Goal: Task Accomplishment & Management: Manage account settings

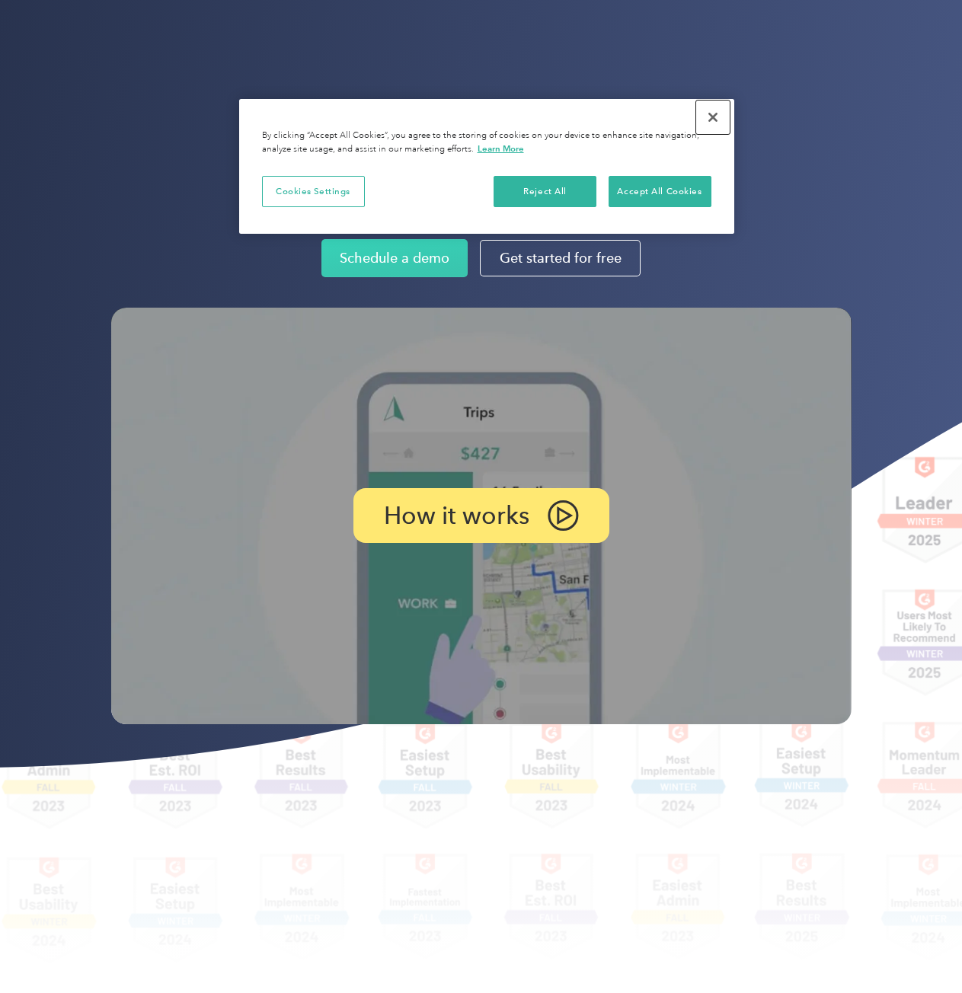
click at [709, 123] on button "Close" at bounding box center [713, 118] width 34 height 34
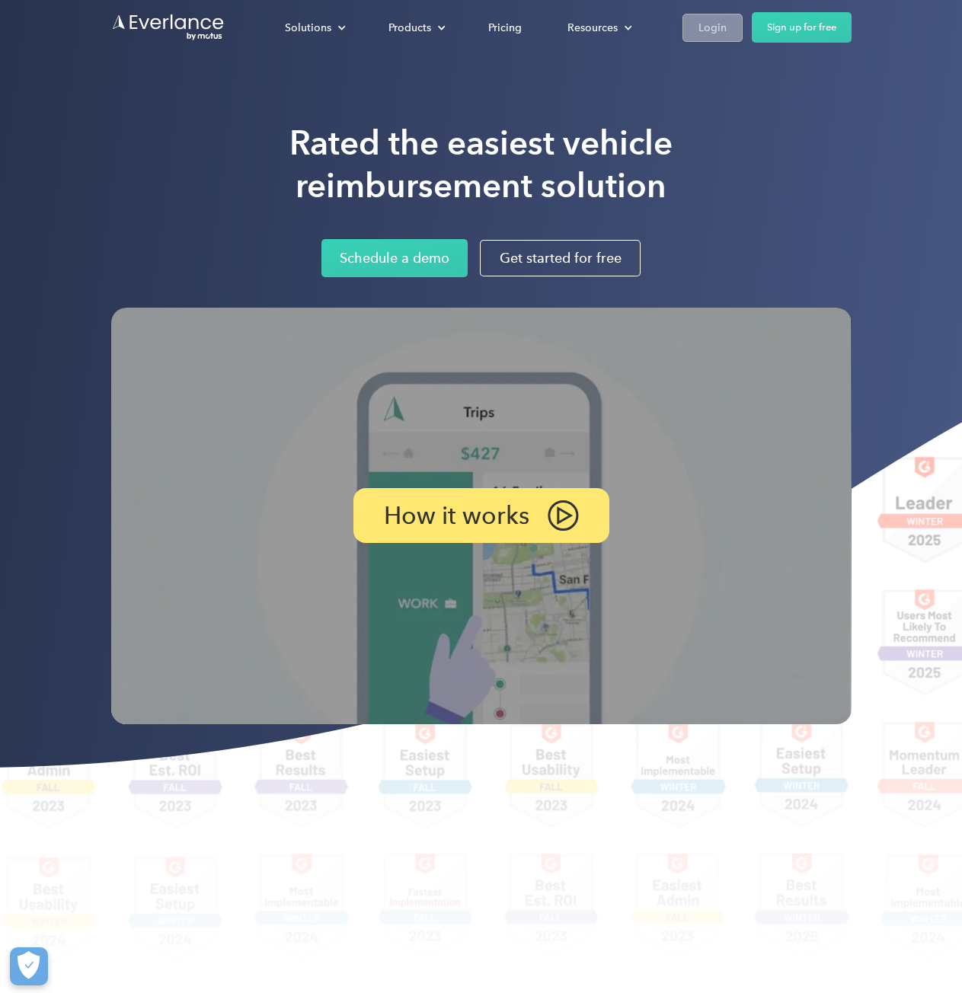
click at [706, 25] on div "Login" at bounding box center [712, 27] width 28 height 19
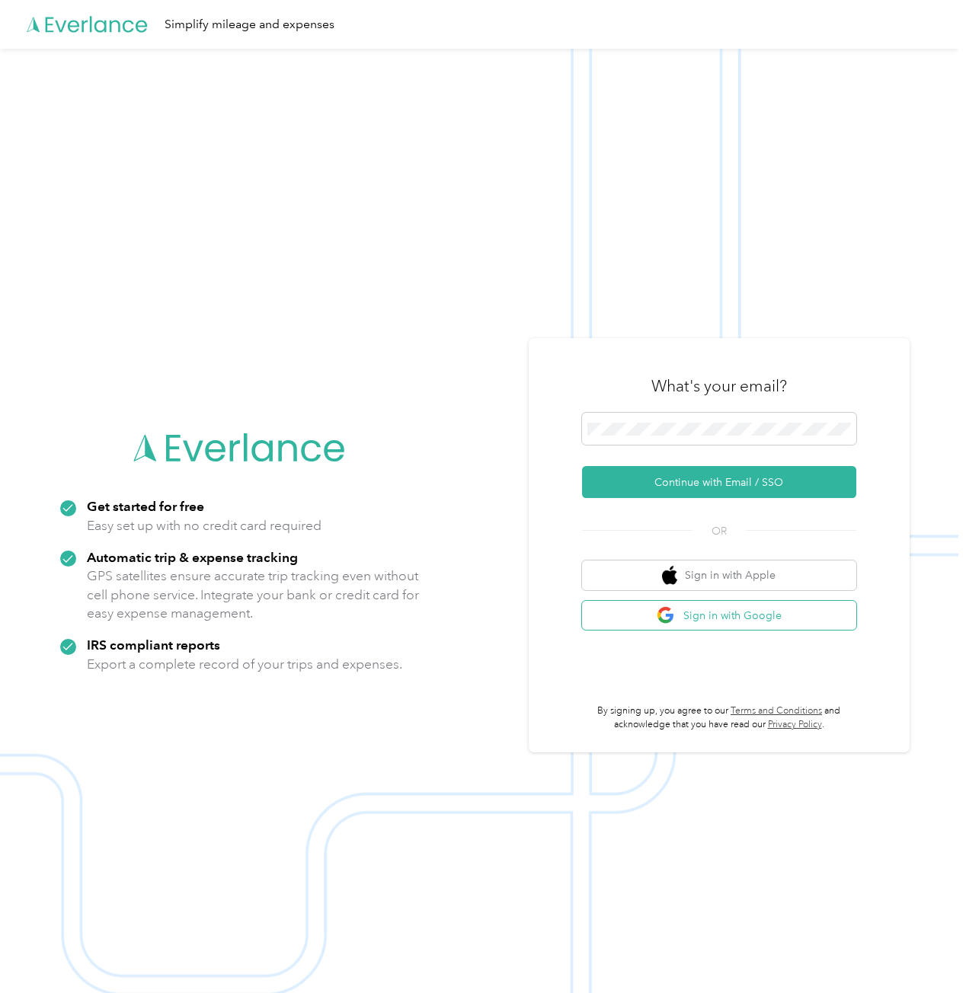
click at [744, 610] on button "Sign in with Google" at bounding box center [719, 616] width 274 height 30
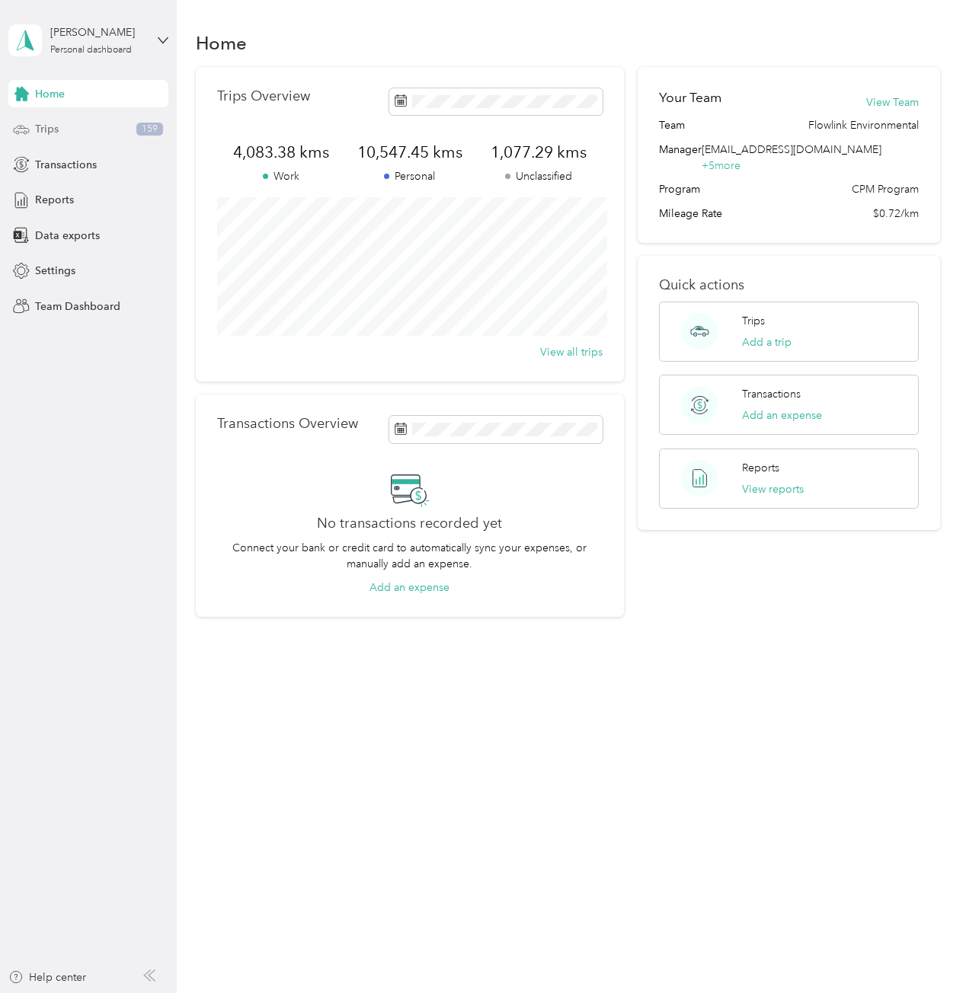
click at [49, 126] on span "Trips" at bounding box center [47, 129] width 24 height 16
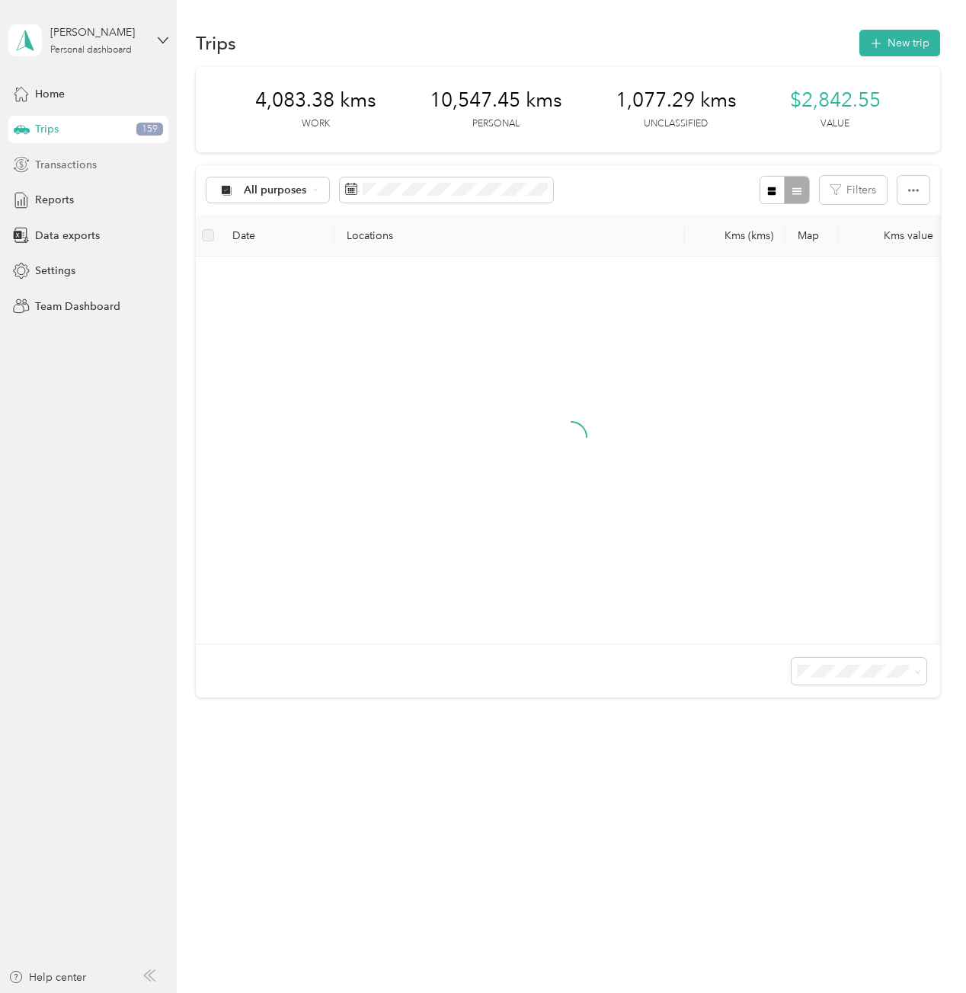
click at [62, 162] on span "Transactions" at bounding box center [66, 165] width 62 height 16
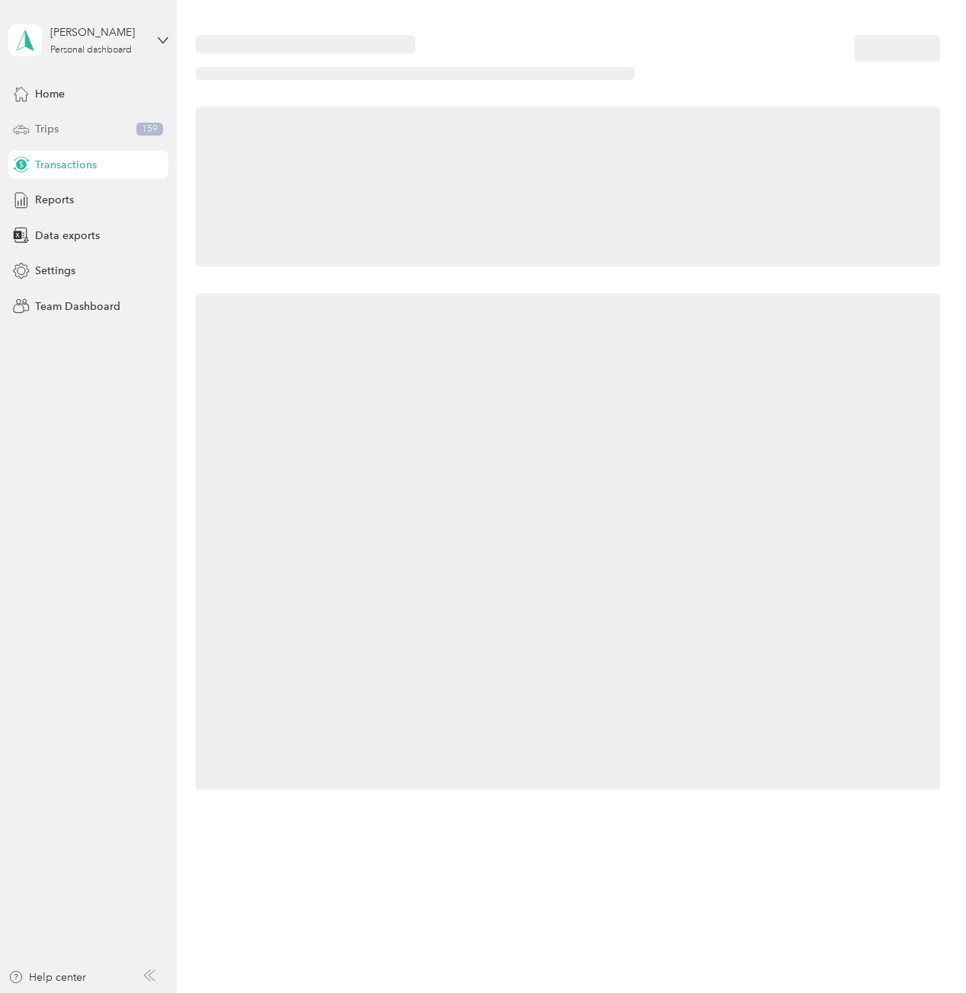
click at [81, 142] on div "Trips 159" at bounding box center [88, 129] width 160 height 27
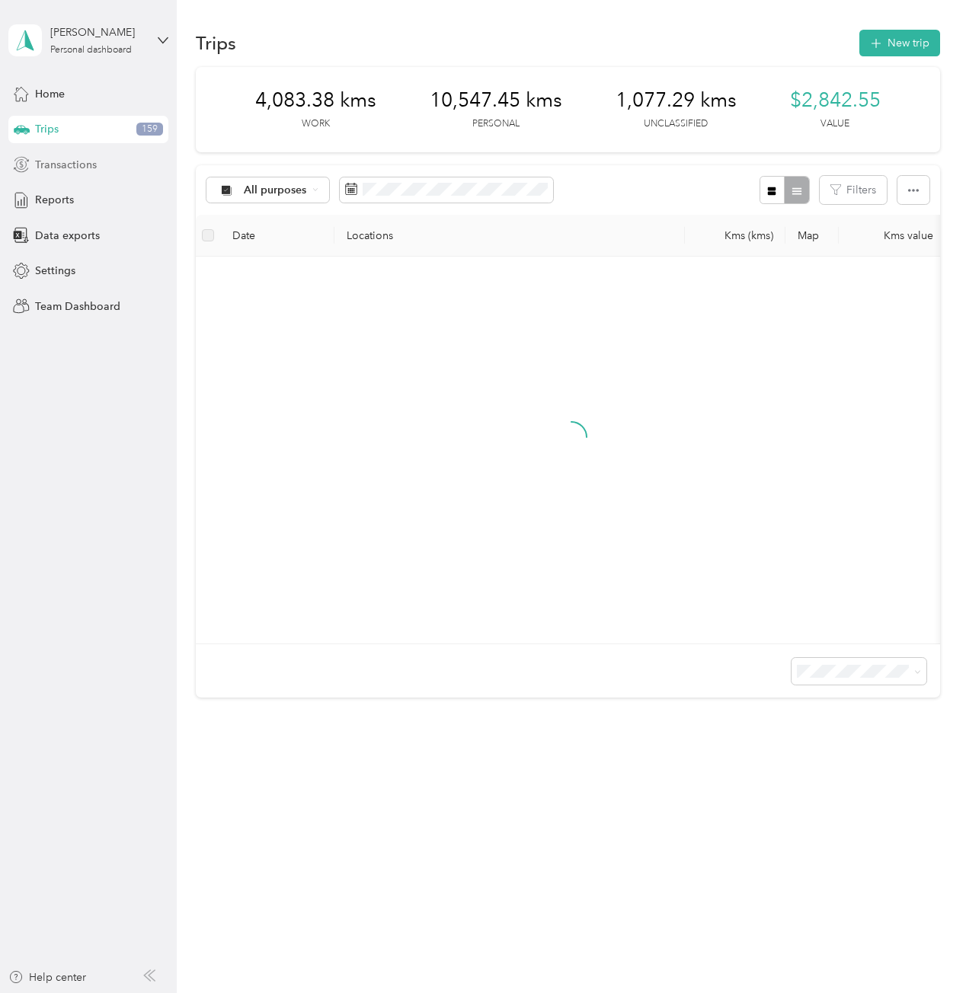
click at [88, 159] on span "Transactions" at bounding box center [66, 165] width 62 height 16
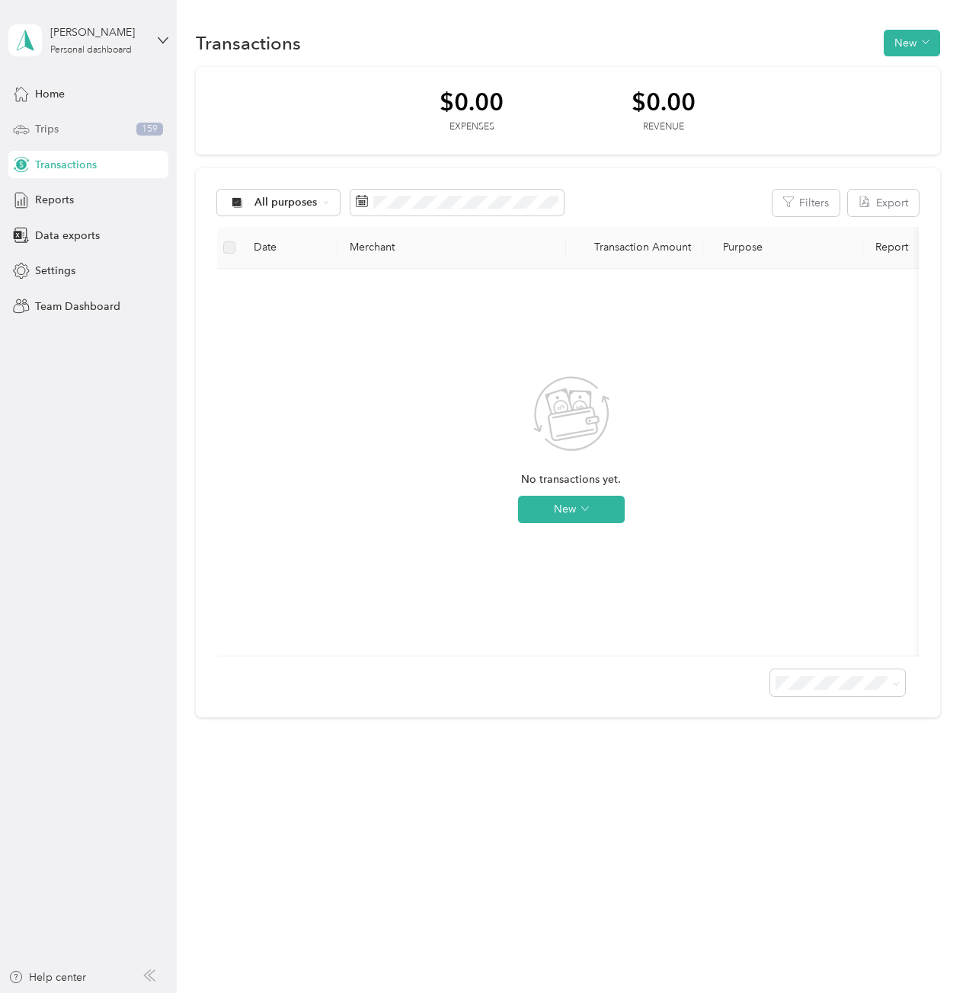
click at [89, 128] on div "Trips 159" at bounding box center [88, 129] width 160 height 27
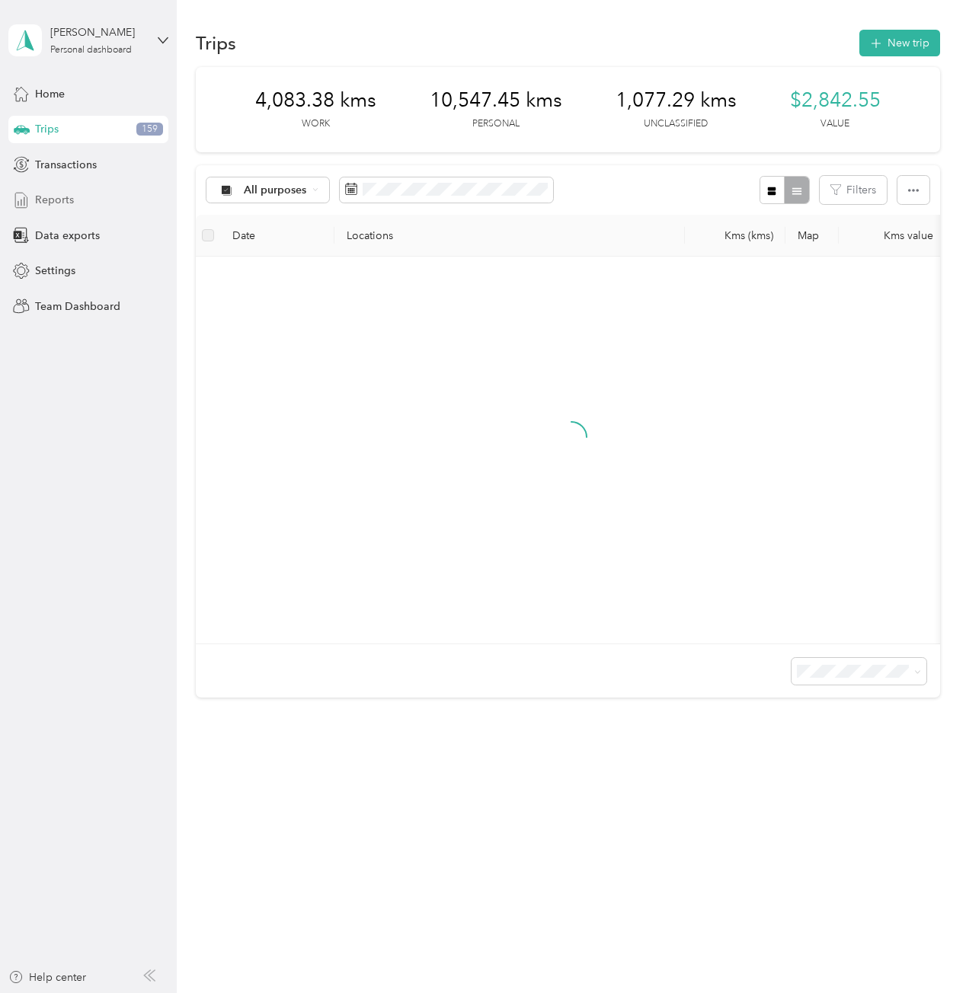
click at [33, 209] on div "Reports" at bounding box center [88, 200] width 160 height 27
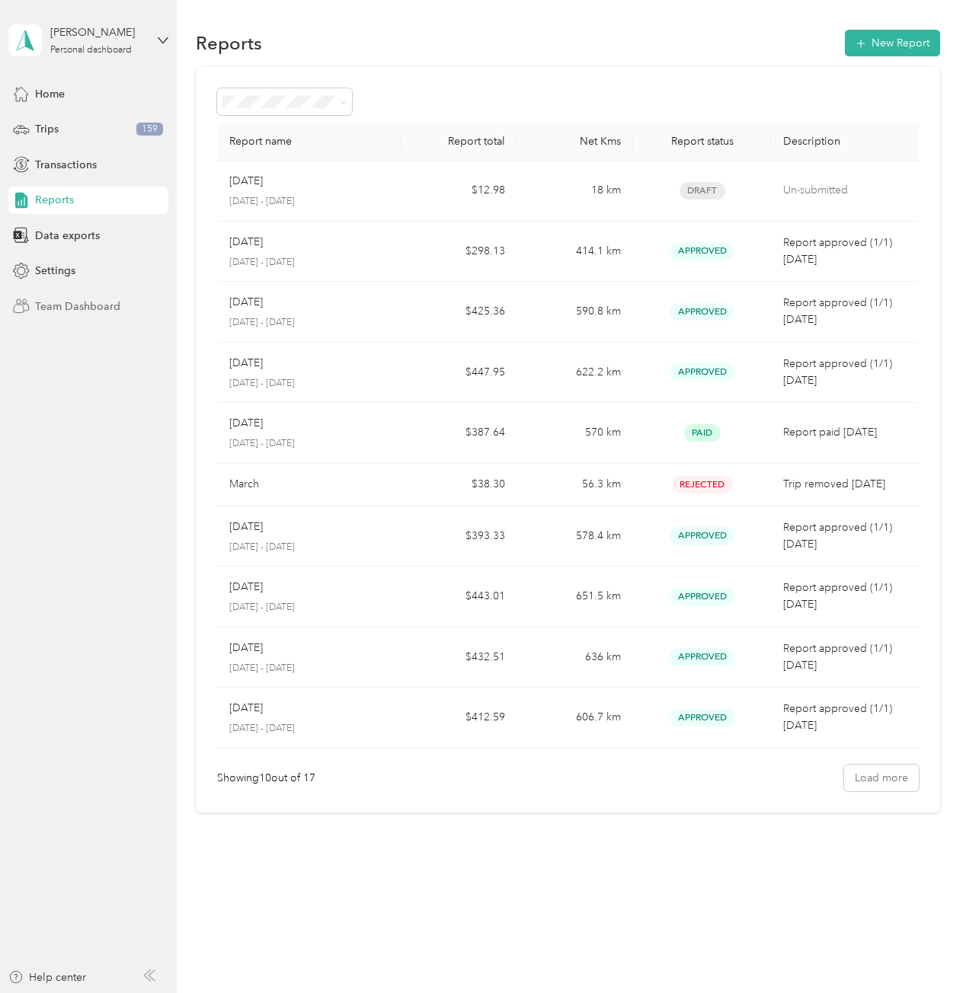
click at [77, 303] on span "Team Dashboard" at bounding box center [77, 307] width 85 height 16
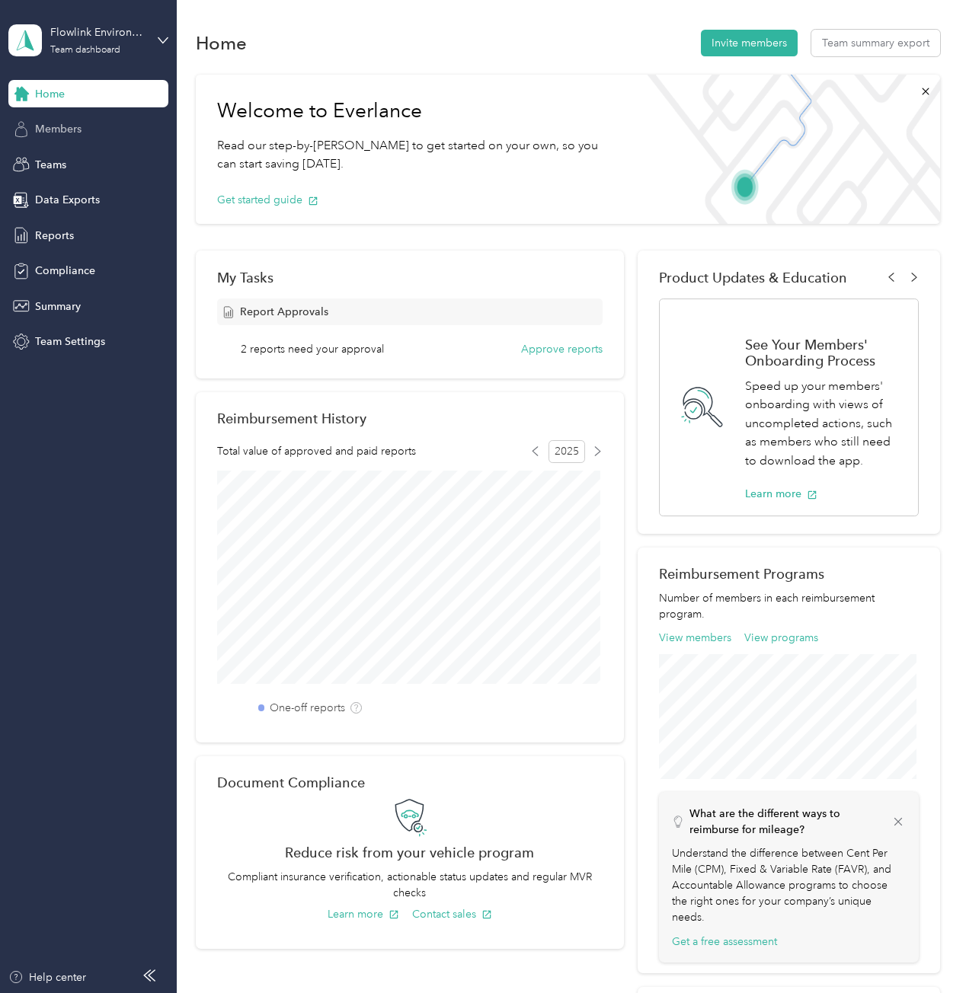
click at [84, 136] on div "Members" at bounding box center [88, 129] width 160 height 27
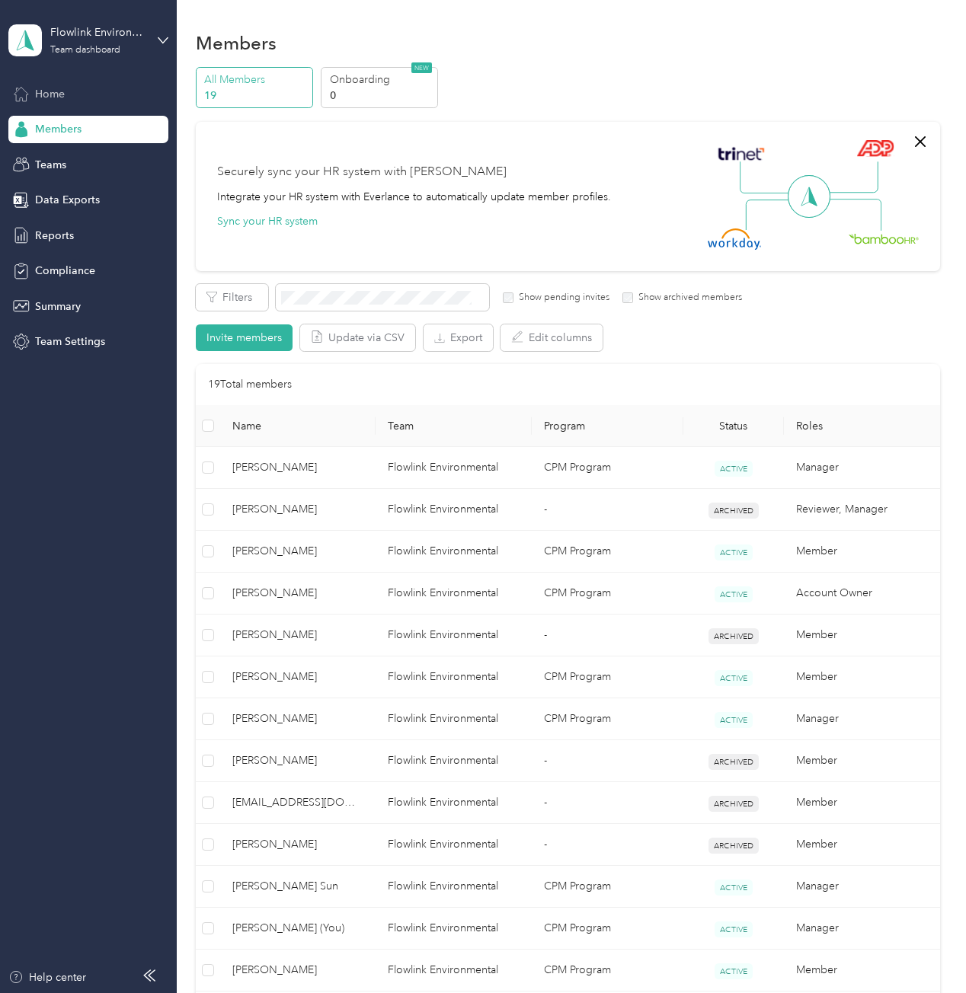
click at [81, 105] on div "Home" at bounding box center [88, 93] width 160 height 27
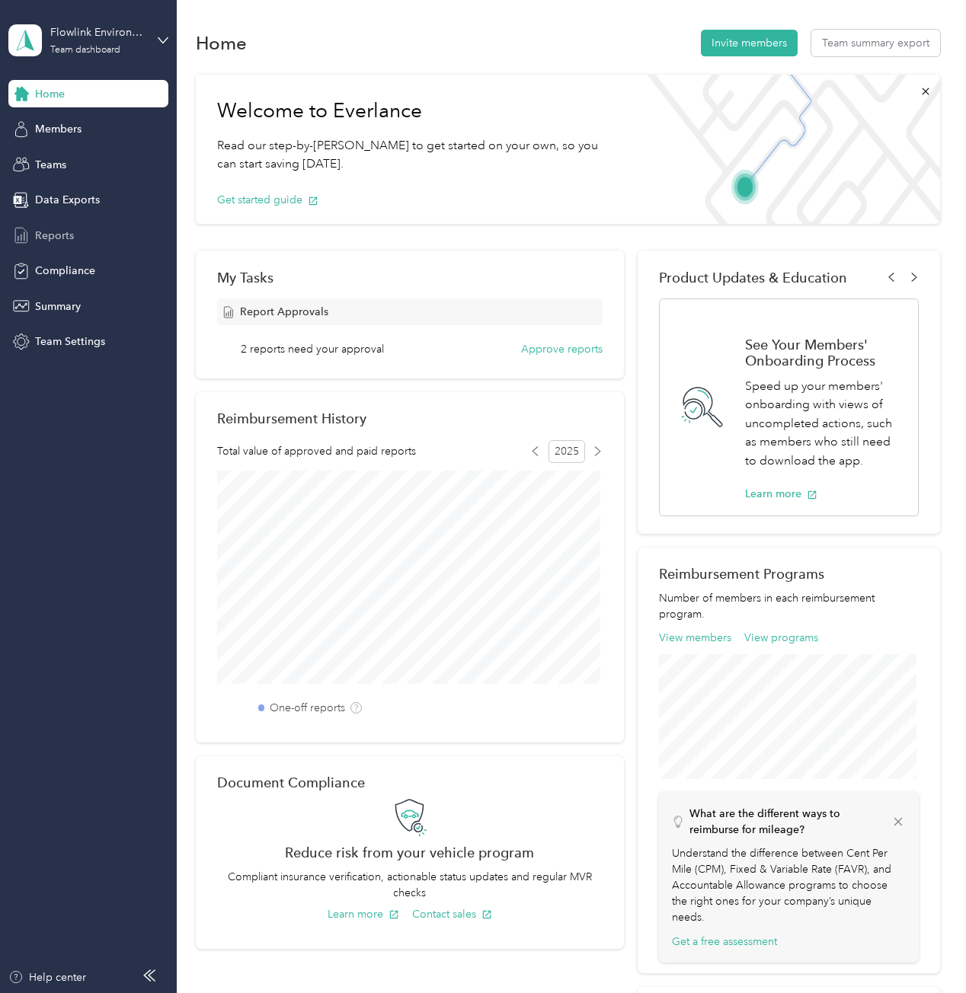
click at [44, 241] on span "Reports" at bounding box center [54, 236] width 39 height 16
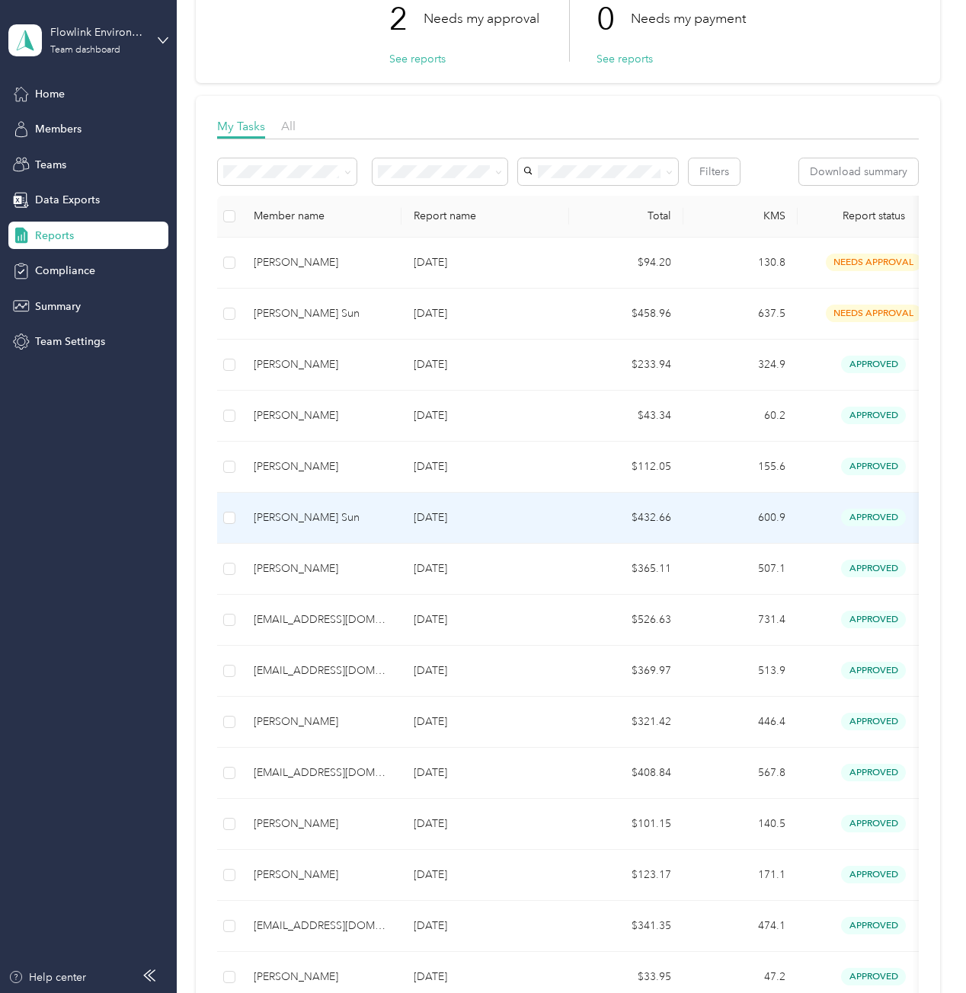
scroll to position [152, 0]
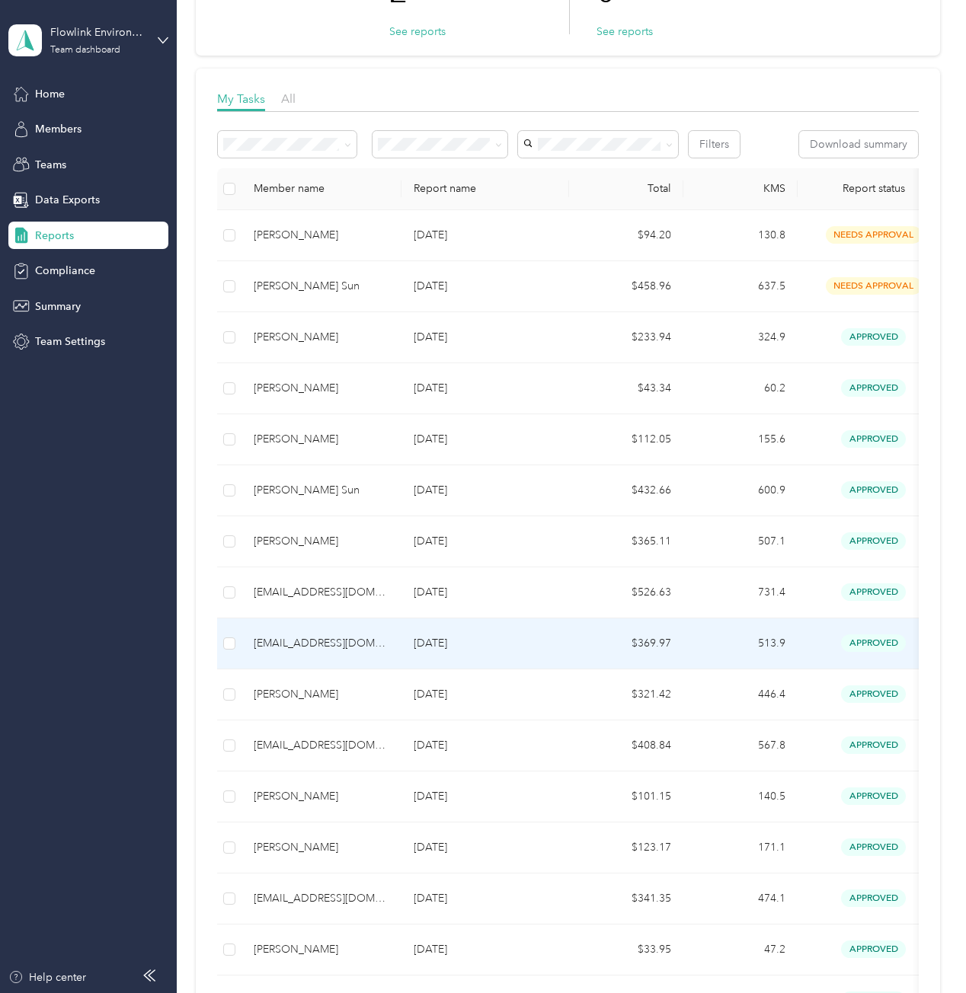
click at [537, 631] on td "[DATE]" at bounding box center [485, 643] width 168 height 51
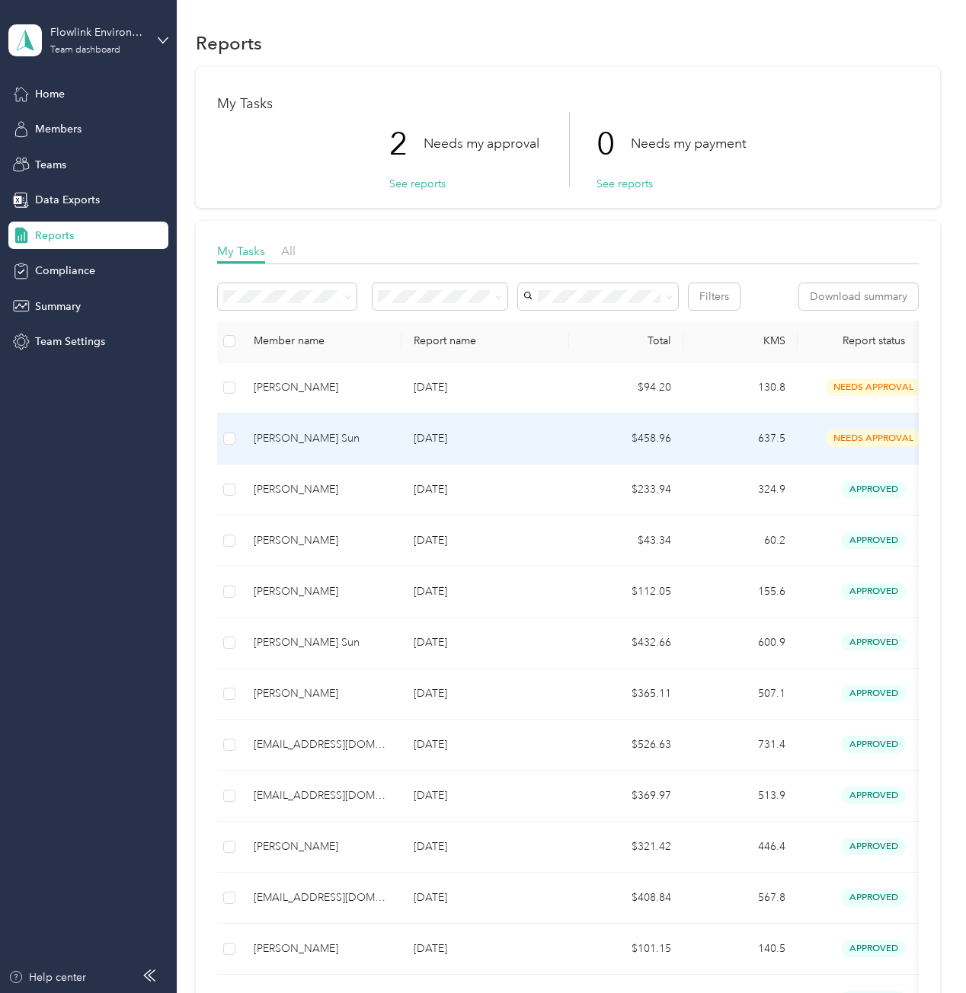
click at [498, 436] on p "[DATE]" at bounding box center [485, 438] width 143 height 17
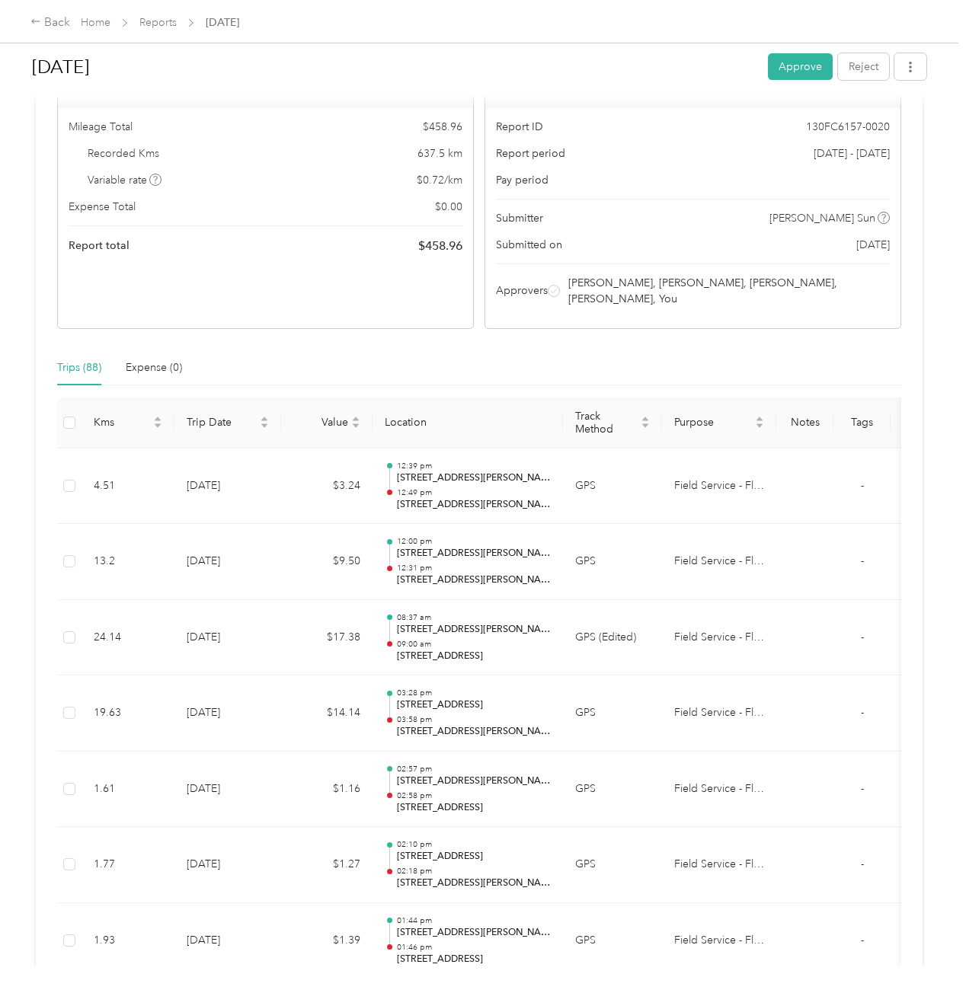
scroll to position [152, 0]
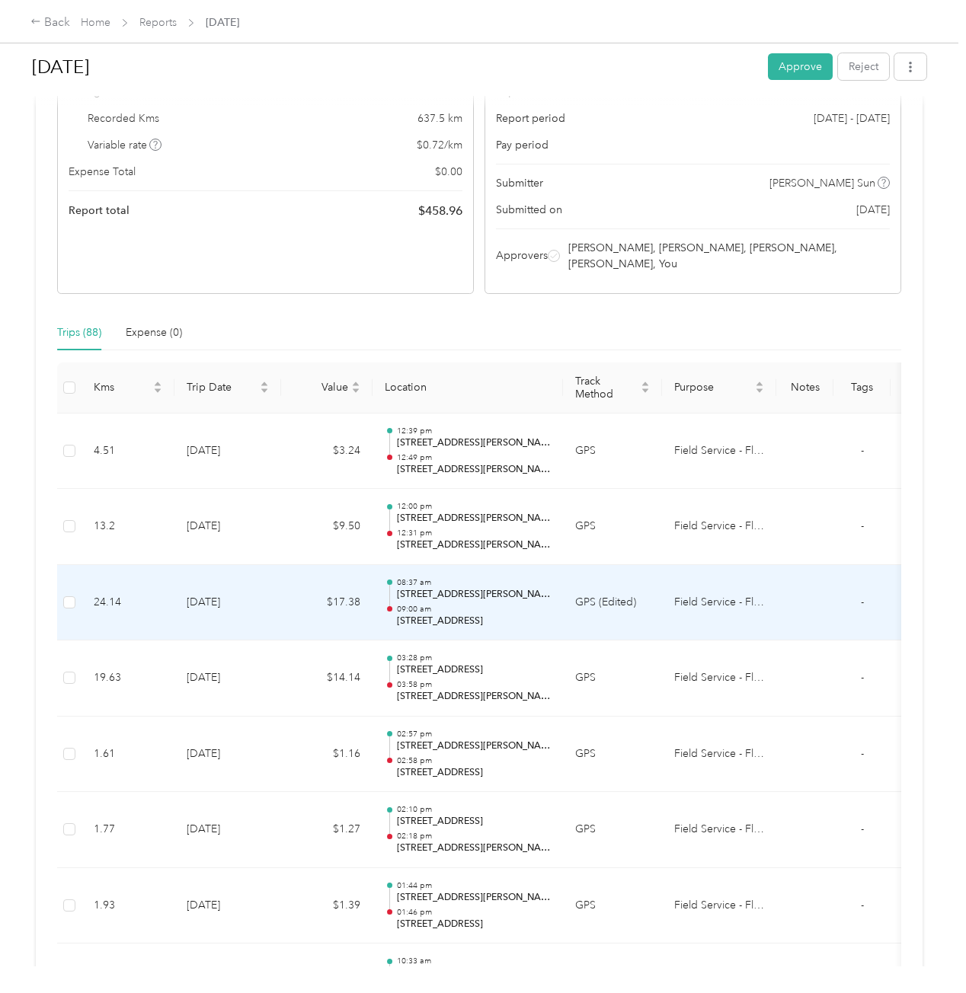
click at [501, 588] on p "[STREET_ADDRESS][PERSON_NAME]" at bounding box center [474, 595] width 154 height 14
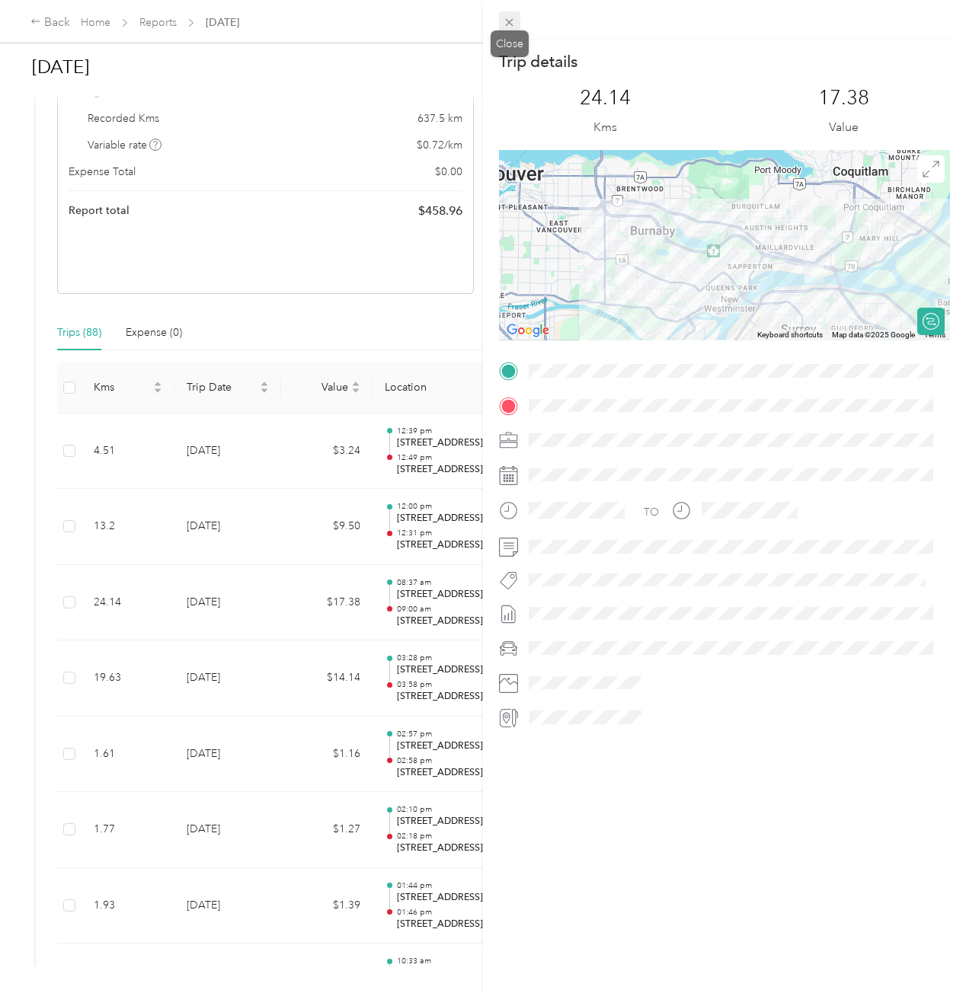
click at [510, 27] on icon at bounding box center [509, 22] width 13 height 13
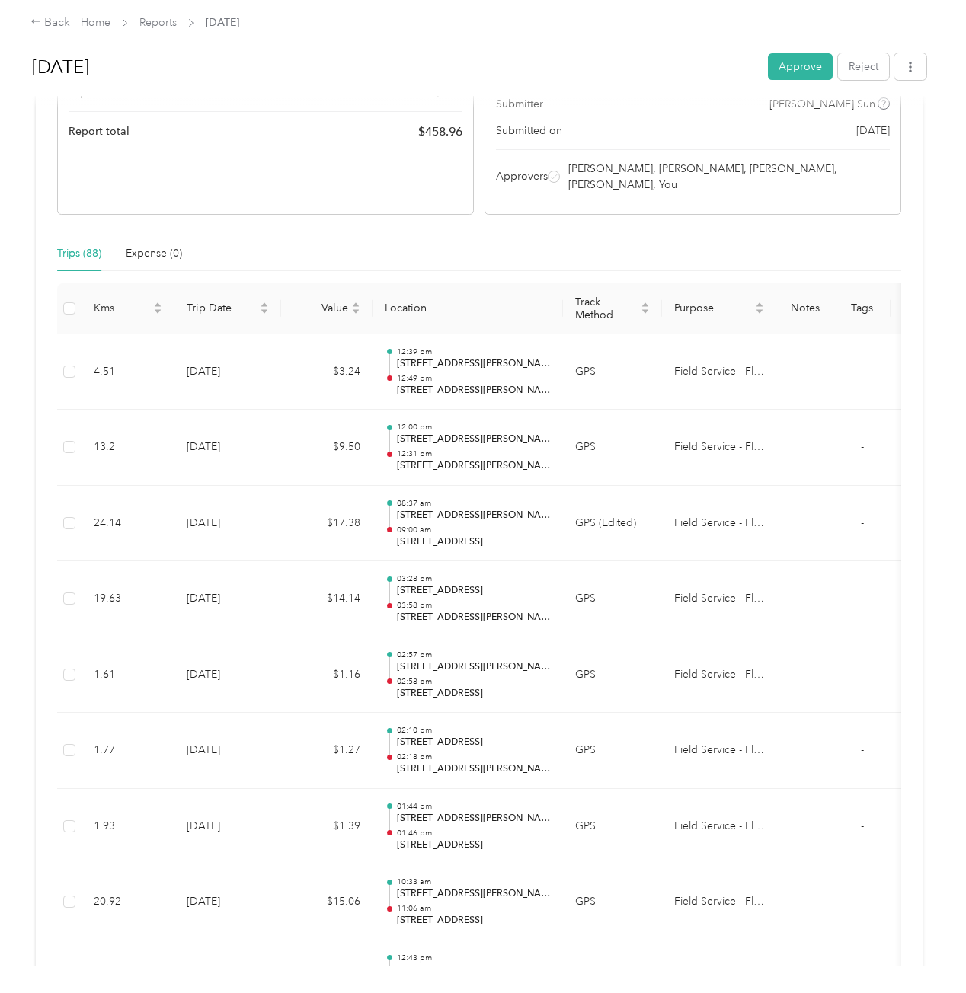
scroll to position [0, 0]
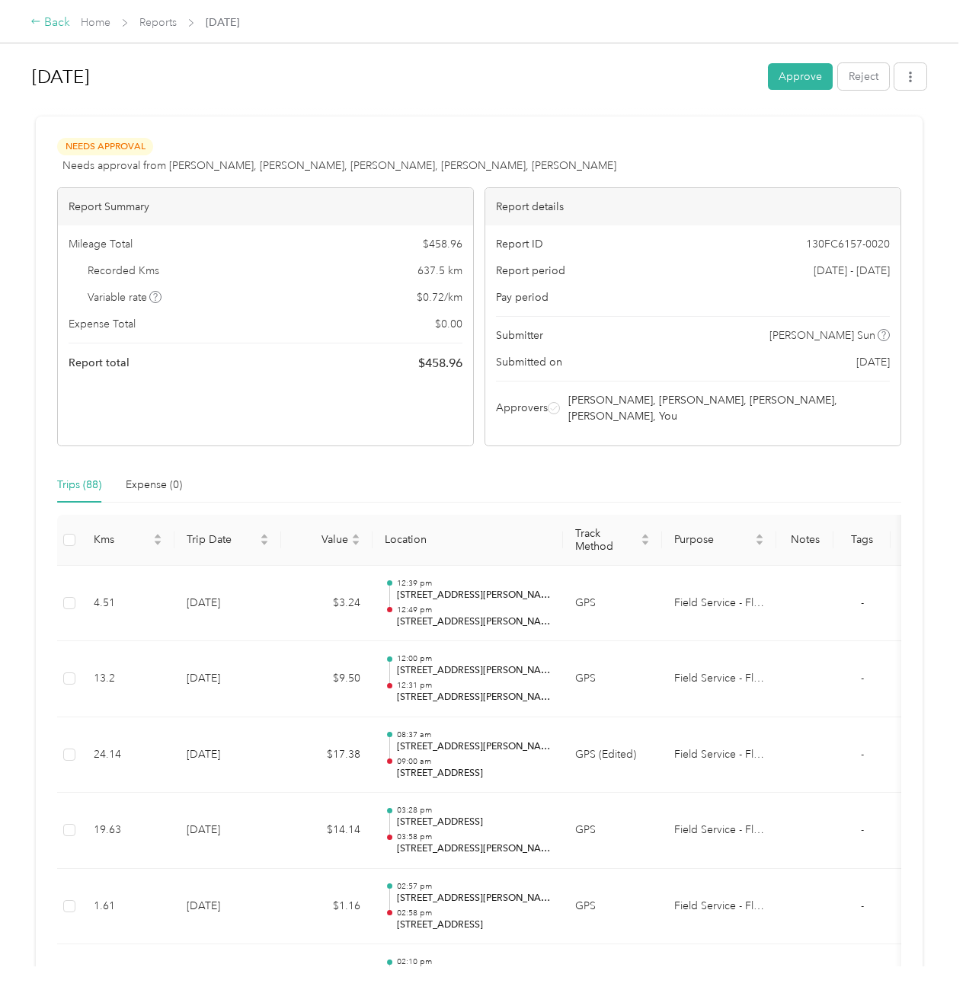
click at [36, 25] on icon at bounding box center [35, 21] width 11 height 11
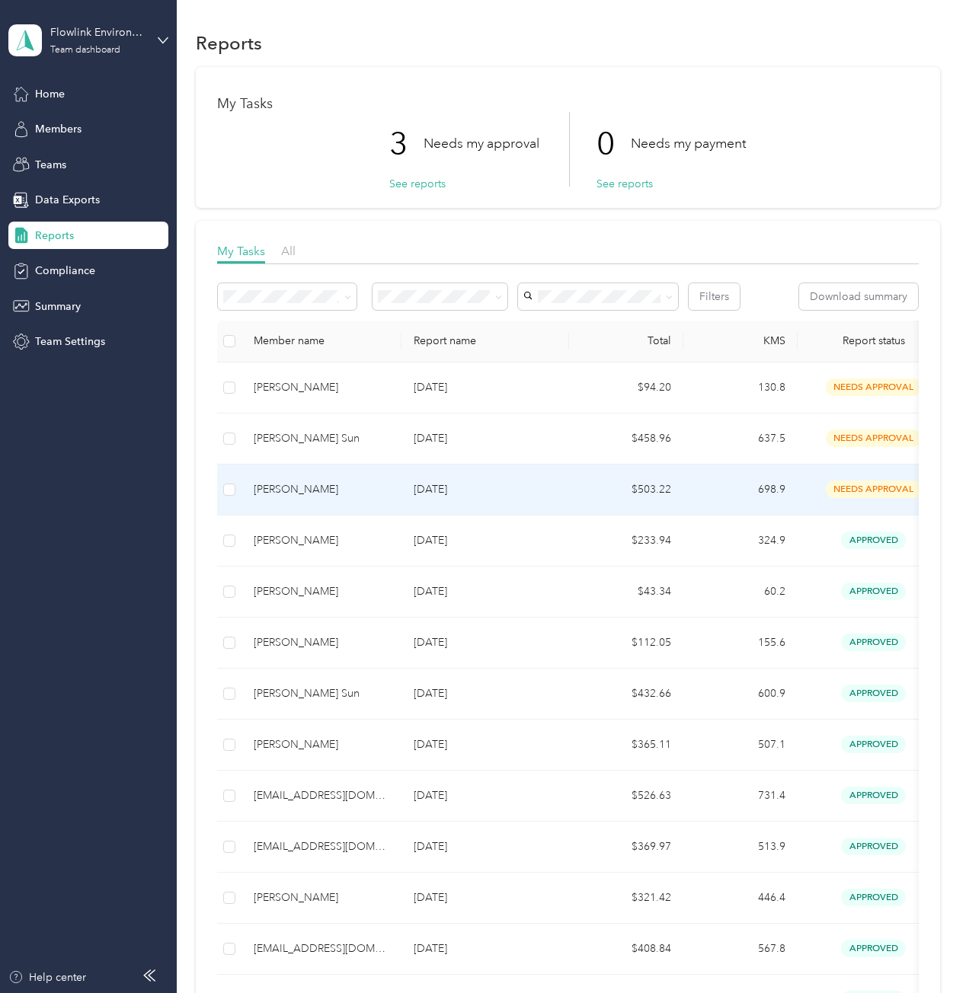
click at [489, 505] on td "[DATE]" at bounding box center [485, 490] width 168 height 51
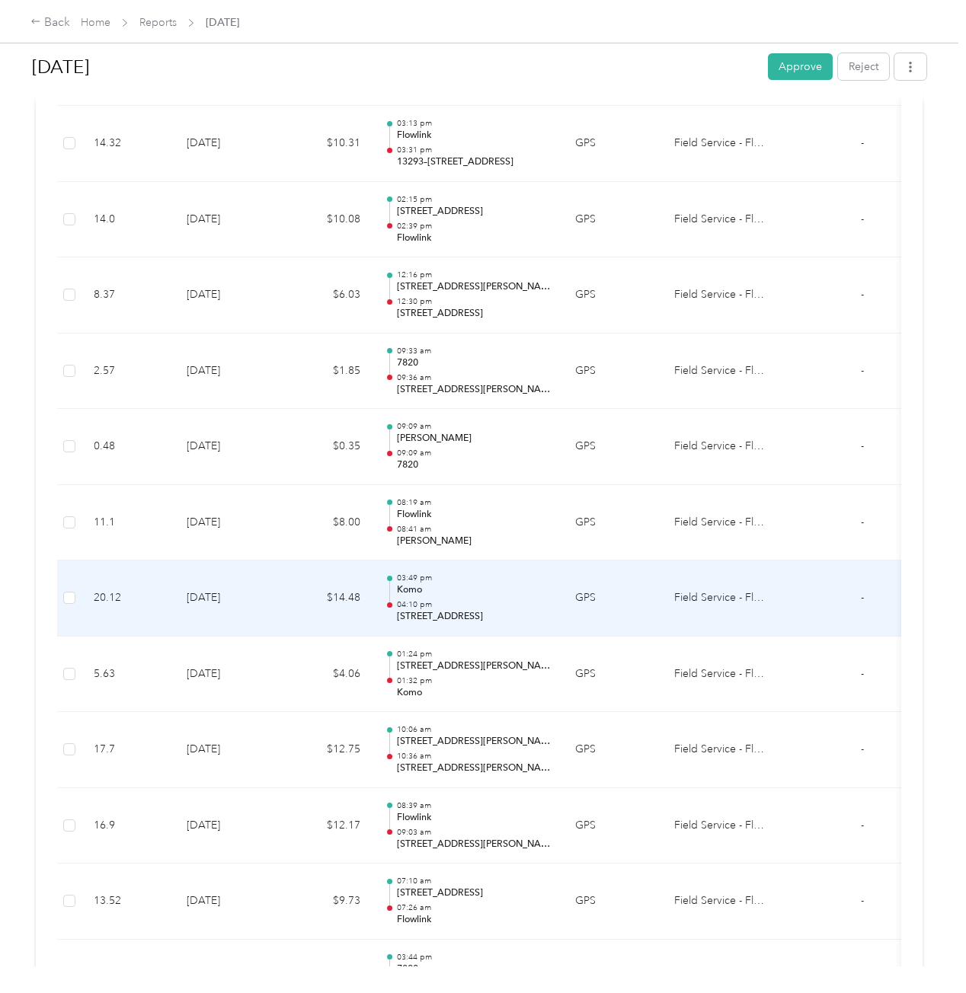
scroll to position [1066, 0]
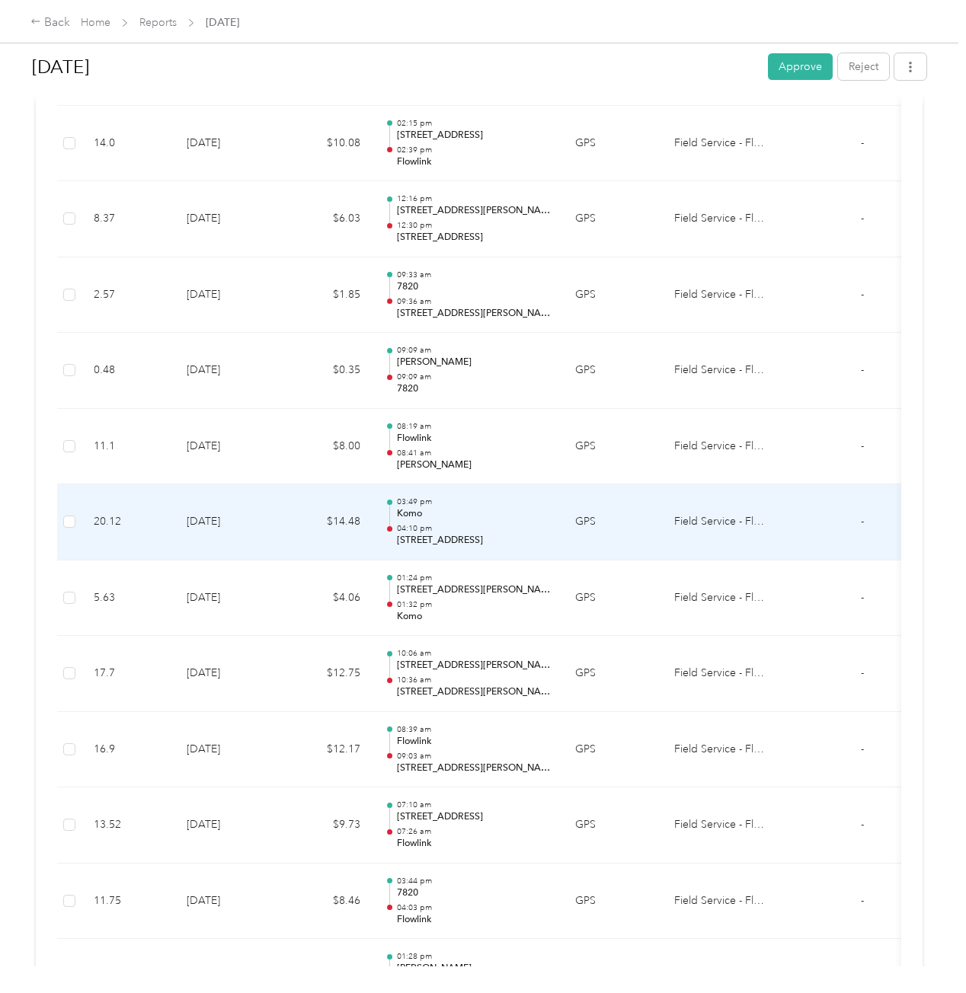
click at [482, 497] on p "03:49 pm" at bounding box center [474, 502] width 154 height 11
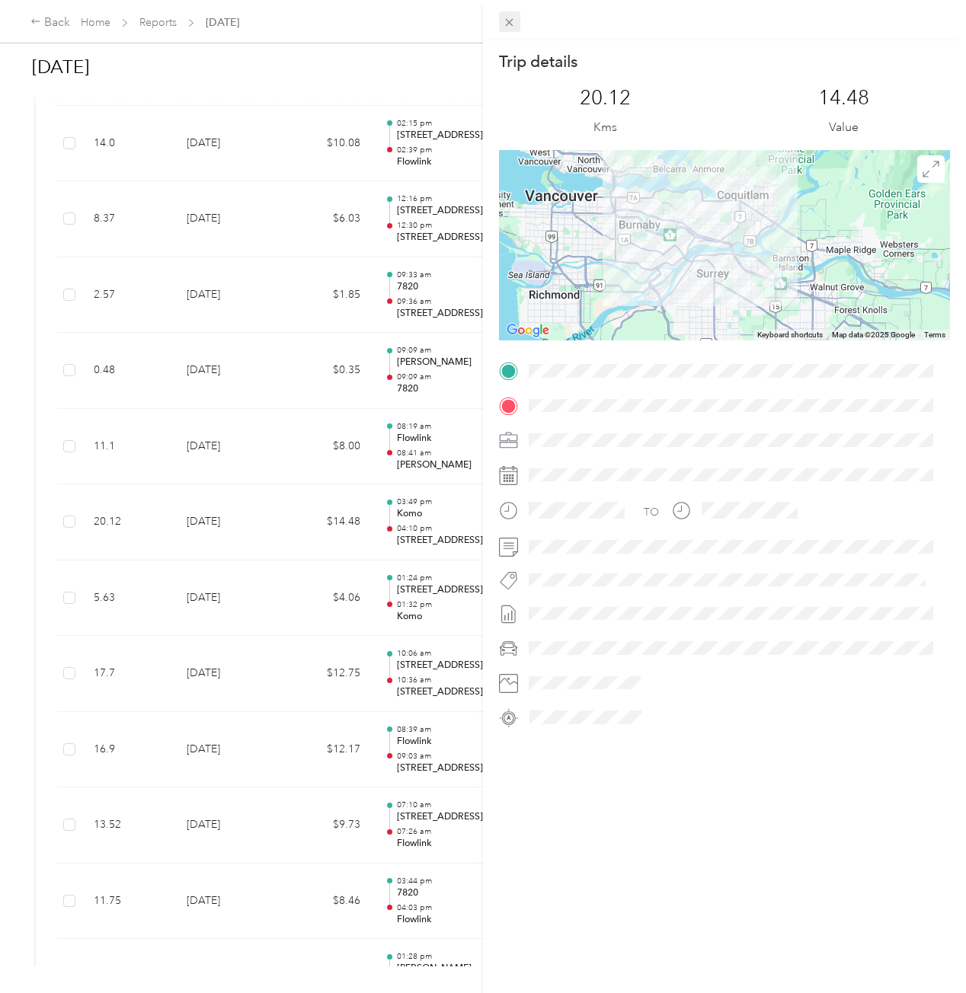
click at [513, 18] on icon at bounding box center [509, 22] width 13 height 13
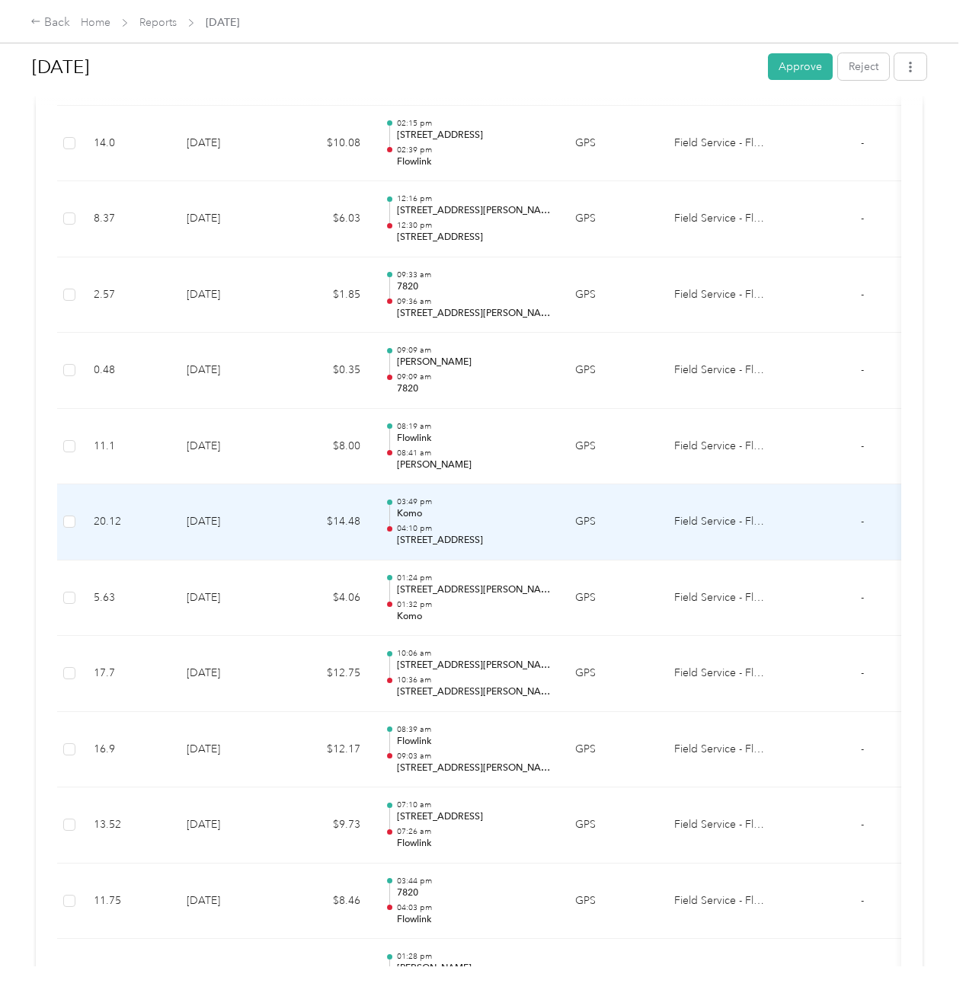
click at [495, 523] on p "04:10 pm" at bounding box center [474, 528] width 154 height 11
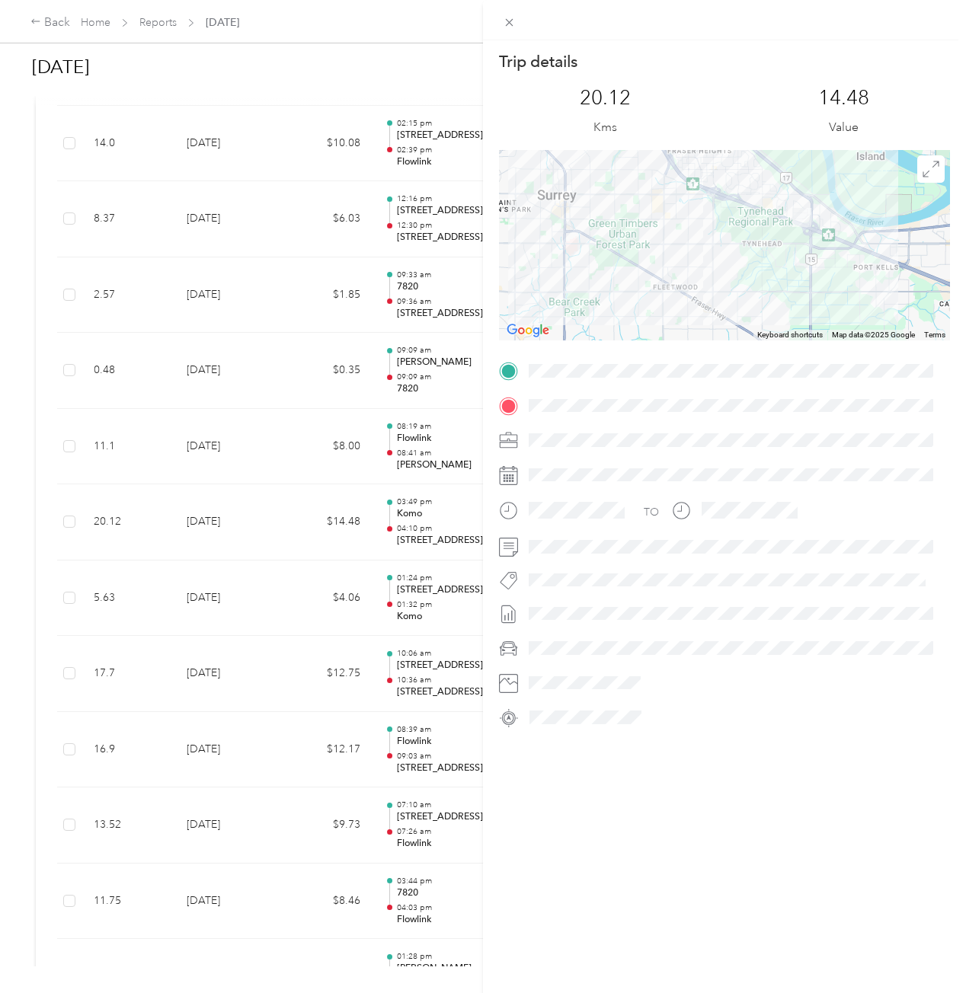
drag, startPoint x: 845, startPoint y: 233, endPoint x: 709, endPoint y: 251, distance: 136.8
click at [723, 244] on div at bounding box center [724, 245] width 451 height 190
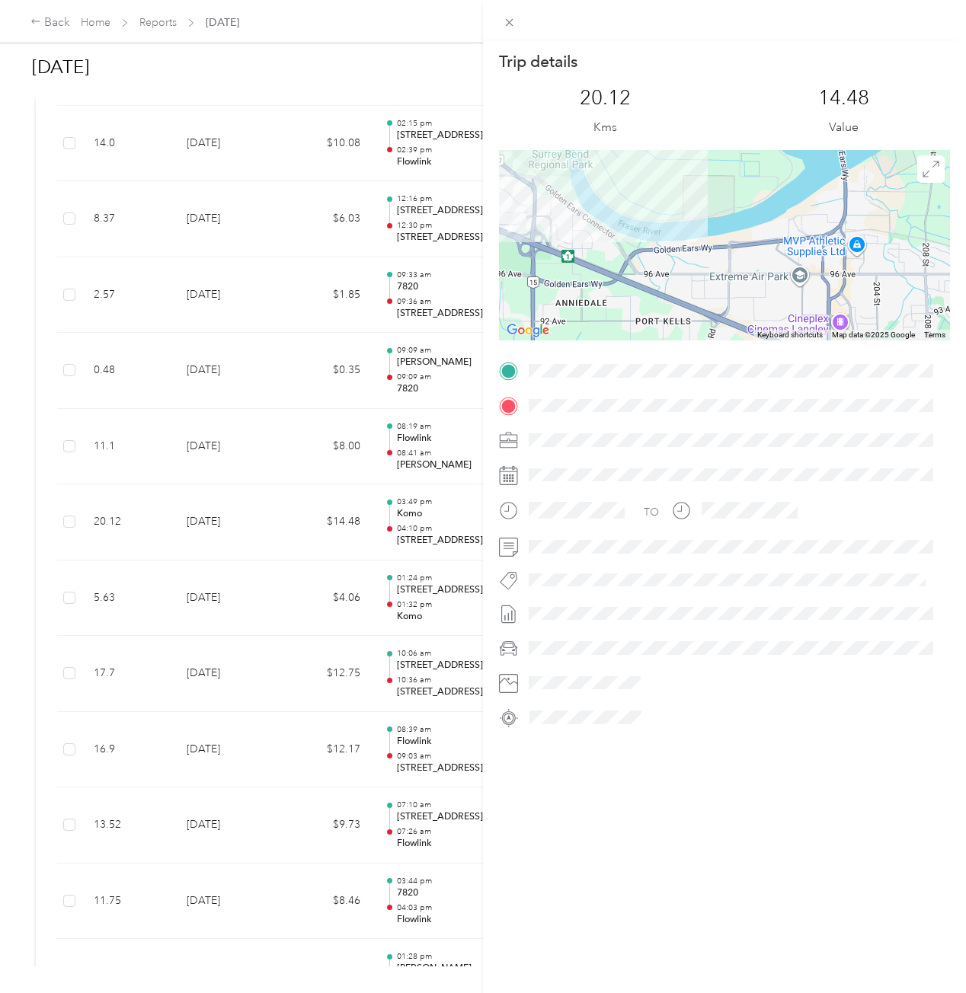
drag, startPoint x: 575, startPoint y: 260, endPoint x: 740, endPoint y: 302, distance: 169.8
click at [740, 302] on div at bounding box center [724, 245] width 451 height 190
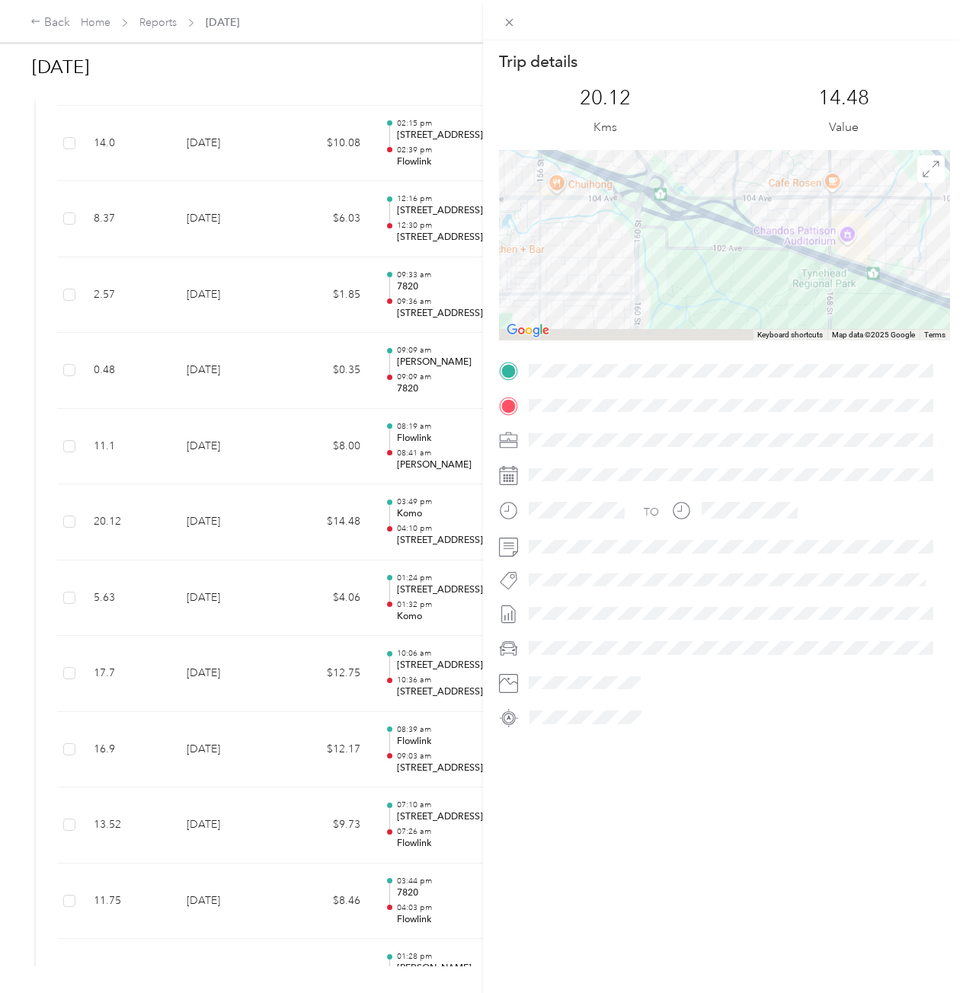
drag, startPoint x: 684, startPoint y: 273, endPoint x: 494, endPoint y: 133, distance: 236.4
click at [494, 133] on form "Trip details This trip cannot be edited because it is either under review, appr…" at bounding box center [724, 390] width 483 height 679
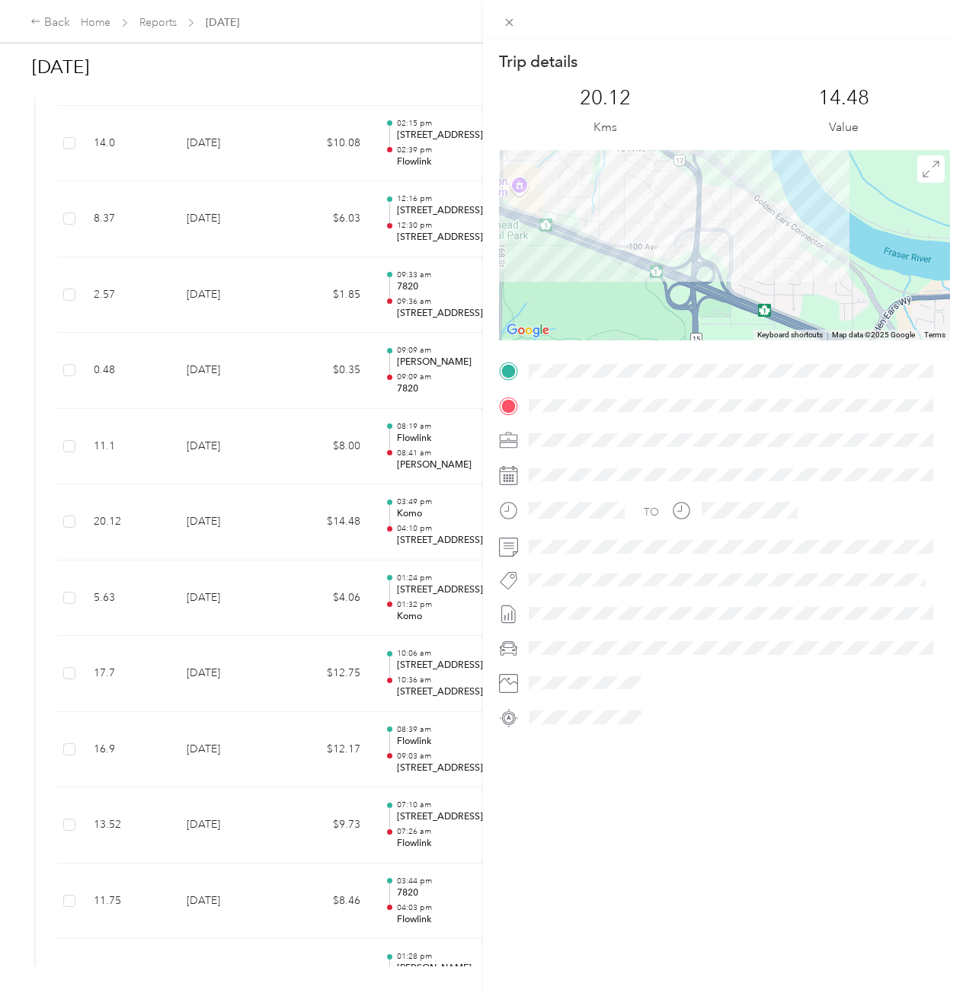
drag, startPoint x: 710, startPoint y: 167, endPoint x: 673, endPoint y: 321, distance: 159.1
click at [673, 321] on div at bounding box center [724, 245] width 451 height 190
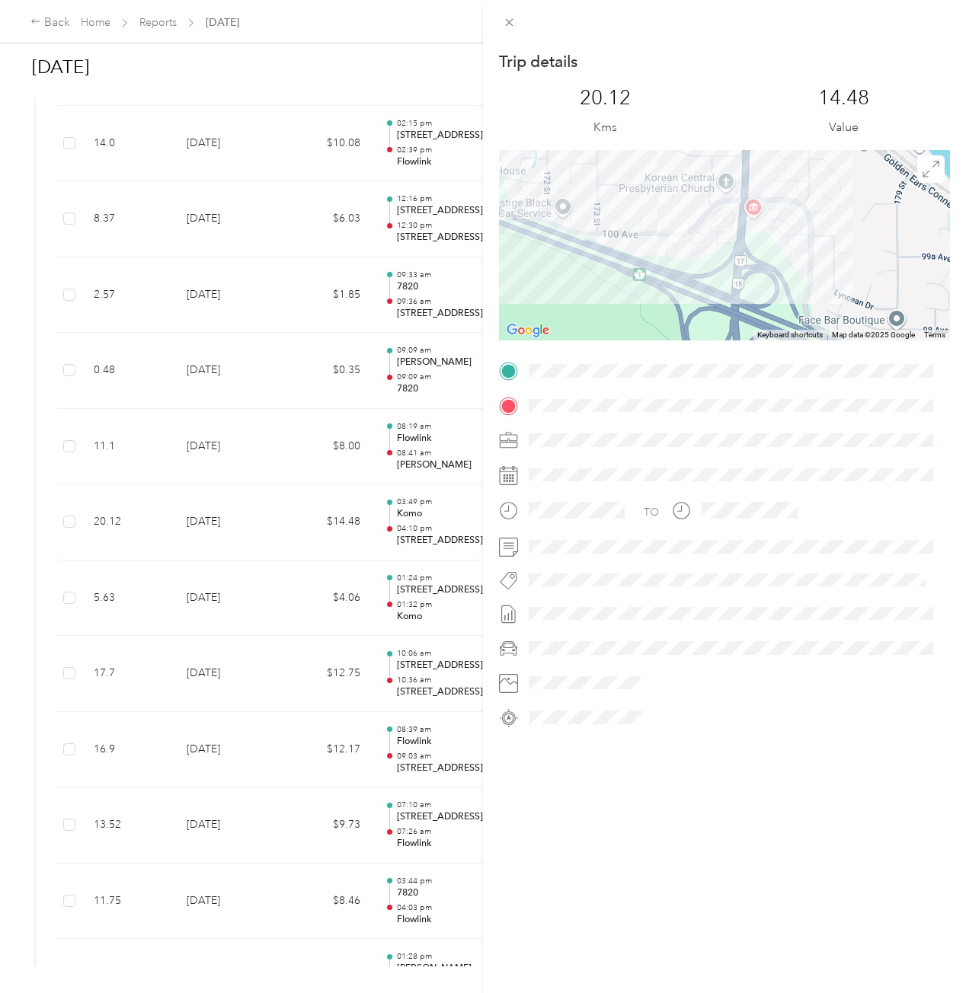
drag, startPoint x: 647, startPoint y: 219, endPoint x: 667, endPoint y: 283, distance: 67.9
click at [667, 283] on div at bounding box center [724, 245] width 451 height 190
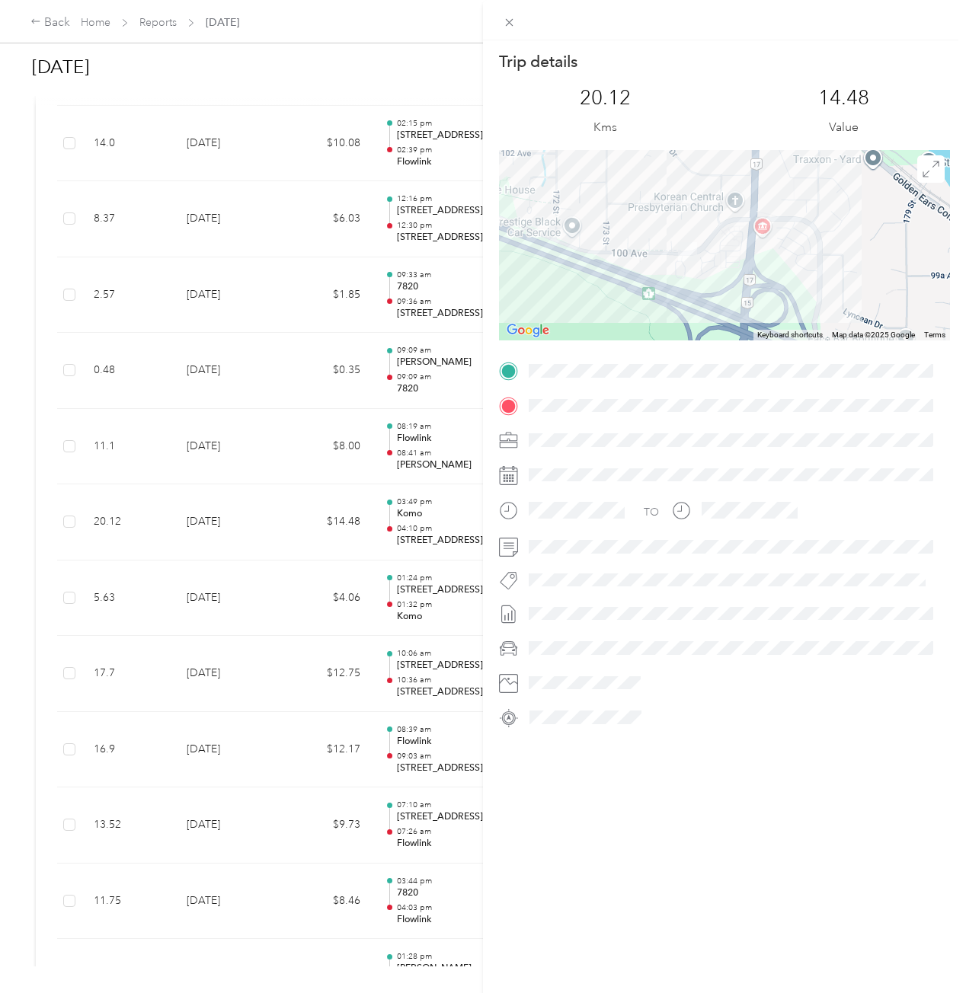
click at [11, 290] on div "Trip details This trip cannot be edited because it is either under review, appr…" at bounding box center [483, 496] width 966 height 993
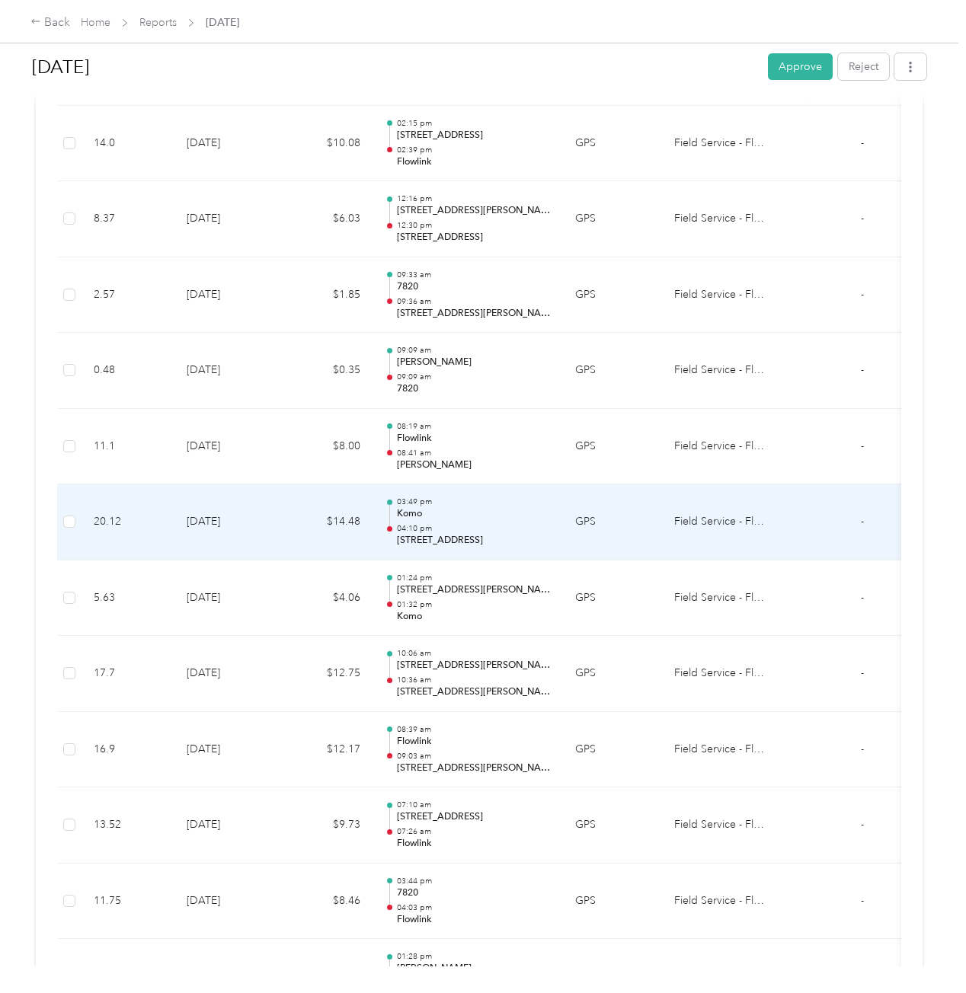
click at [554, 494] on td "03:49 pm Komo 04:10 pm 17480 100 Ave, Tynehead, Surrey, BC" at bounding box center [467, 522] width 190 height 76
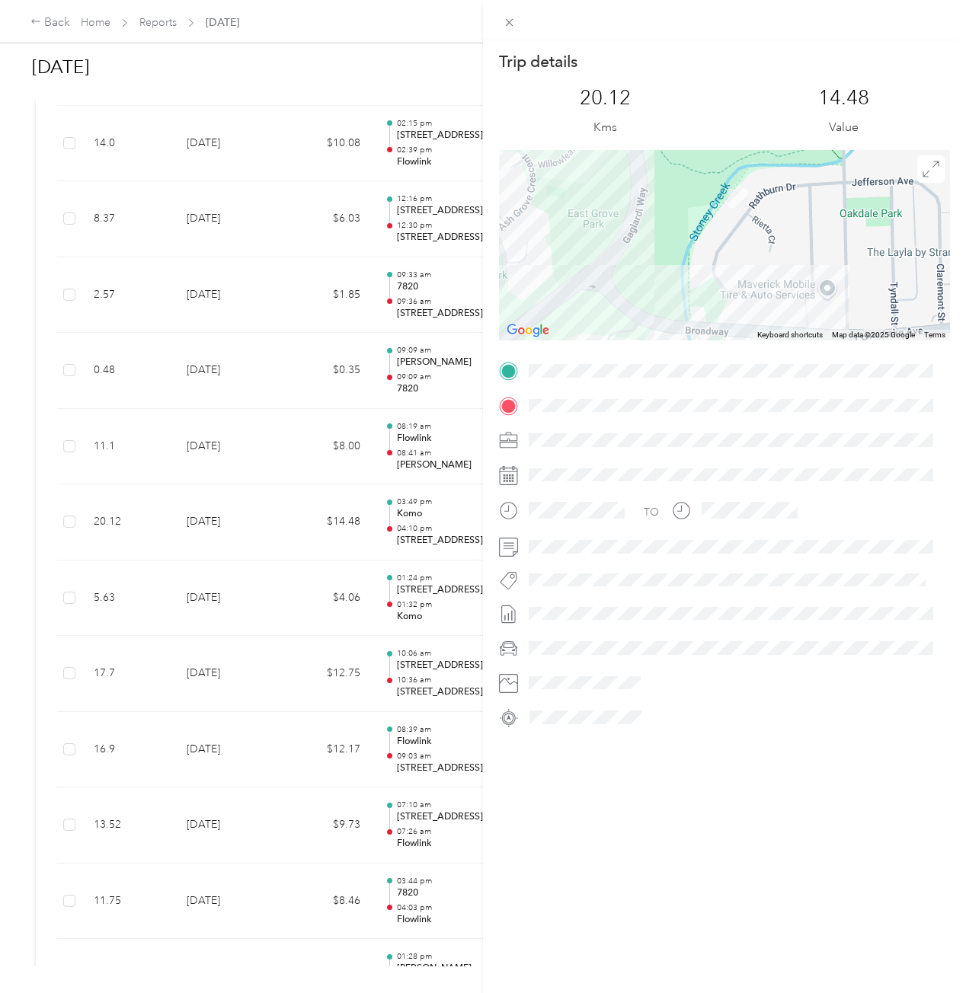
drag, startPoint x: 721, startPoint y: 229, endPoint x: 614, endPoint y: 283, distance: 120.2
click at [615, 292] on div at bounding box center [724, 245] width 451 height 190
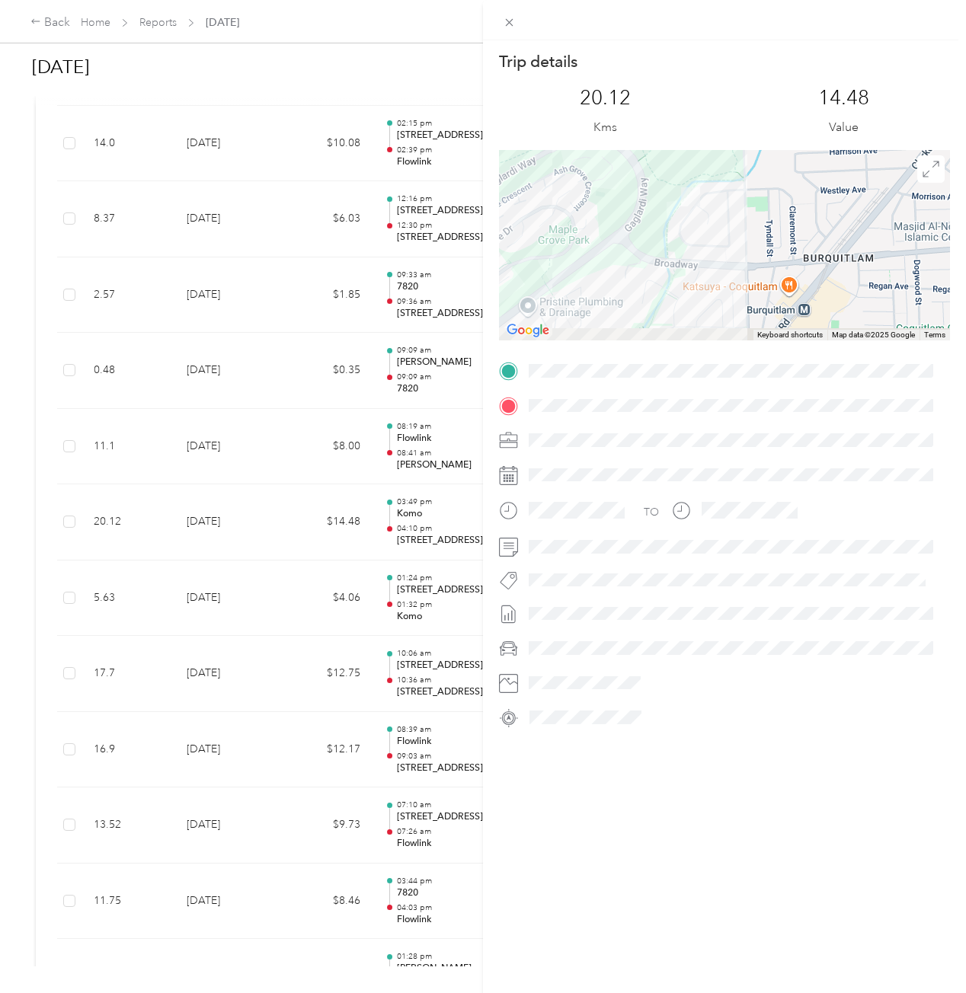
drag, startPoint x: 626, startPoint y: 276, endPoint x: 646, endPoint y: 238, distance: 42.2
click at [646, 239] on div at bounding box center [724, 245] width 451 height 190
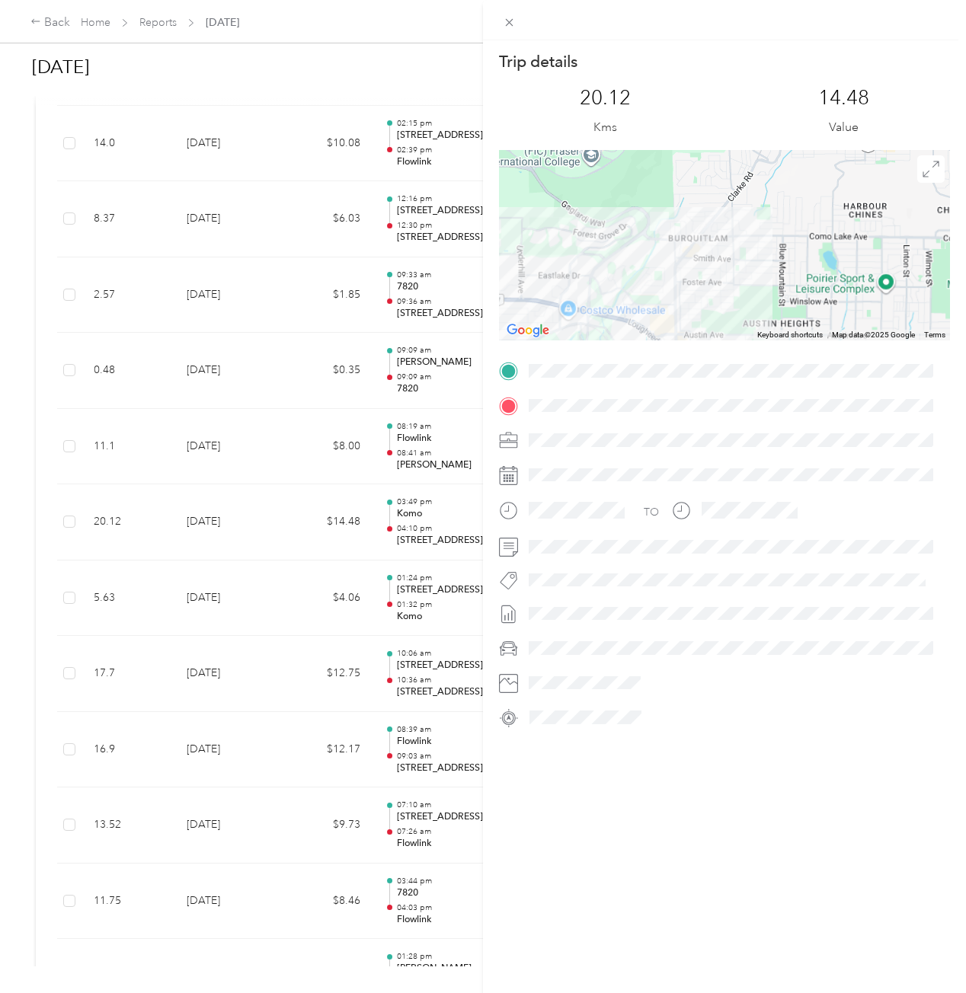
drag, startPoint x: 646, startPoint y: 280, endPoint x: 643, endPoint y: 181, distance: 99.8
click at [643, 181] on div at bounding box center [724, 245] width 451 height 190
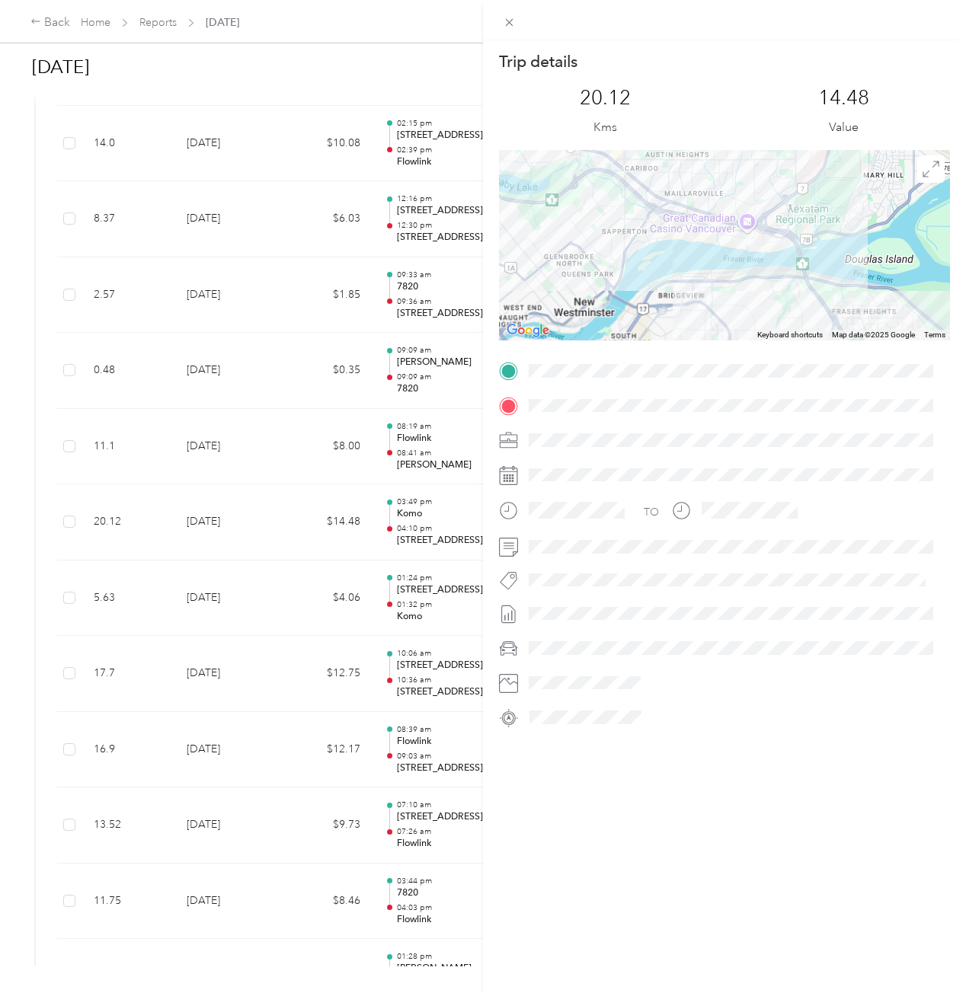
drag, startPoint x: 643, startPoint y: 211, endPoint x: 582, endPoint y: 186, distance: 65.9
click at [582, 186] on div at bounding box center [724, 245] width 451 height 190
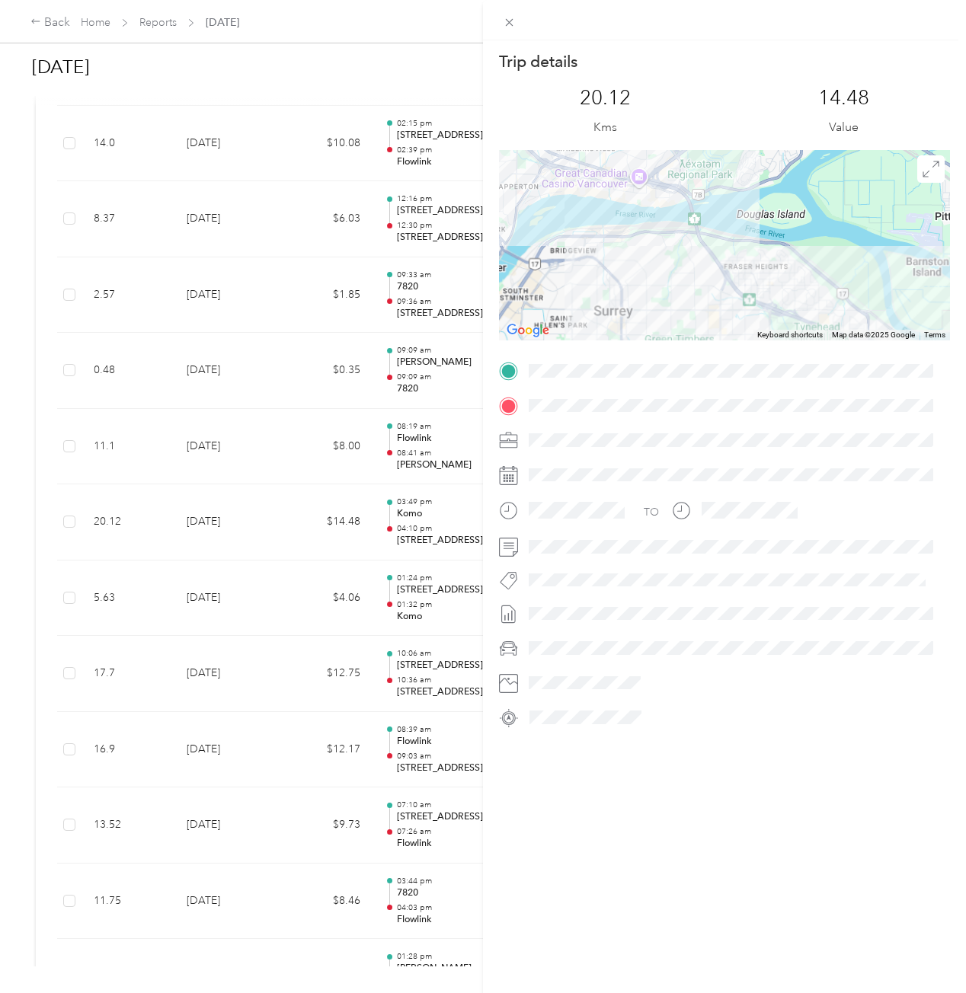
drag, startPoint x: 620, startPoint y: 211, endPoint x: 609, endPoint y: 189, distance: 24.9
click at [609, 189] on div at bounding box center [724, 245] width 451 height 190
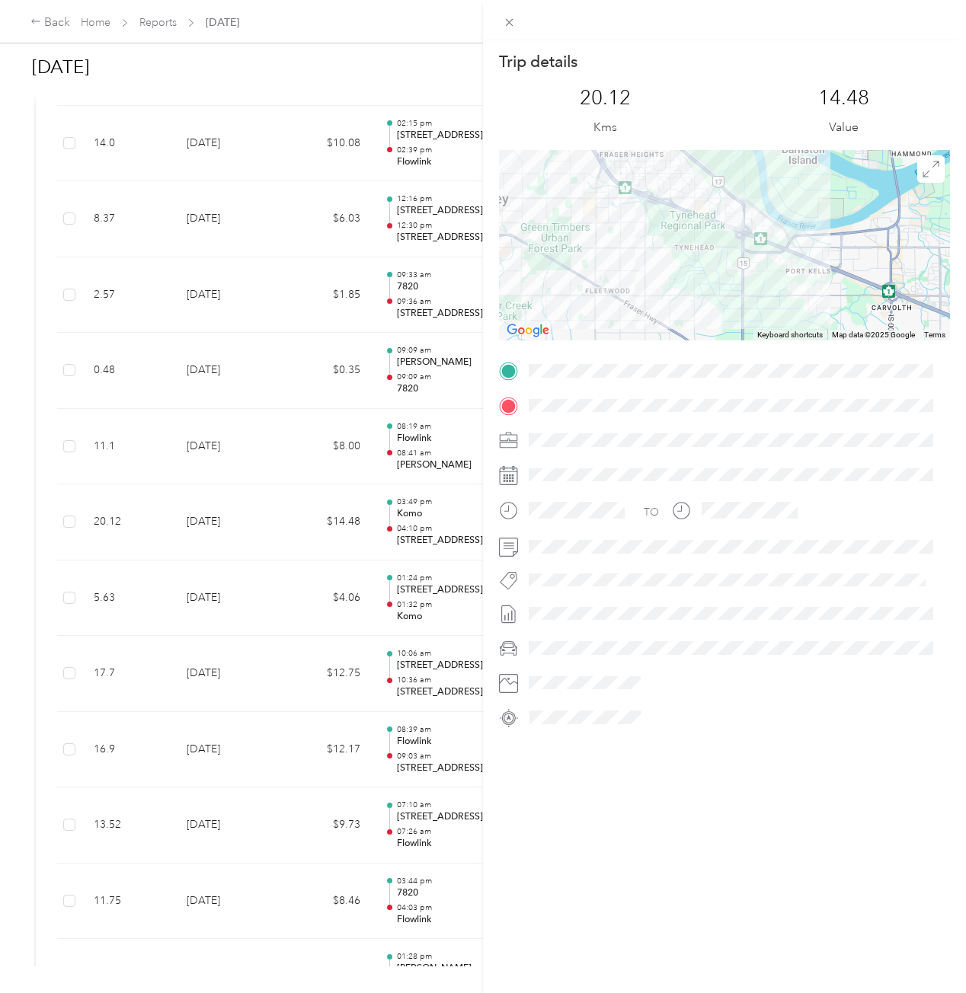
drag, startPoint x: 708, startPoint y: 269, endPoint x: 631, endPoint y: 241, distance: 82.4
click at [631, 241] on div at bounding box center [724, 245] width 451 height 190
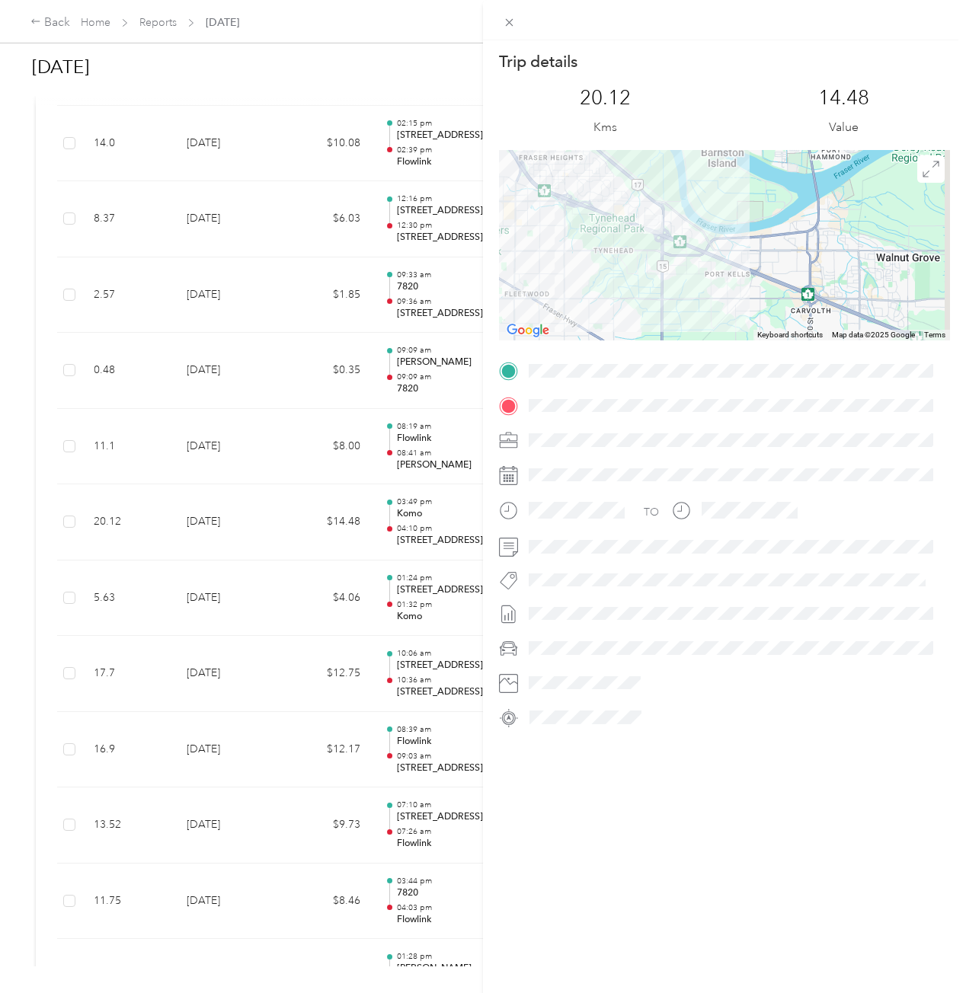
drag, startPoint x: 644, startPoint y: 245, endPoint x: 663, endPoint y: 270, distance: 31.4
click at [663, 270] on div at bounding box center [724, 245] width 451 height 190
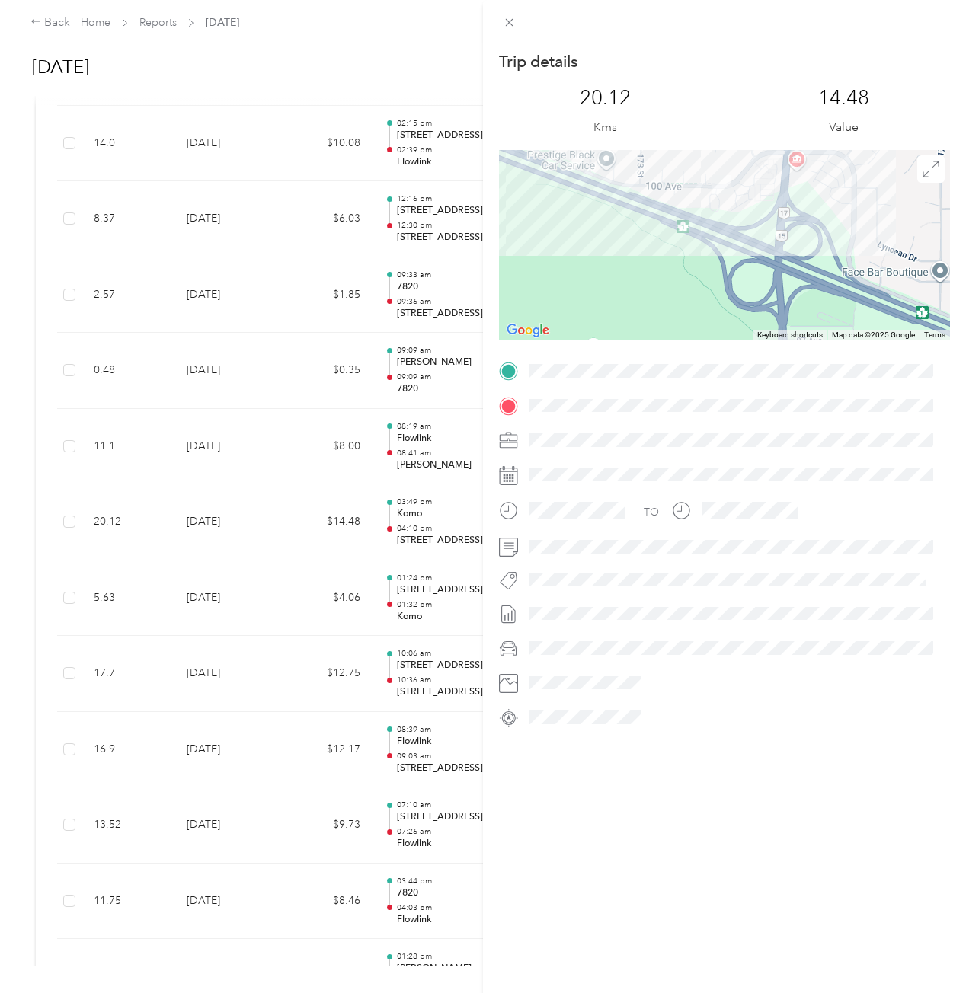
drag, startPoint x: 701, startPoint y: 221, endPoint x: 640, endPoint y: 322, distance: 118.2
click at [637, 343] on div "Trip details This trip cannot be edited because it is either under review, appr…" at bounding box center [724, 390] width 451 height 679
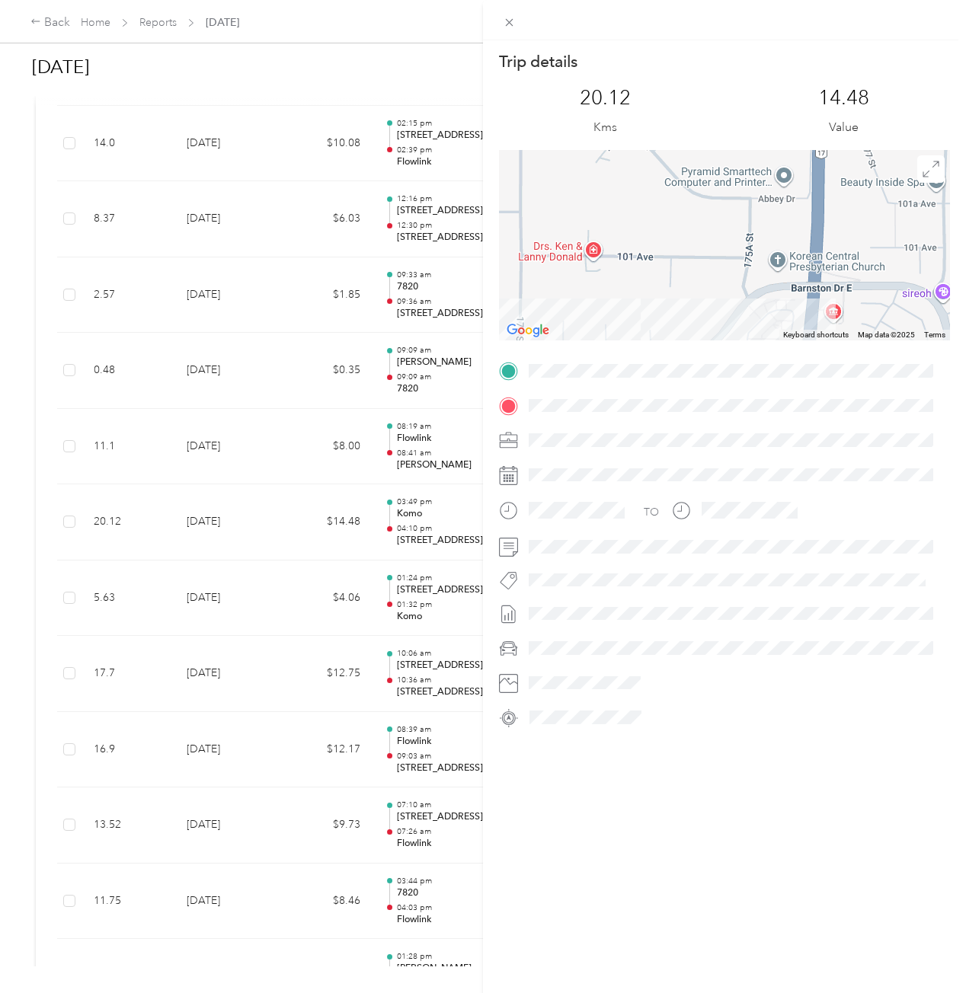
drag, startPoint x: 641, startPoint y: 297, endPoint x: 620, endPoint y: 142, distance: 156.1
click at [620, 142] on div "Trip details This trip cannot be edited because it is either under review, appr…" at bounding box center [724, 390] width 451 height 679
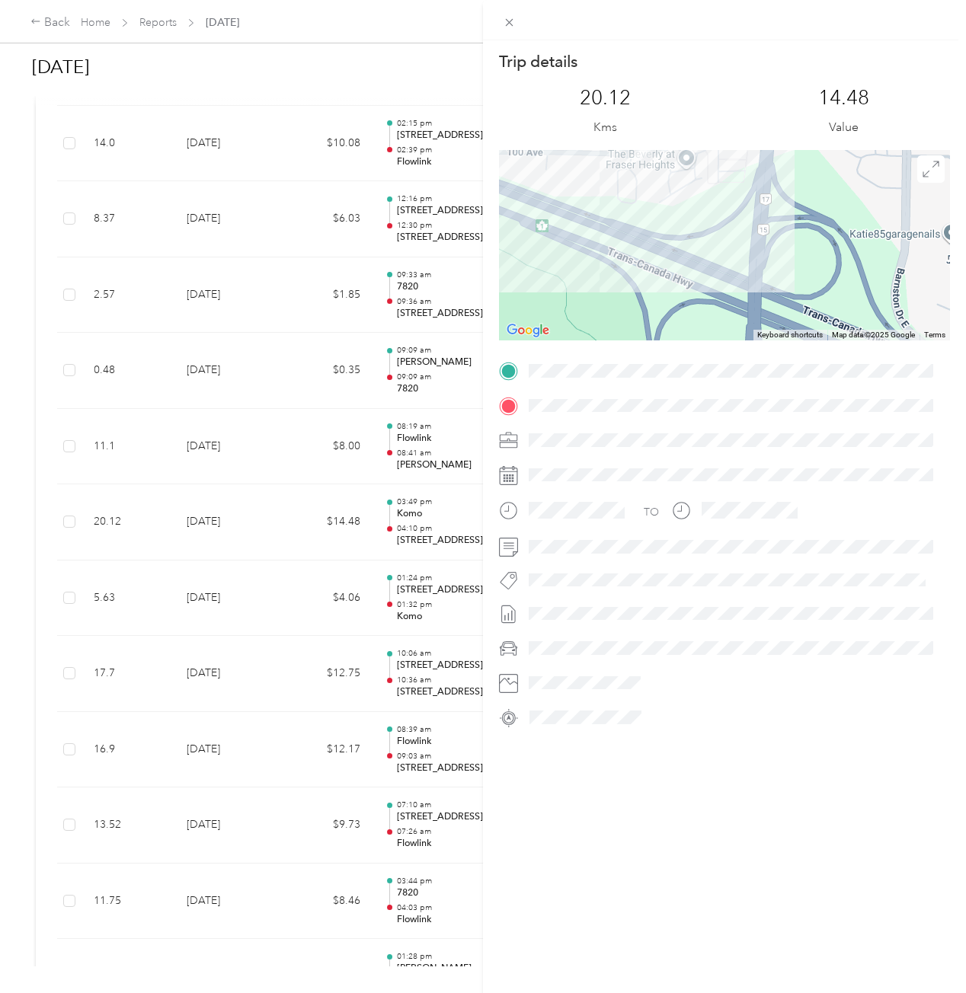
drag, startPoint x: 645, startPoint y: 341, endPoint x: 657, endPoint y: 337, distance: 12.8
click at [657, 389] on div "Trip details This trip cannot be edited because it is either under review, appr…" at bounding box center [724, 390] width 451 height 679
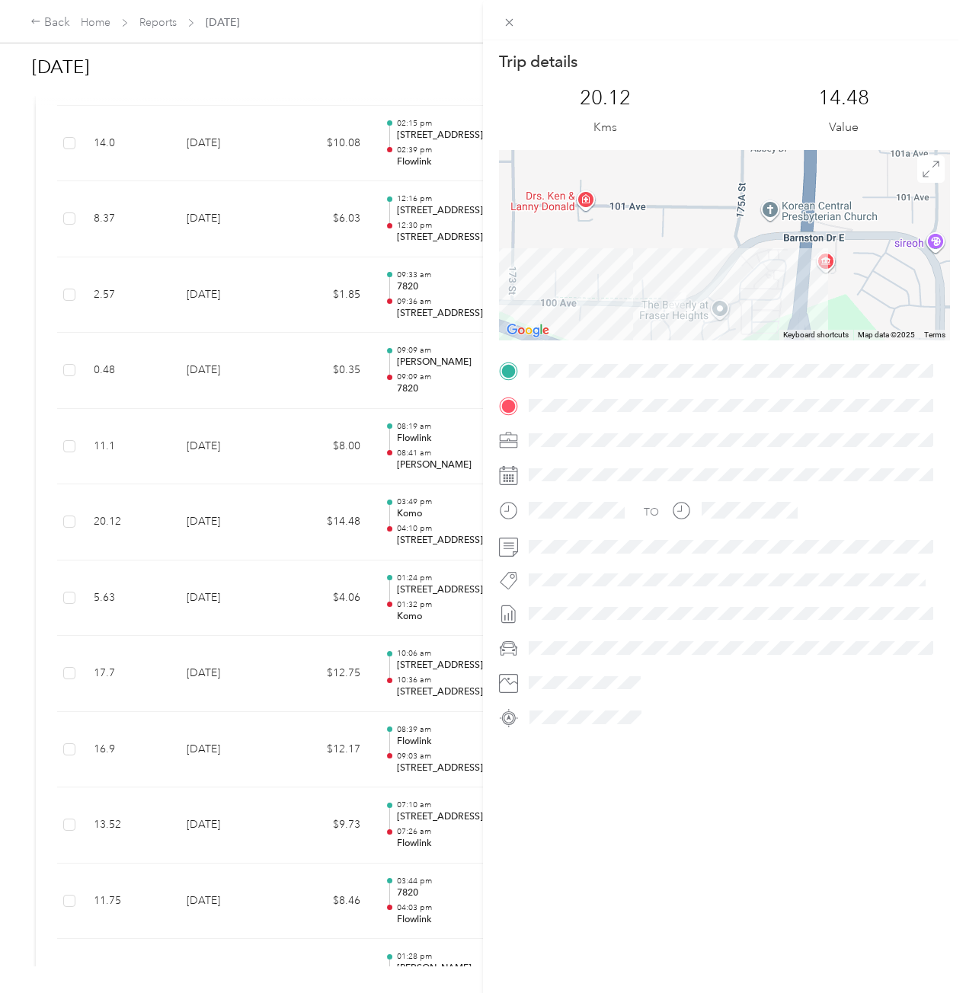
drag, startPoint x: 653, startPoint y: 301, endPoint x: 635, endPoint y: 173, distance: 129.3
click at [635, 173] on div at bounding box center [724, 245] width 451 height 190
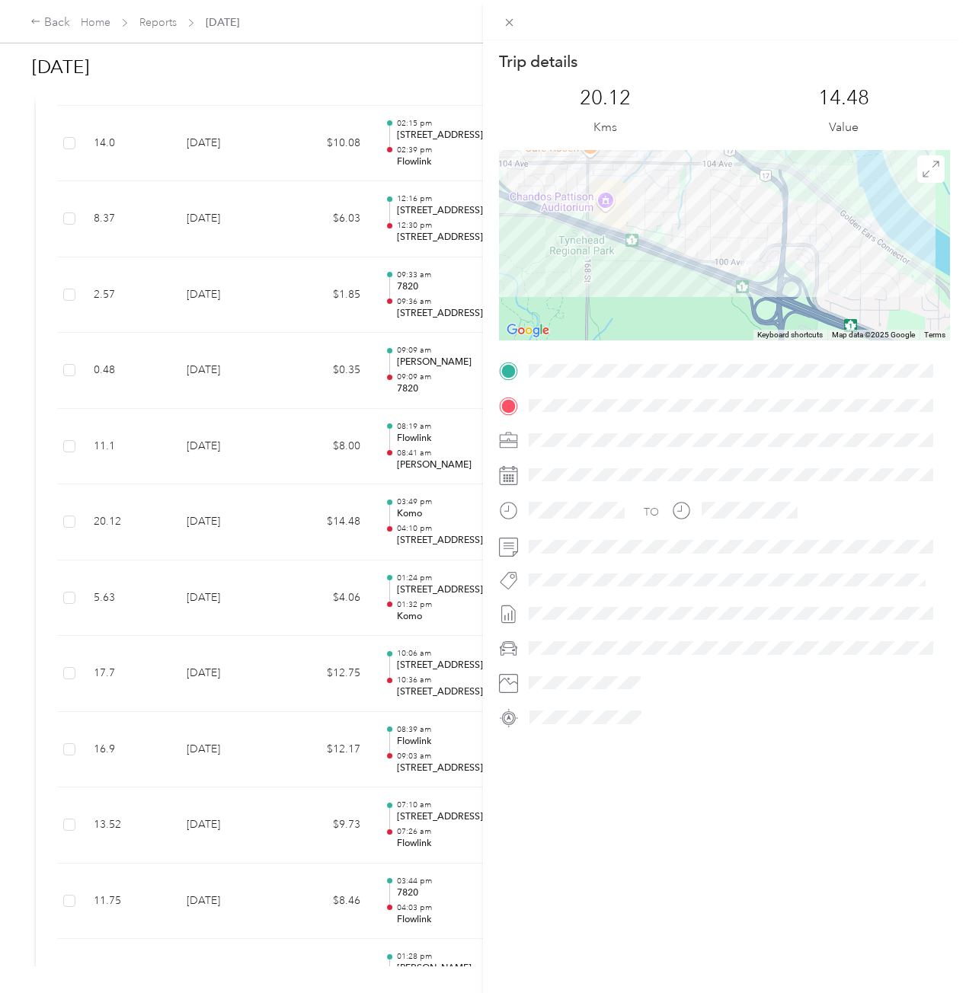
click at [765, 236] on div at bounding box center [724, 245] width 451 height 190
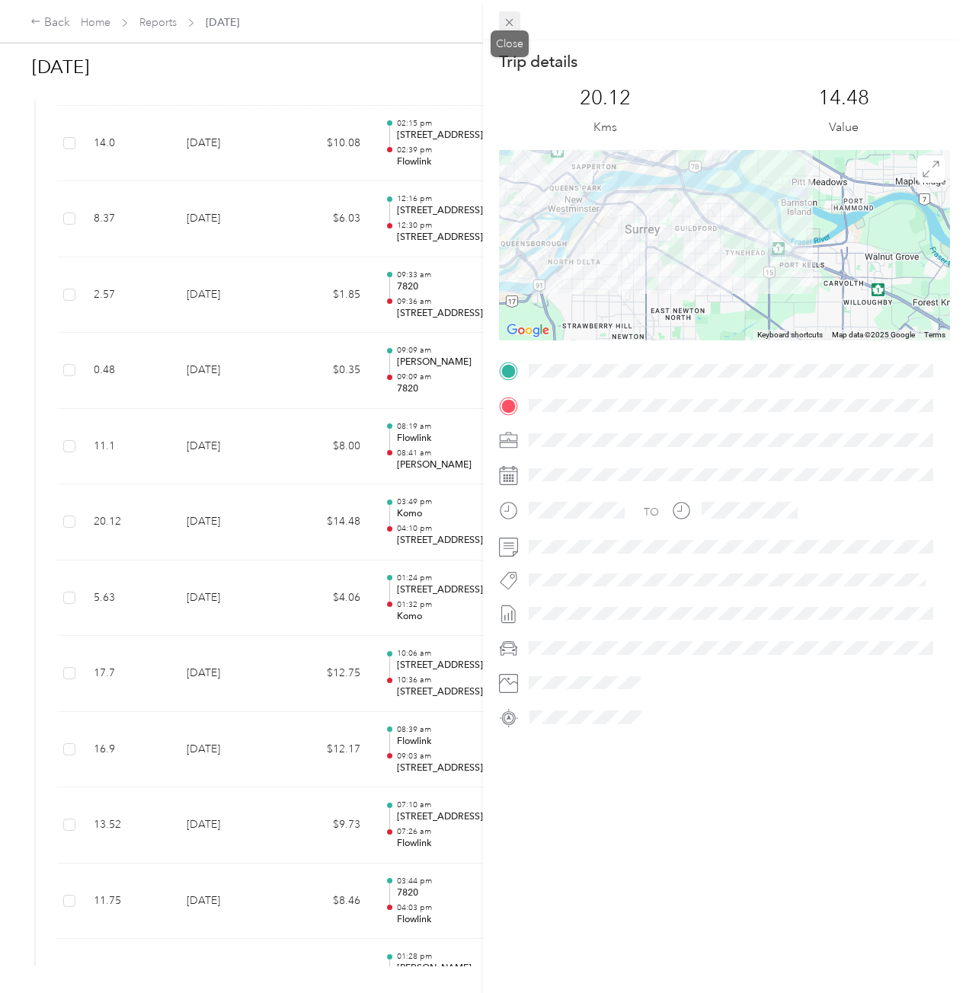
click at [512, 28] on icon at bounding box center [509, 22] width 13 height 13
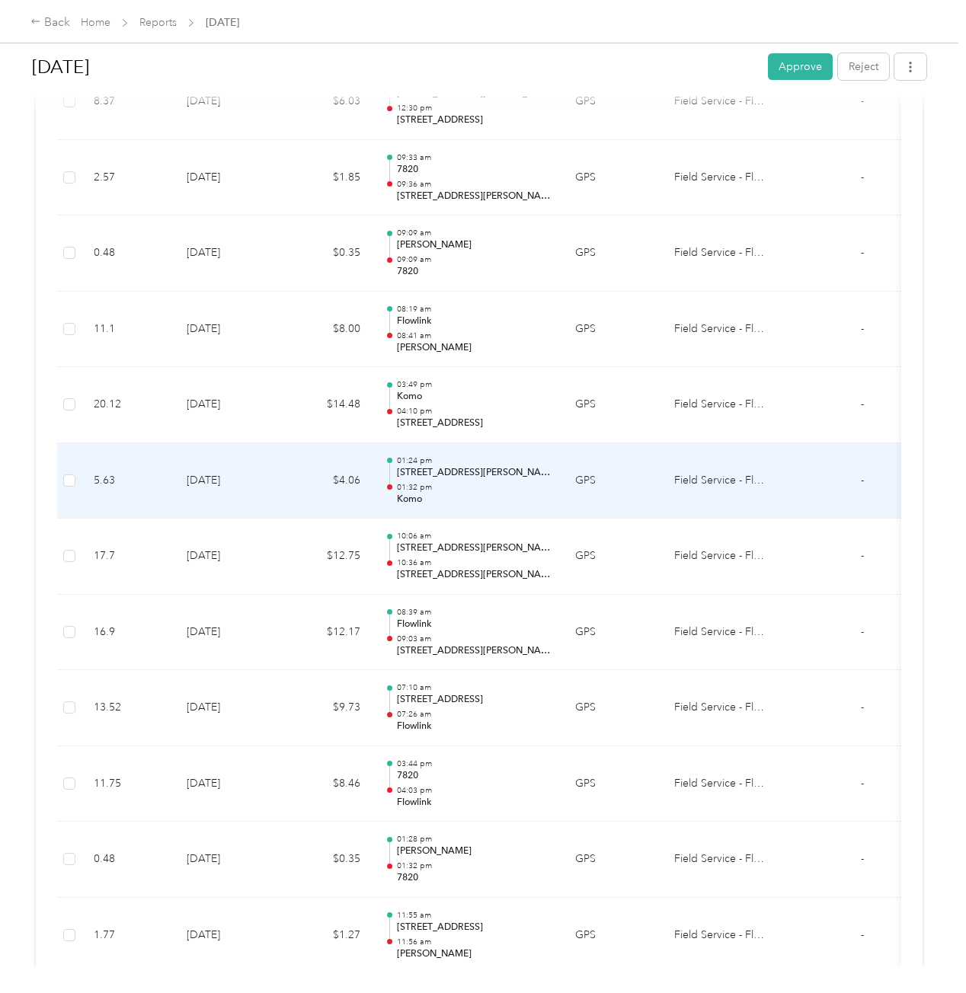
scroll to position [1219, 0]
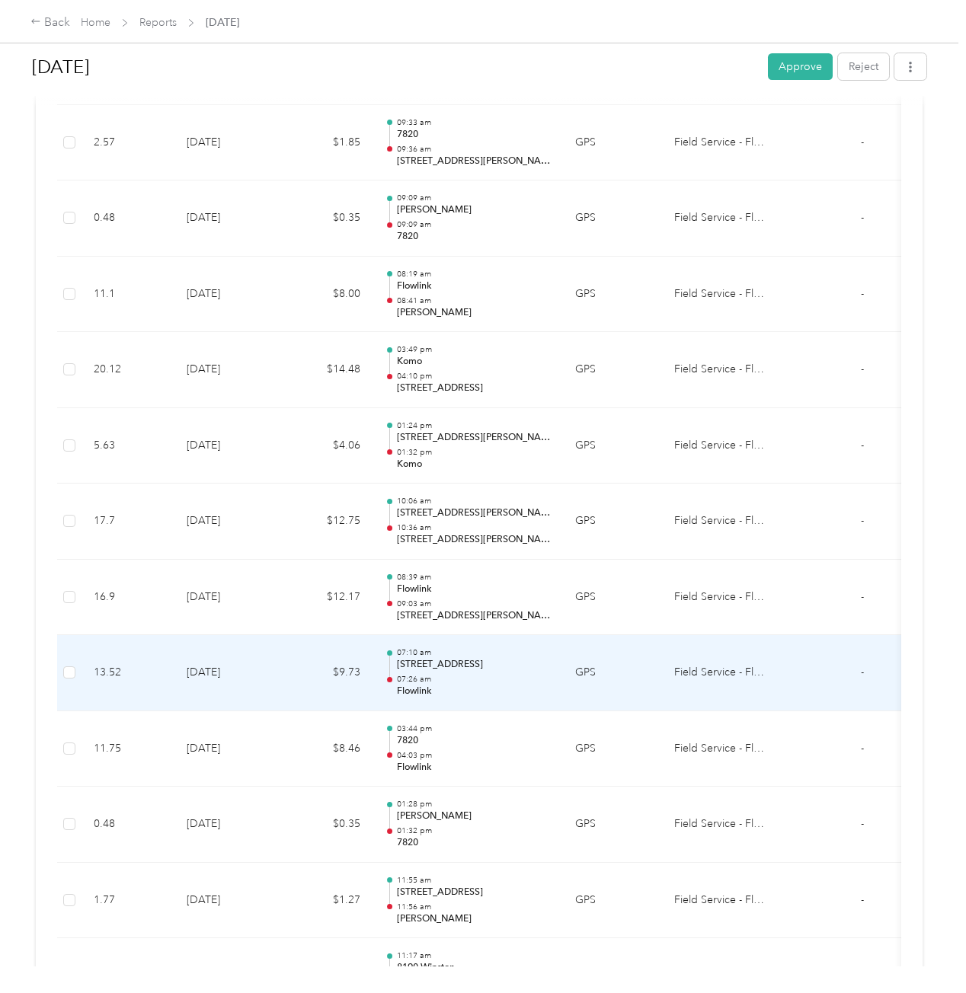
click at [627, 635] on td "GPS" at bounding box center [612, 673] width 99 height 76
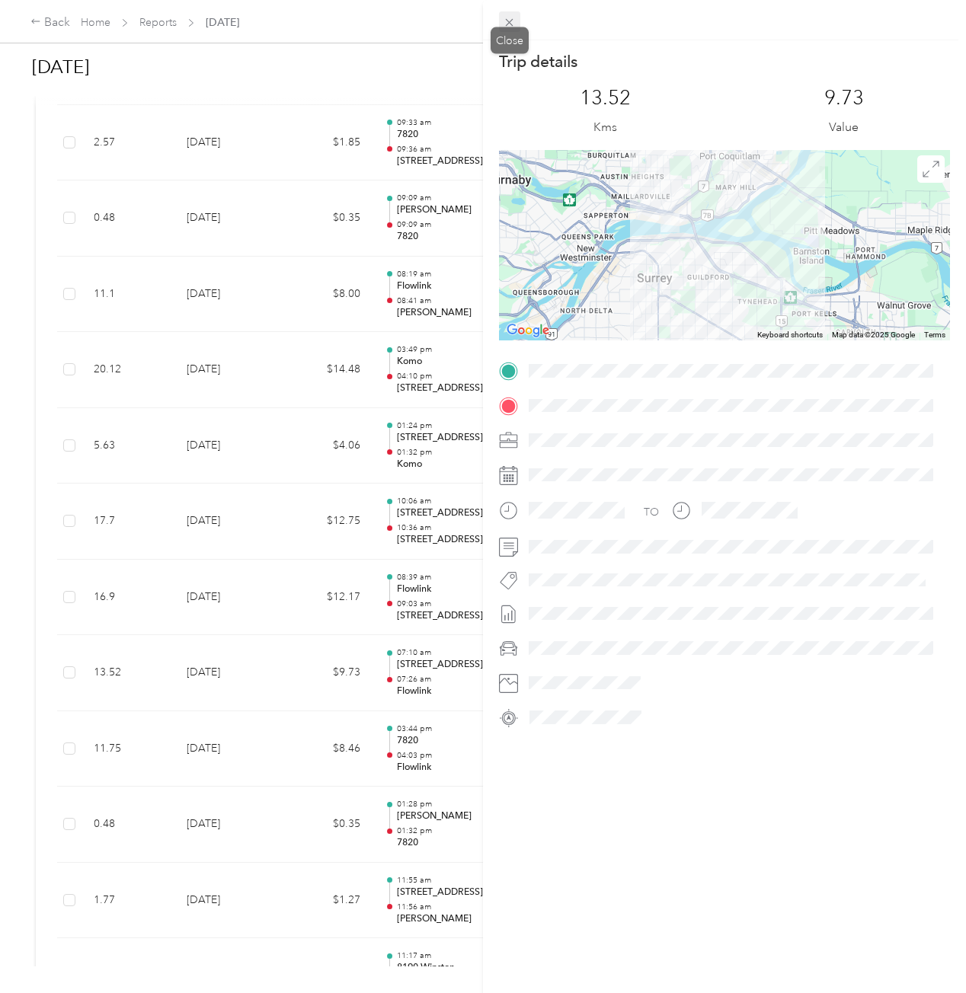
click at [516, 24] on icon at bounding box center [509, 22] width 13 height 13
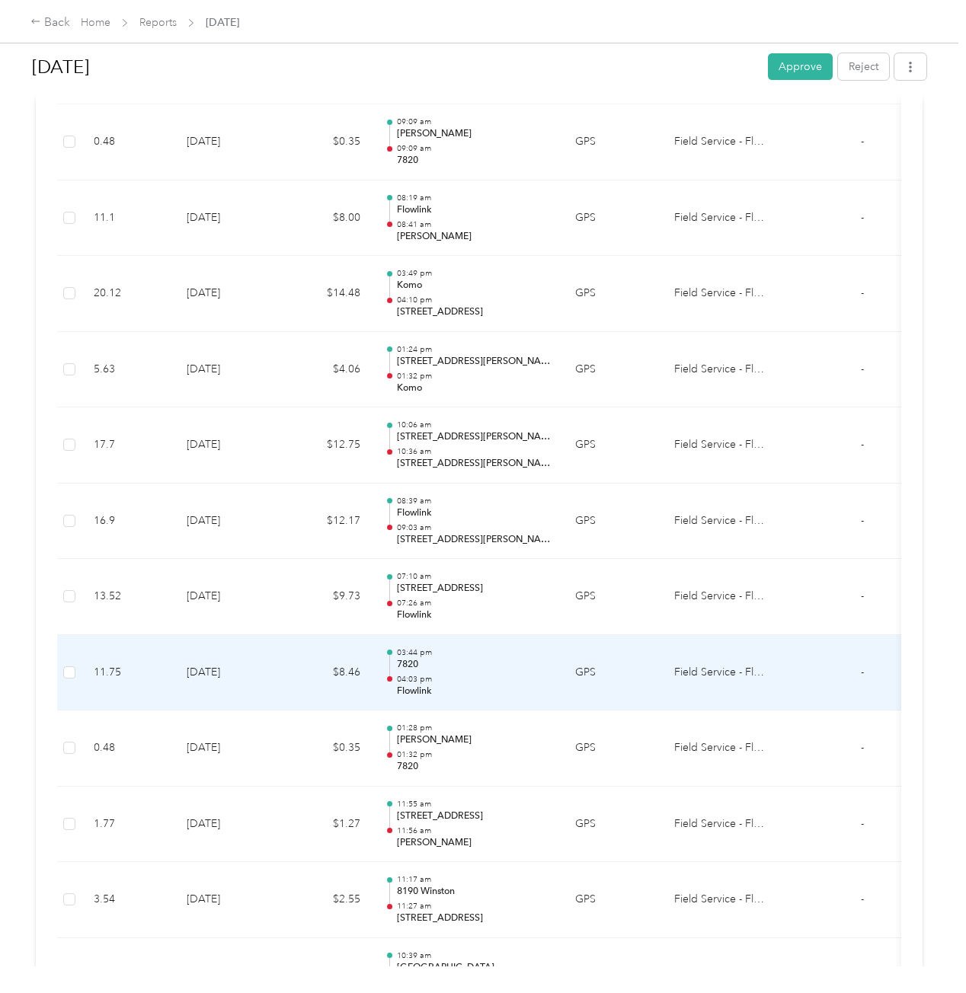
scroll to position [1371, 0]
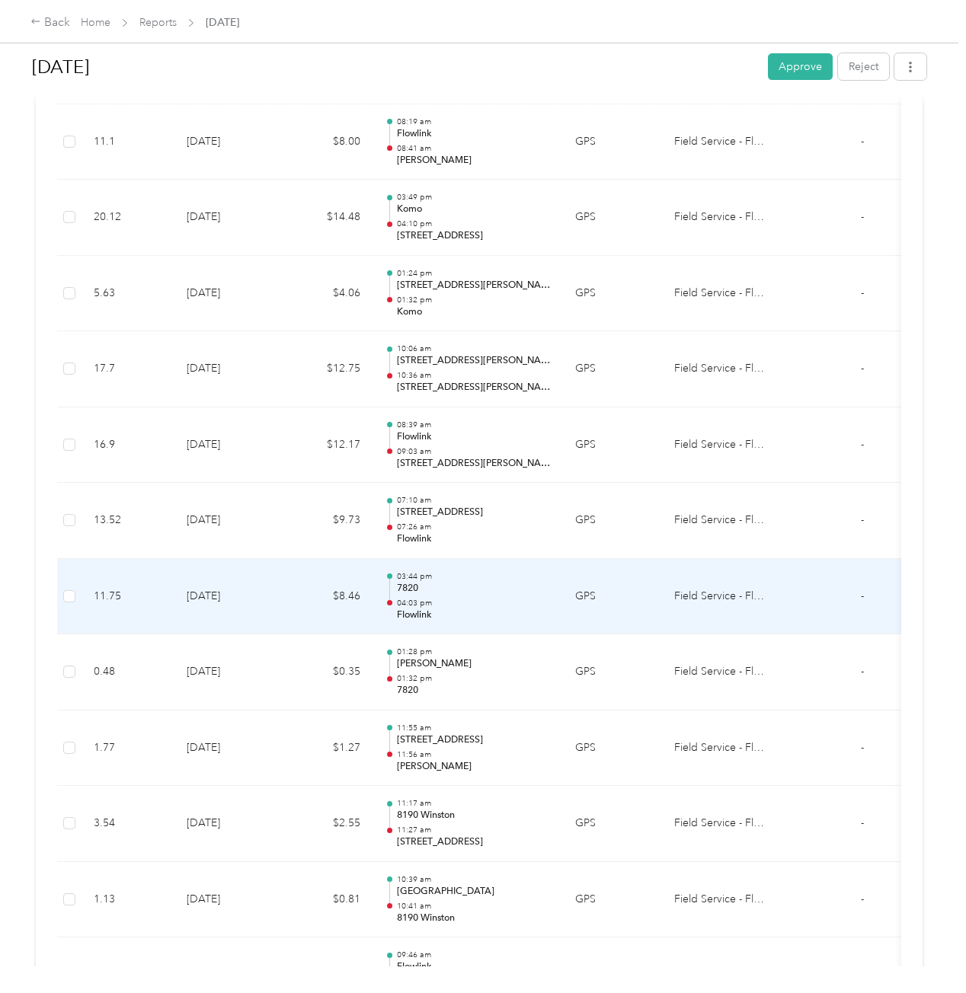
click at [654, 605] on td "GPS" at bounding box center [612, 597] width 99 height 76
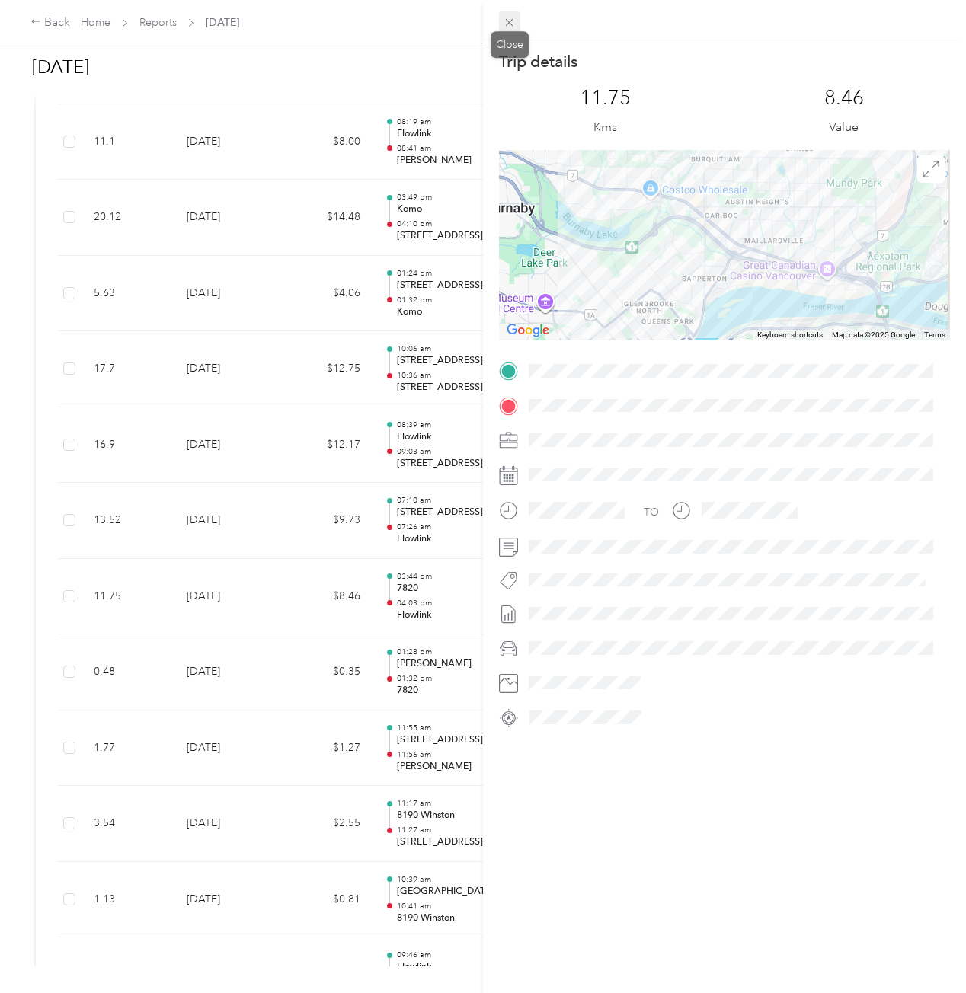
click at [508, 17] on icon at bounding box center [509, 22] width 13 height 13
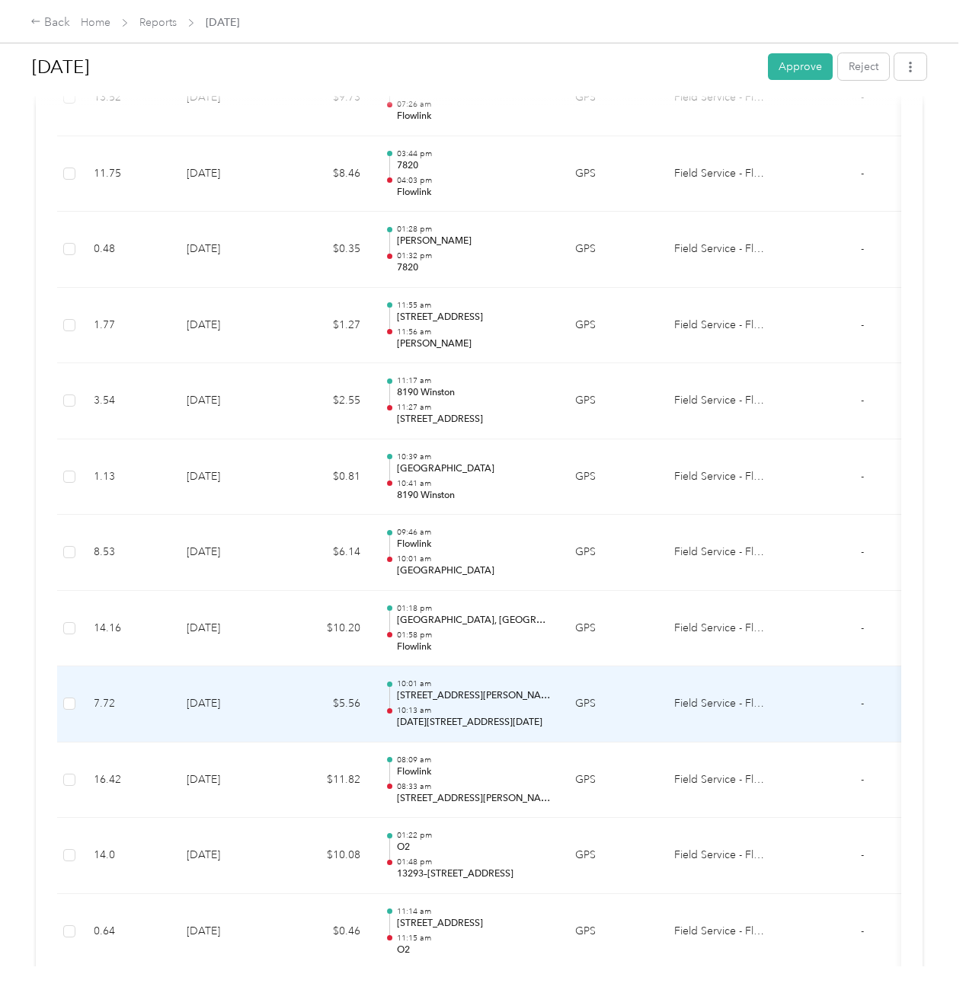
scroll to position [1828, 0]
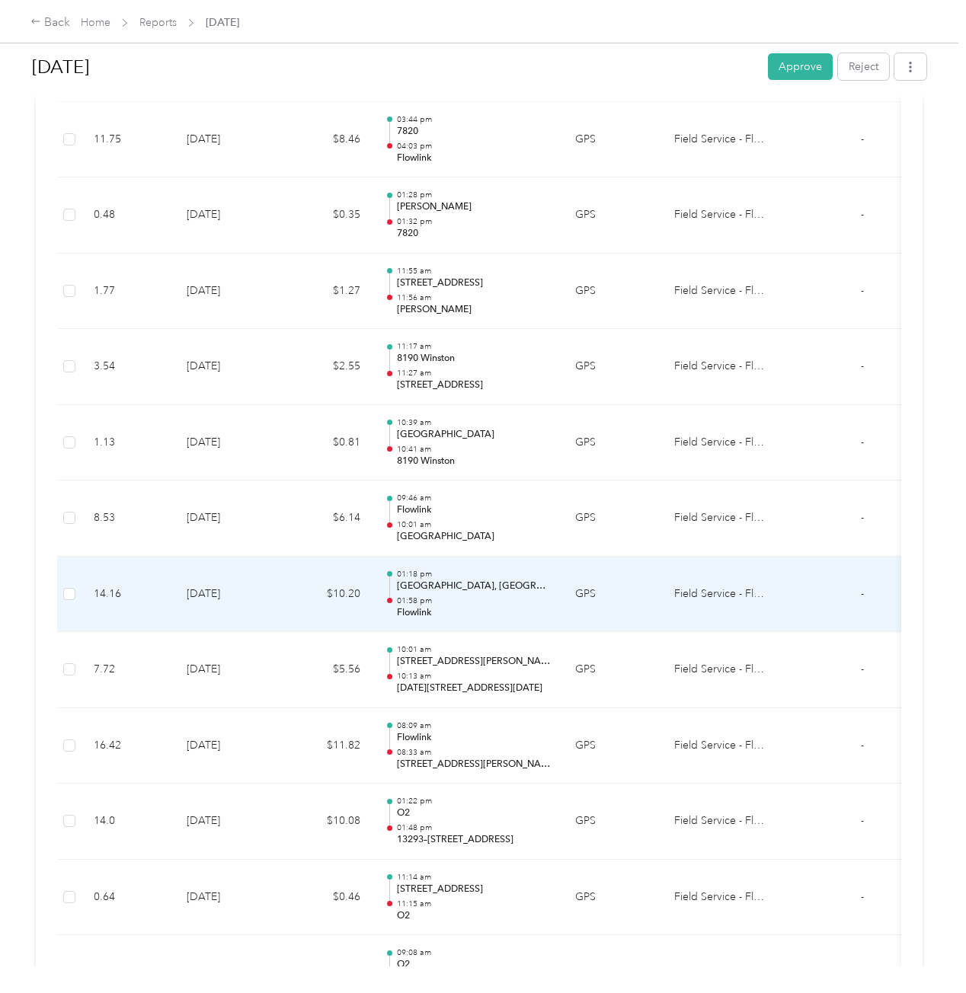
click at [509, 604] on td "01:18 pm Town Centre, Coquitlam, BC 01:58 pm Flowlink" at bounding box center [467, 595] width 190 height 76
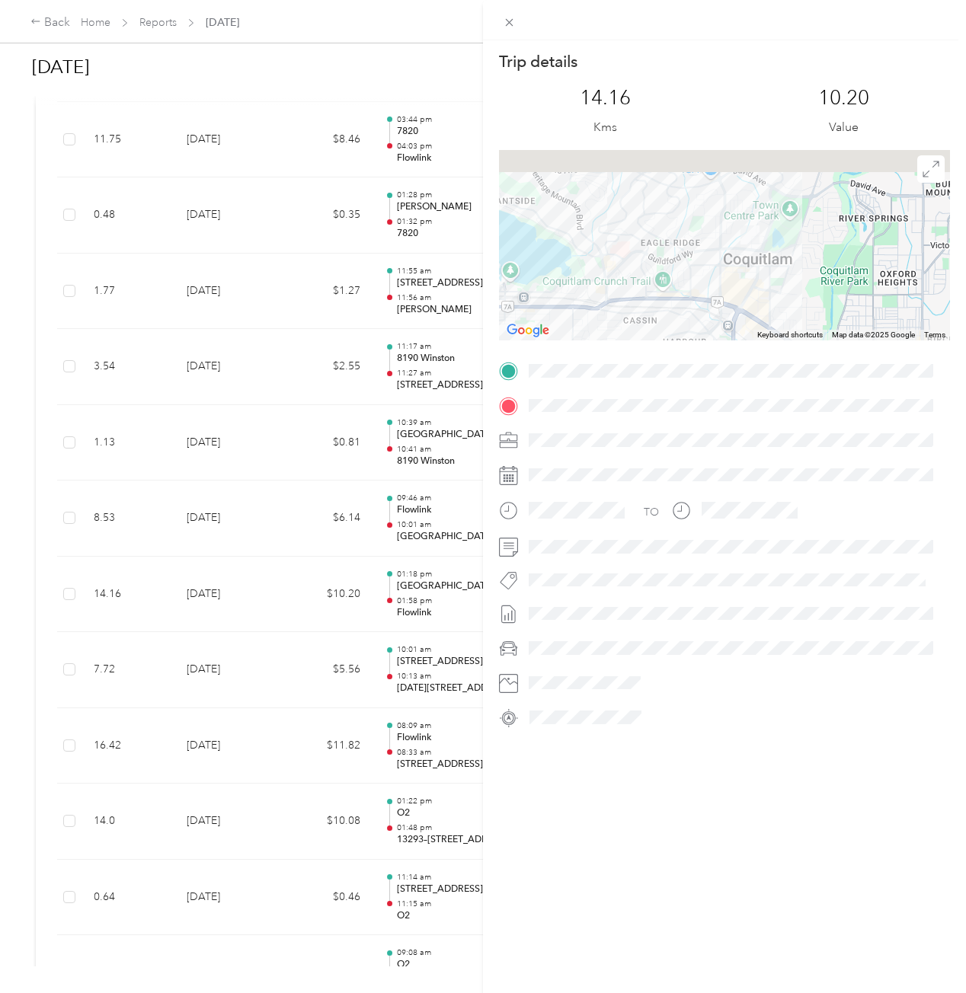
click at [759, 368] on div "Trip details This trip cannot be edited because it is either under review, appr…" at bounding box center [724, 390] width 451 height 679
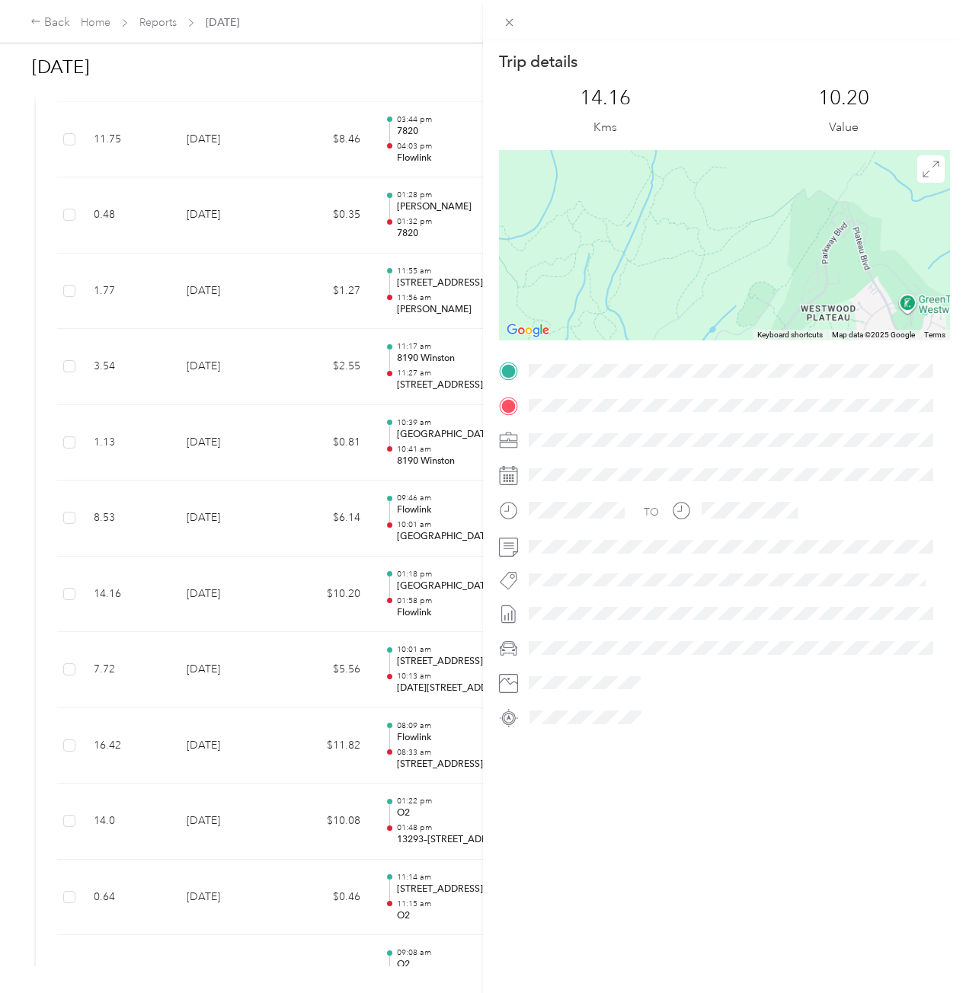
drag, startPoint x: 736, startPoint y: 260, endPoint x: 709, endPoint y: 35, distance: 226.3
click at [710, 36] on div "Trip details This trip cannot be edited because it is either under review, appr…" at bounding box center [724, 517] width 483 height 1034
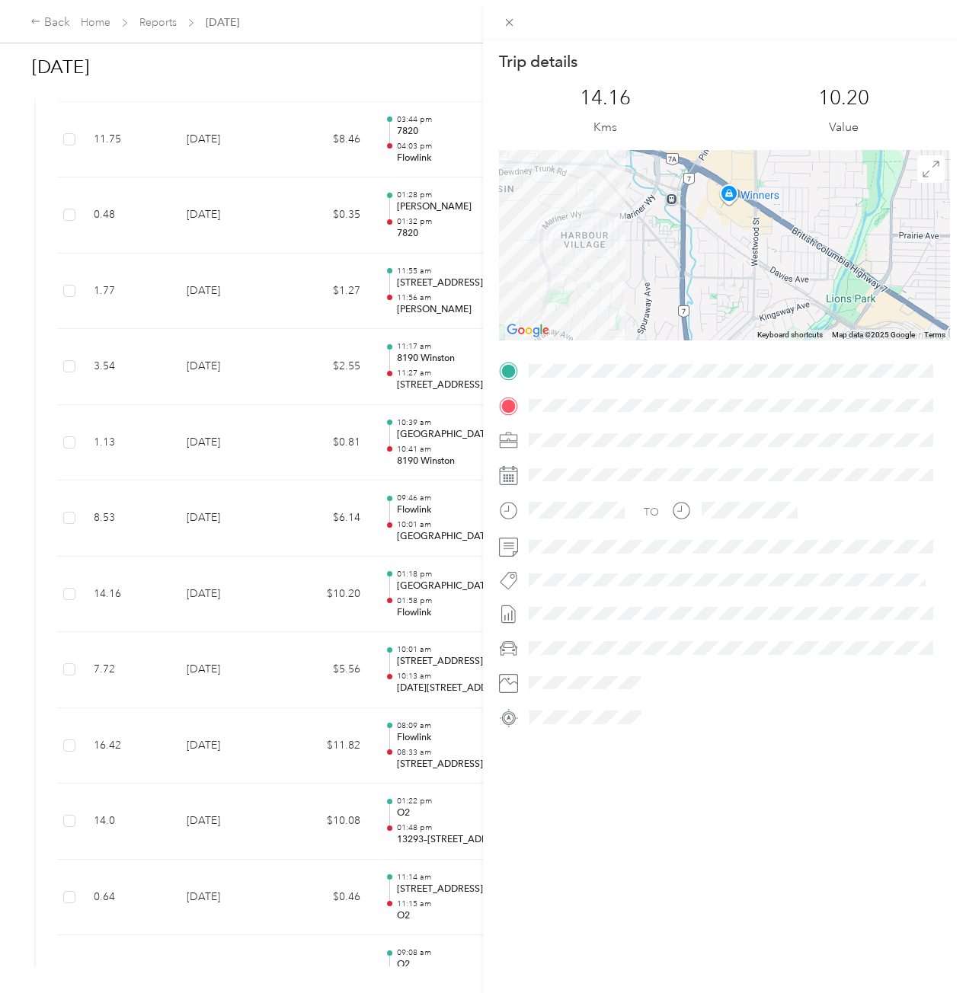
drag, startPoint x: 758, startPoint y: 252, endPoint x: 756, endPoint y: 357, distance: 105.1
click at [756, 357] on div "Trip details This trip cannot be edited because it is either under review, appr…" at bounding box center [724, 390] width 451 height 679
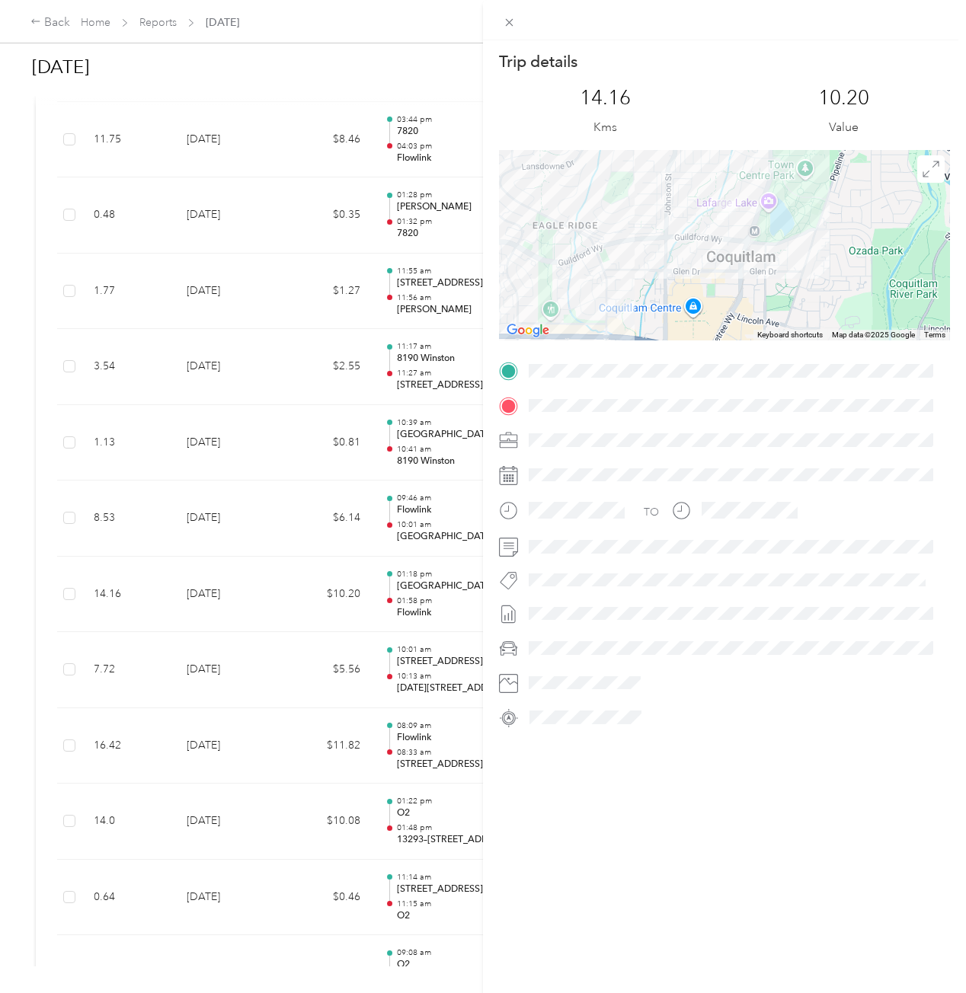
drag, startPoint x: 725, startPoint y: 229, endPoint x: 730, endPoint y: 253, distance: 24.2
click at [730, 253] on div at bounding box center [724, 245] width 451 height 190
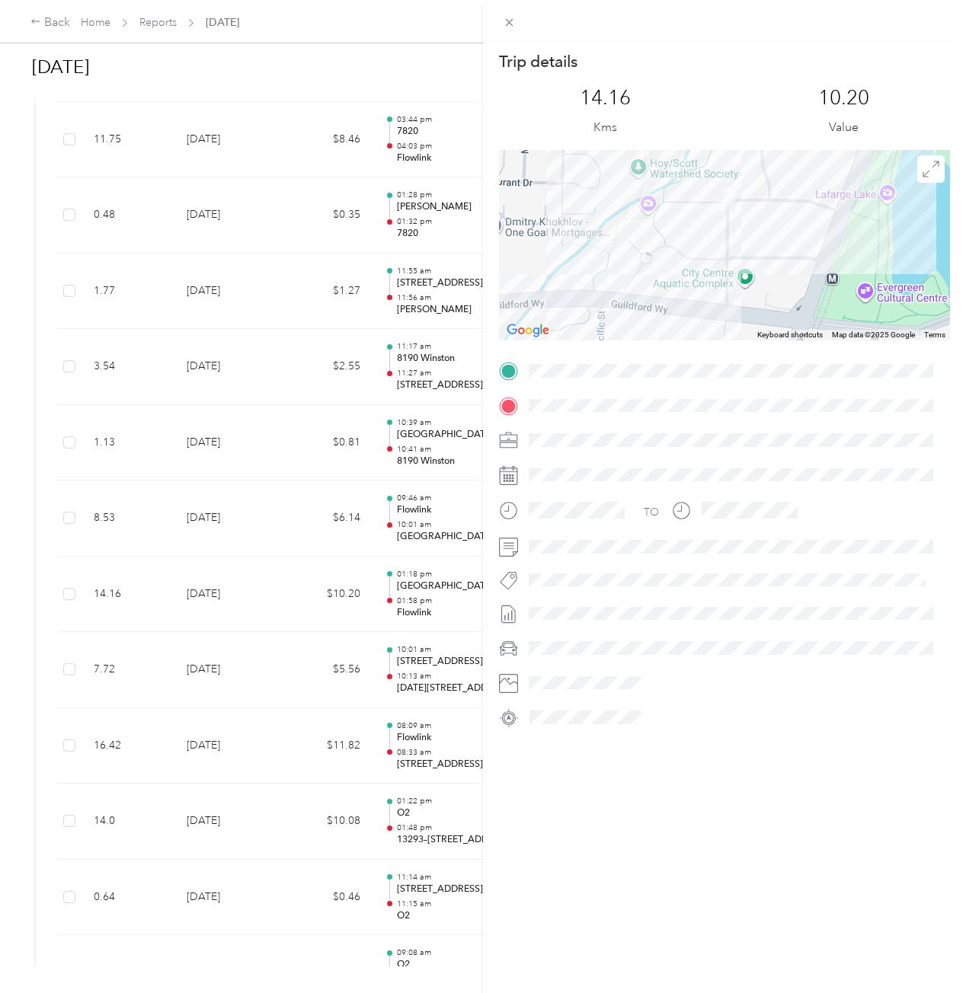
drag, startPoint x: 721, startPoint y: 217, endPoint x: 720, endPoint y: 260, distance: 42.7
click at [722, 268] on div at bounding box center [724, 245] width 451 height 190
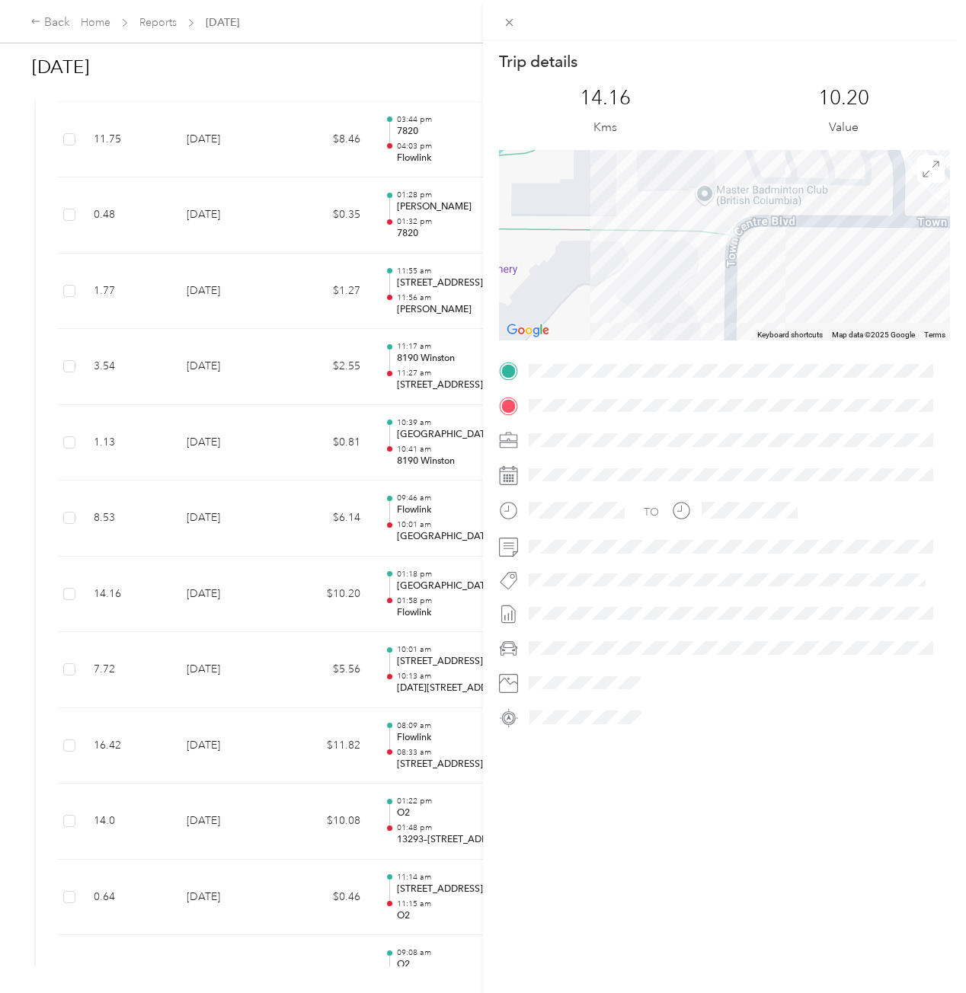
drag, startPoint x: 750, startPoint y: 257, endPoint x: 743, endPoint y: 353, distance: 96.3
click at [744, 356] on div "Trip details This trip cannot be edited because it is either under review, appr…" at bounding box center [724, 390] width 451 height 679
drag, startPoint x: 702, startPoint y: 313, endPoint x: 686, endPoint y: 327, distance: 21.1
click at [686, 327] on div at bounding box center [724, 245] width 451 height 190
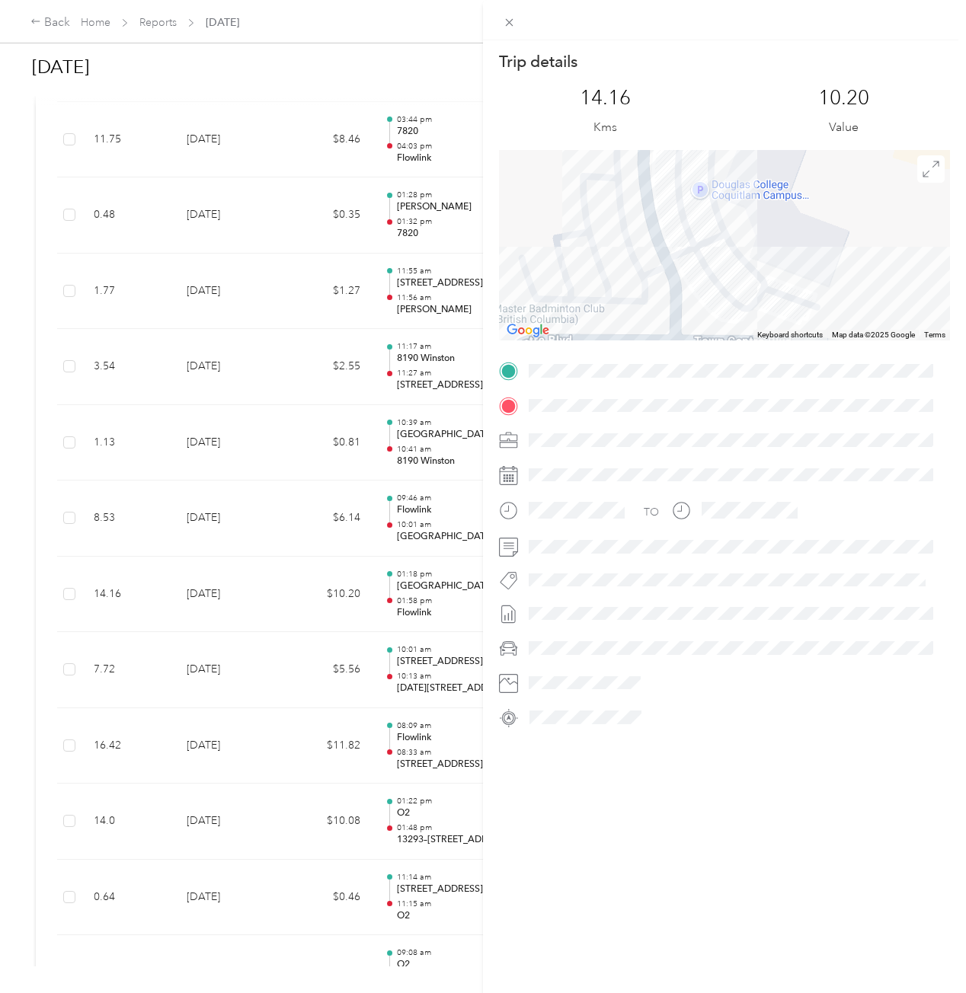
drag, startPoint x: 749, startPoint y: 207, endPoint x: 682, endPoint y: 187, distance: 69.9
click at [682, 187] on div at bounding box center [724, 245] width 451 height 190
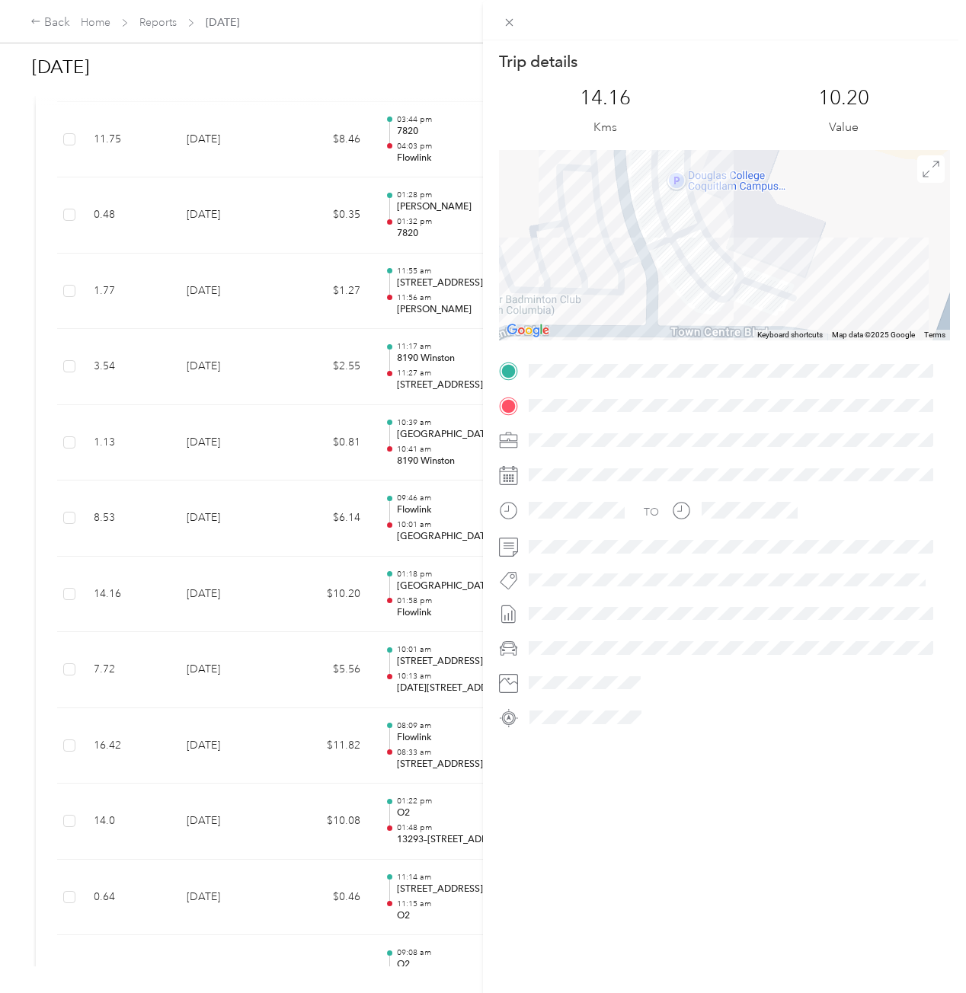
drag, startPoint x: 745, startPoint y: 241, endPoint x: 745, endPoint y: 214, distance: 27.4
click at [745, 215] on div at bounding box center [724, 245] width 451 height 190
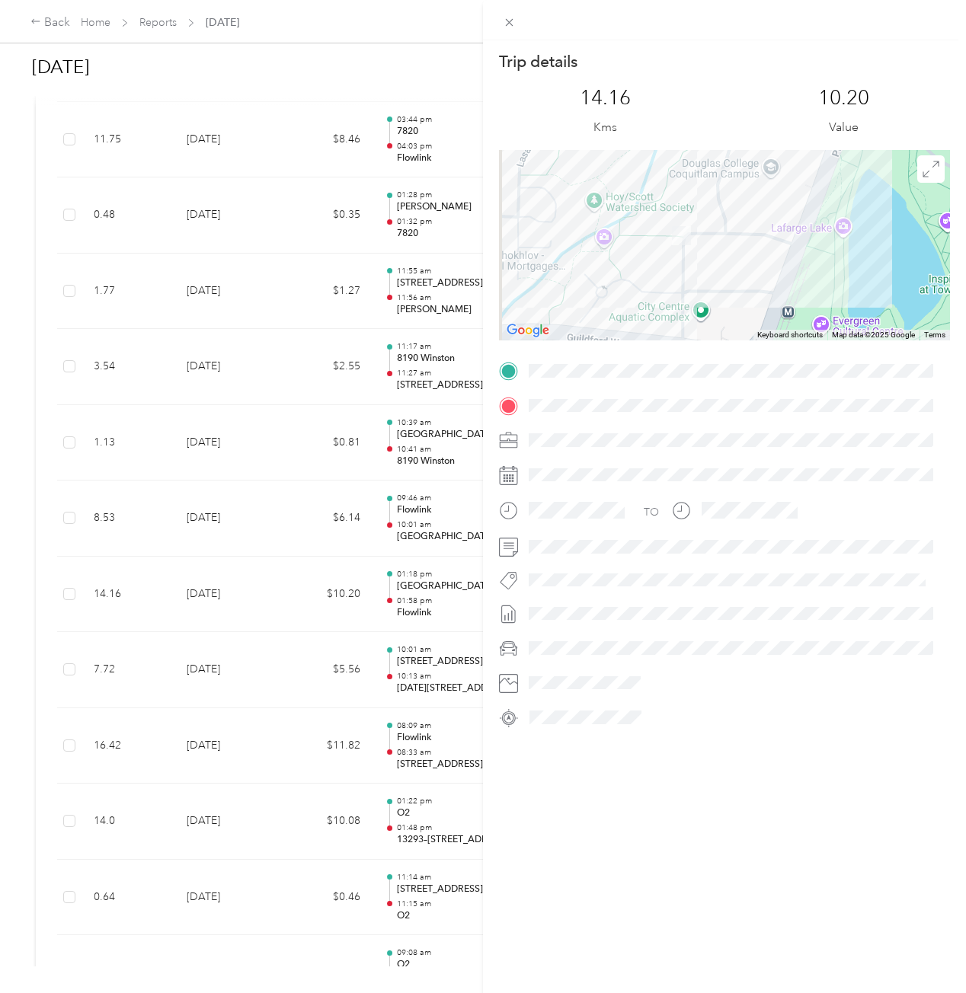
drag, startPoint x: 723, startPoint y: 263, endPoint x: 753, endPoint y: 268, distance: 30.9
click at [752, 267] on div at bounding box center [724, 245] width 451 height 190
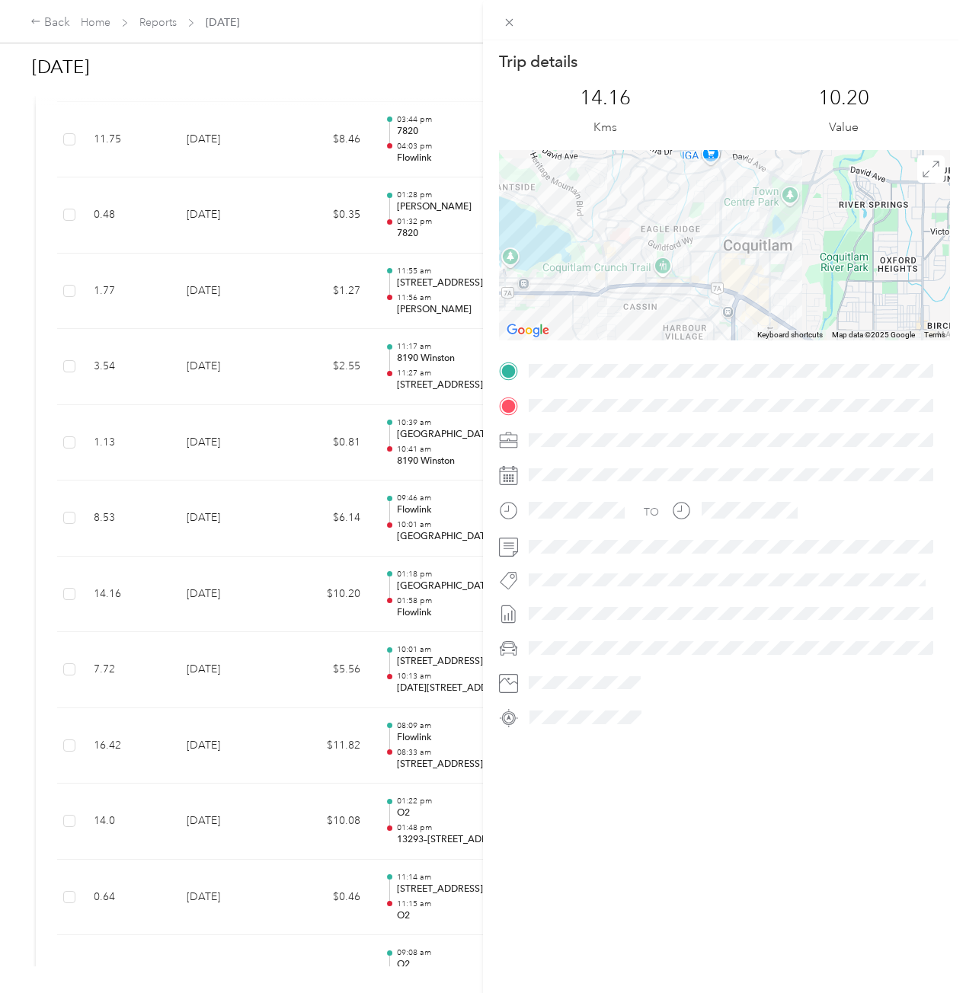
click at [5, 302] on div "Trip details This trip cannot be edited because it is either under review, appr…" at bounding box center [483, 496] width 966 height 993
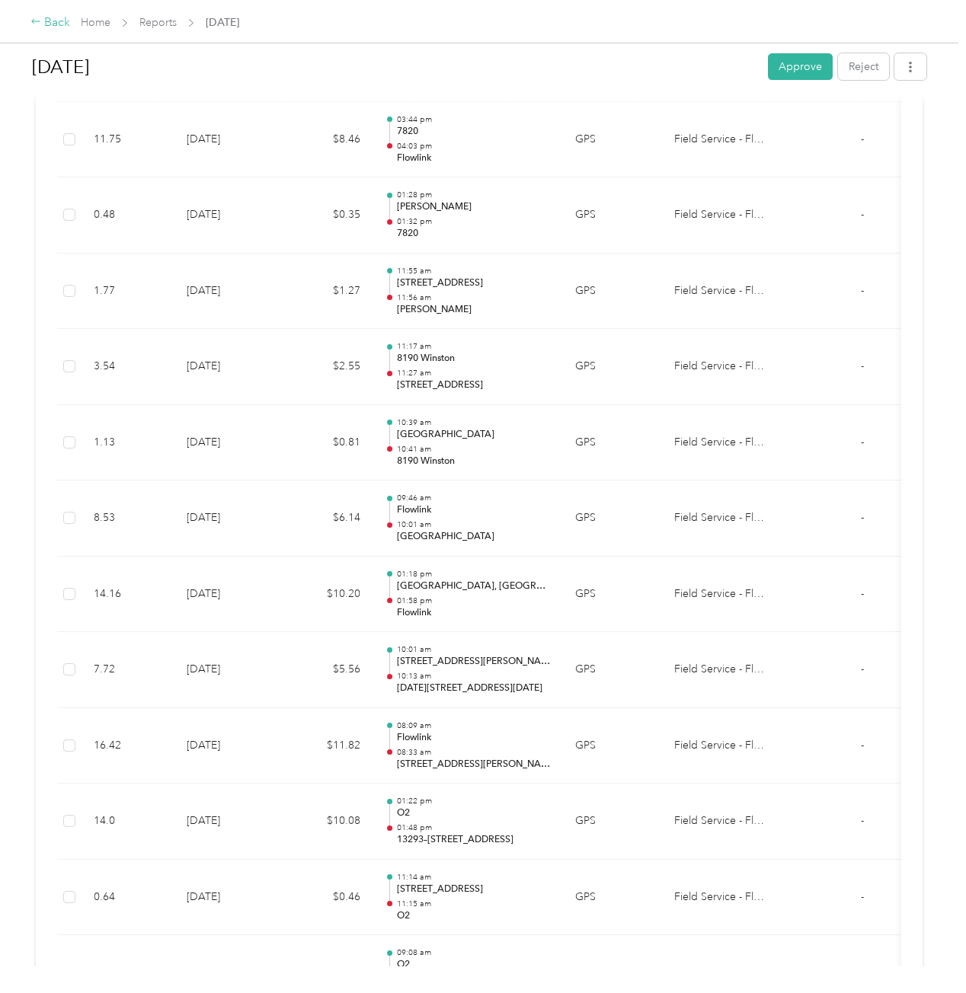
click at [52, 19] on div "Back" at bounding box center [50, 23] width 40 height 18
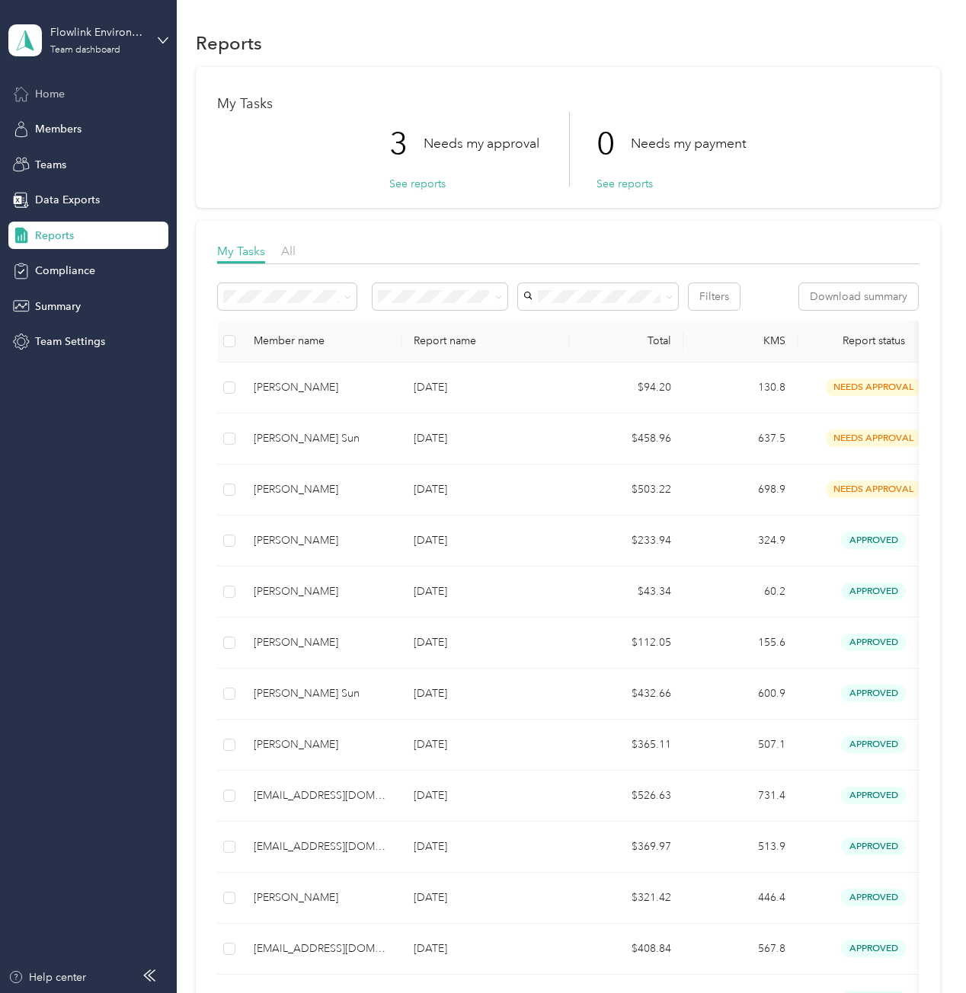
click at [113, 95] on div "Home" at bounding box center [88, 93] width 160 height 27
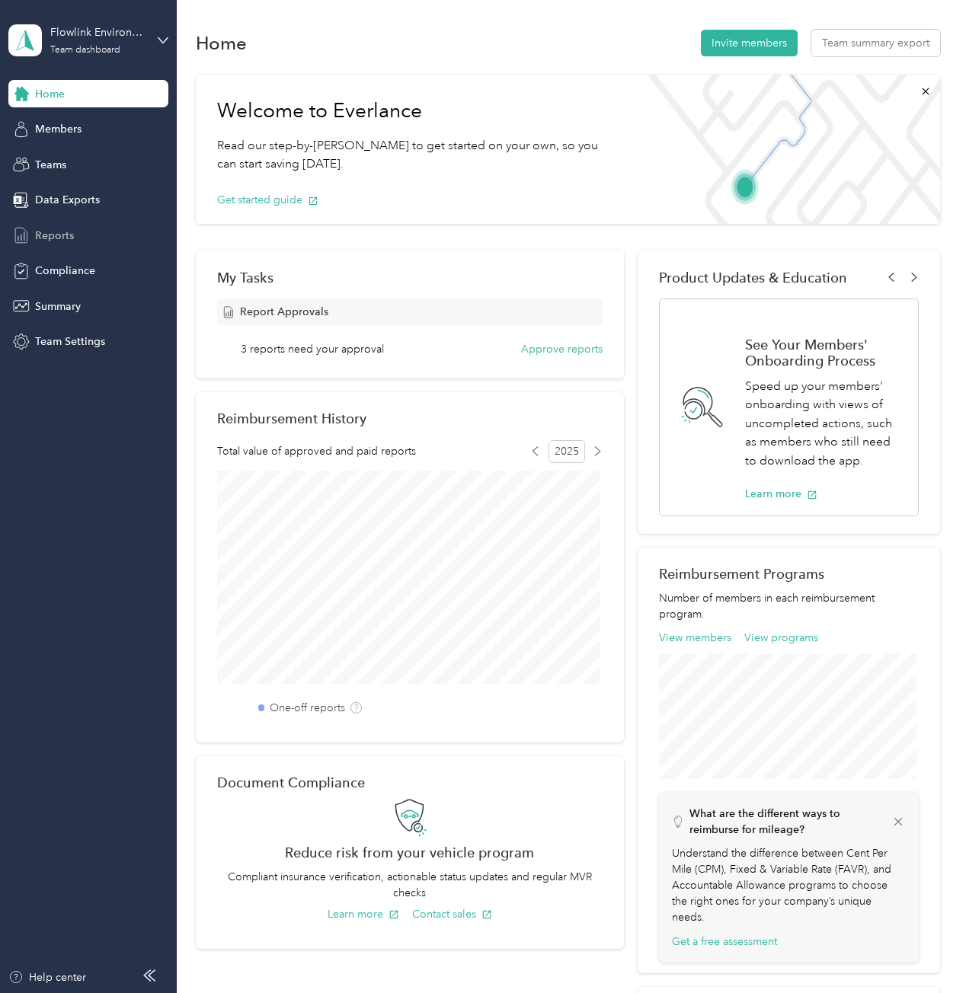
click at [88, 238] on div "Reports" at bounding box center [88, 235] width 160 height 27
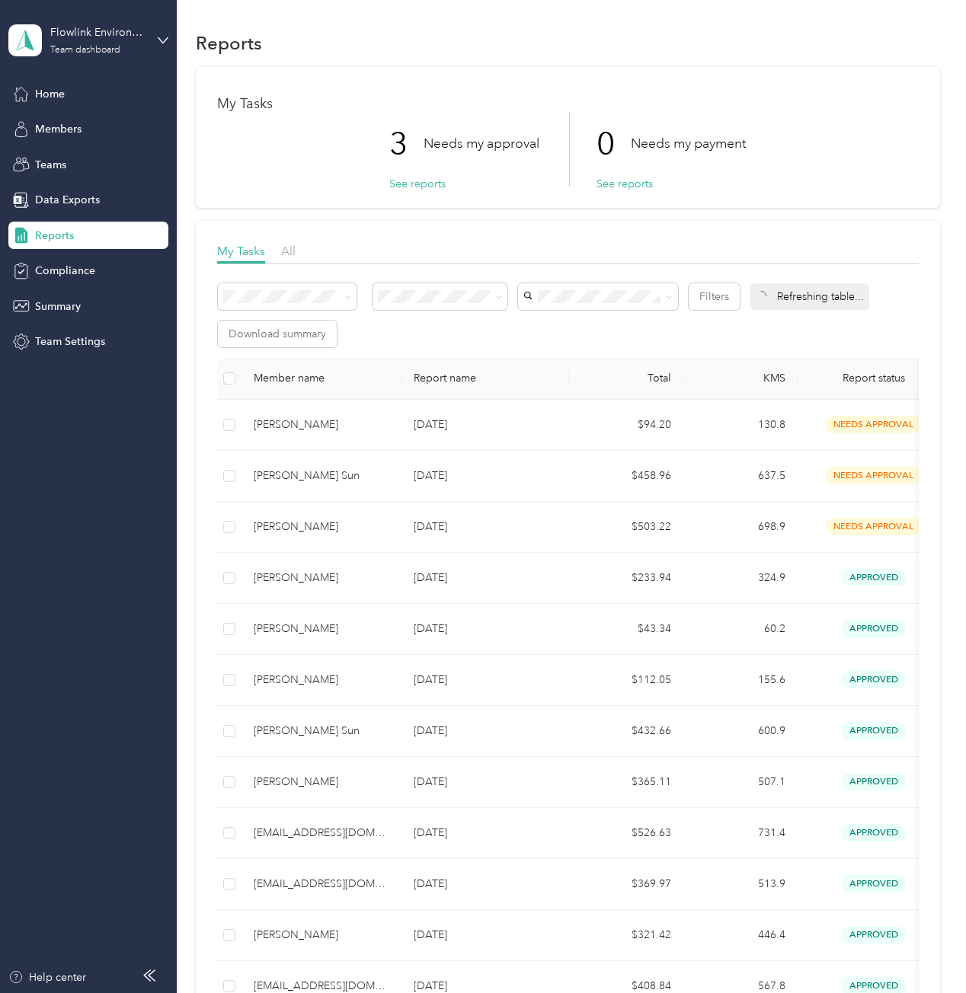
click at [439, 145] on p "Needs my approval" at bounding box center [481, 143] width 116 height 19
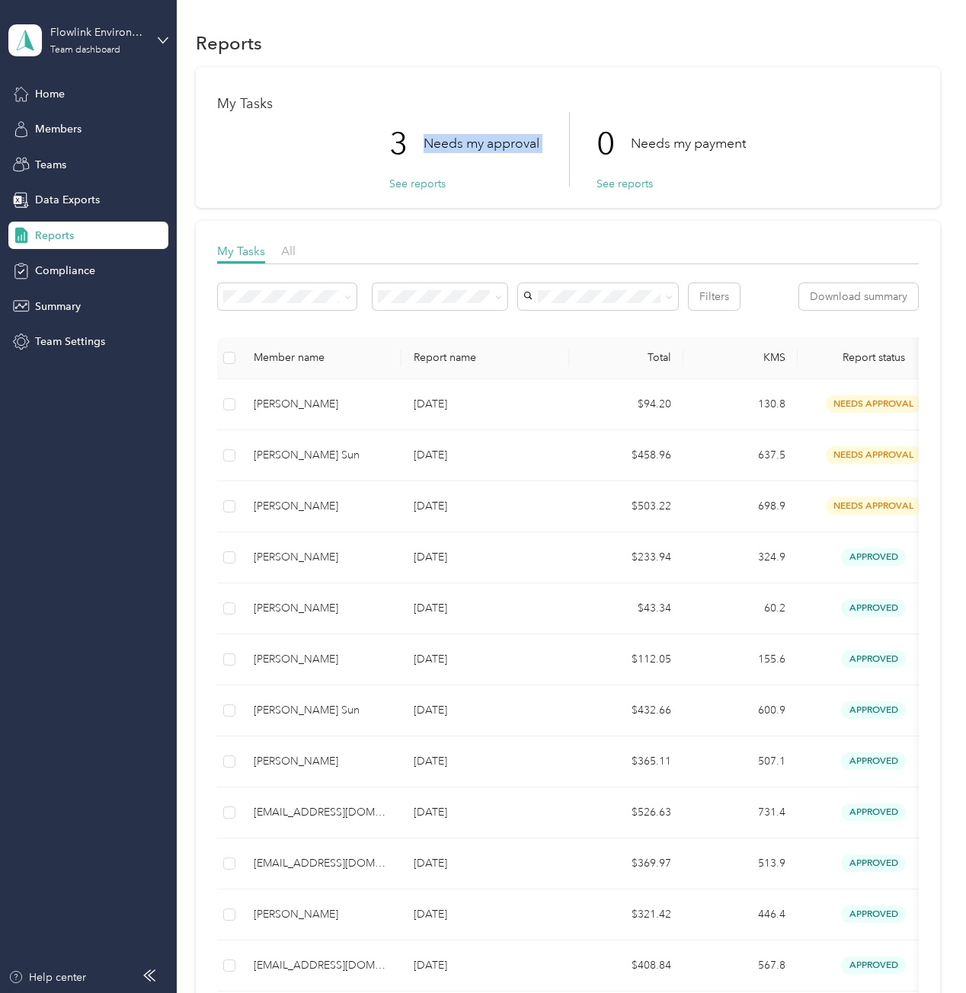
click at [439, 145] on p "Needs my approval" at bounding box center [481, 143] width 116 height 19
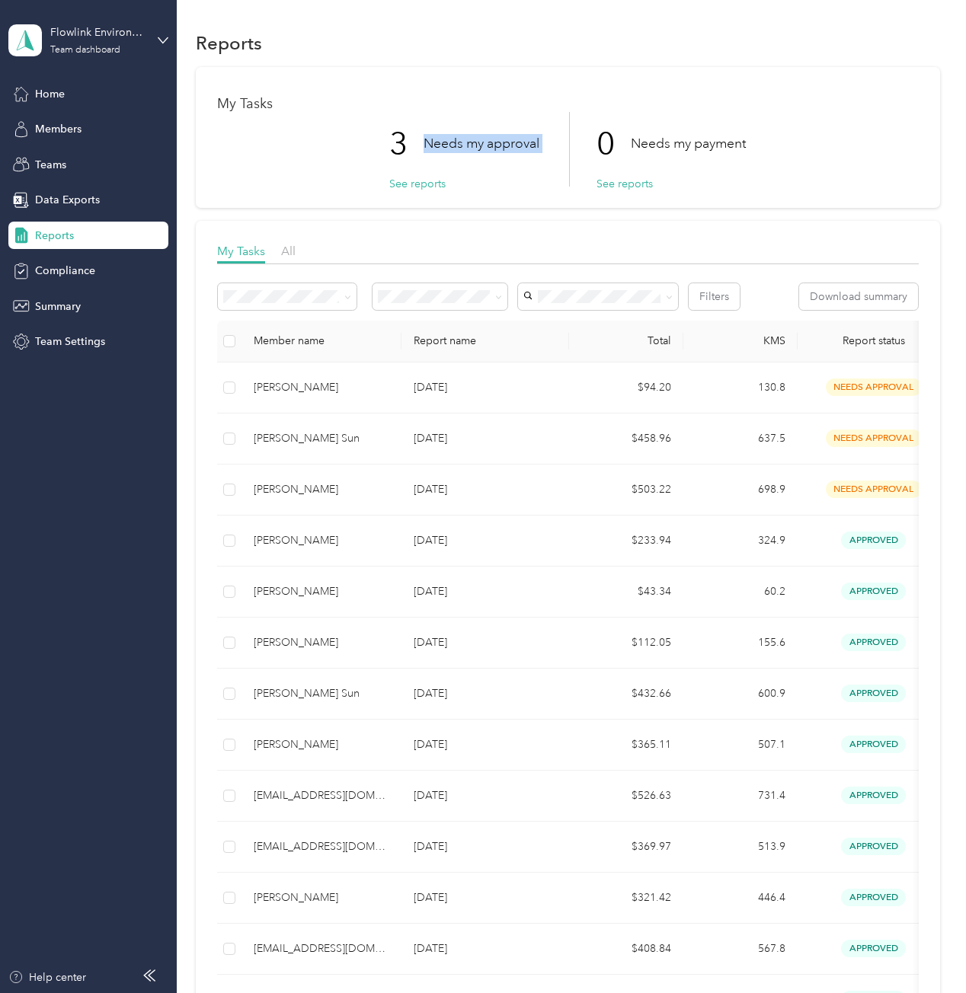
click at [439, 144] on p "Needs my approval" at bounding box center [481, 143] width 116 height 19
click at [438, 128] on div "3 Needs my approval" at bounding box center [464, 144] width 150 height 64
click at [78, 94] on div "Home" at bounding box center [88, 93] width 160 height 27
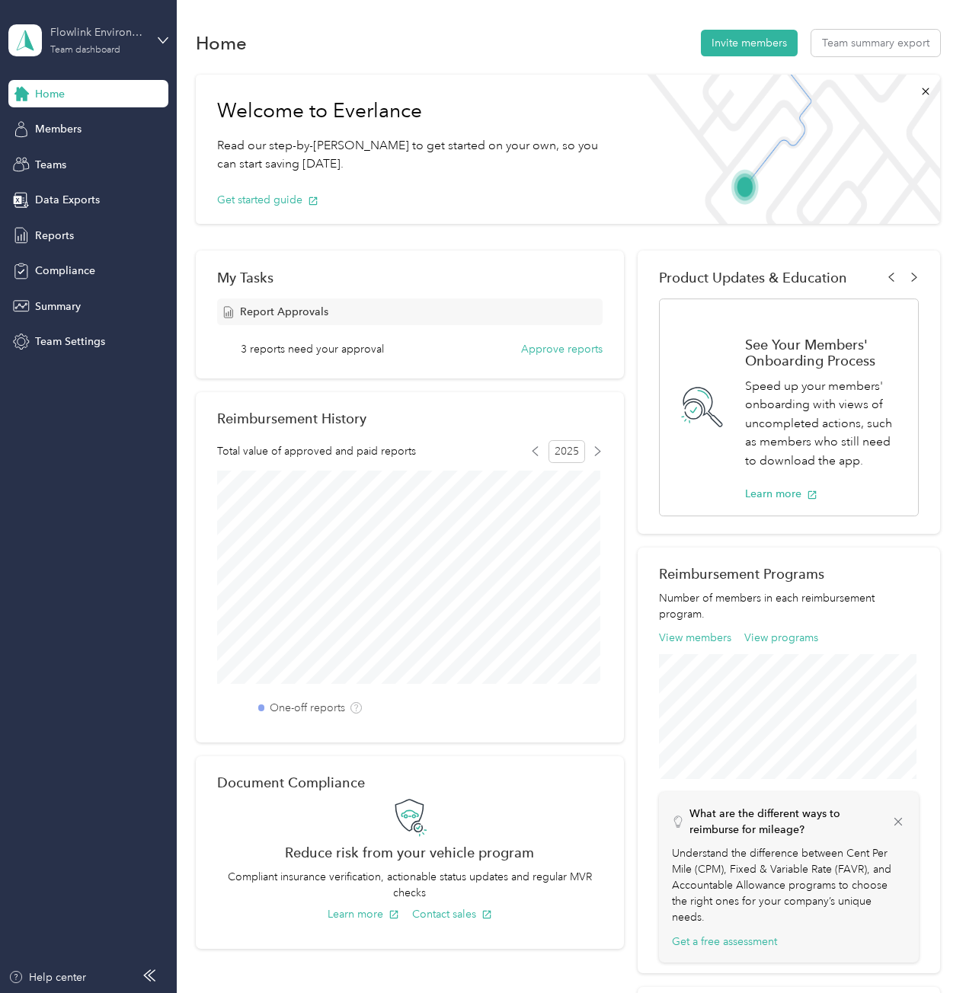
click at [136, 45] on div "Flowlink Environmental Team dashboard" at bounding box center [97, 39] width 95 height 30
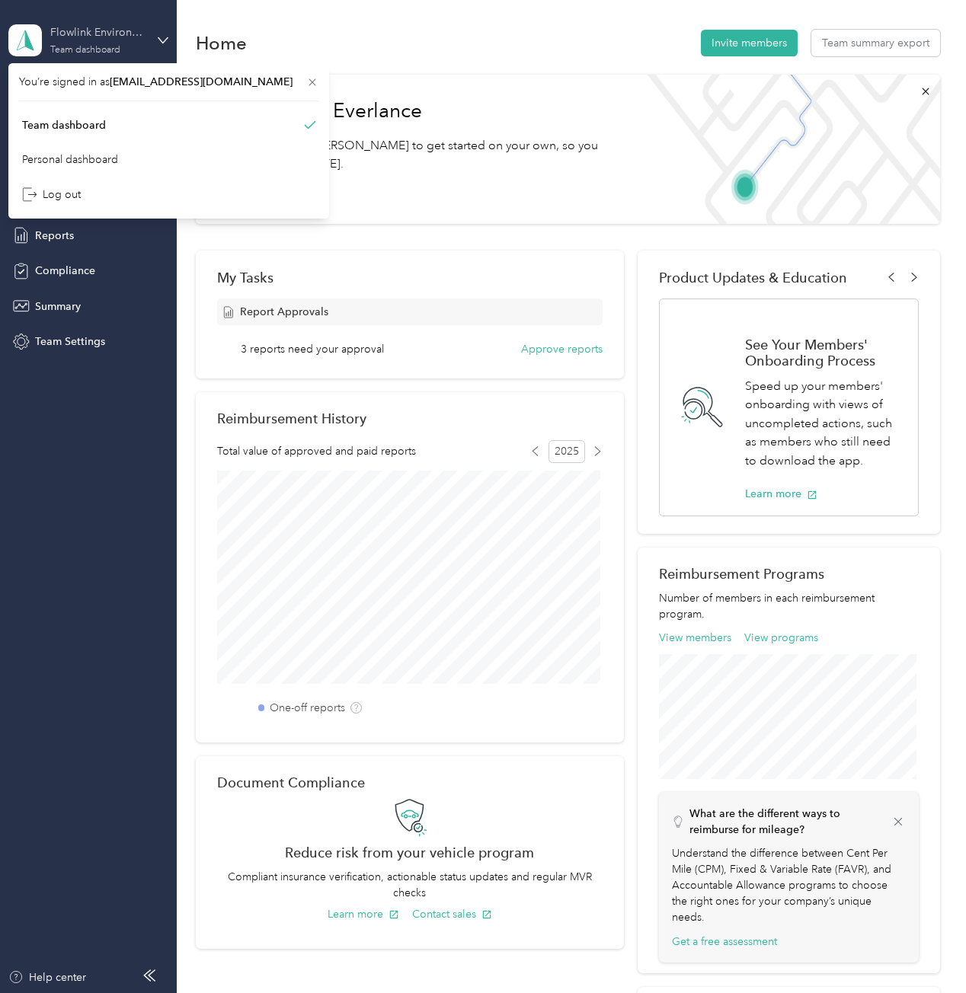
click at [143, 43] on div "Flowlink Environmental Team dashboard" at bounding box center [97, 39] width 95 height 30
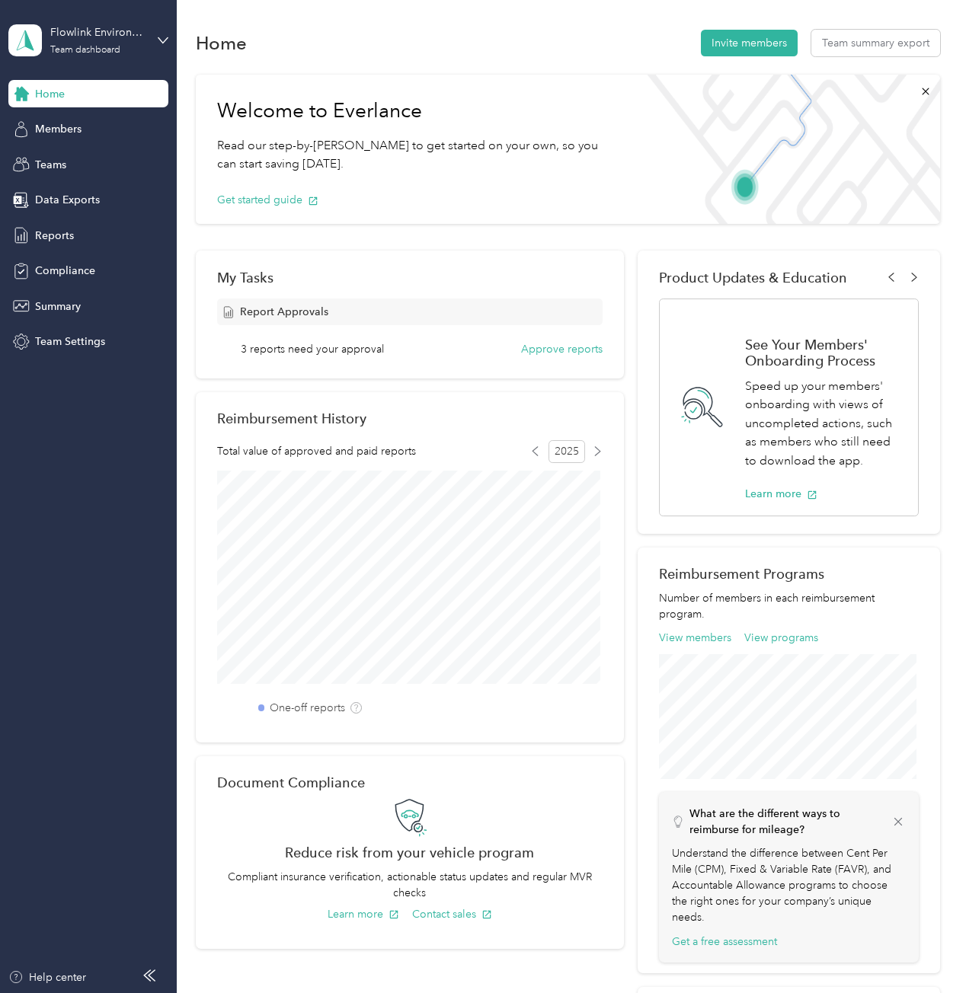
click at [147, 59] on div "Flowlink Environmental Team dashboard" at bounding box center [88, 40] width 160 height 53
click at [113, 165] on div "Personal dashboard" at bounding box center [70, 159] width 96 height 16
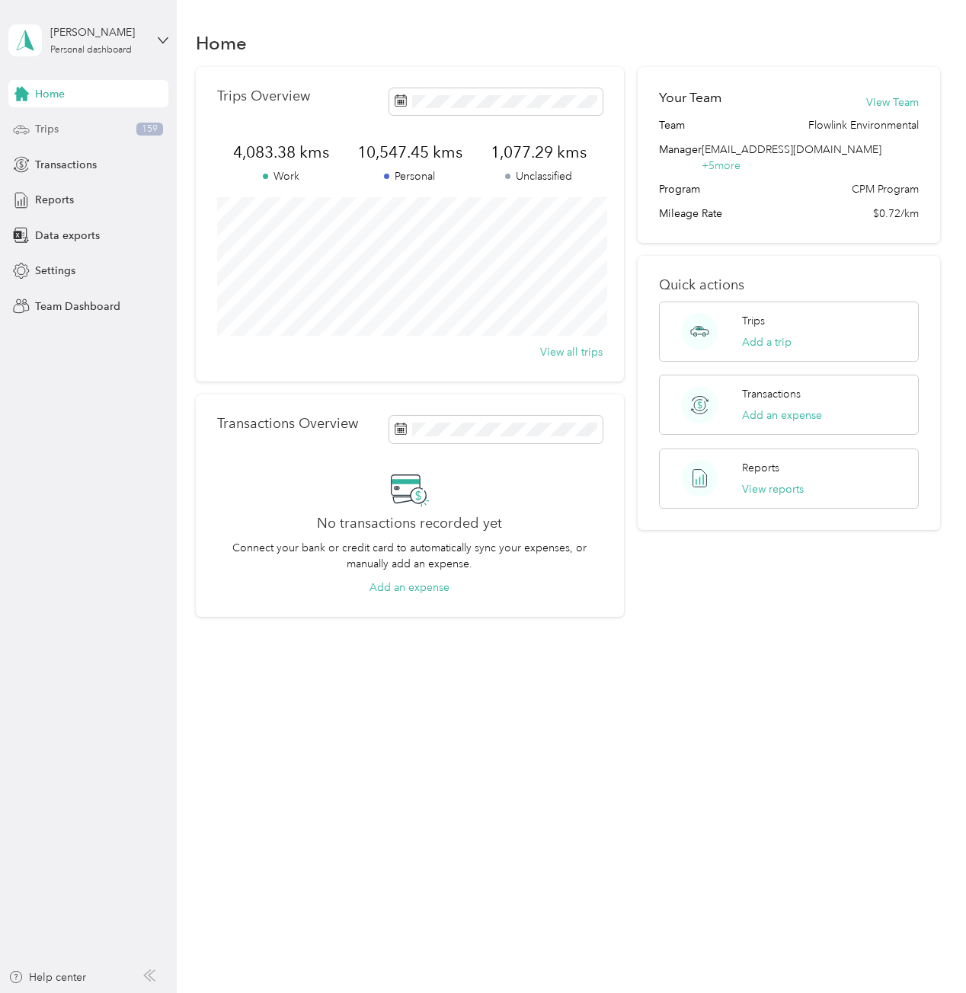
click at [129, 125] on div "Trips 159" at bounding box center [88, 129] width 160 height 27
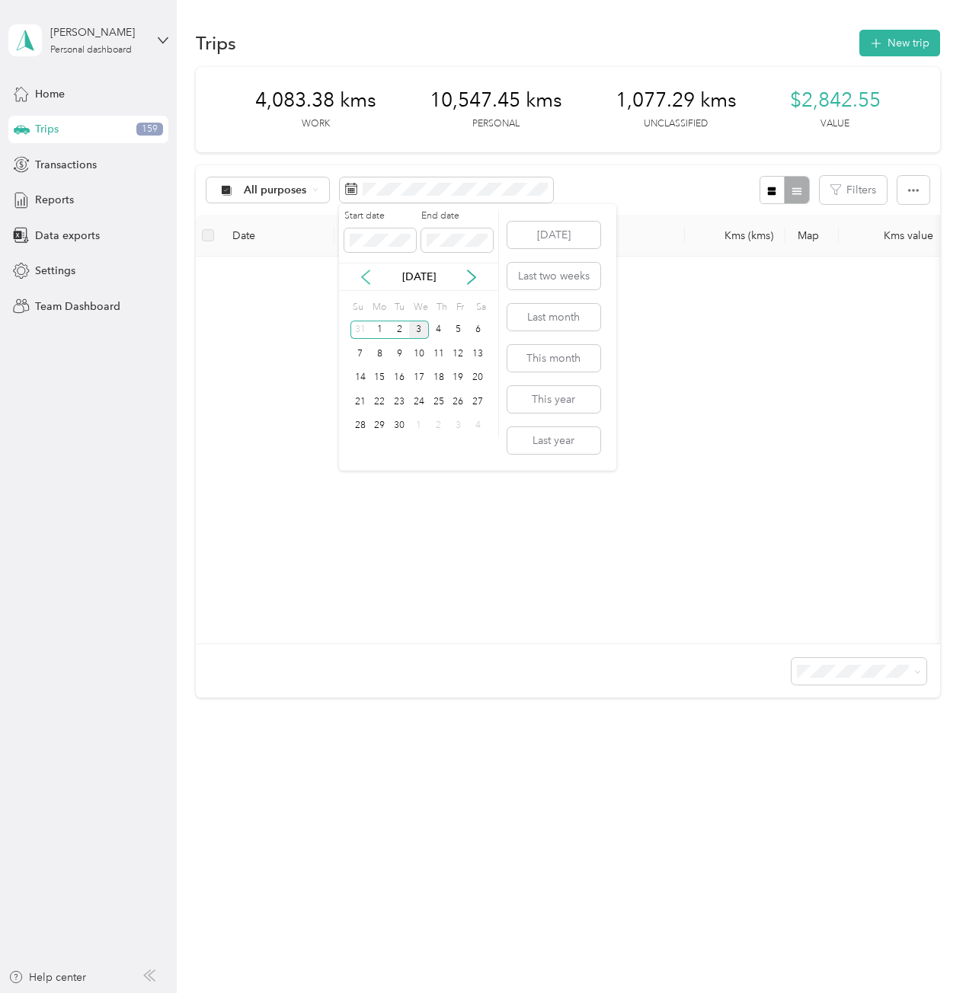
click at [363, 279] on icon at bounding box center [366, 277] width 8 height 14
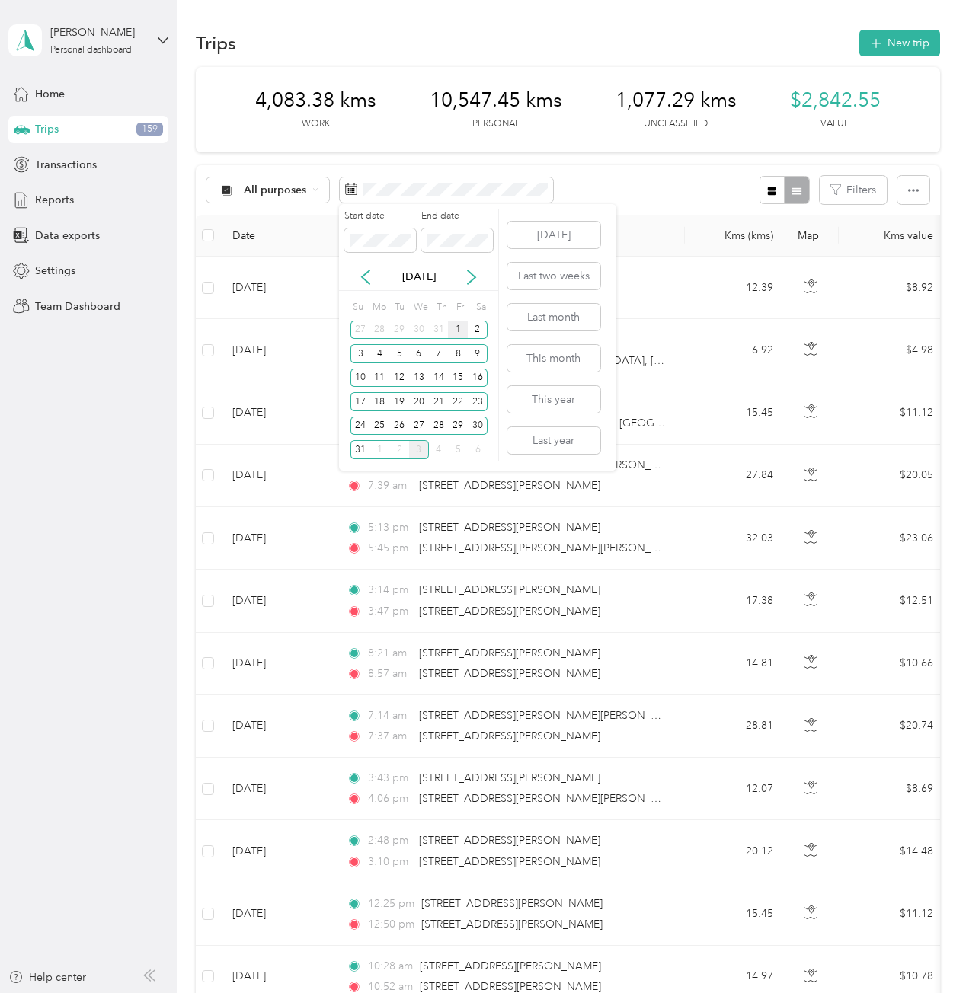
click at [457, 328] on div "1" at bounding box center [458, 330] width 20 height 19
click at [365, 451] on div "31" at bounding box center [360, 449] width 20 height 19
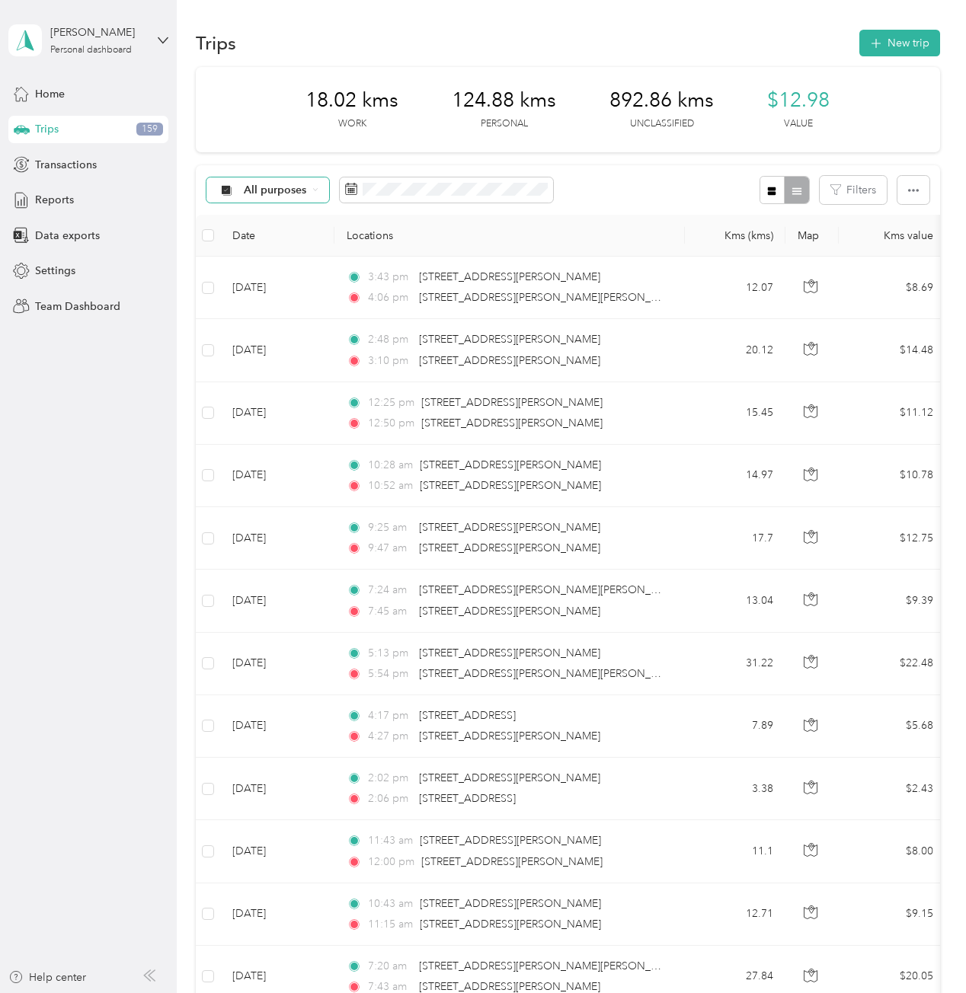
click at [260, 195] on span "All purposes" at bounding box center [275, 190] width 63 height 11
click at [288, 241] on span "Unclassified" at bounding box center [356, 244] width 225 height 16
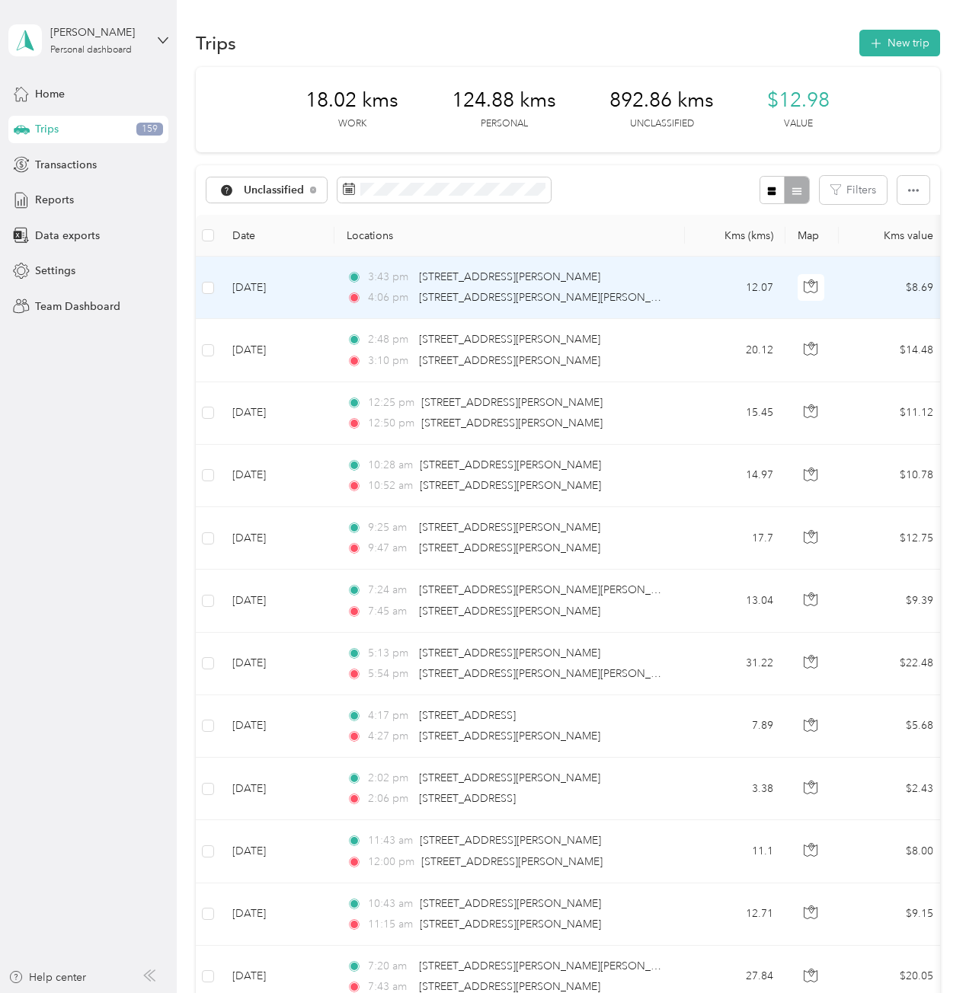
click at [716, 295] on td "12.07" at bounding box center [735, 288] width 101 height 62
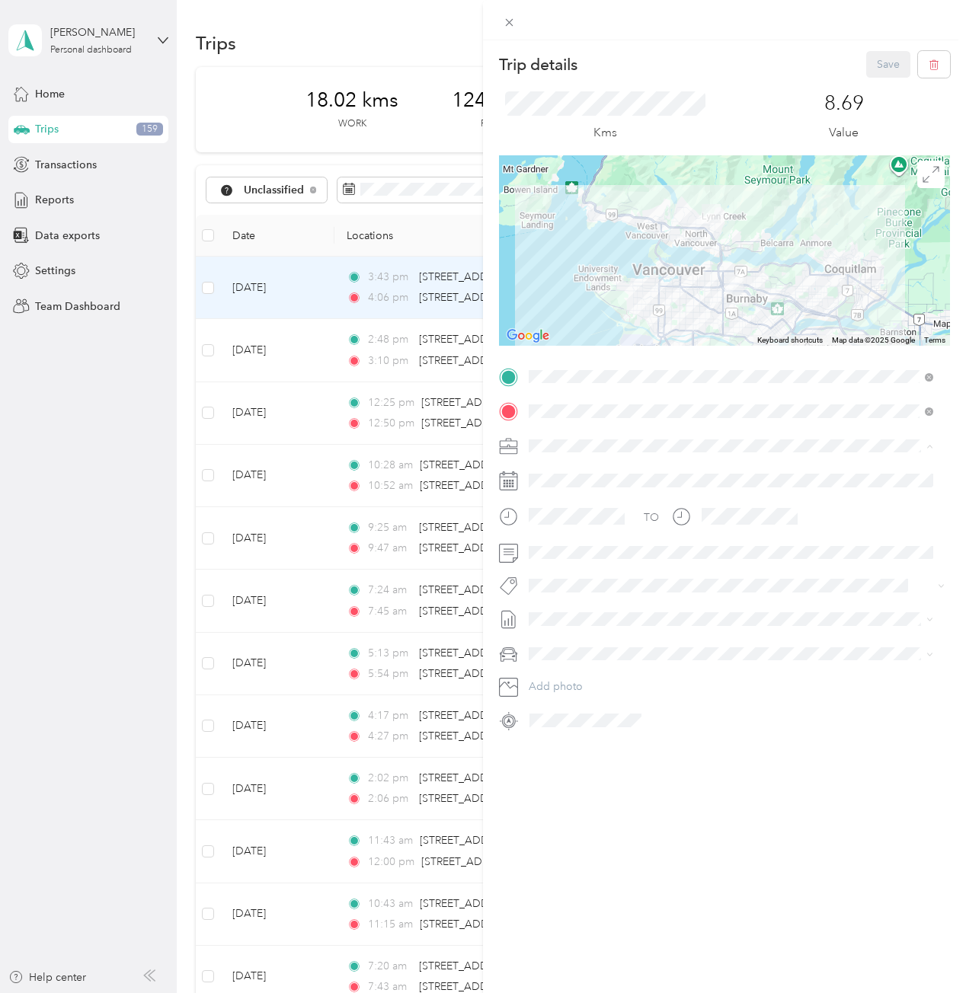
click at [632, 543] on li "Personal" at bounding box center [730, 552] width 415 height 27
click at [886, 58] on button "Save" at bounding box center [888, 64] width 44 height 27
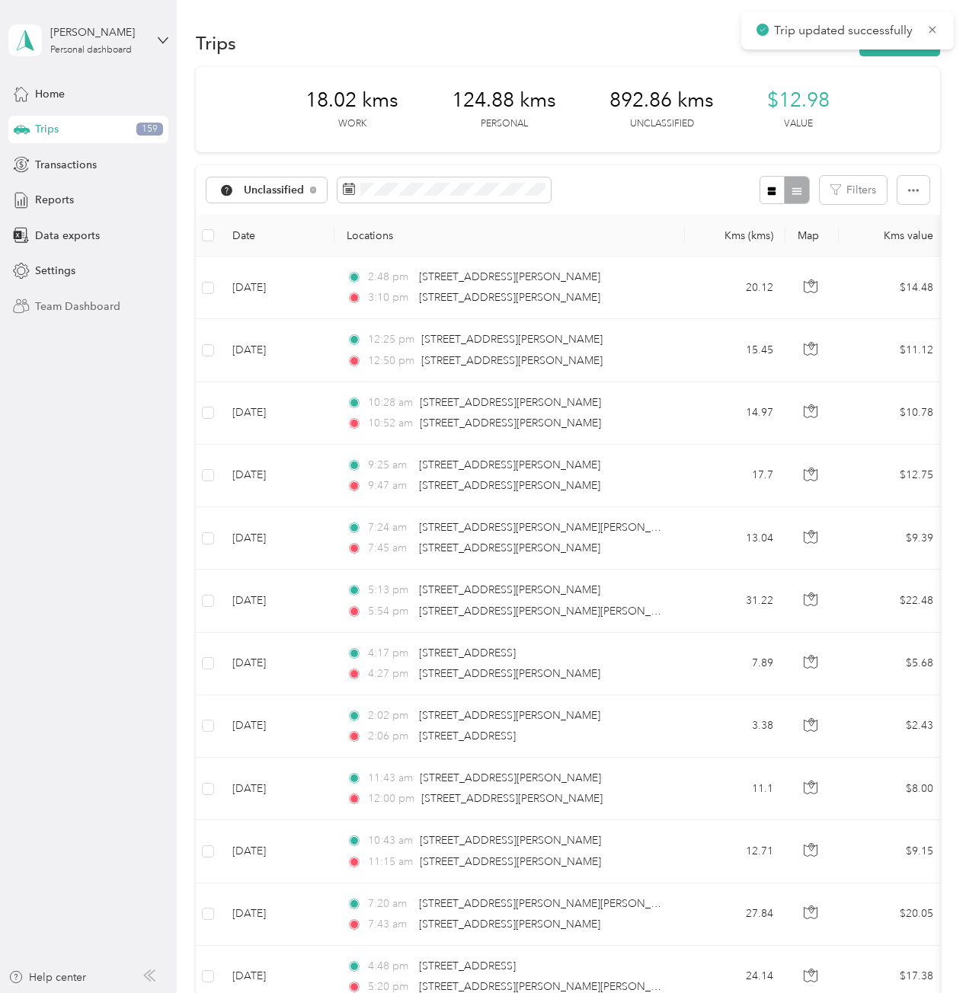
click at [41, 304] on span "Team Dashboard" at bounding box center [77, 307] width 85 height 16
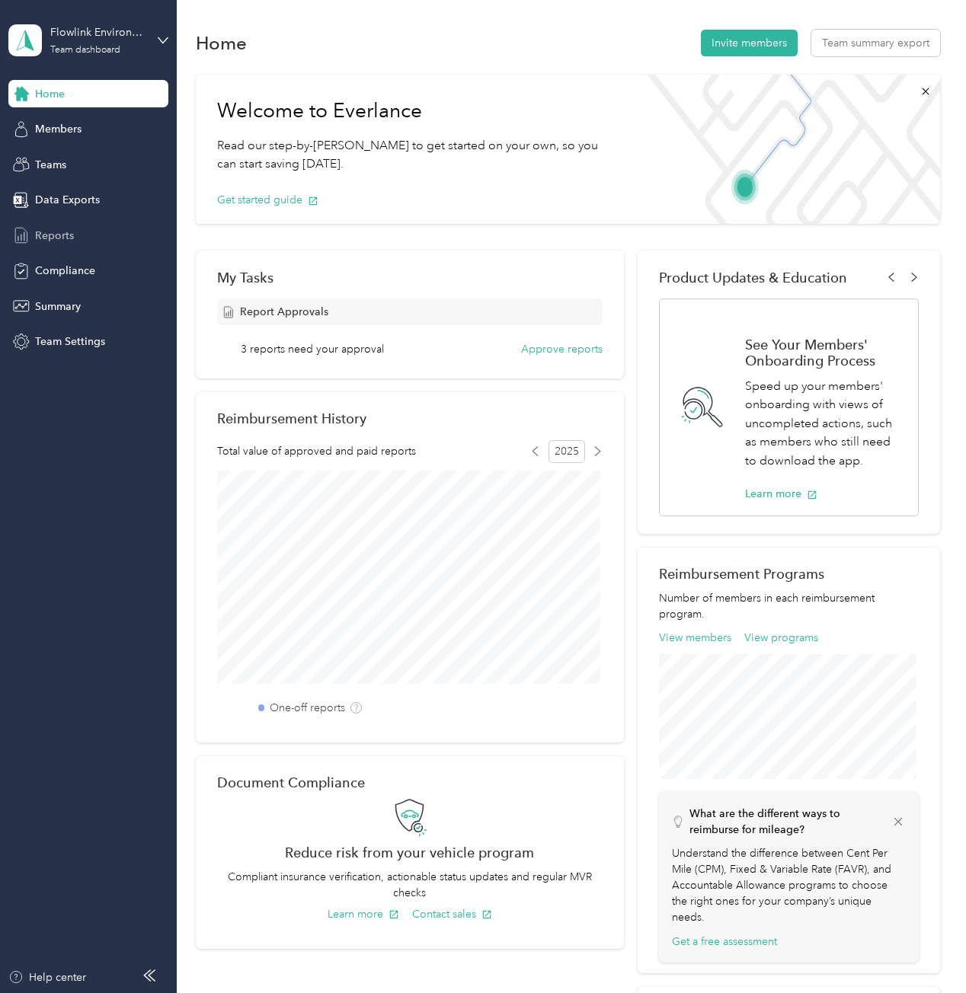
click at [40, 244] on div "Reports" at bounding box center [88, 235] width 160 height 27
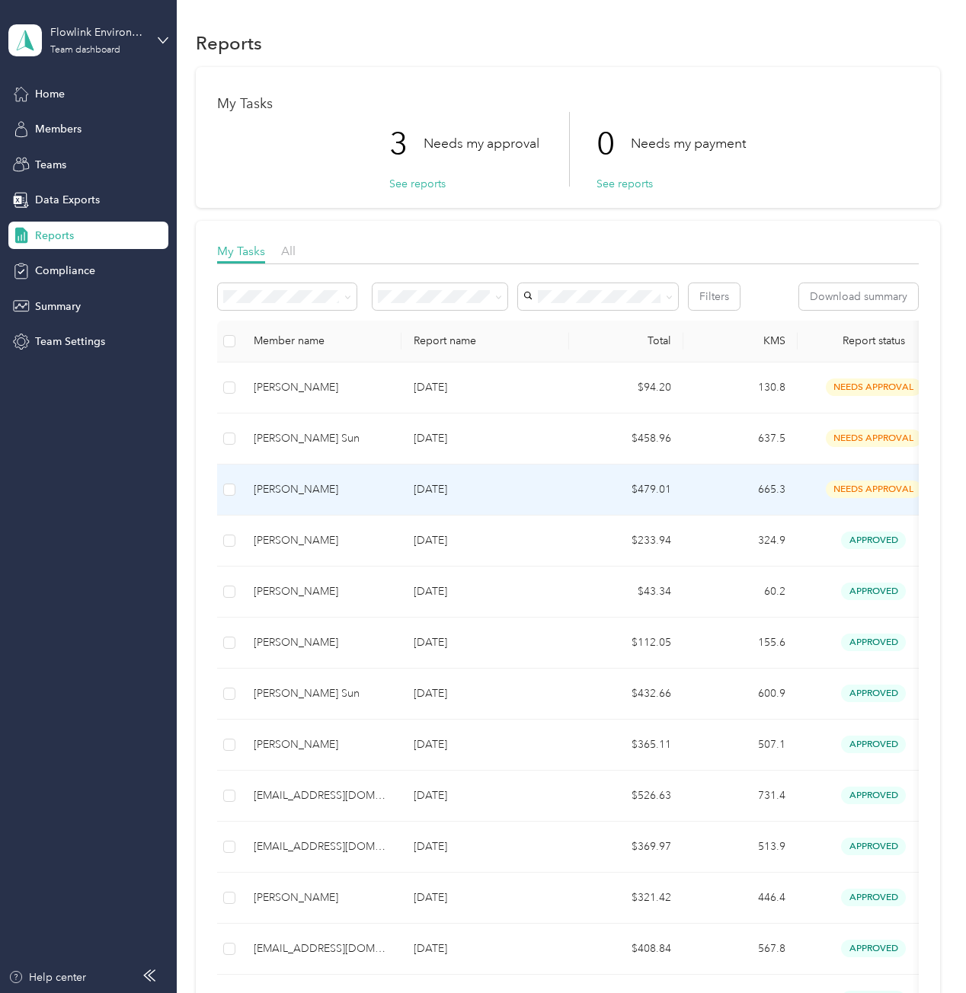
click at [483, 494] on p "[DATE]" at bounding box center [485, 489] width 143 height 17
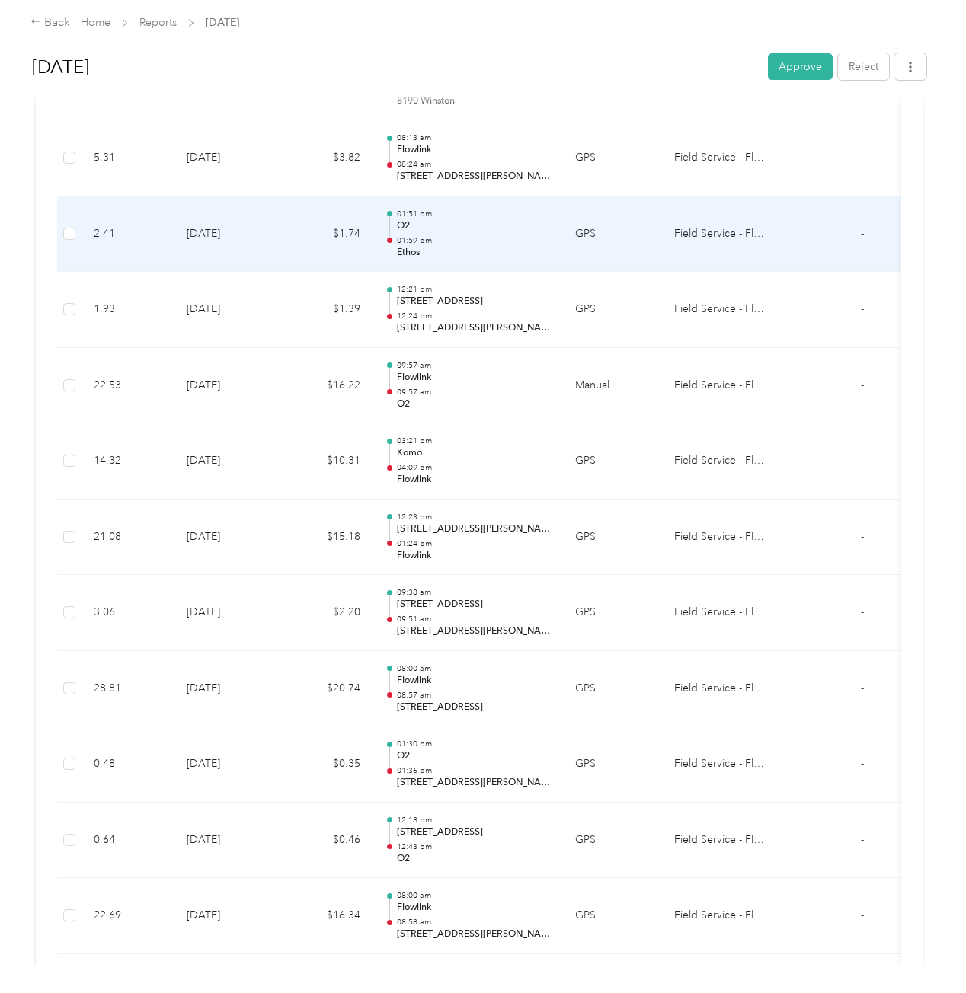
scroll to position [3427, 0]
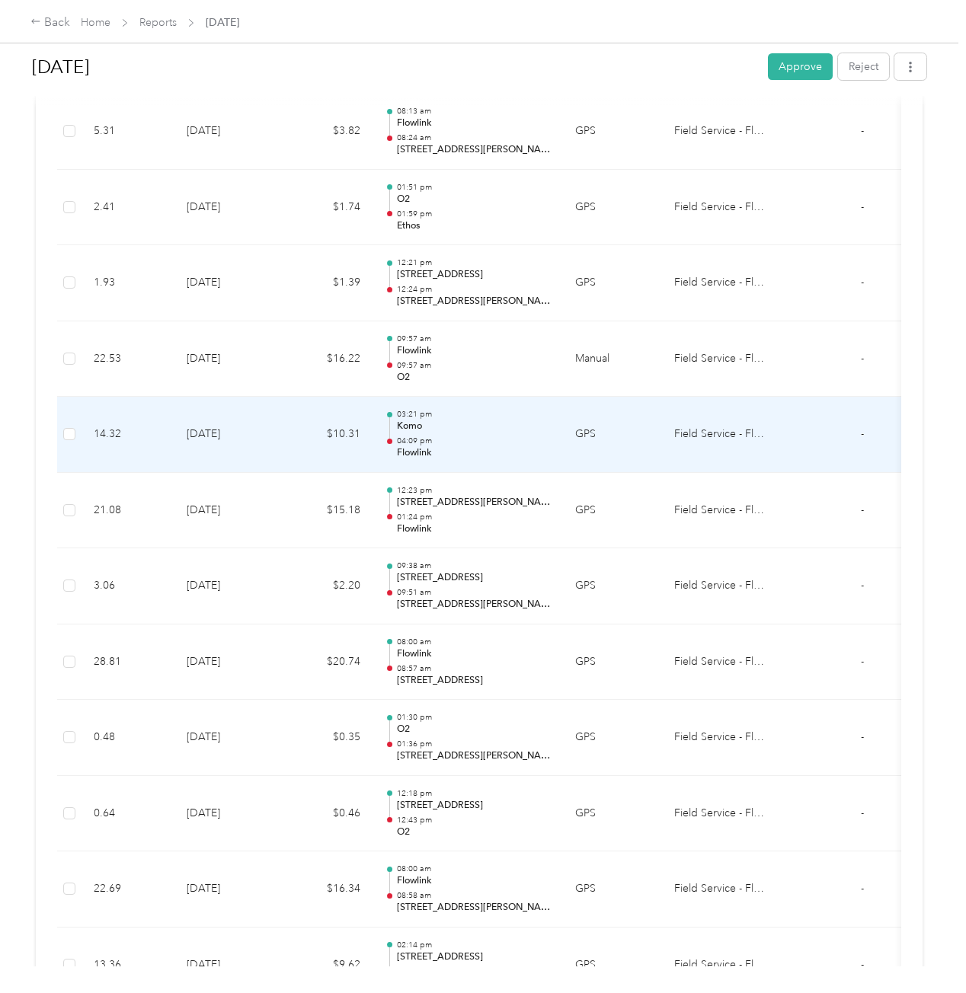
click at [527, 420] on p "Komo" at bounding box center [474, 427] width 154 height 14
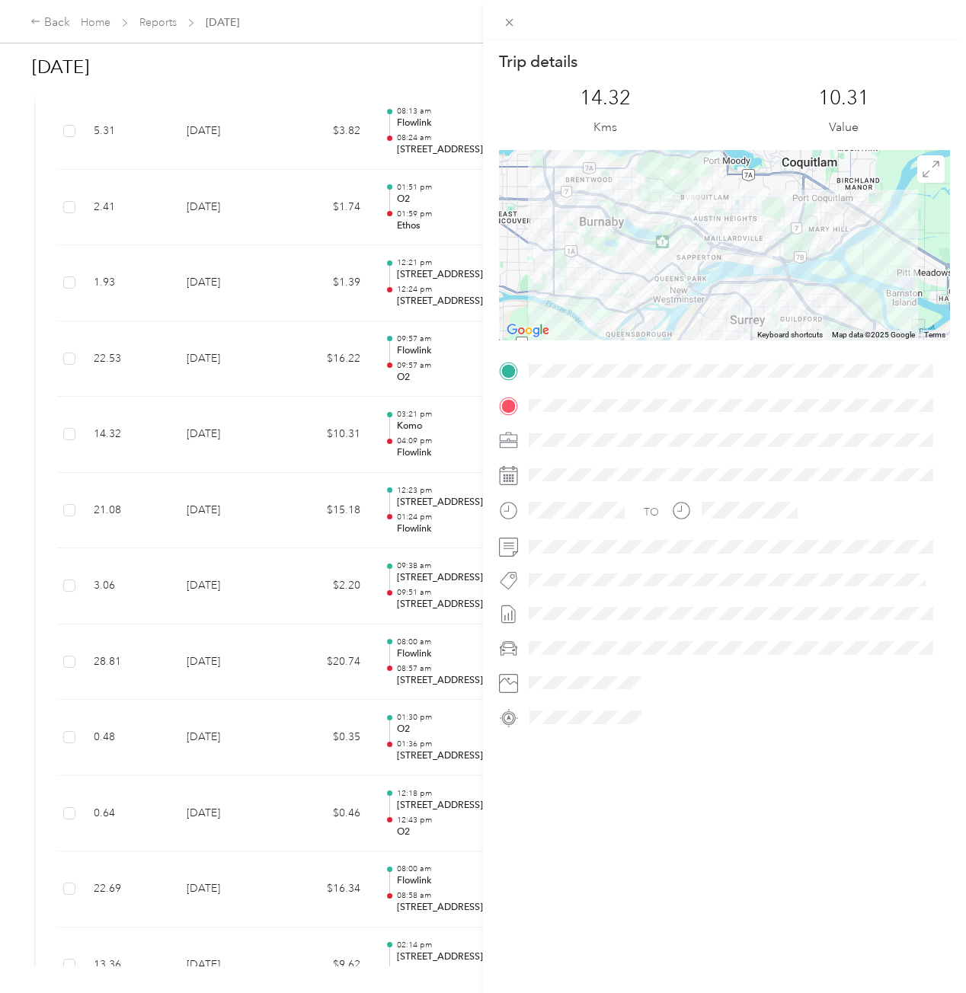
click at [416, 66] on div "Trip details This trip cannot be edited because it is either under review, appr…" at bounding box center [483, 496] width 966 height 993
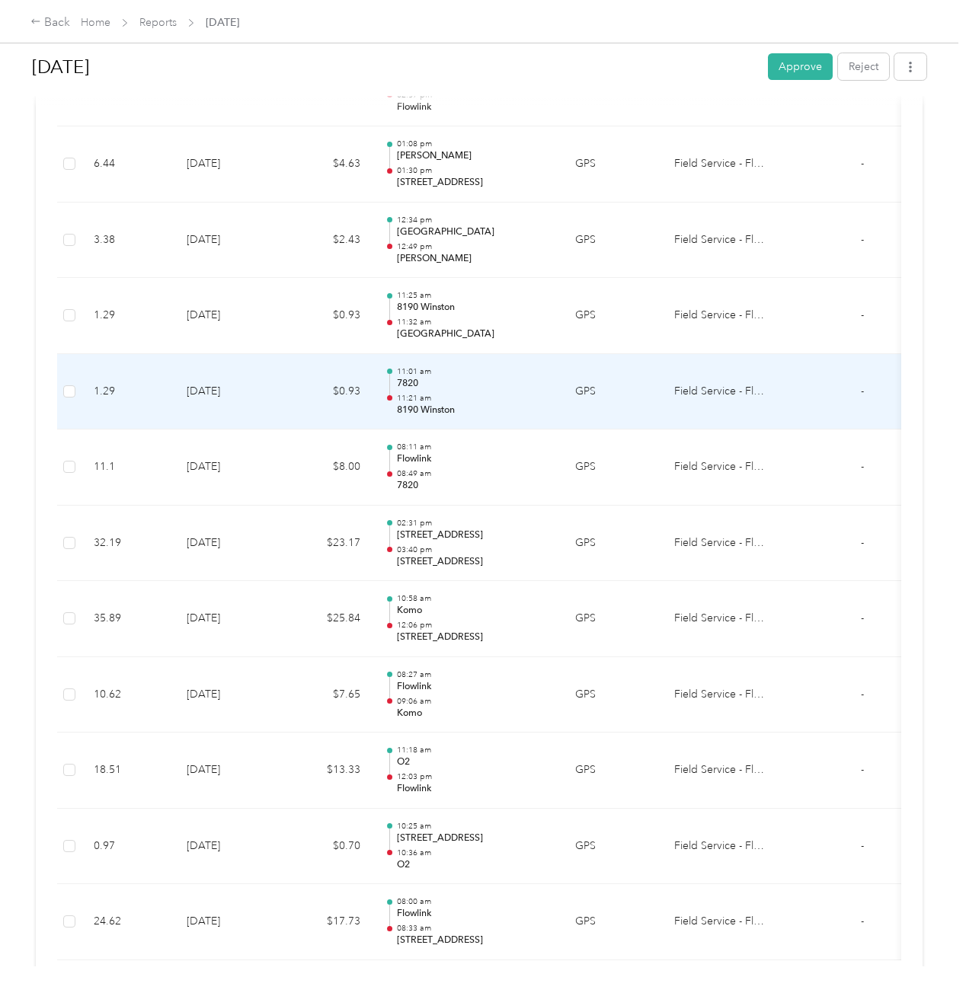
scroll to position [4341, 0]
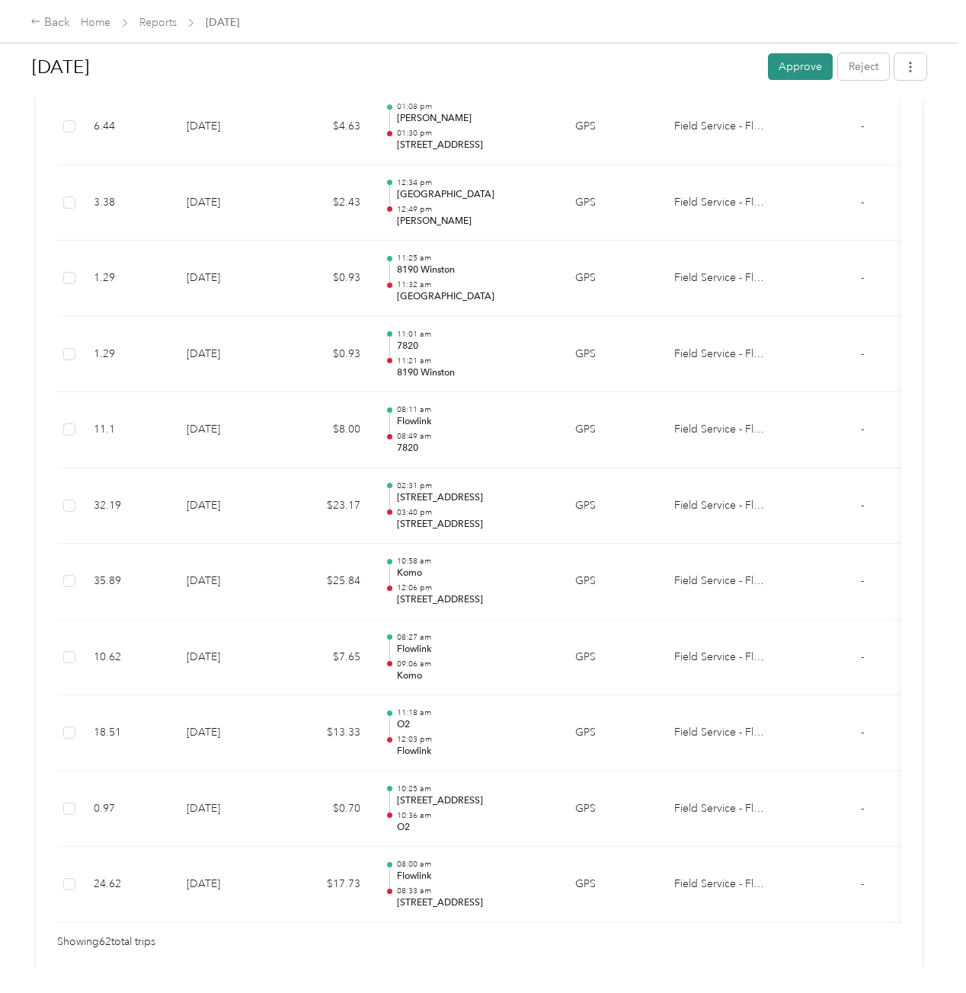
click at [778, 70] on button "Approve" at bounding box center [800, 66] width 65 height 27
click at [936, 30] on icon at bounding box center [932, 30] width 11 height 14
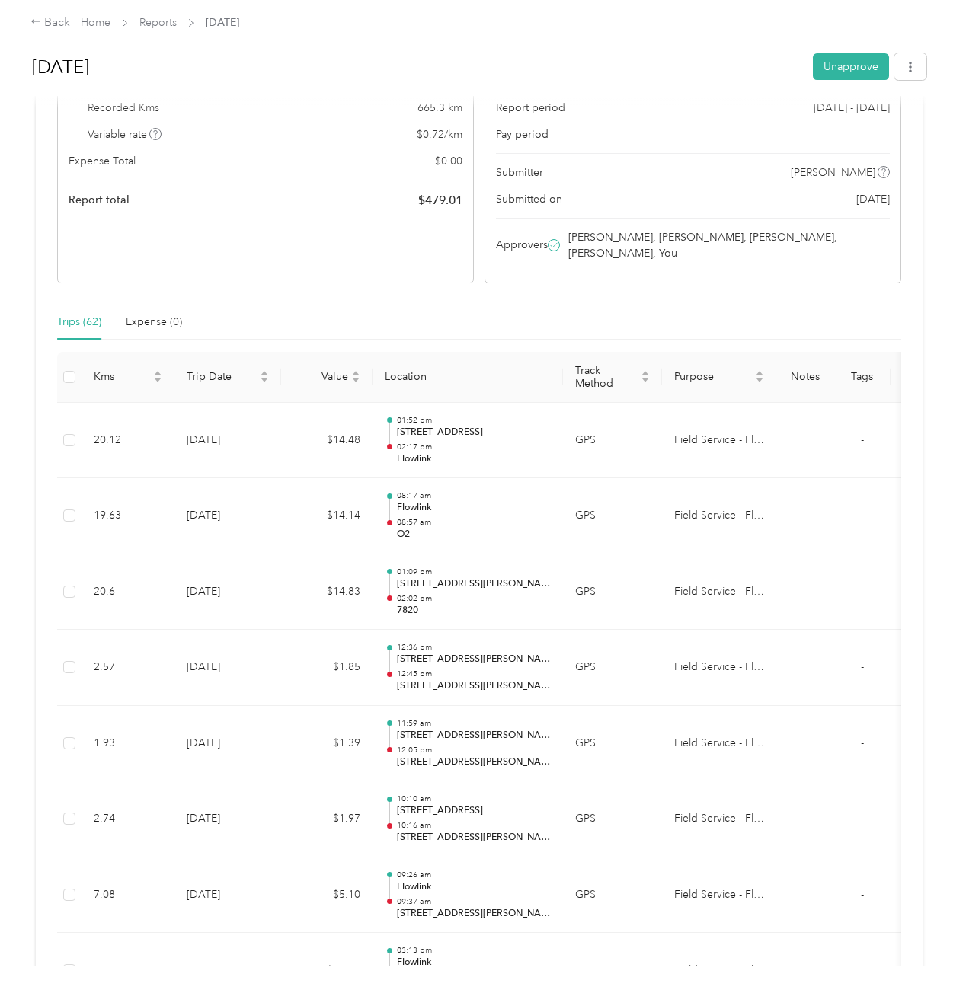
scroll to position [0, 0]
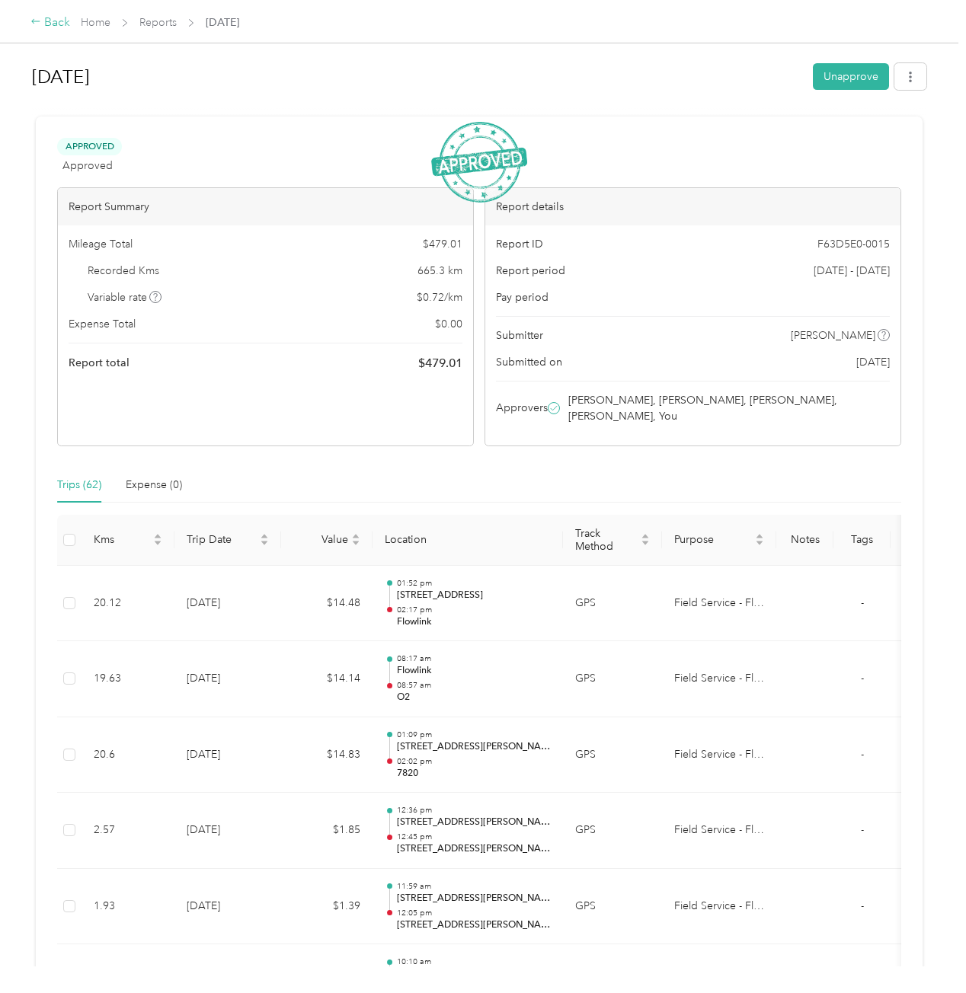
click at [47, 26] on div "Back" at bounding box center [50, 23] width 40 height 18
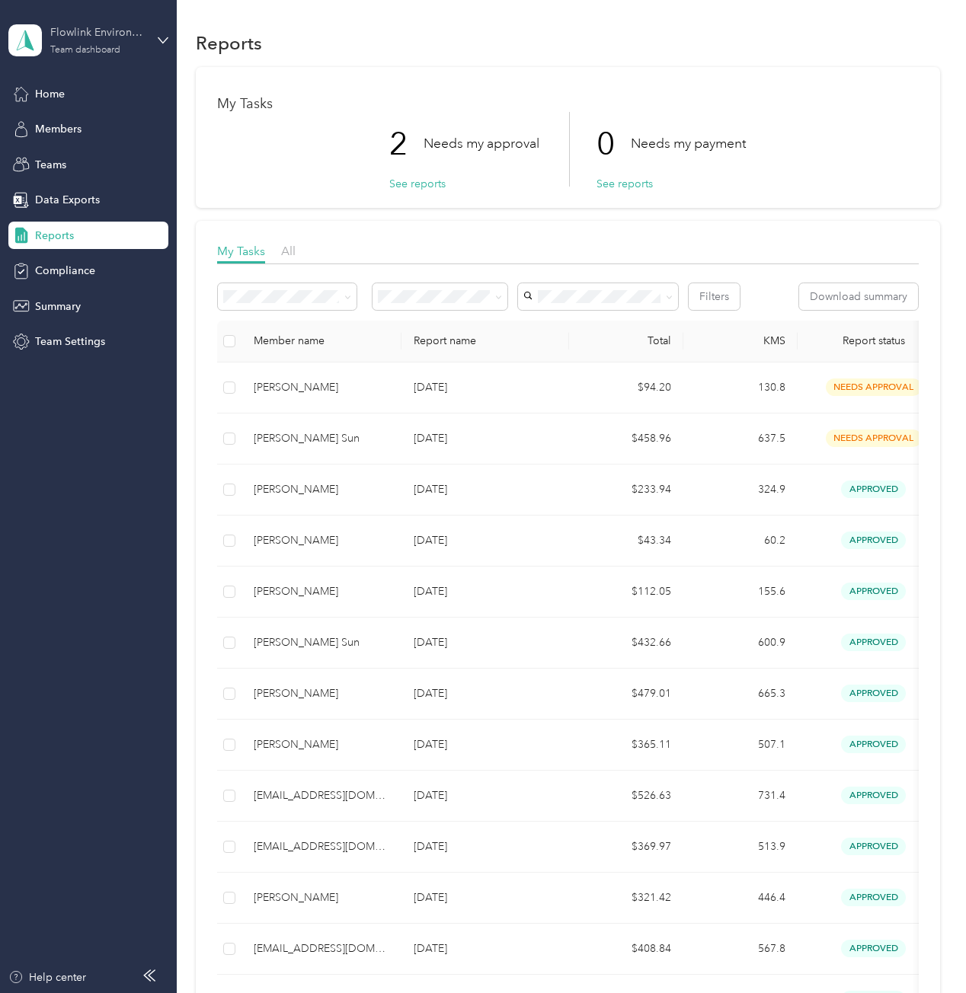
click at [125, 37] on div "Flowlink Environmental" at bounding box center [97, 32] width 95 height 16
click at [97, 158] on div "Personal dashboard" at bounding box center [70, 160] width 96 height 16
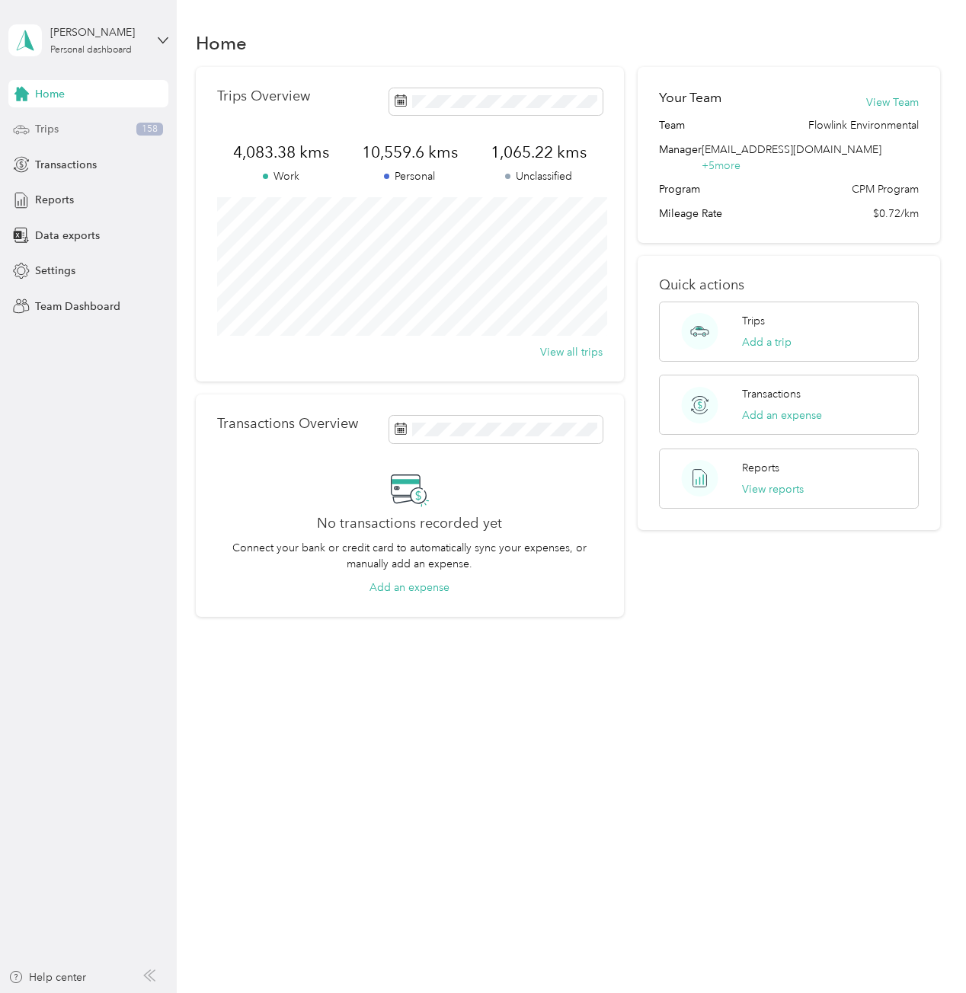
click at [60, 129] on div "Trips 158" at bounding box center [88, 129] width 160 height 27
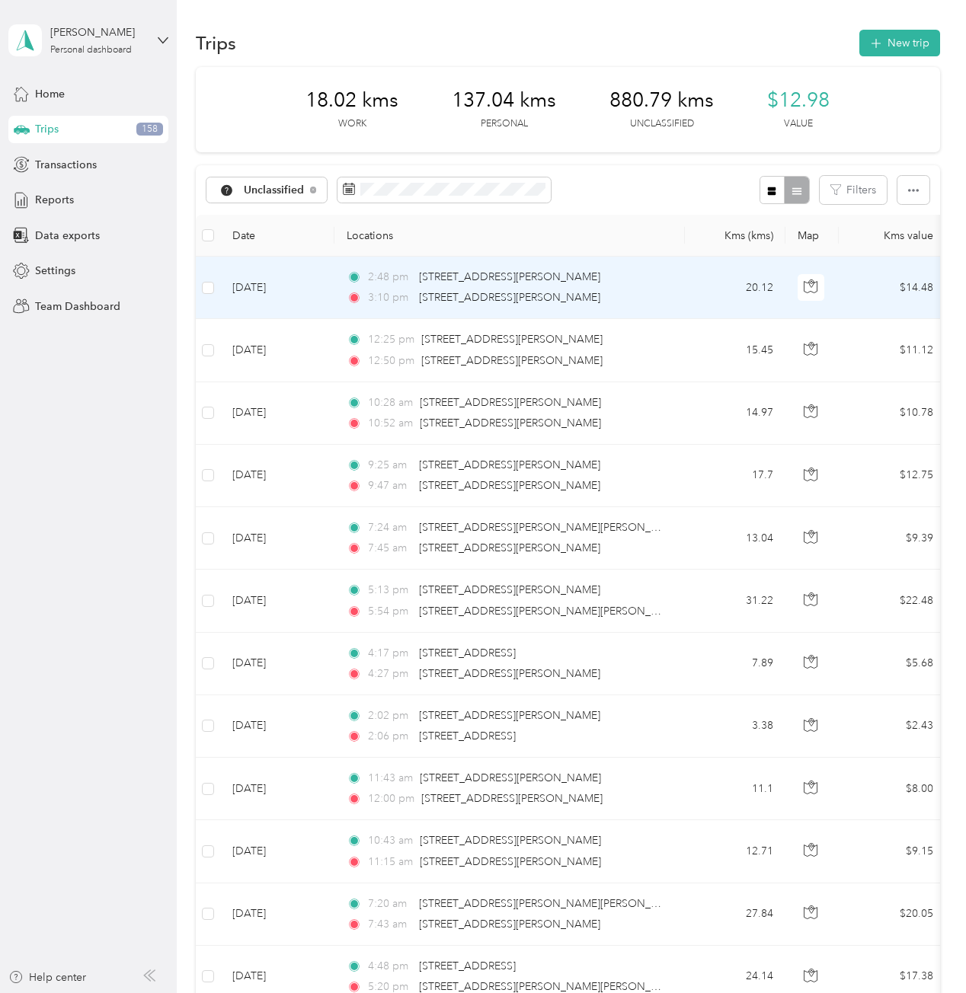
drag, startPoint x: 688, startPoint y: 284, endPoint x: 695, endPoint y: 292, distance: 10.2
click at [695, 292] on td "20.12" at bounding box center [735, 288] width 101 height 62
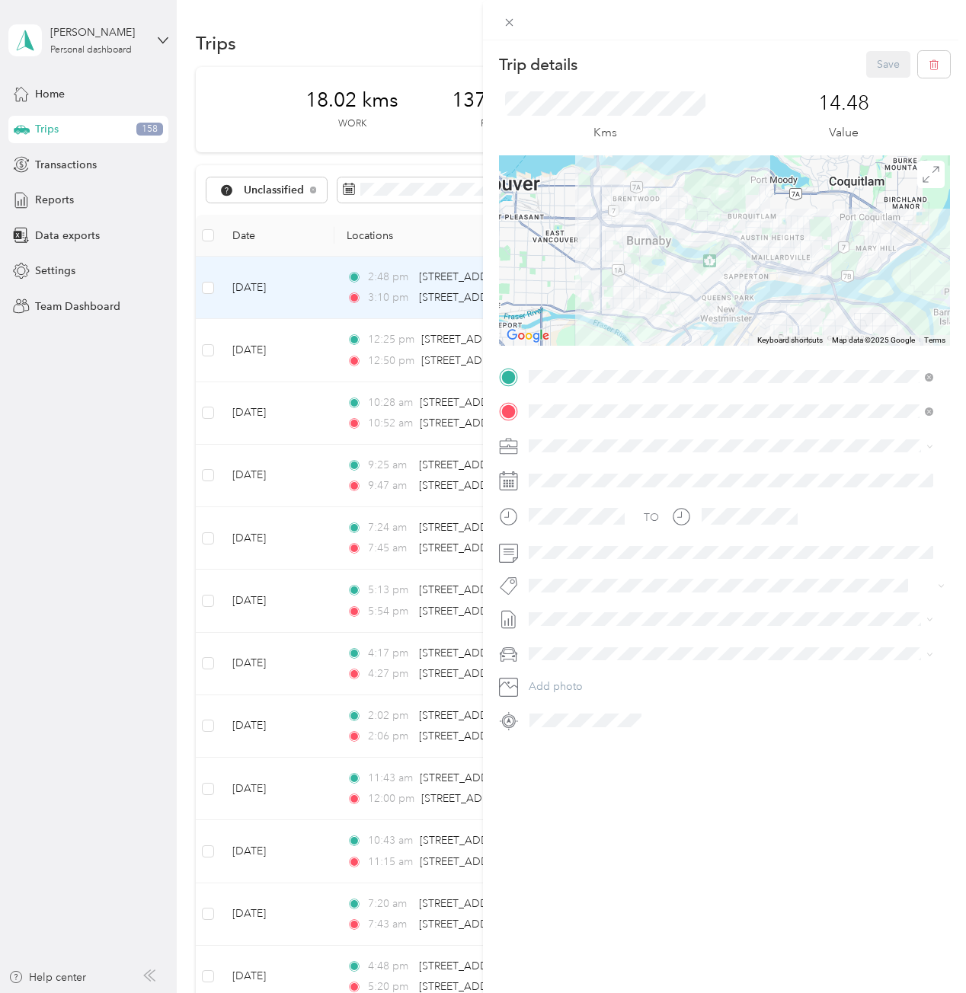
click at [698, 74] on div "Trip details Save" at bounding box center [724, 64] width 451 height 27
click at [375, 66] on div "Trip details Save This trip cannot be edited because it is either under review,…" at bounding box center [483, 496] width 966 height 993
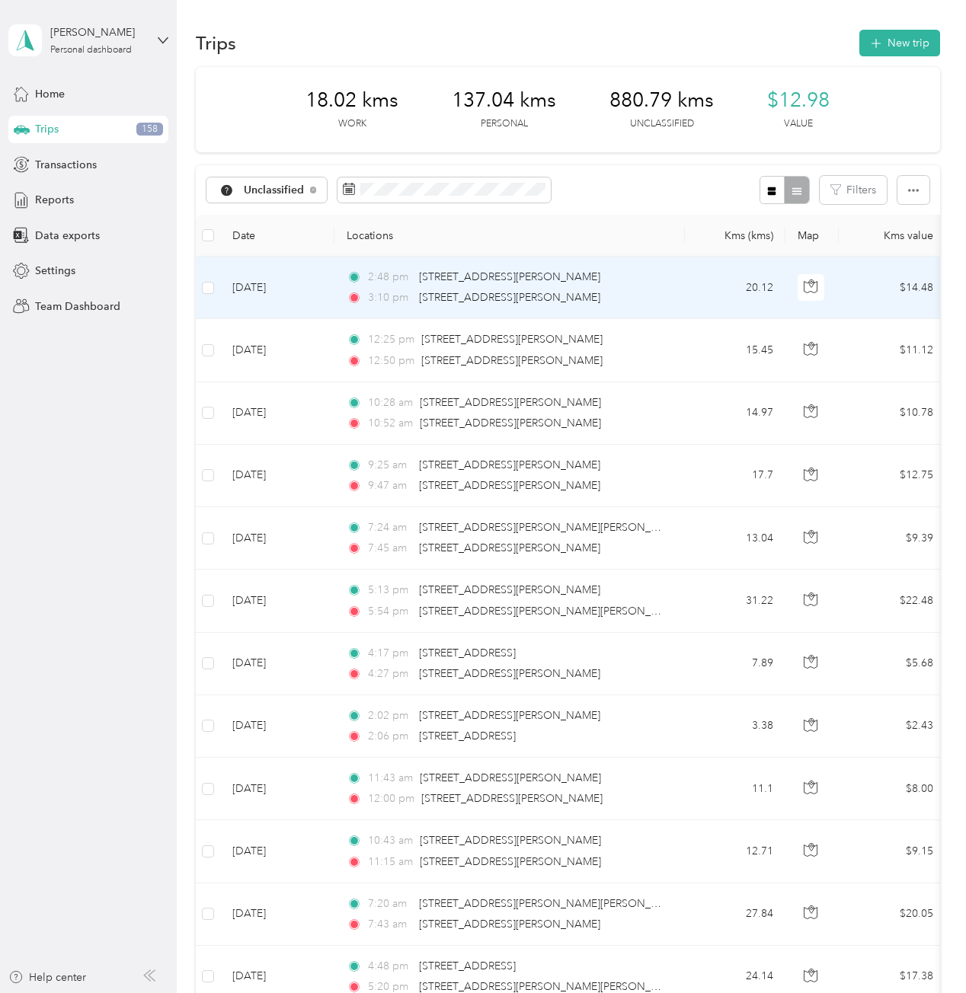
click at [313, 287] on td "Aug 29, 2025" at bounding box center [277, 288] width 114 height 62
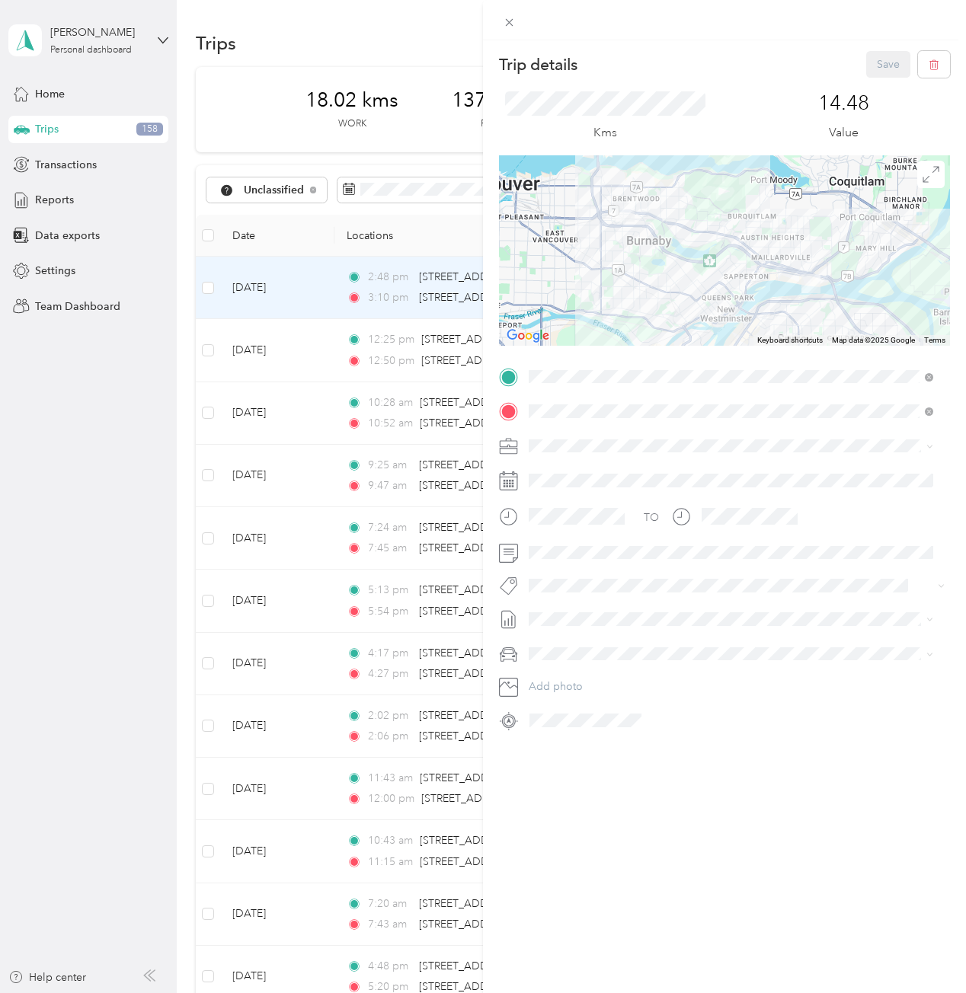
click at [633, 494] on span "Field Service - Flowlink Environmental" at bounding box center [624, 499] width 181 height 13
click at [886, 62] on button "Save" at bounding box center [888, 64] width 44 height 27
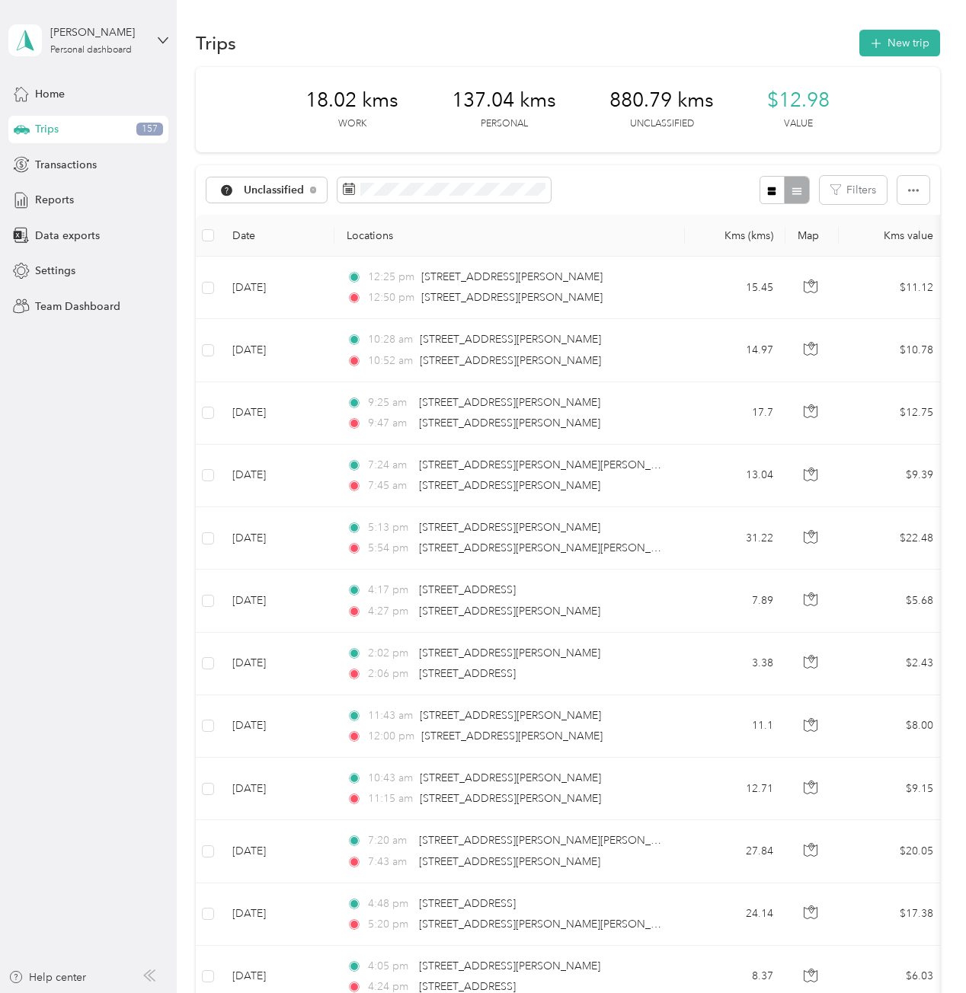
click at [566, 140] on div "18.02 kms Work 137.04 kms Personal 880.79 kms Unclassified $12.98 Value" at bounding box center [568, 109] width 744 height 85
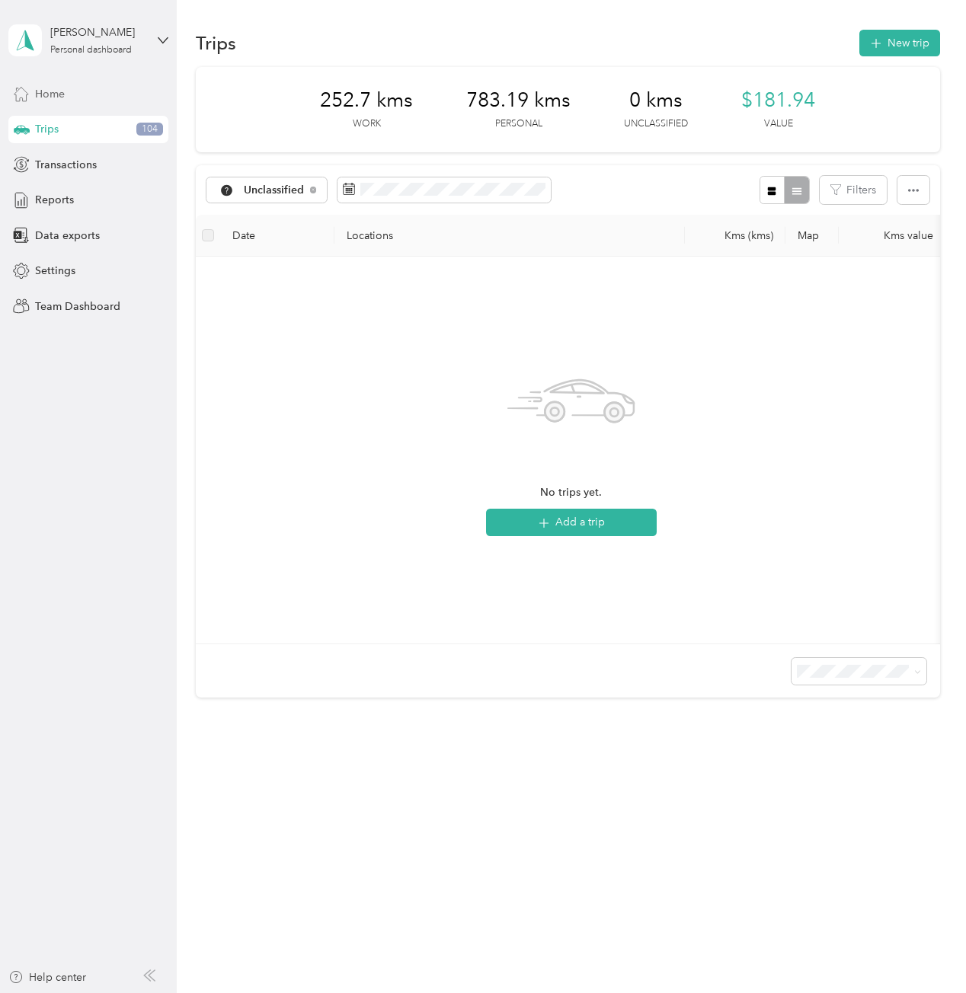
click at [110, 97] on div "Home" at bounding box center [88, 93] width 160 height 27
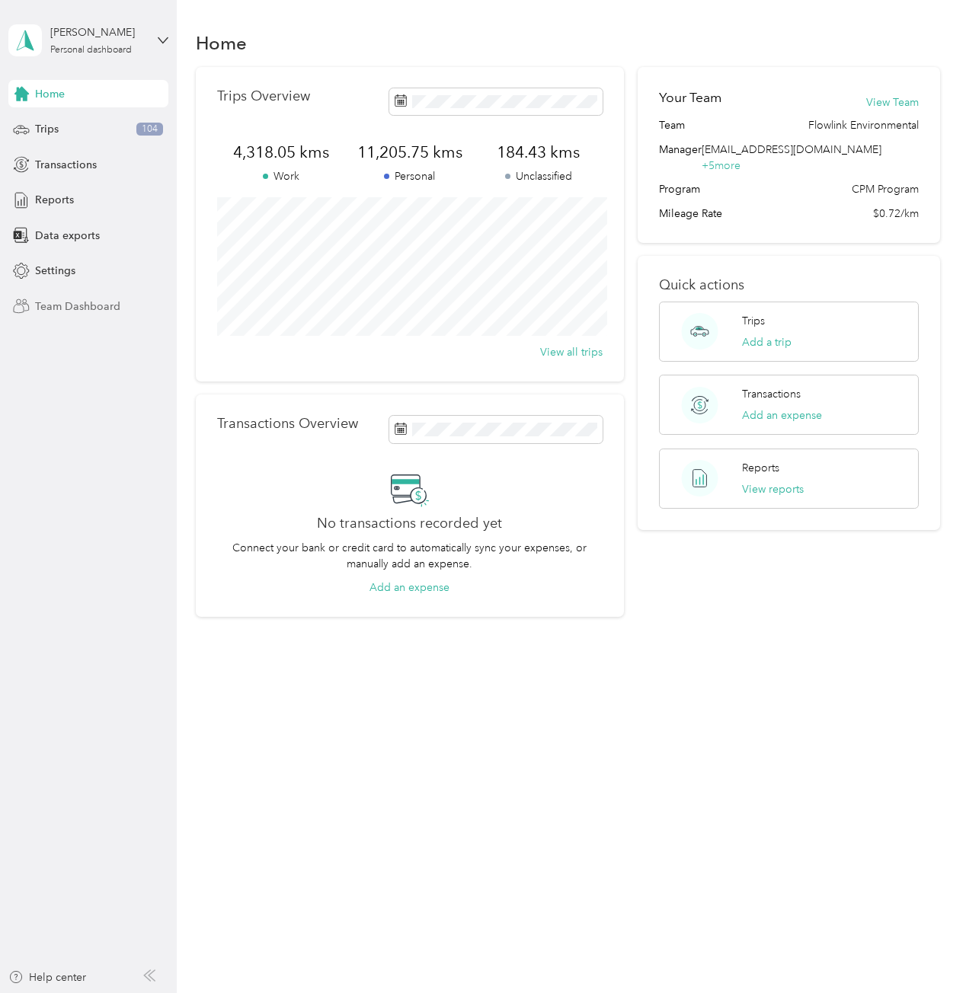
click at [111, 306] on span "Team Dashboard" at bounding box center [77, 307] width 85 height 16
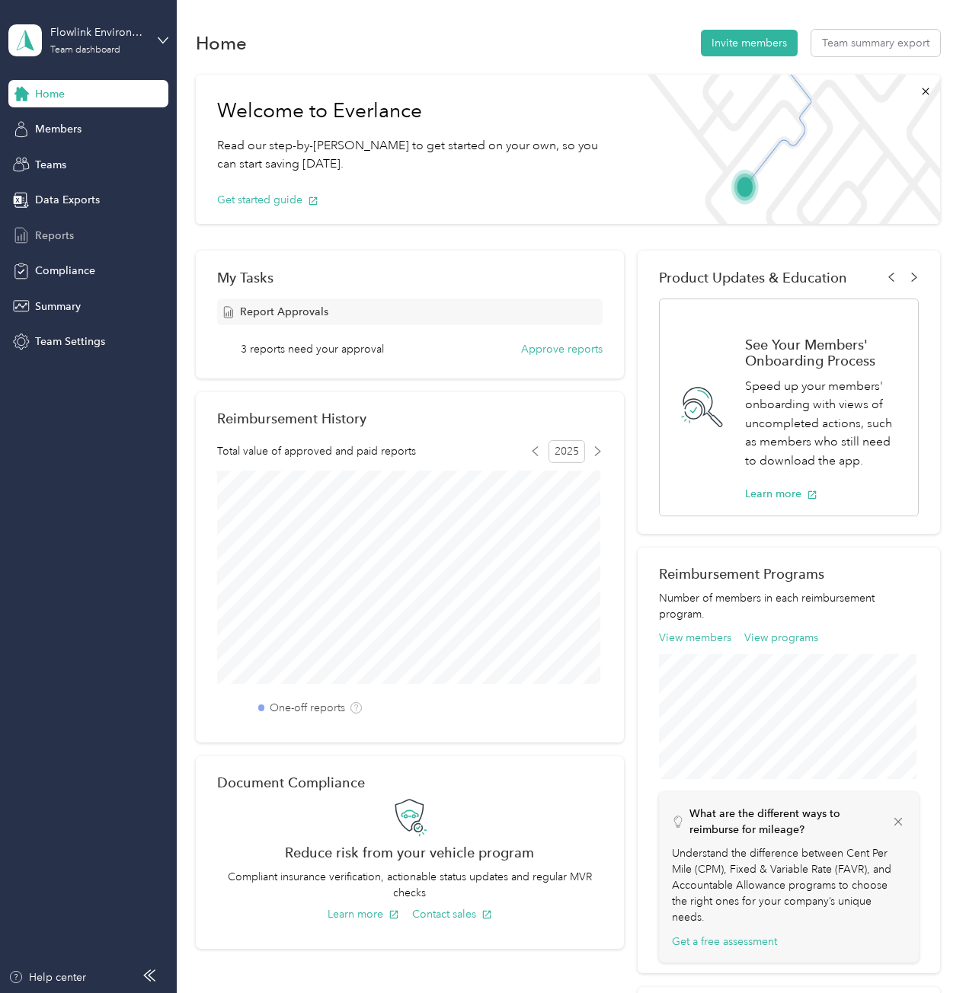
click at [118, 238] on div "Reports" at bounding box center [88, 235] width 160 height 27
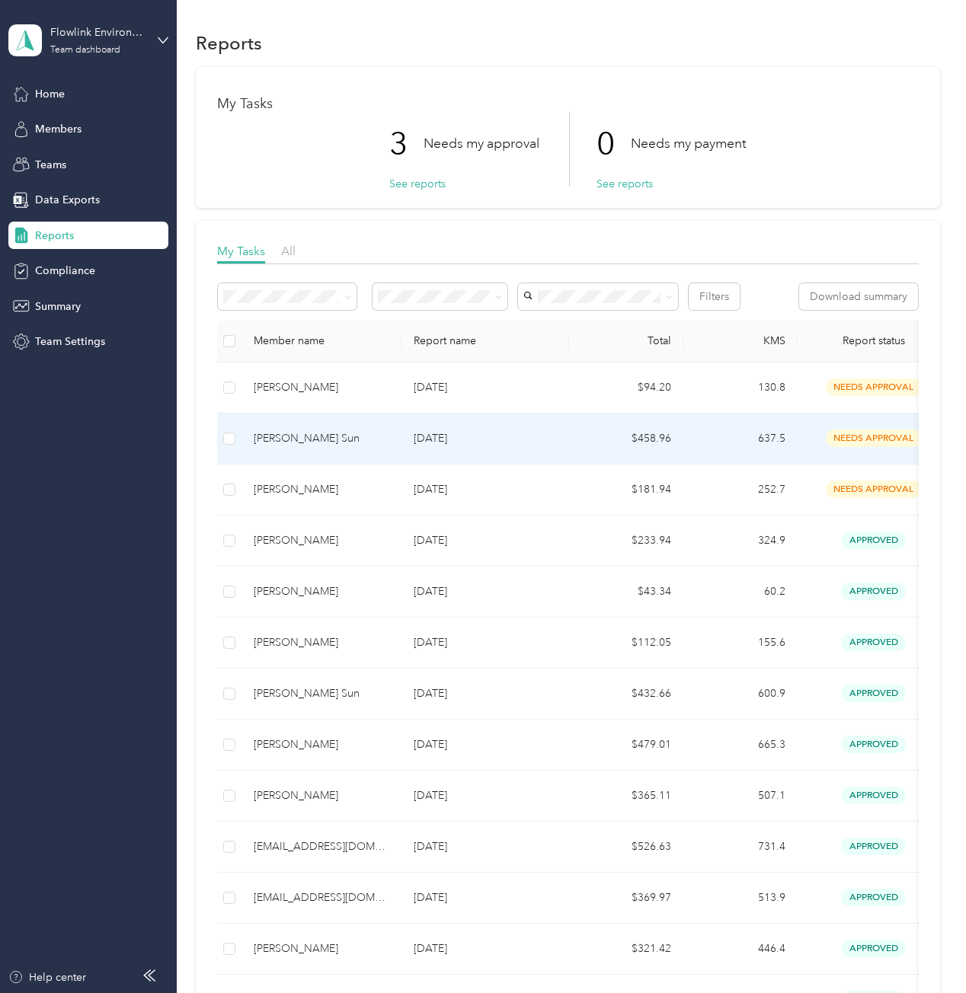
click at [523, 430] on p "[DATE]" at bounding box center [485, 438] width 143 height 17
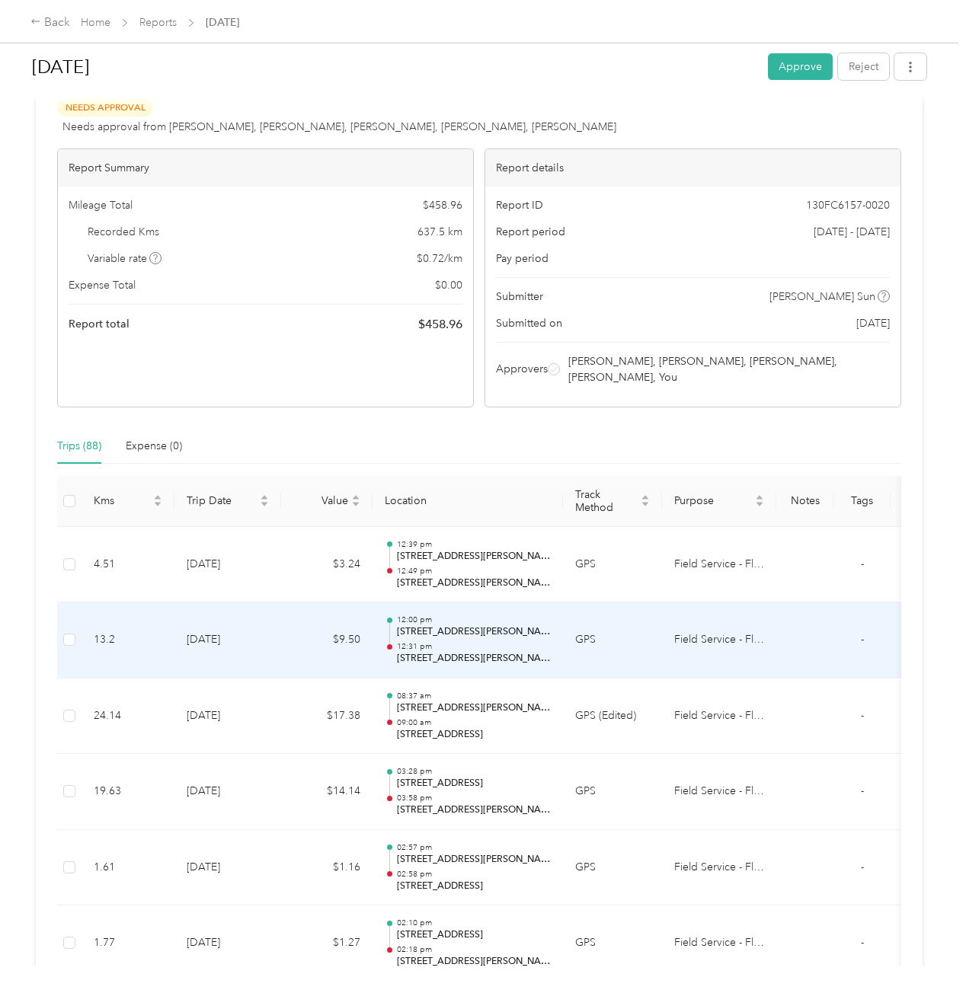
scroll to position [76, 0]
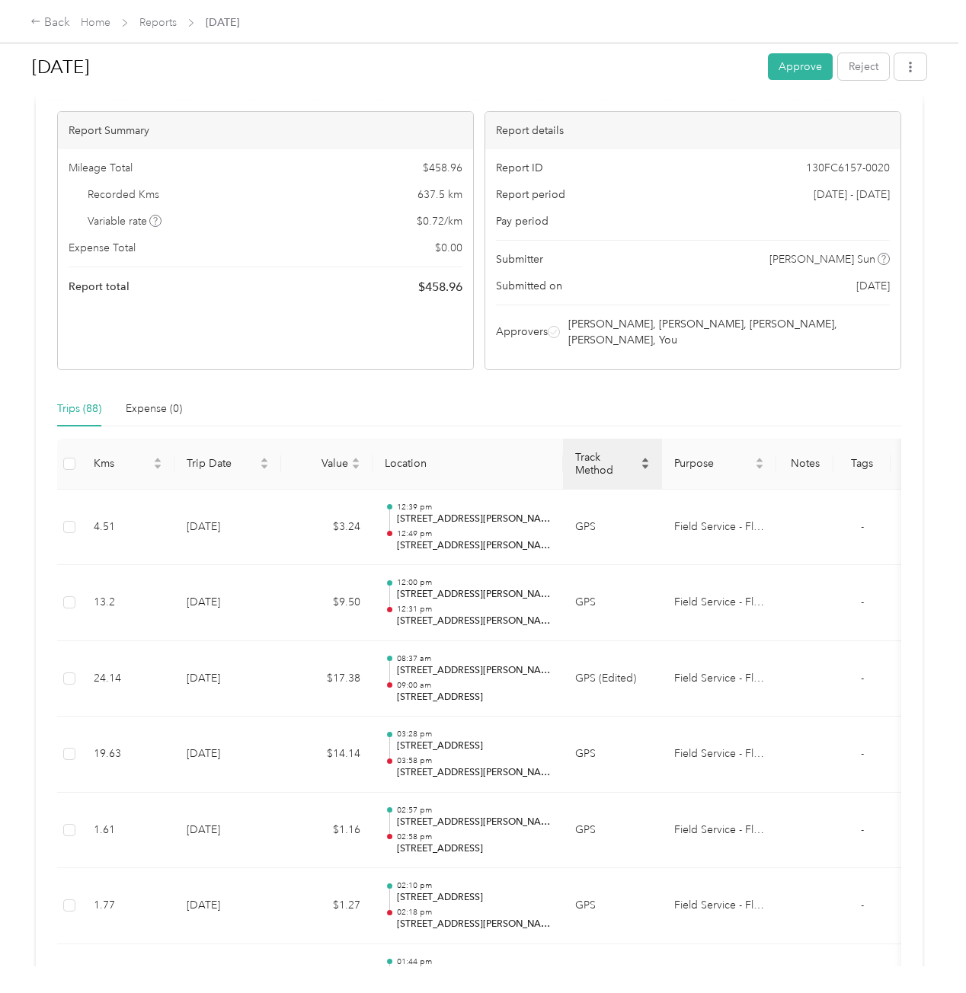
click at [621, 451] on span "Track Method" at bounding box center [606, 464] width 62 height 26
click at [609, 451] on span "Track Method" at bounding box center [606, 464] width 62 height 26
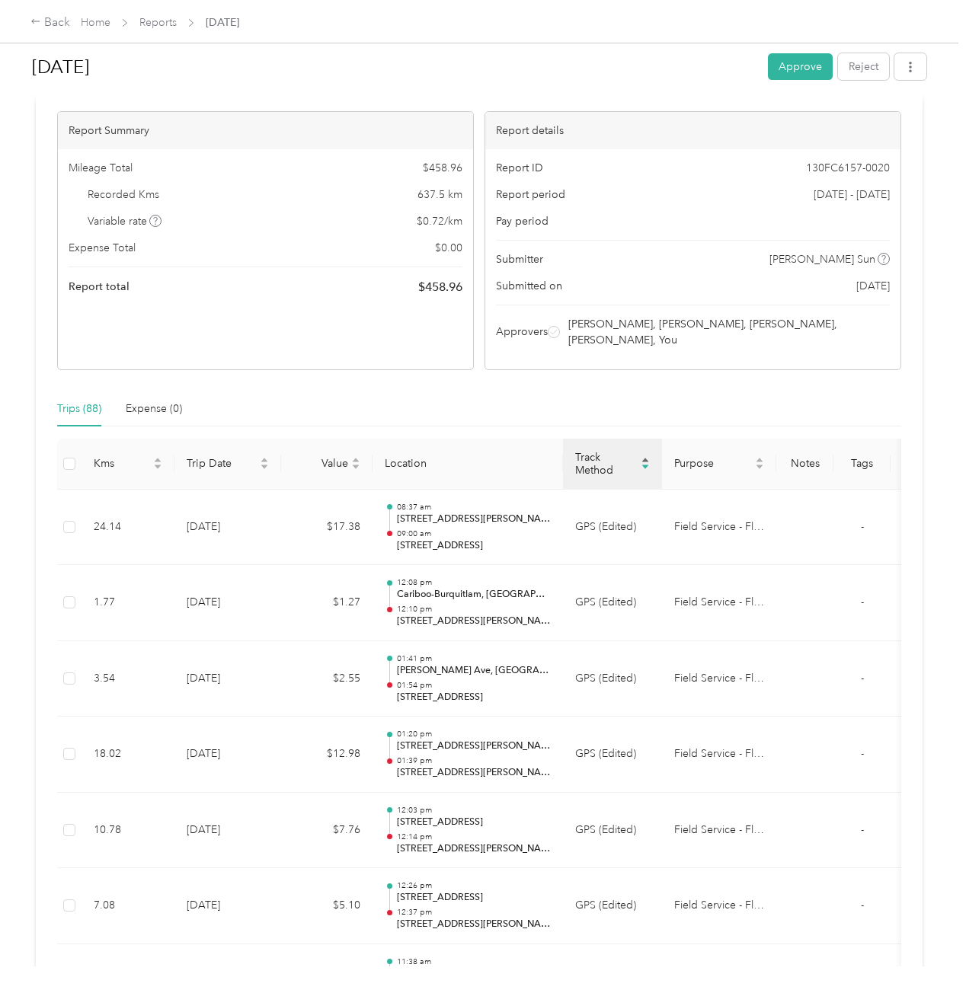
click at [609, 451] on span "Track Method" at bounding box center [606, 464] width 62 height 26
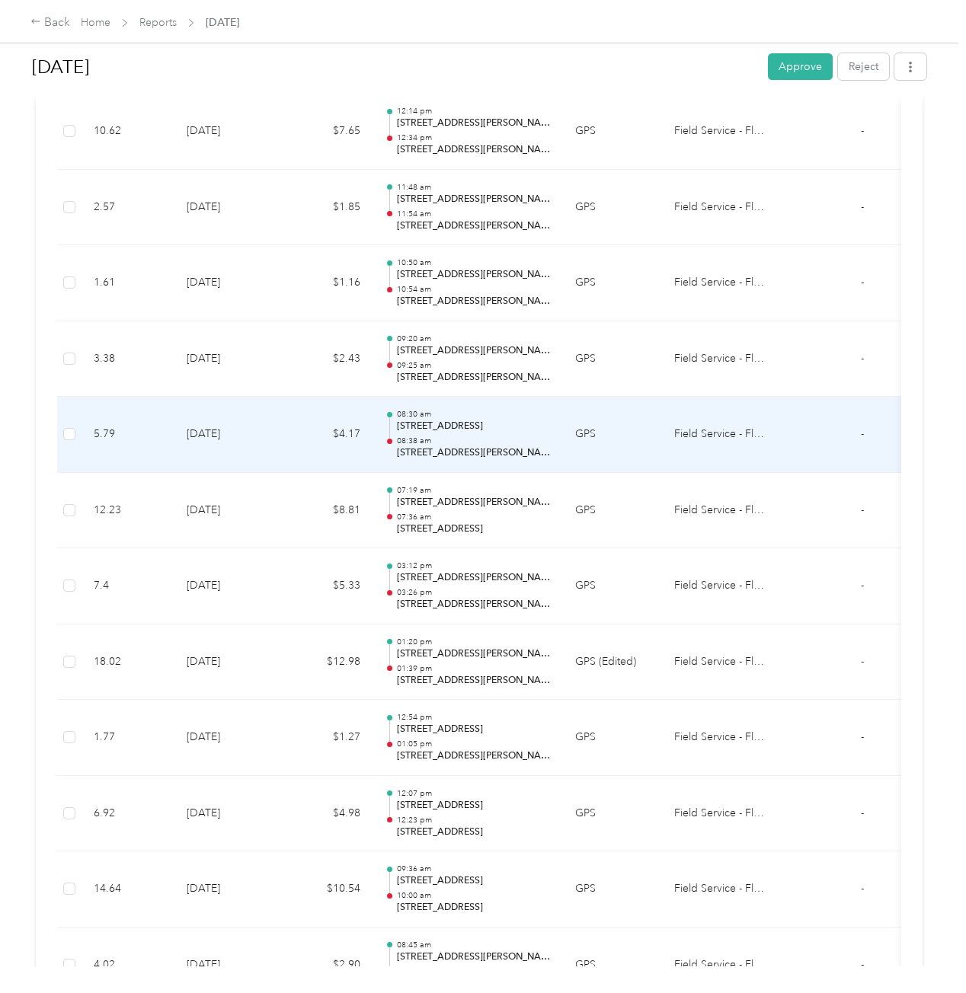
scroll to position [3504, 0]
click at [306, 420] on td "$8.81" at bounding box center [326, 435] width 91 height 76
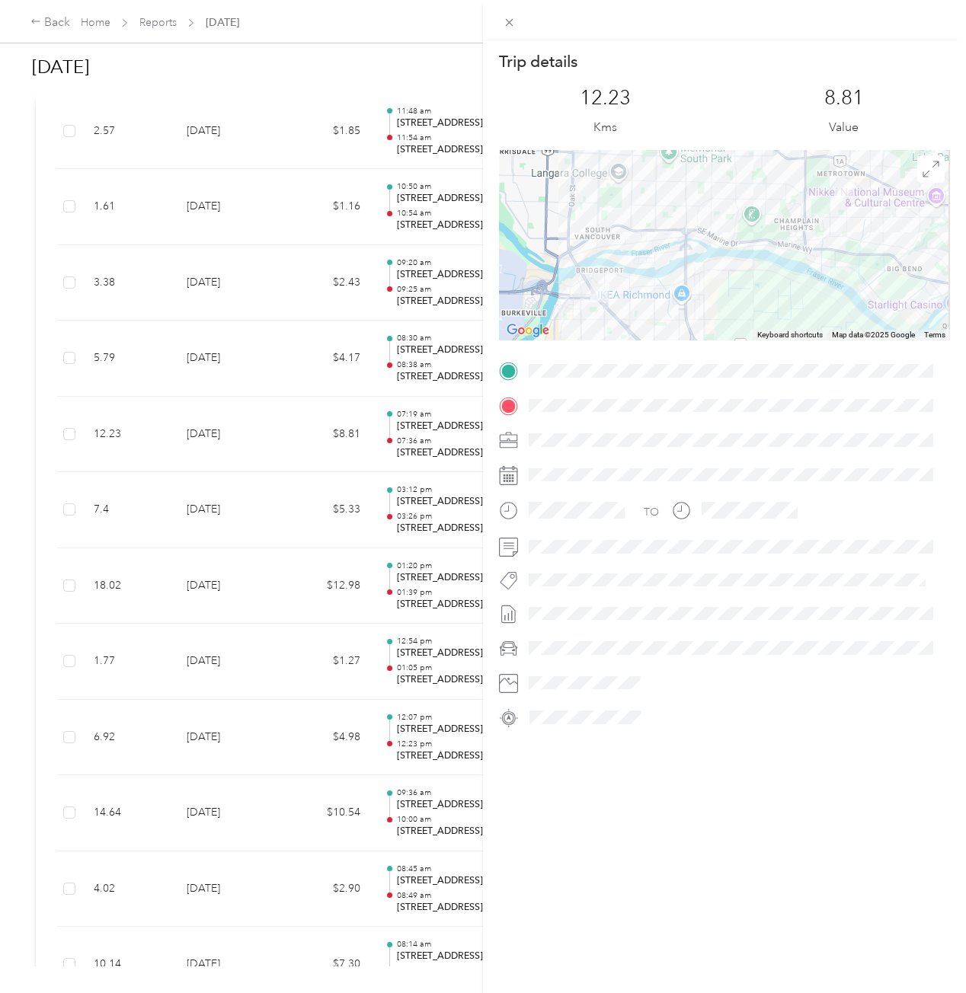
drag, startPoint x: 280, startPoint y: 408, endPoint x: 276, endPoint y: 386, distance: 22.3
click at [279, 398] on div "Trip details This trip cannot be edited because it is either under review, appr…" at bounding box center [483, 496] width 966 height 993
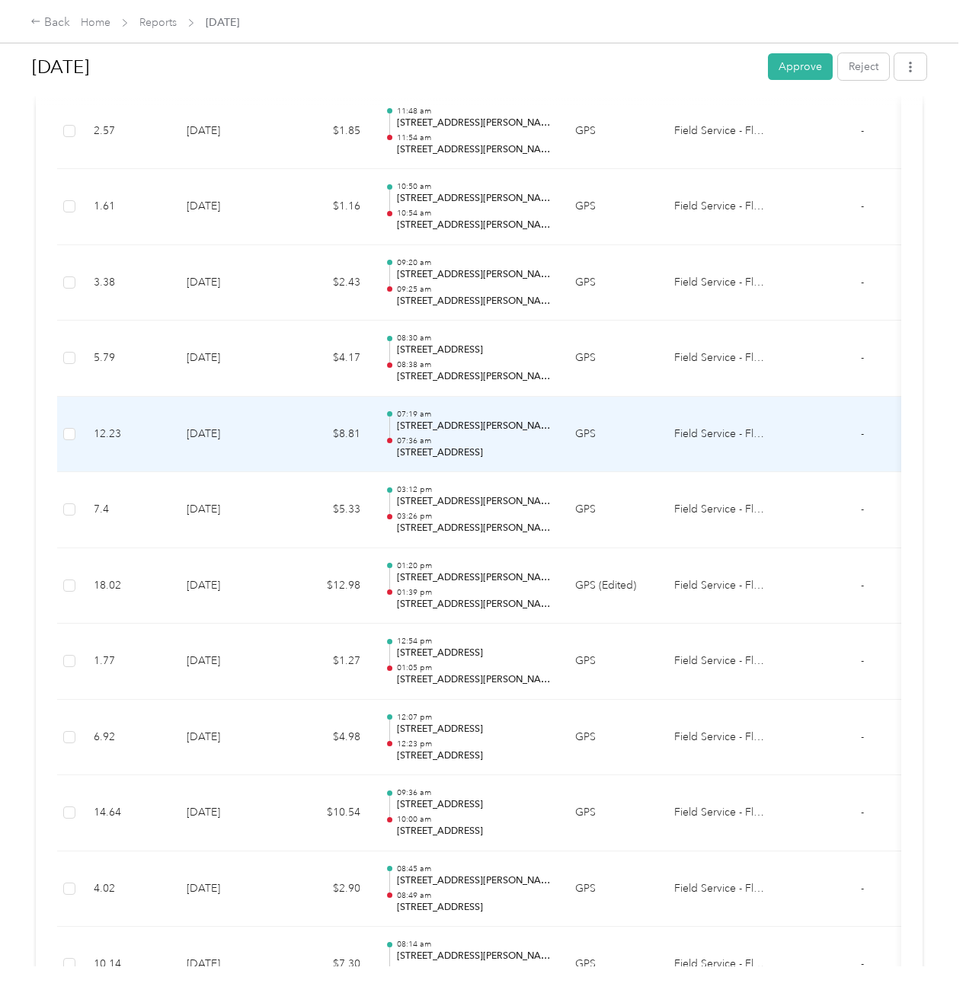
click at [296, 413] on td "$8.81" at bounding box center [326, 435] width 91 height 76
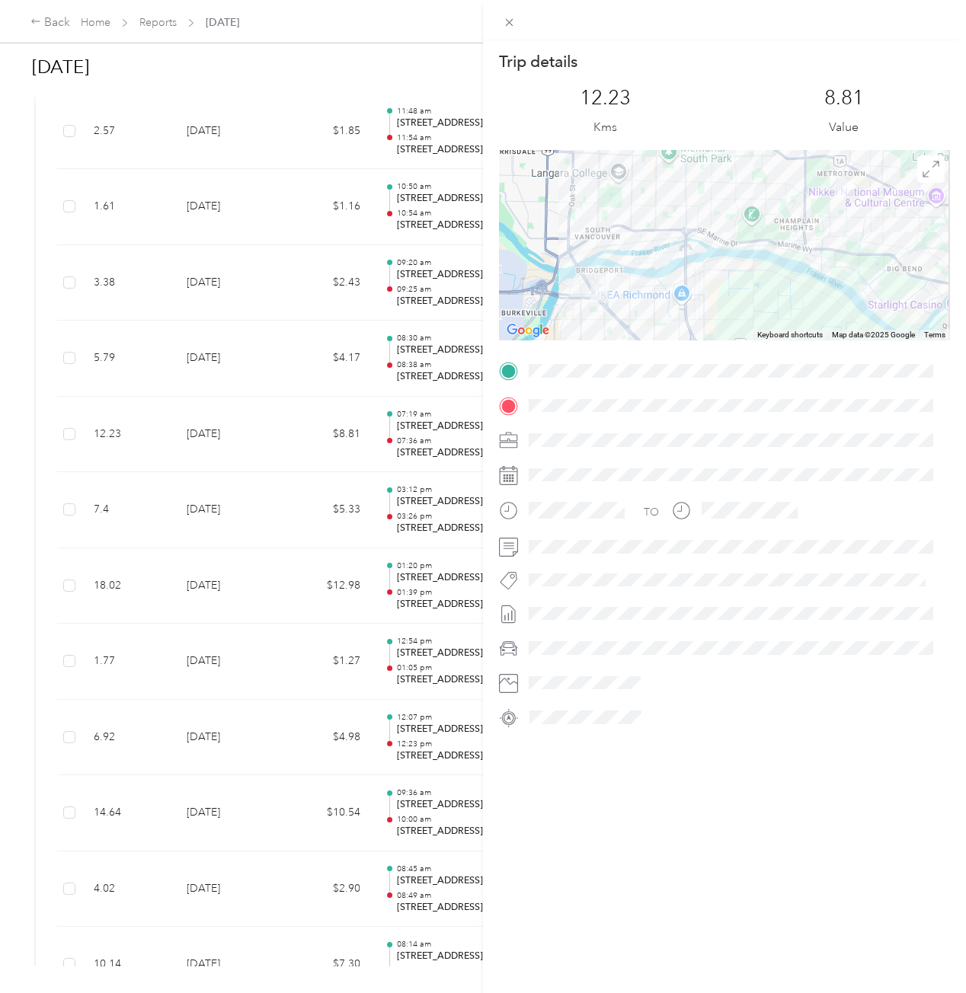
click at [52, 420] on div "Trip details This trip cannot be edited because it is either under review, appr…" at bounding box center [483, 496] width 966 height 993
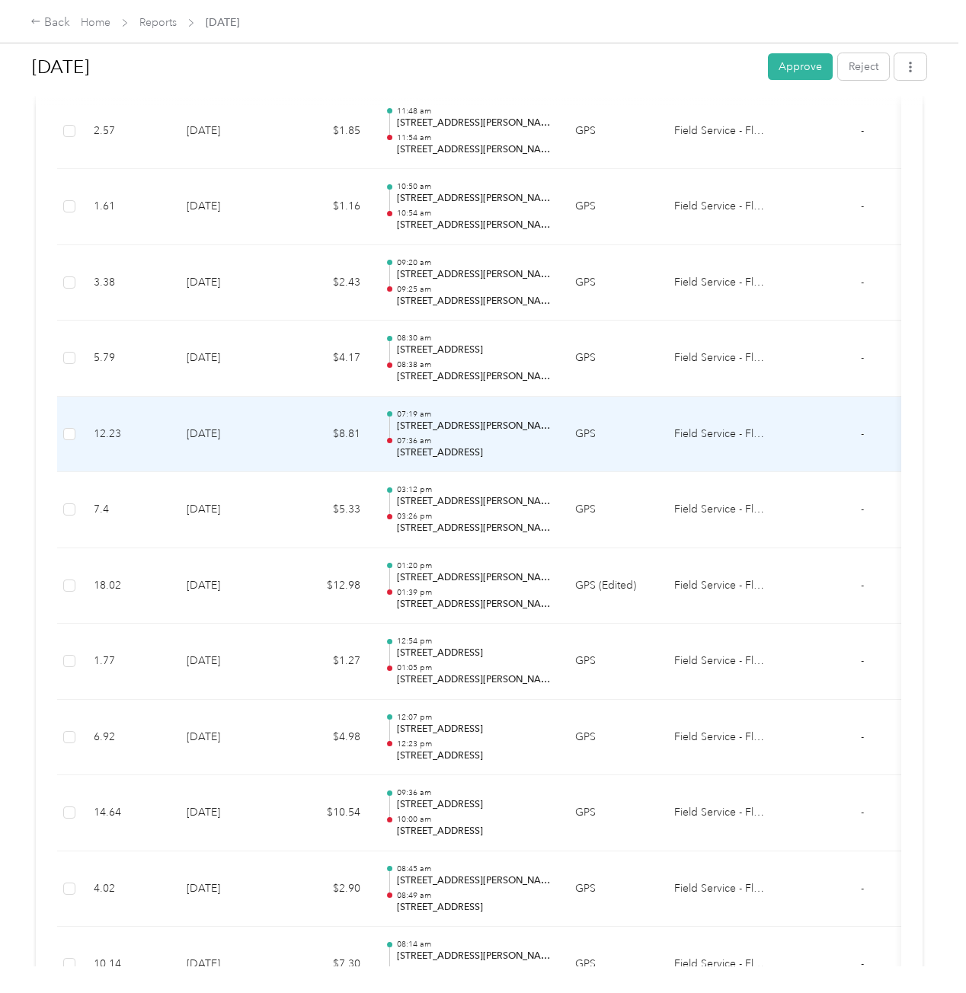
click at [62, 418] on td at bounding box center [69, 435] width 24 height 76
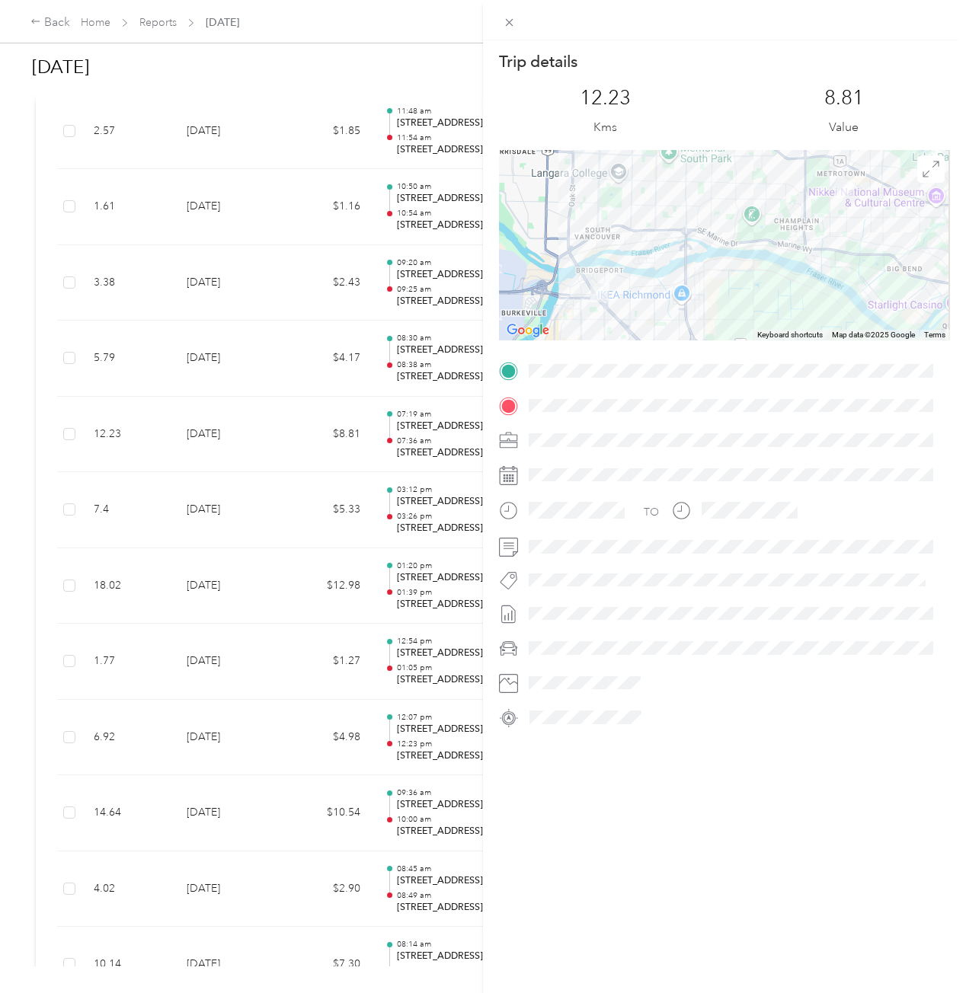
click at [9, 381] on div "Trip details This trip cannot be edited because it is either under review, appr…" at bounding box center [483, 496] width 966 height 993
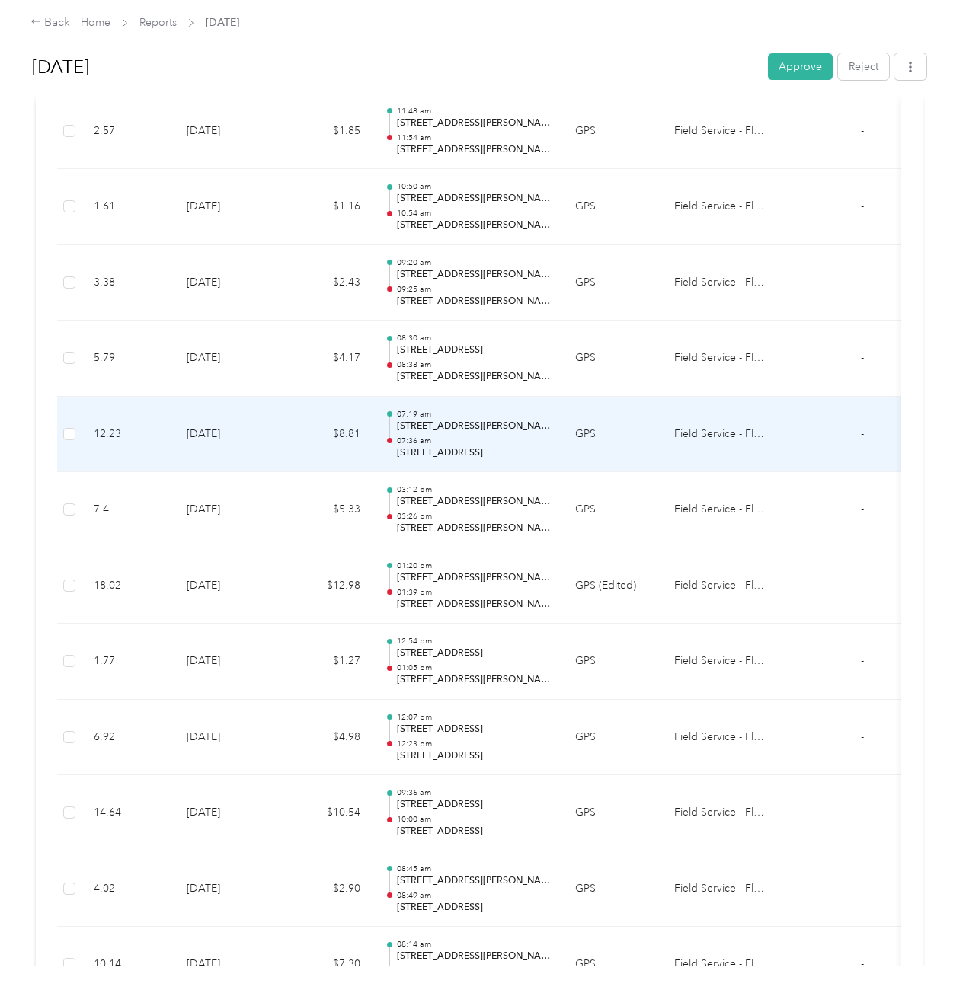
click at [425, 436] on p "07:36 am" at bounding box center [474, 441] width 154 height 11
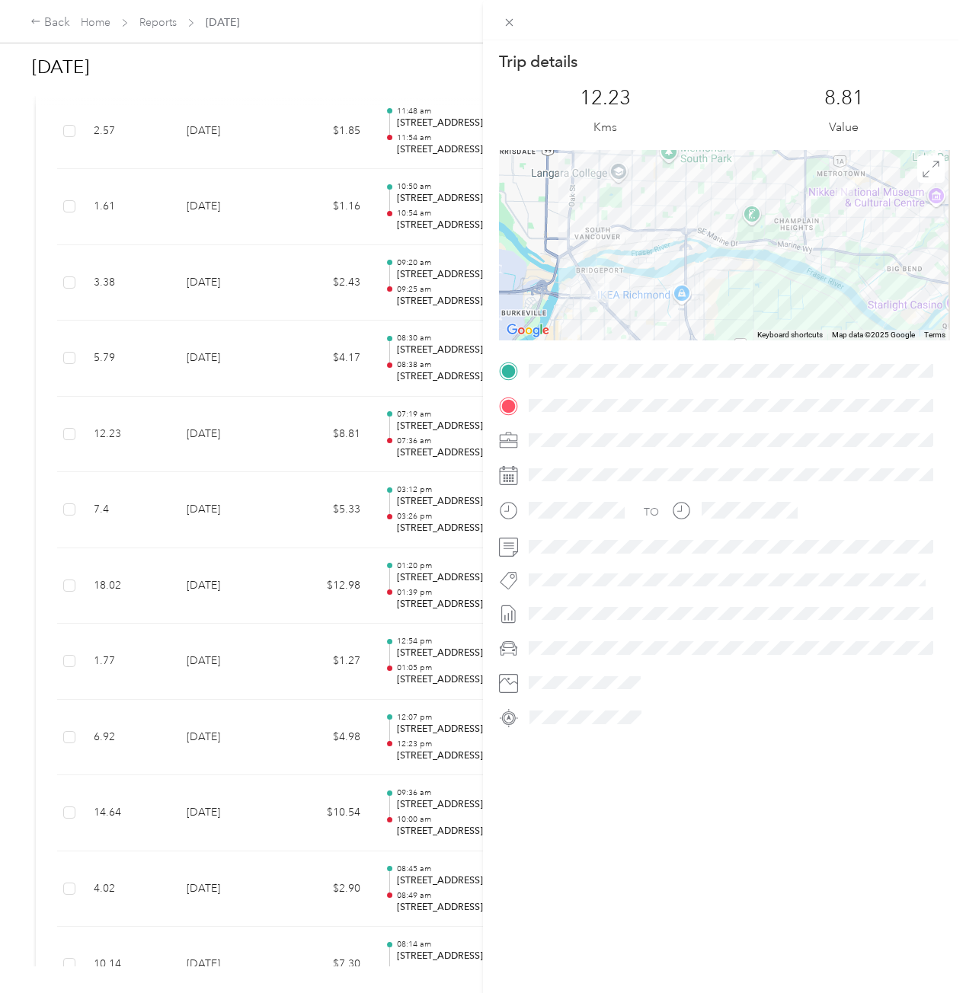
click at [16, 318] on div "Trip details This trip cannot be edited because it is either under review, appr…" at bounding box center [483, 496] width 966 height 993
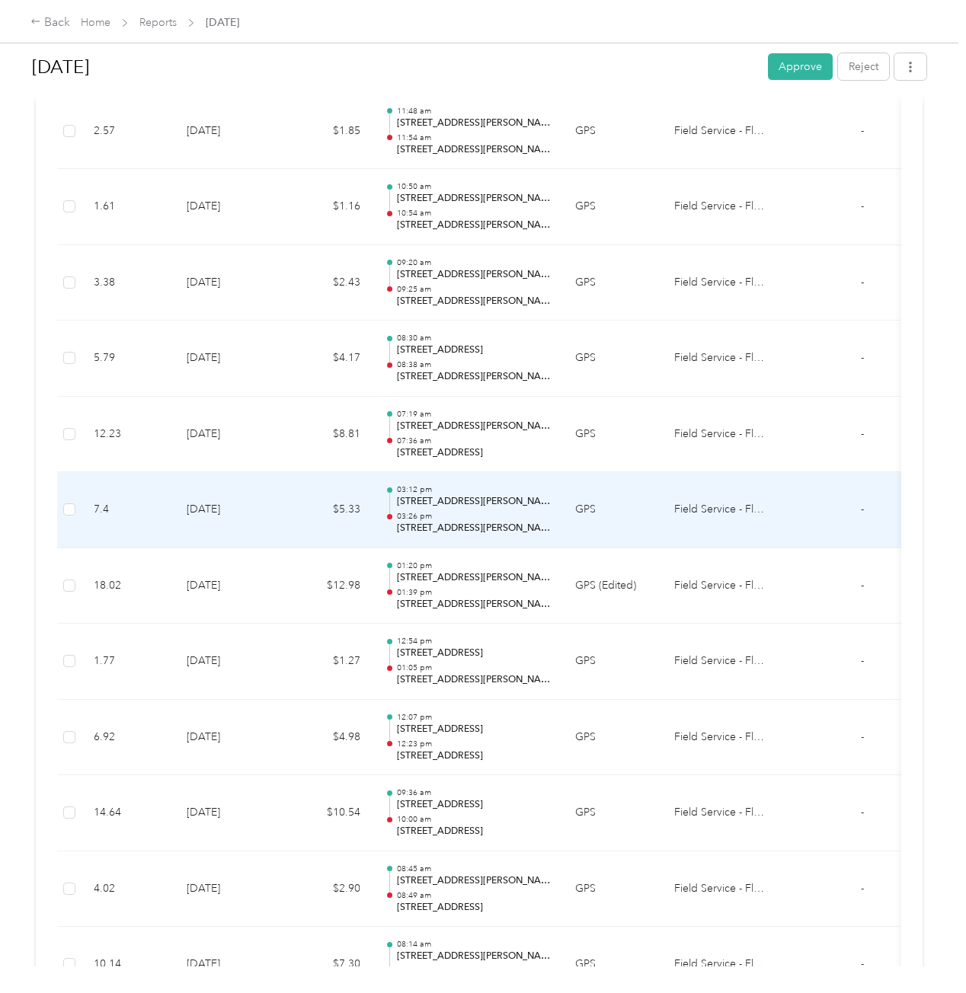
click at [586, 490] on td "GPS" at bounding box center [612, 510] width 99 height 76
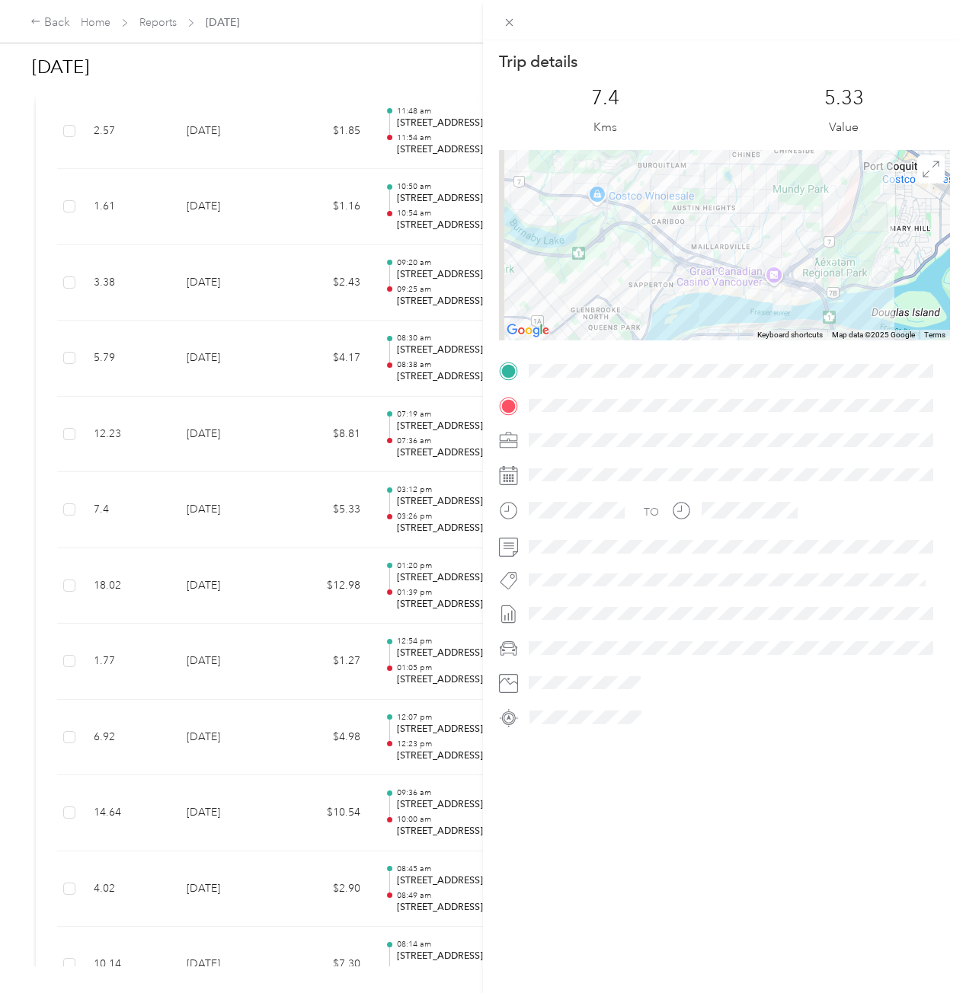
click at [423, 429] on div "Trip details This trip cannot be edited because it is either under review, appr…" at bounding box center [483, 496] width 966 height 993
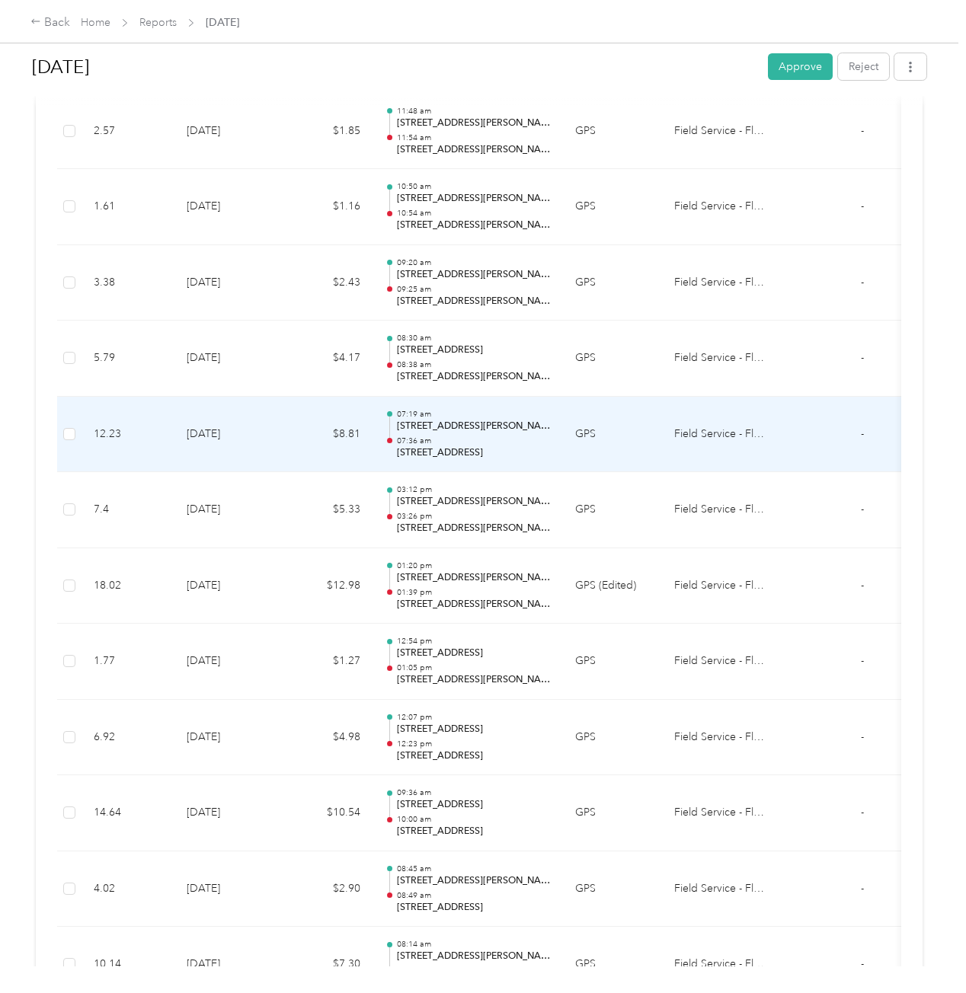
click at [453, 417] on div "07:19 am 3233 St Edwards Dr, West Cambie, Richmond, BC 07:36 am 6780 Sussex Ave…" at bounding box center [474, 434] width 154 height 51
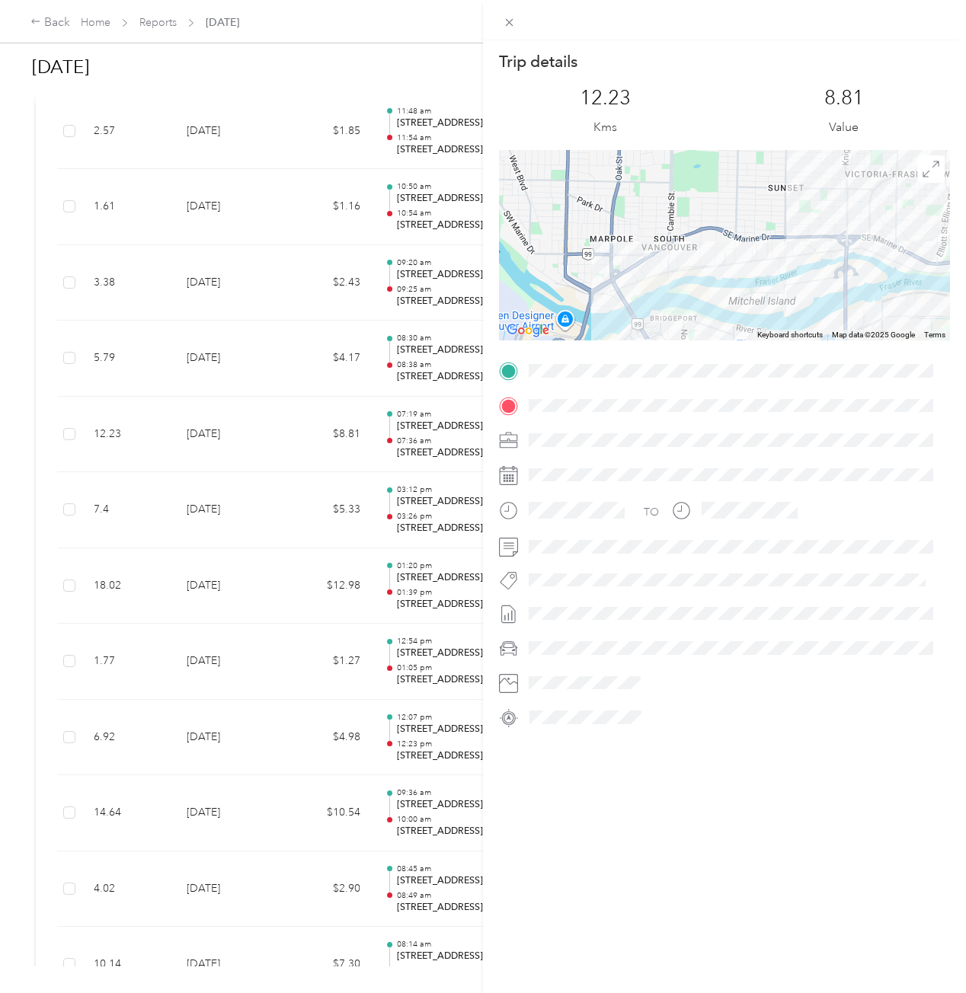
drag, startPoint x: 661, startPoint y: 298, endPoint x: 630, endPoint y: 181, distance: 121.4
click at [631, 180] on div at bounding box center [724, 245] width 451 height 190
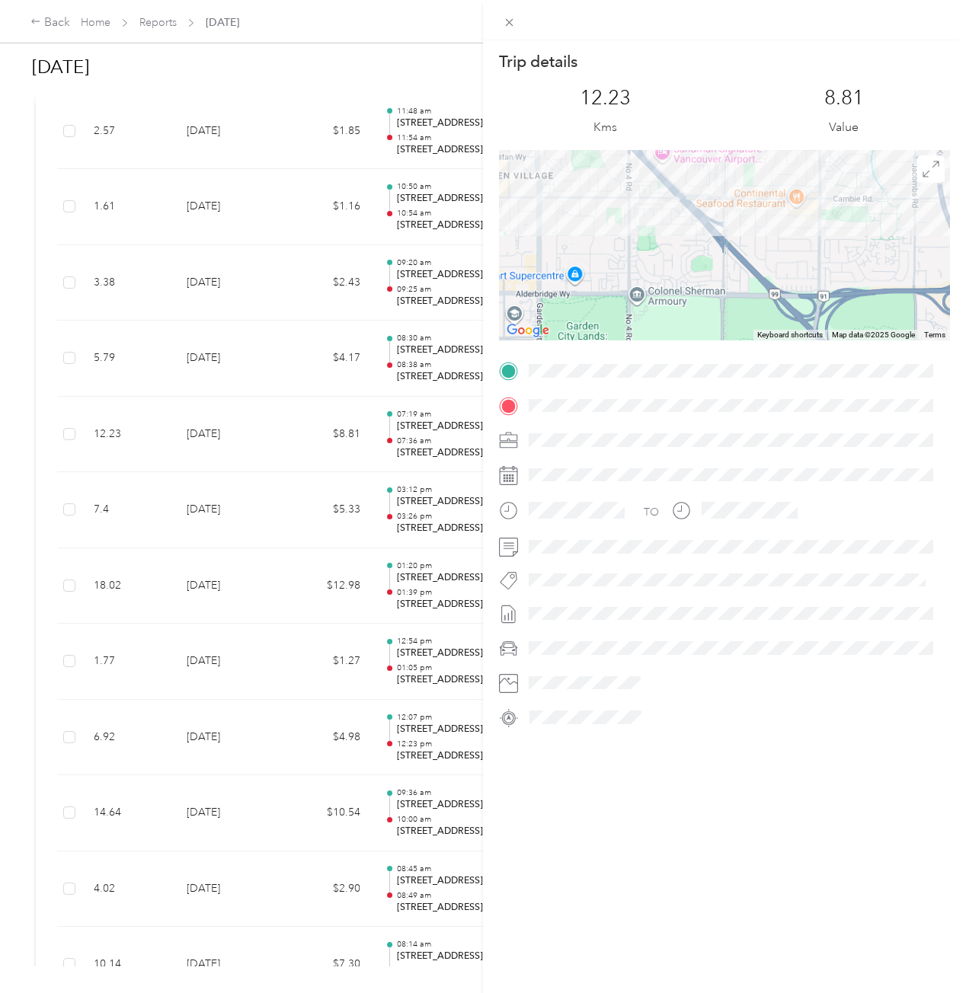
click at [651, 376] on div "Trip details This trip cannot be edited because it is either under review, appr…" at bounding box center [724, 390] width 451 height 679
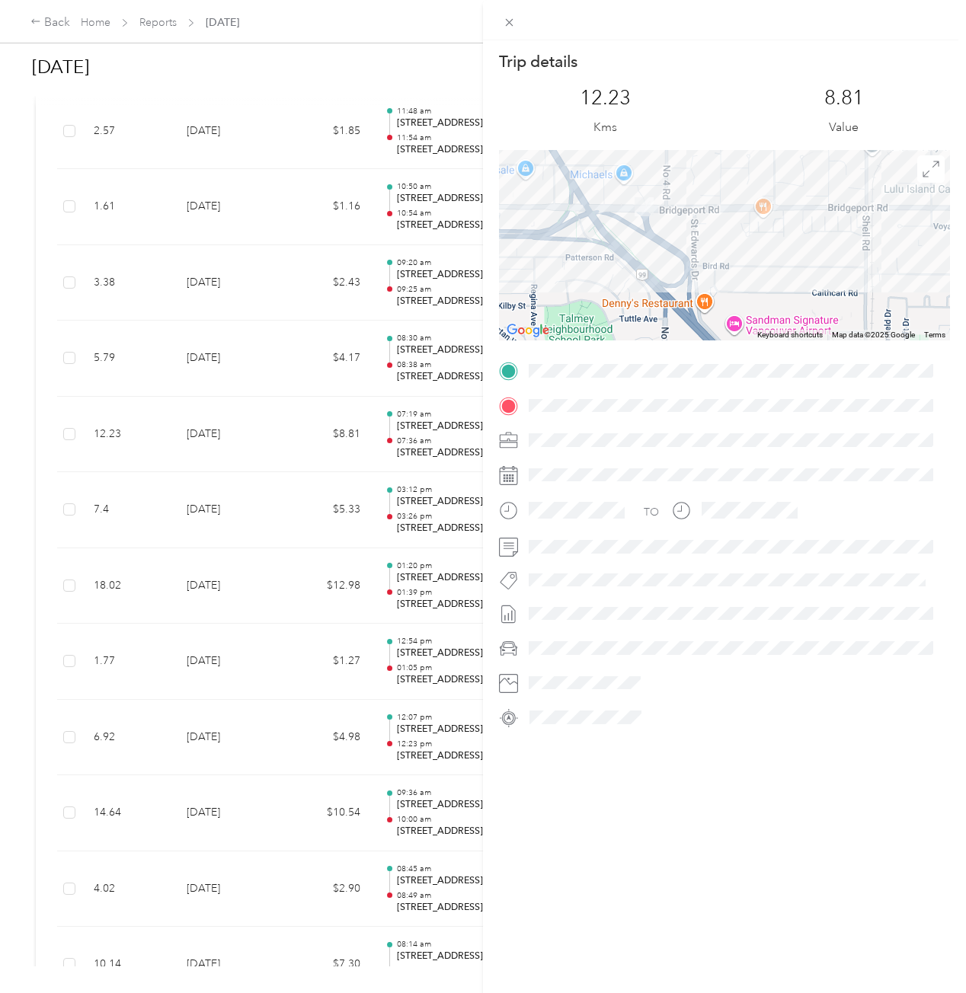
drag, startPoint x: 631, startPoint y: 277, endPoint x: 615, endPoint y: 273, distance: 16.4
click at [624, 292] on div at bounding box center [724, 245] width 451 height 190
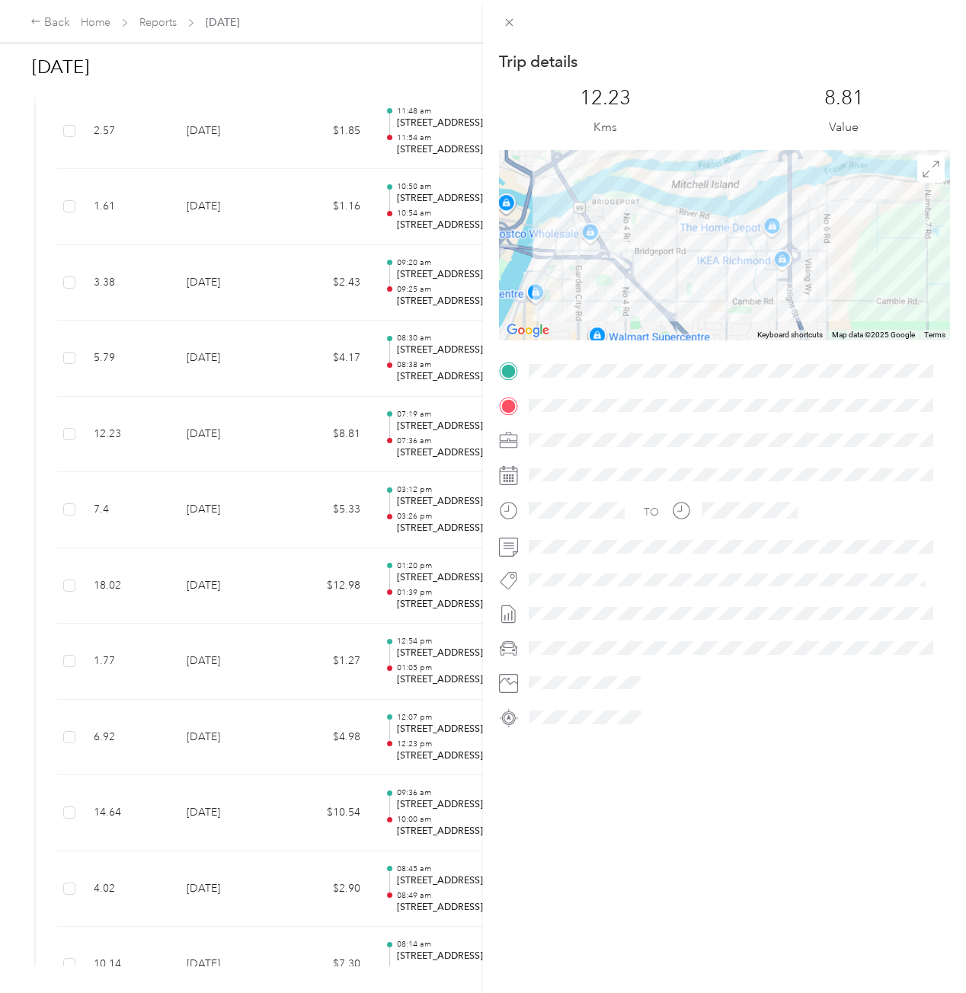
drag, startPoint x: 663, startPoint y: 260, endPoint x: 649, endPoint y: 160, distance: 101.5
click at [649, 160] on div at bounding box center [724, 245] width 451 height 190
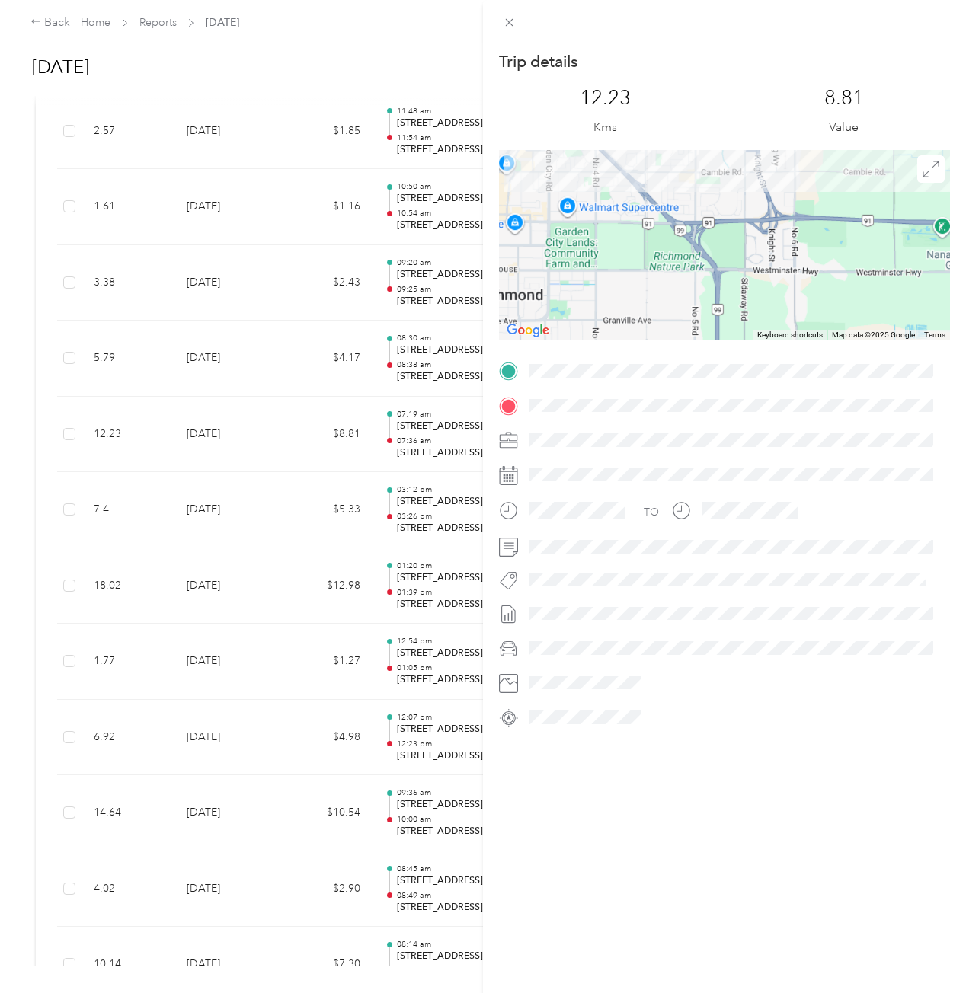
drag, startPoint x: 665, startPoint y: 225, endPoint x: 644, endPoint y: 225, distance: 21.3
click at [645, 226] on div at bounding box center [724, 245] width 451 height 190
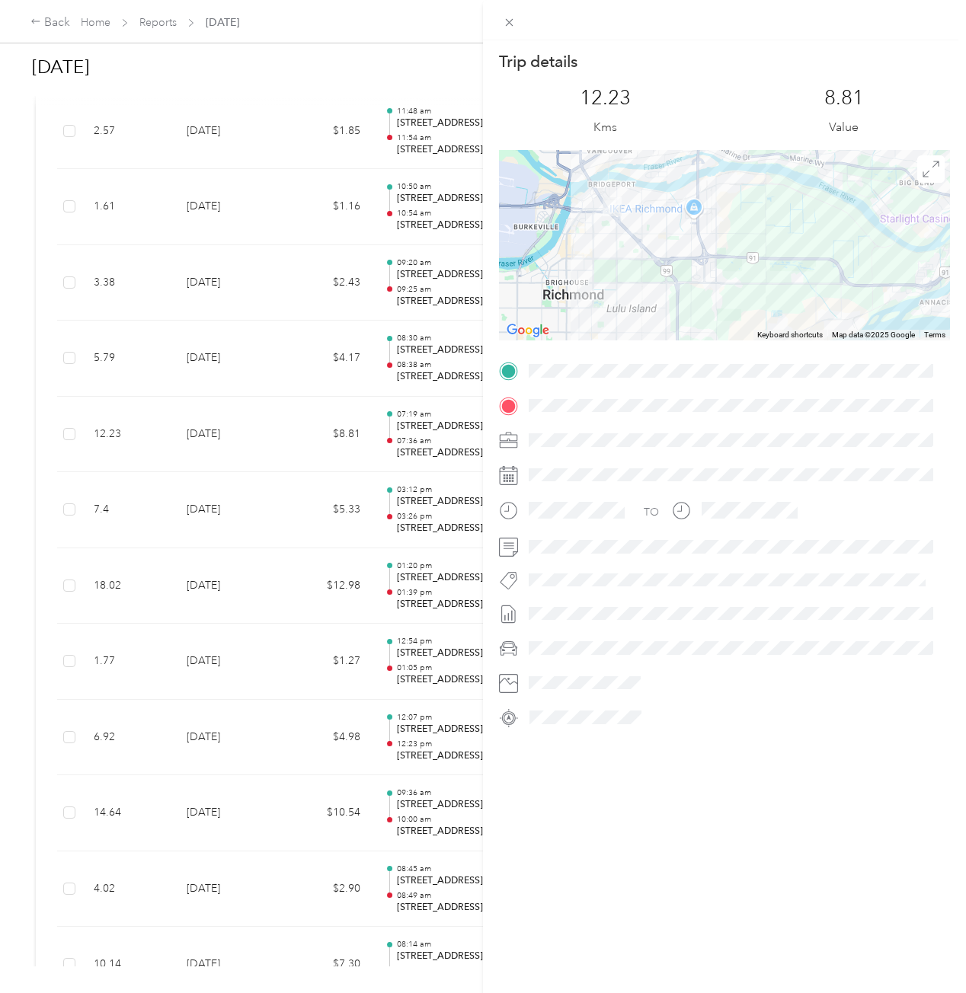
drag, startPoint x: 642, startPoint y: 249, endPoint x: 645, endPoint y: 263, distance: 14.0
click at [645, 263] on div at bounding box center [724, 245] width 451 height 190
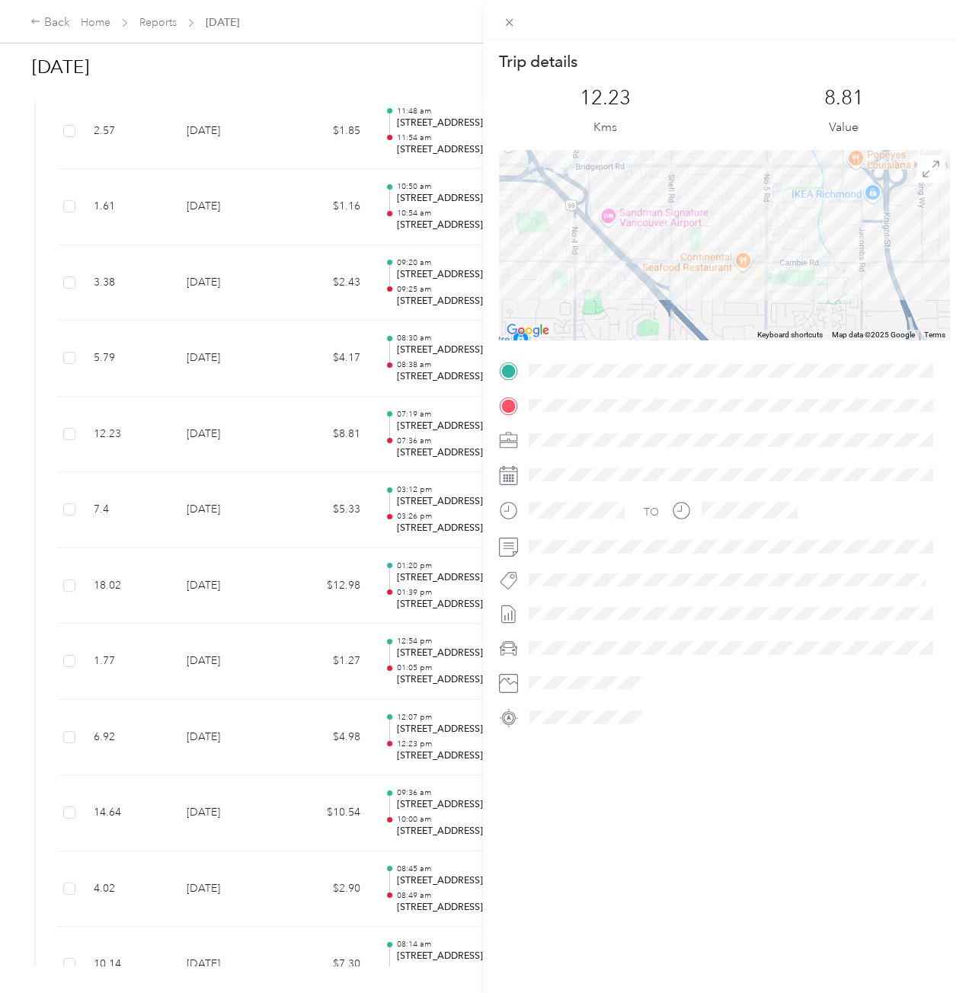
drag, startPoint x: 634, startPoint y: 245, endPoint x: 651, endPoint y: 265, distance: 25.9
click at [651, 265] on div at bounding box center [724, 245] width 451 height 190
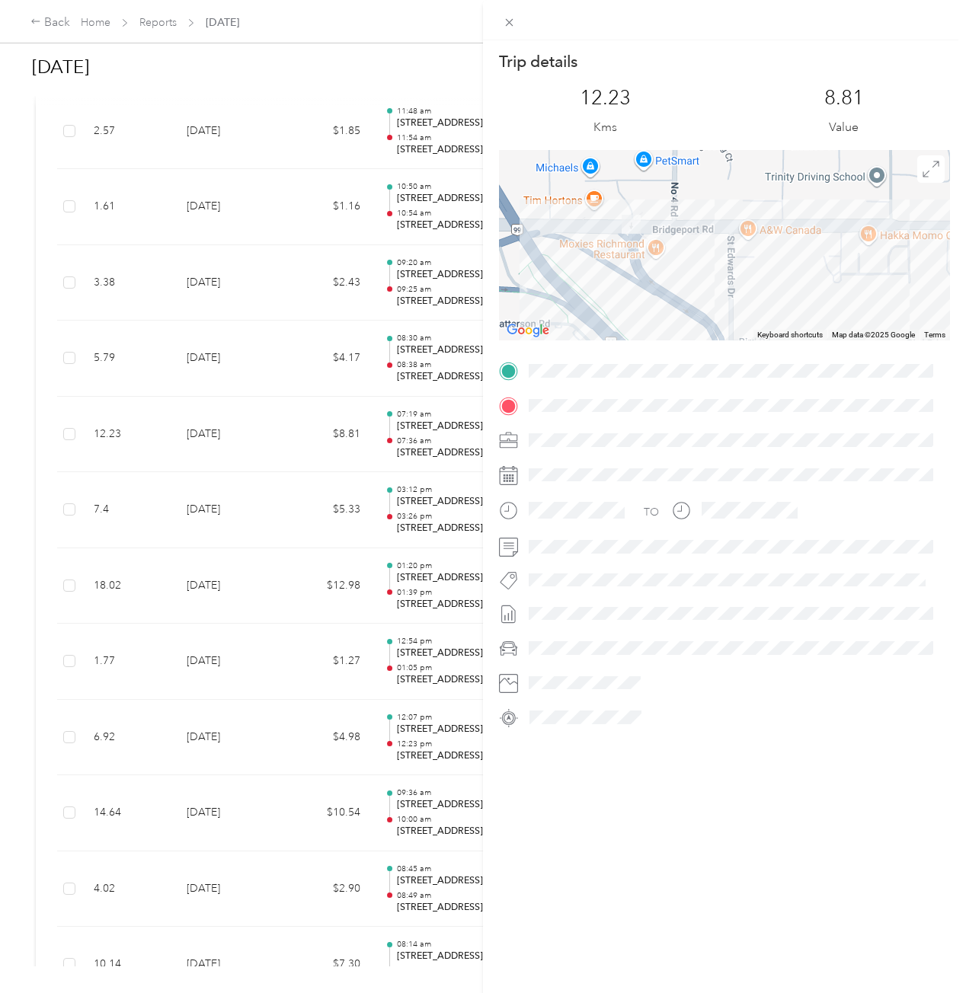
drag, startPoint x: 665, startPoint y: 289, endPoint x: 629, endPoint y: 254, distance: 50.1
click at [629, 254] on div at bounding box center [724, 245] width 451 height 190
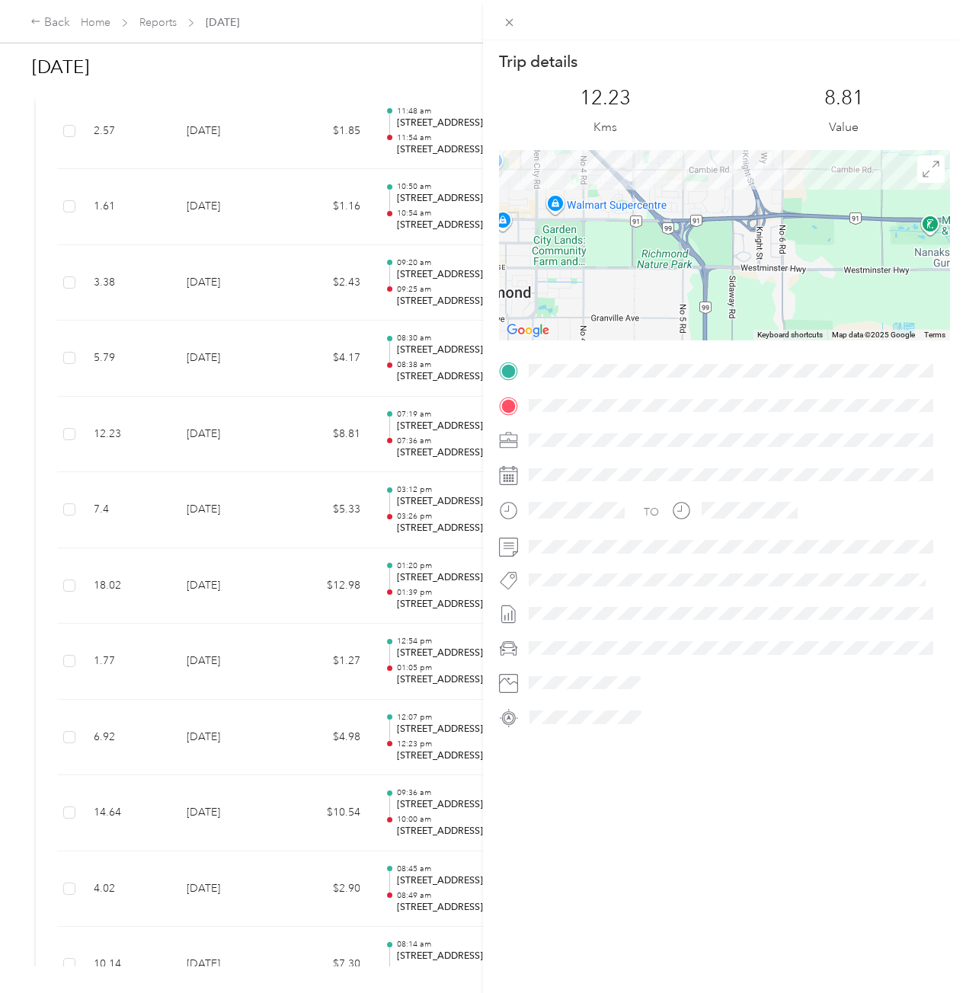
drag, startPoint x: 795, startPoint y: 267, endPoint x: 709, endPoint y: 137, distance: 155.5
click at [709, 137] on div "Trip details This trip cannot be edited because it is either under review, appr…" at bounding box center [724, 390] width 451 height 679
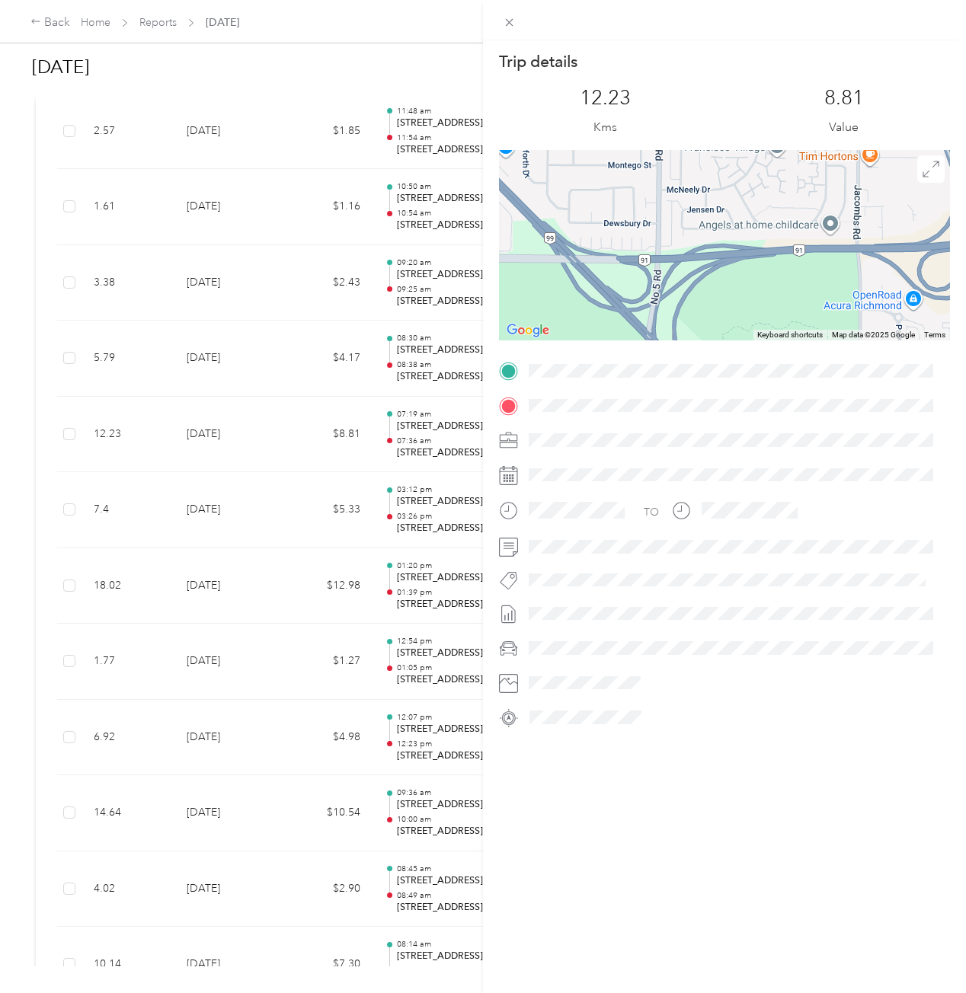
drag, startPoint x: 714, startPoint y: 281, endPoint x: 726, endPoint y: 294, distance: 17.8
click at [726, 294] on div at bounding box center [724, 245] width 451 height 190
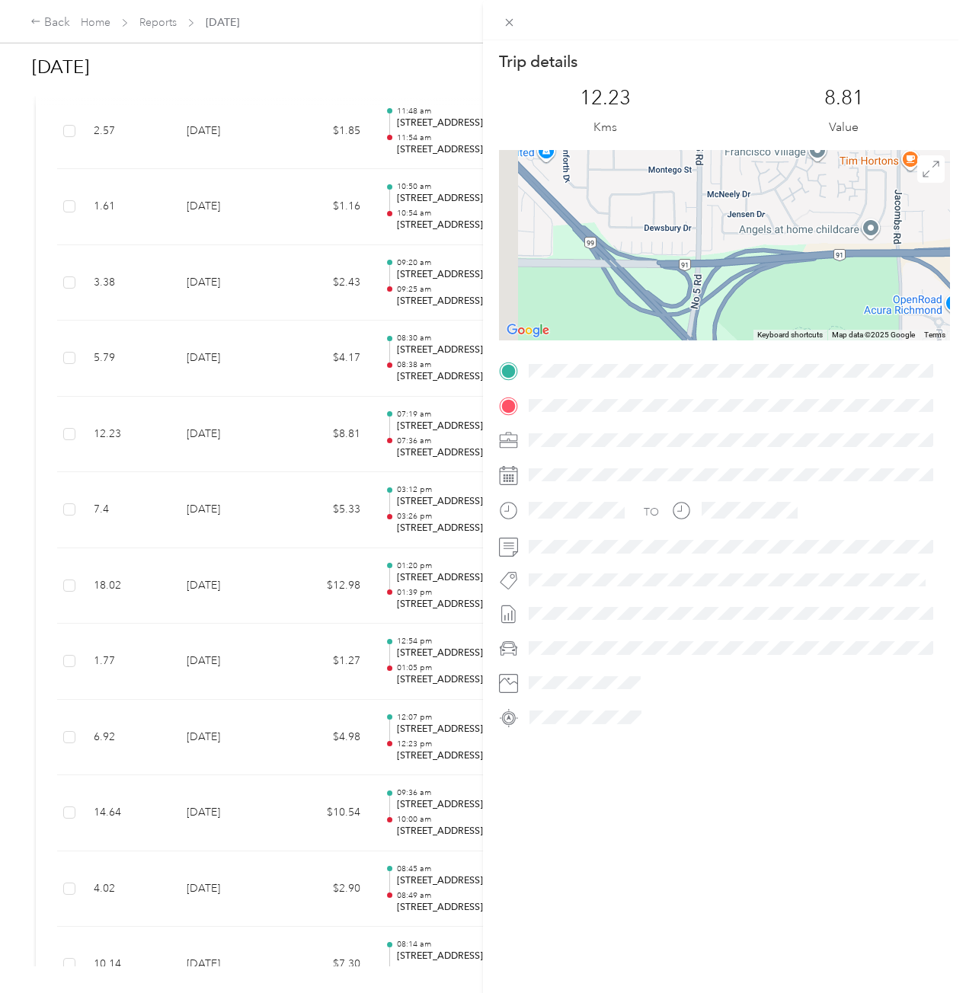
drag, startPoint x: 682, startPoint y: 256, endPoint x: 728, endPoint y: 239, distance: 49.4
click at [728, 239] on div at bounding box center [724, 245] width 451 height 190
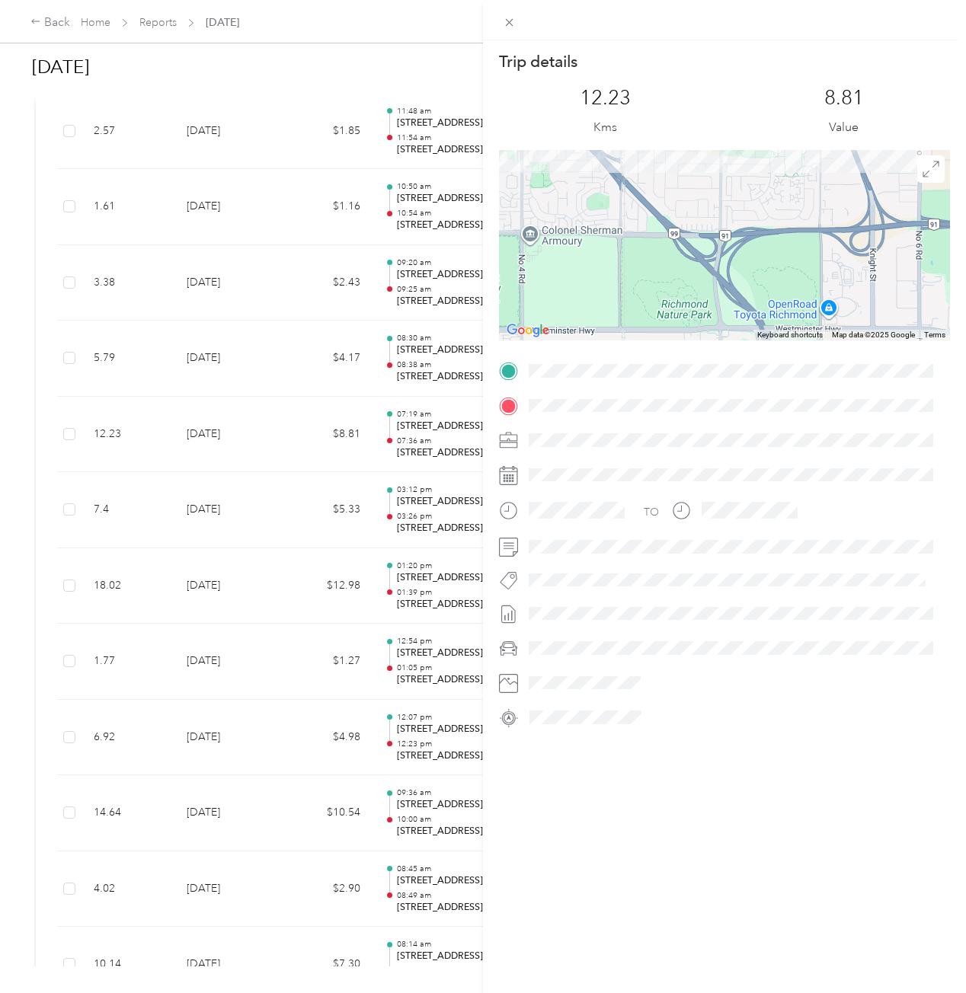
drag, startPoint x: 701, startPoint y: 200, endPoint x: 707, endPoint y: 235, distance: 34.8
click at [707, 235] on div at bounding box center [724, 245] width 451 height 190
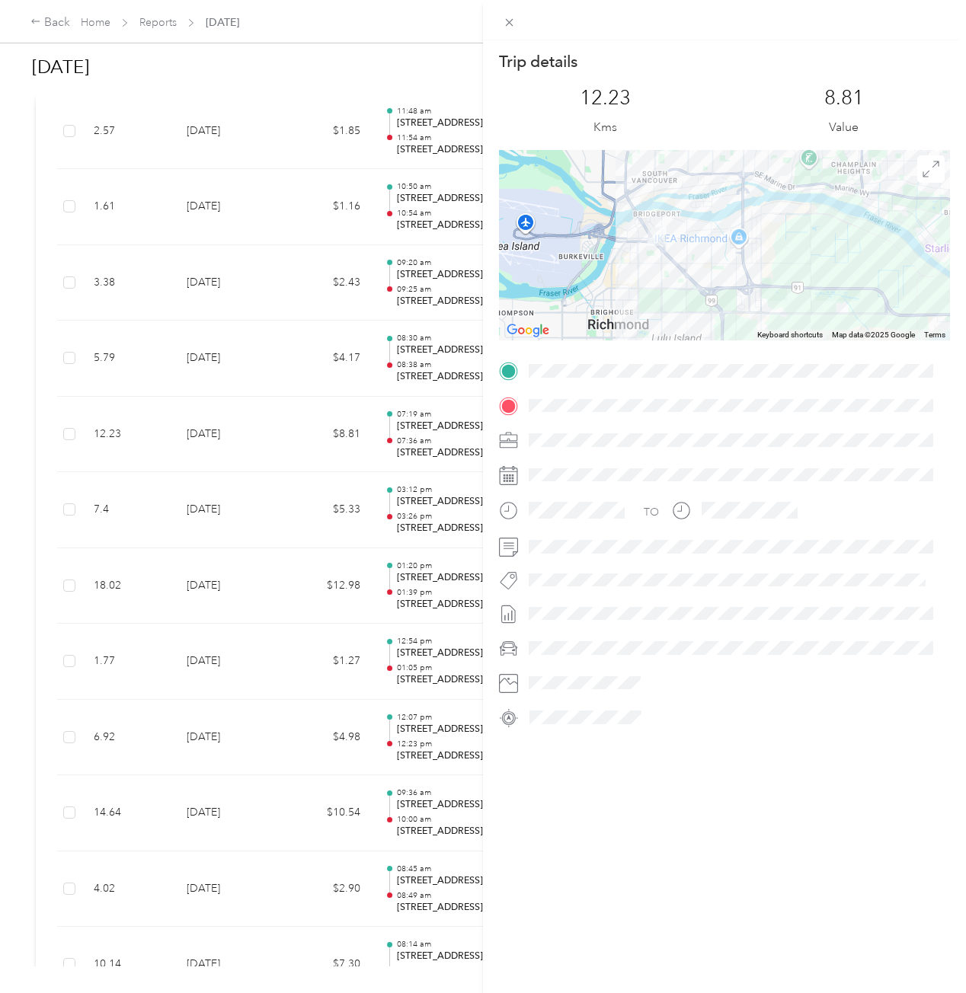
drag, startPoint x: 638, startPoint y: 257, endPoint x: 644, endPoint y: 270, distance: 14.3
click at [644, 270] on div at bounding box center [724, 245] width 451 height 190
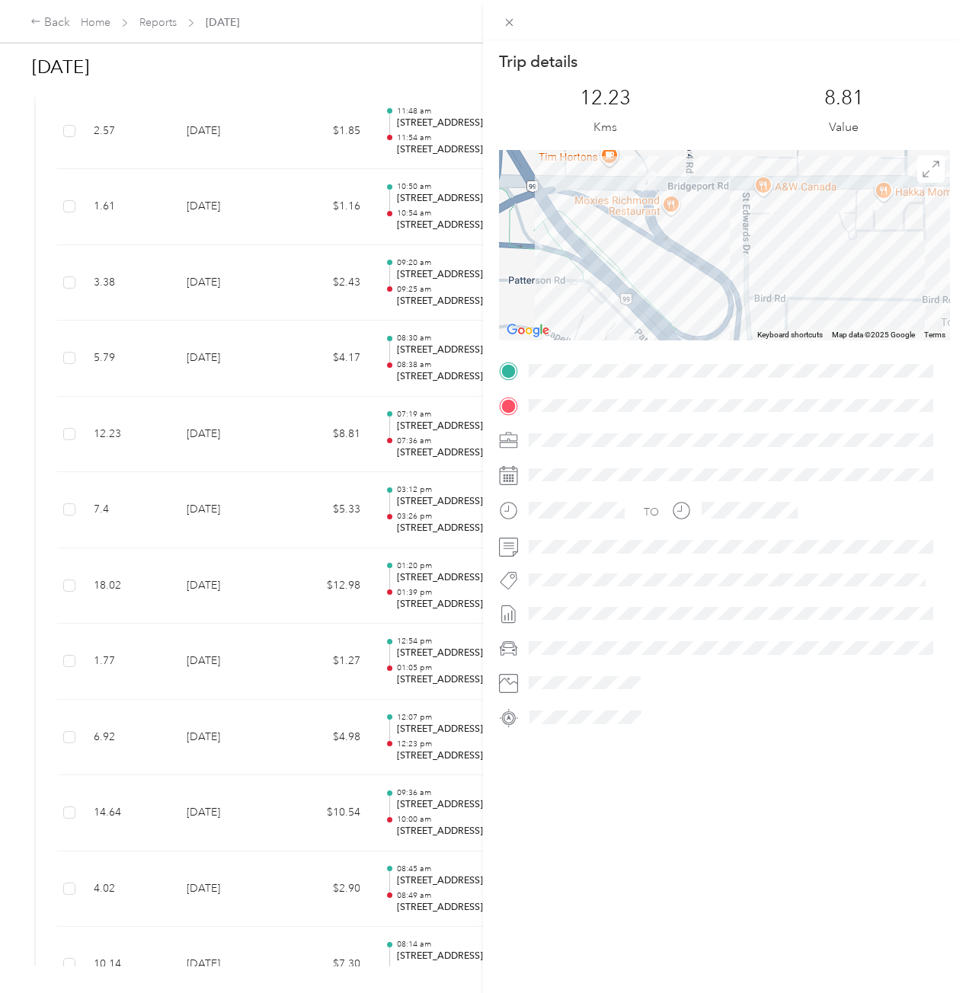
drag, startPoint x: 701, startPoint y: 183, endPoint x: 605, endPoint y: 164, distance: 98.6
click at [606, 164] on div at bounding box center [724, 245] width 451 height 190
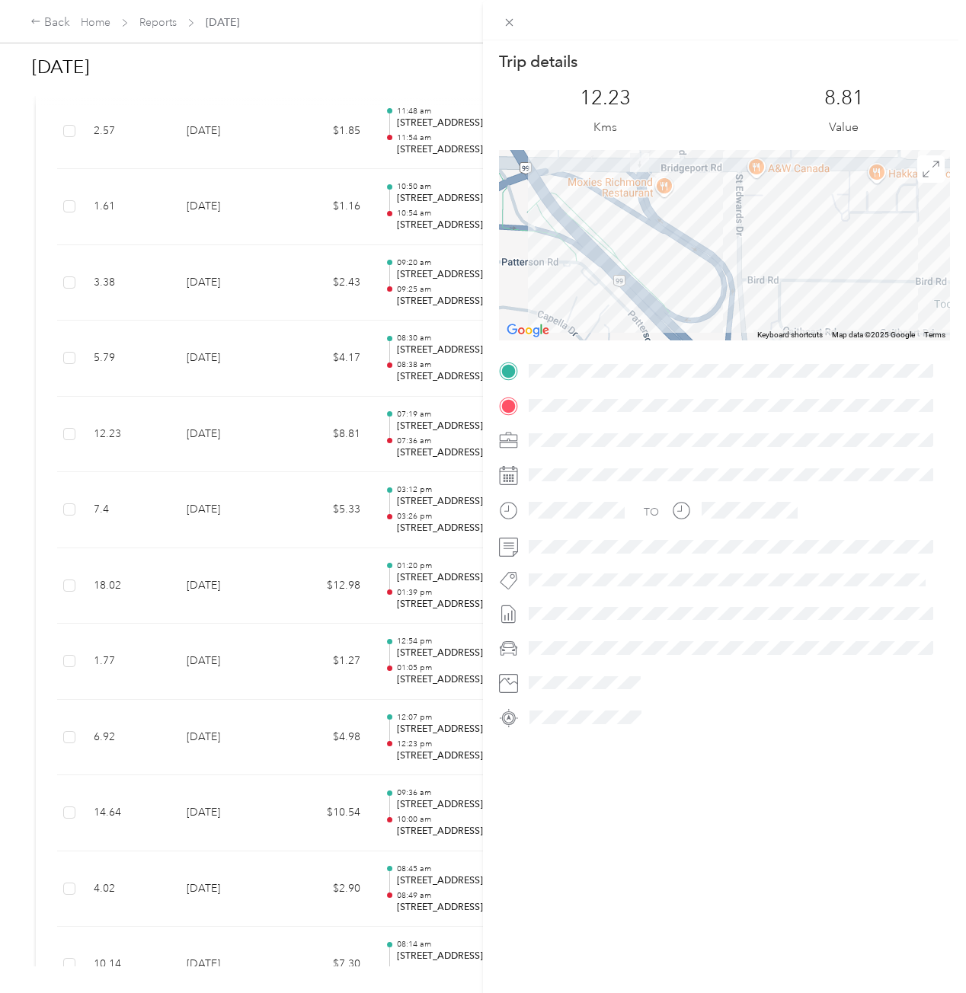
click at [37, 341] on div "Trip details This trip cannot be edited because it is either under review, appr…" at bounding box center [483, 496] width 966 height 993
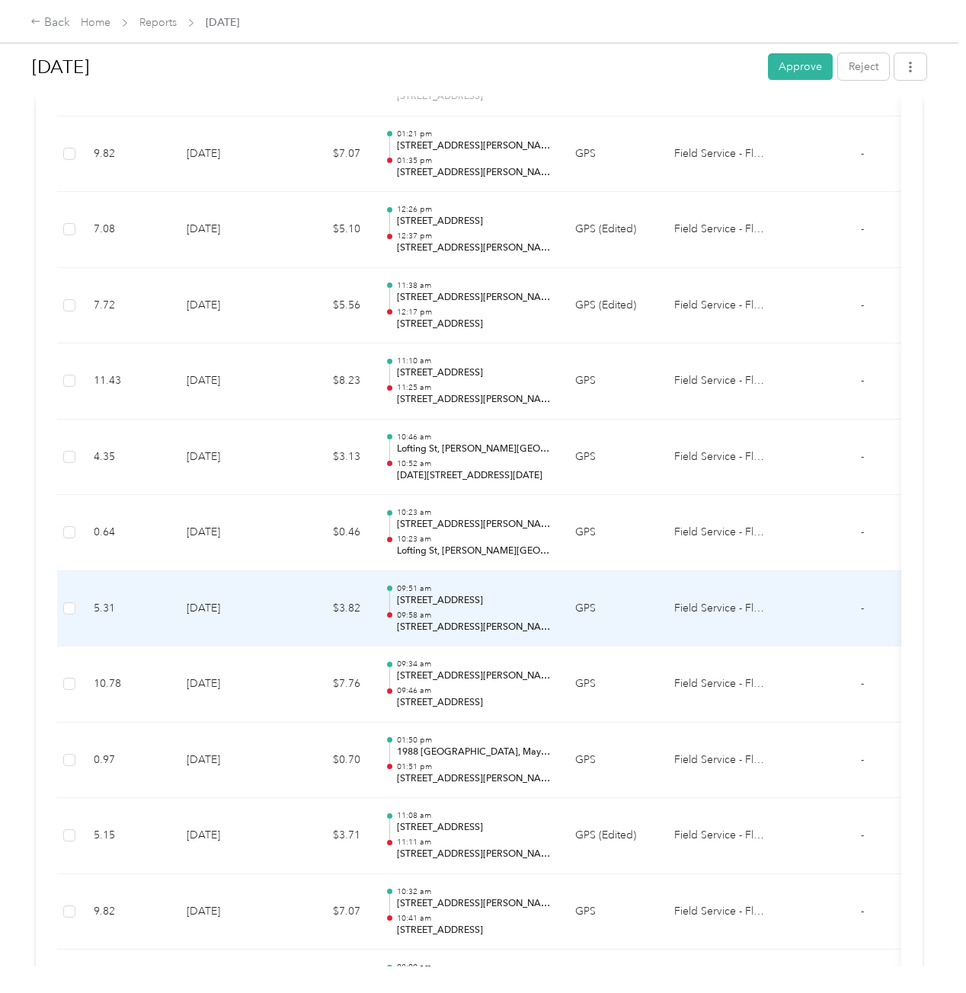
scroll to position [5179, 0]
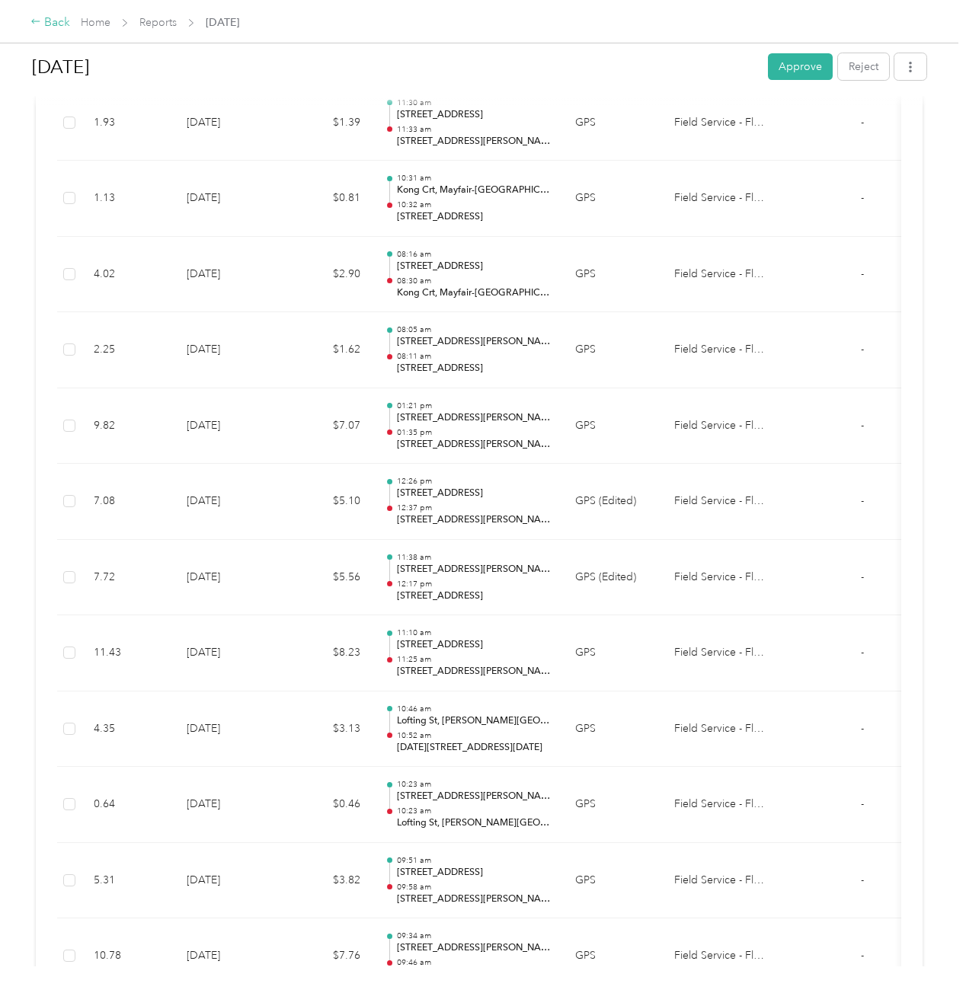
click at [40, 27] on icon at bounding box center [35, 21] width 11 height 11
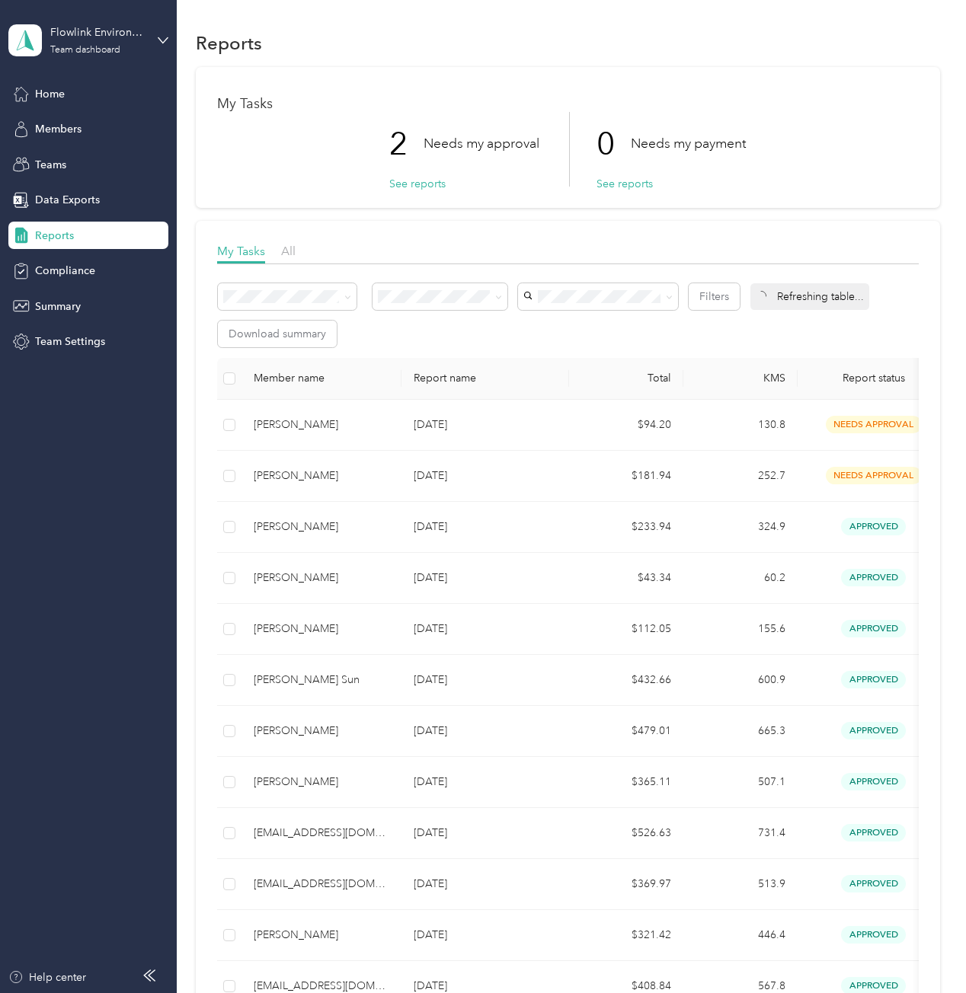
click at [857, 133] on div "2 Needs my approval See reports 0 Needs my payment See reports" at bounding box center [567, 149] width 701 height 75
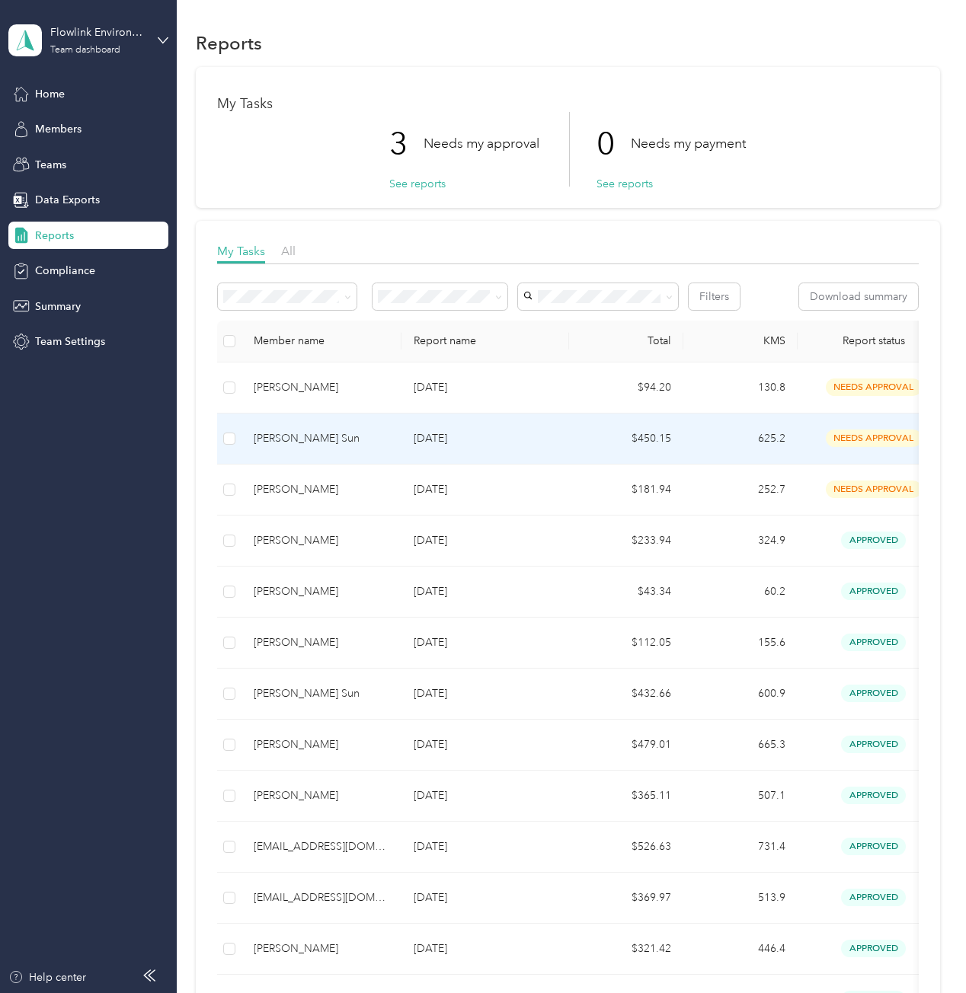
click at [593, 448] on td "$450.15" at bounding box center [626, 439] width 114 height 51
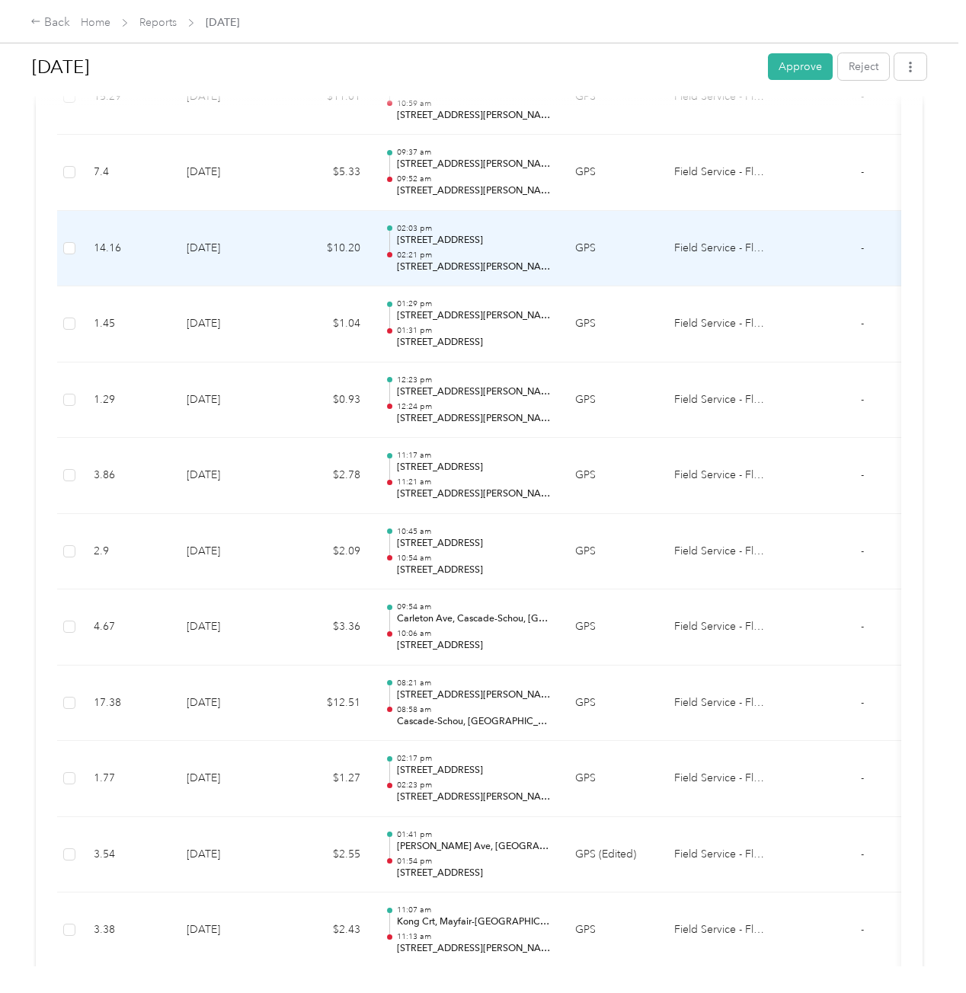
scroll to position [2361, 0]
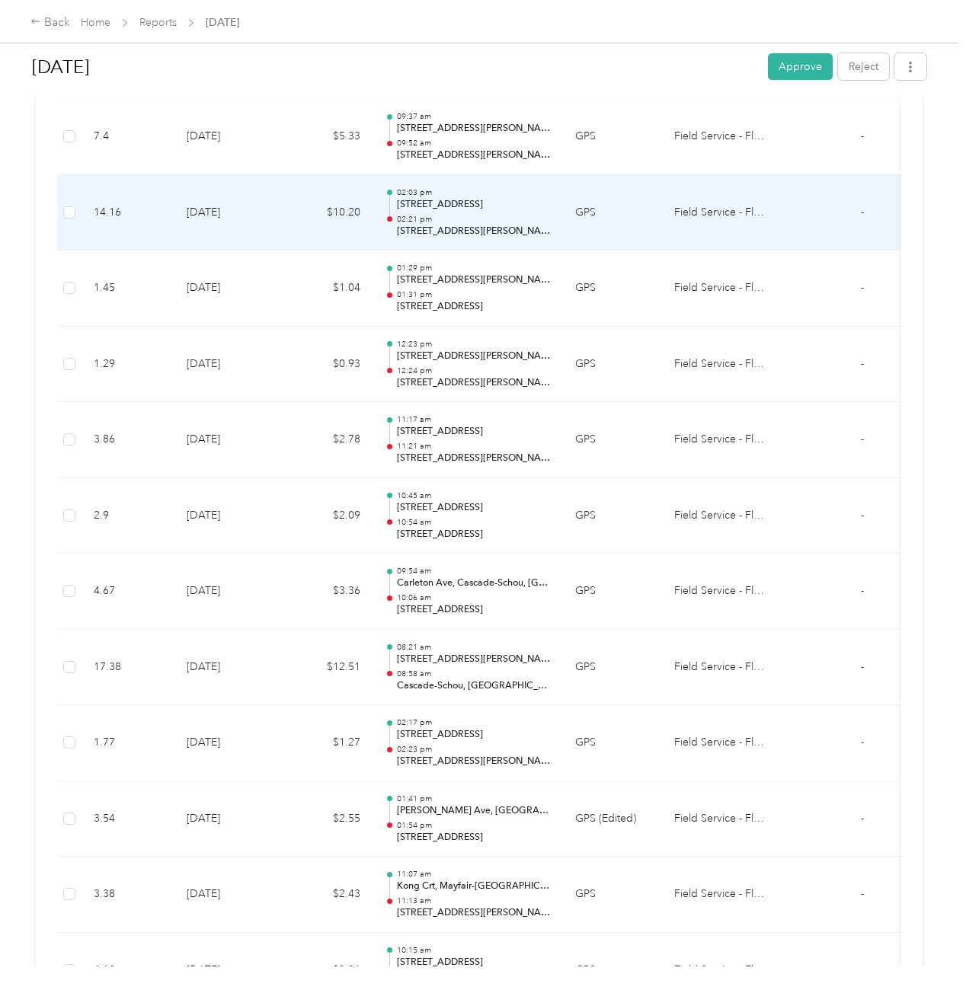
click at [440, 214] on p "02:21 pm" at bounding box center [474, 219] width 154 height 11
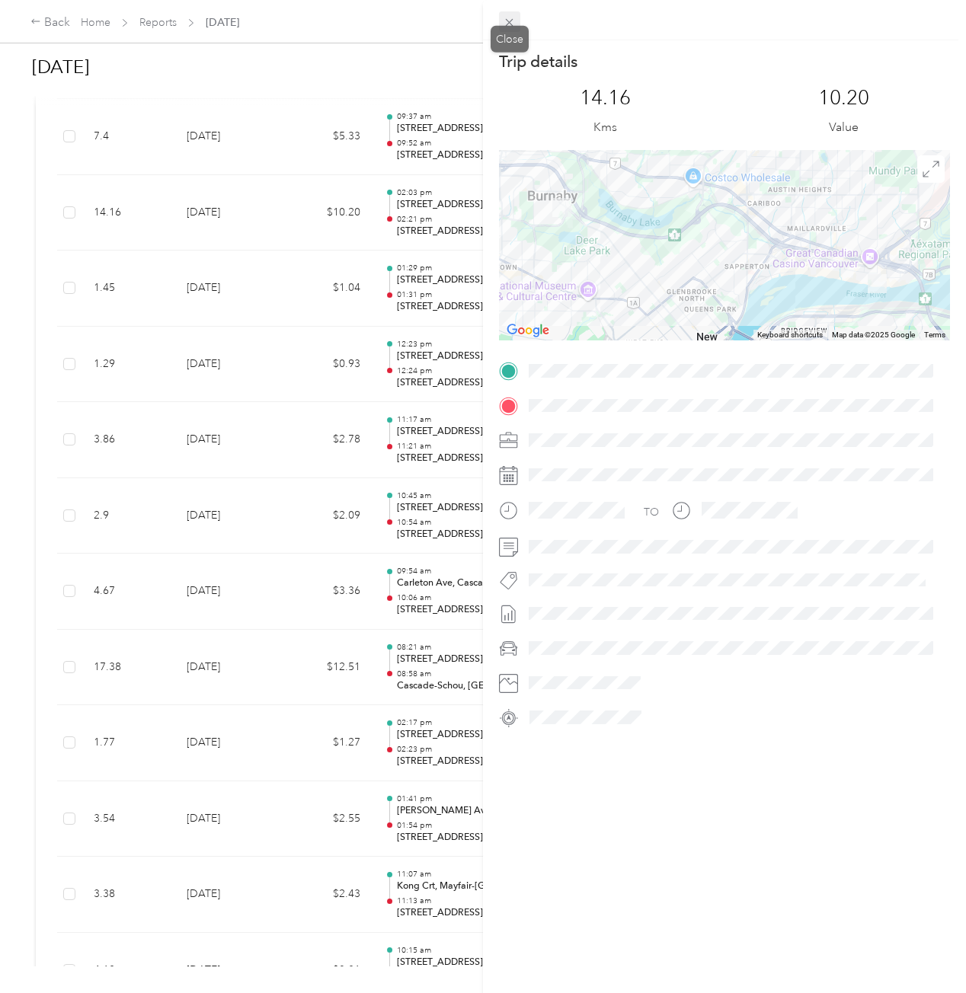
click at [513, 26] on icon at bounding box center [509, 22] width 13 height 13
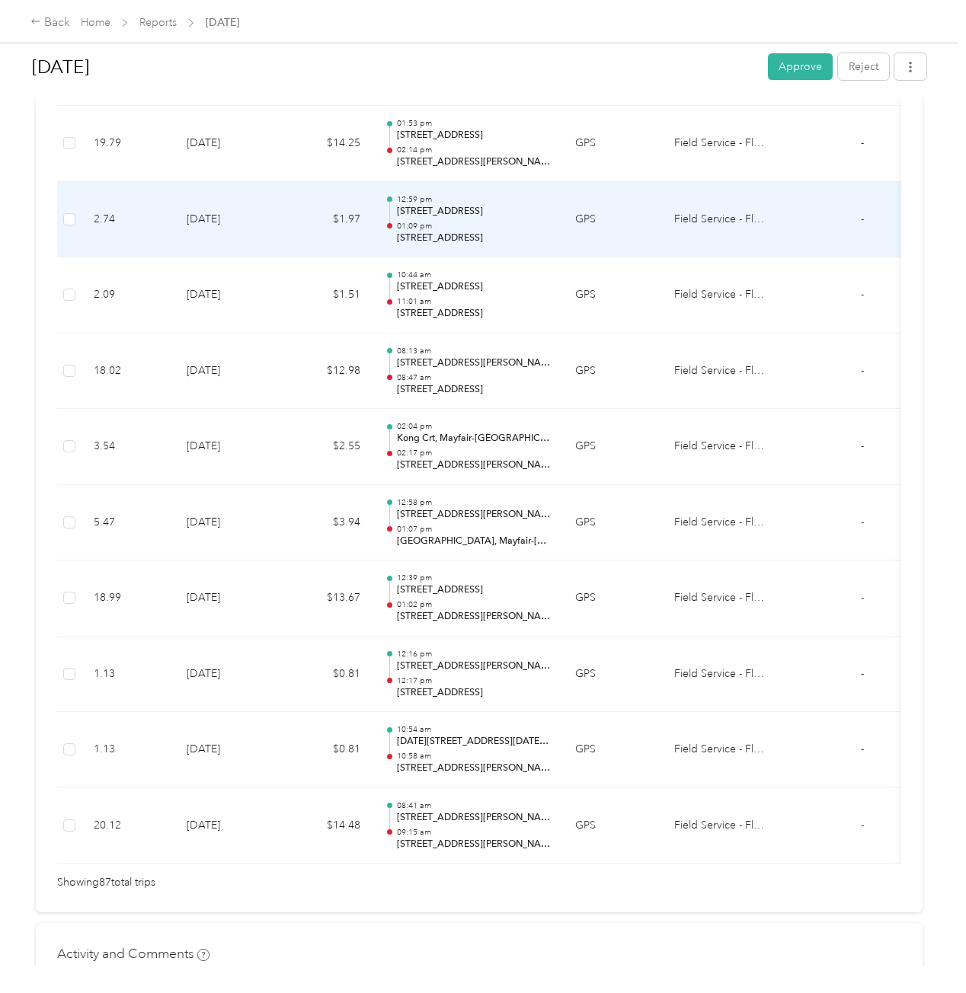
scroll to position [6322, 0]
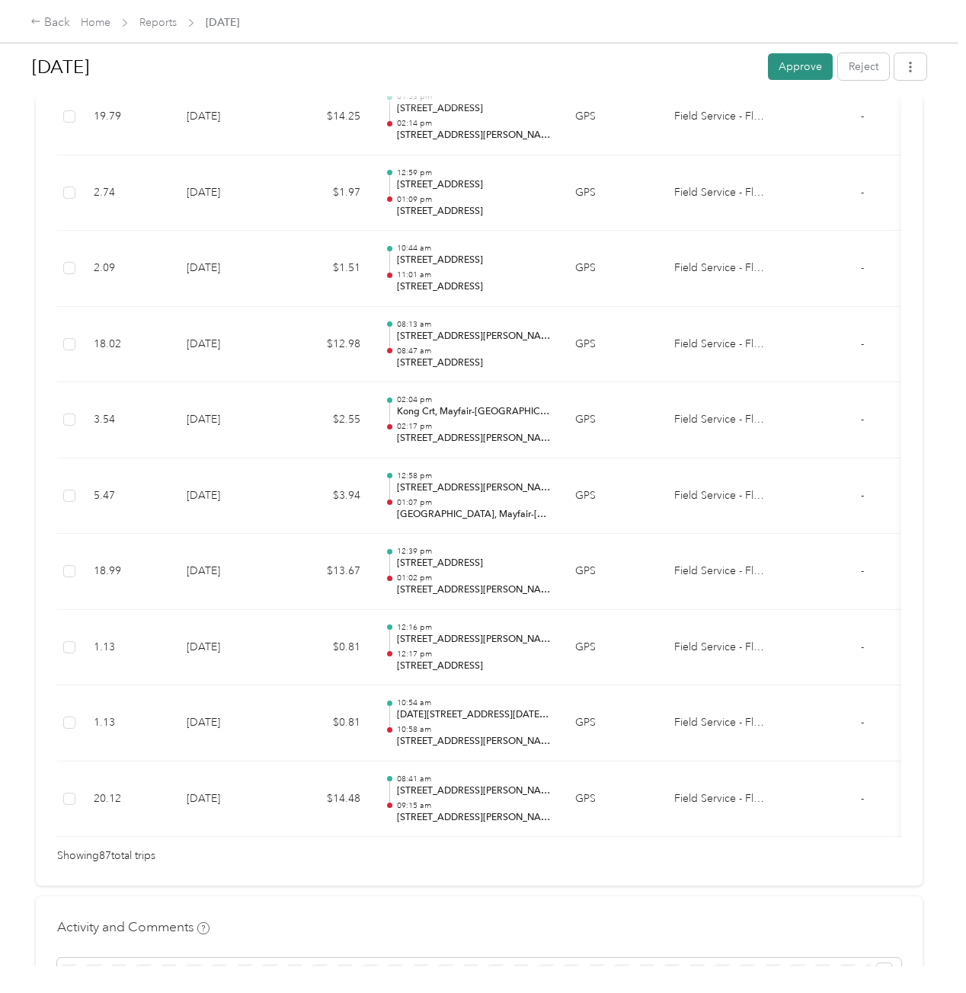
click at [783, 70] on button "Approve" at bounding box center [800, 66] width 65 height 27
click at [933, 29] on icon at bounding box center [932, 29] width 7 height 7
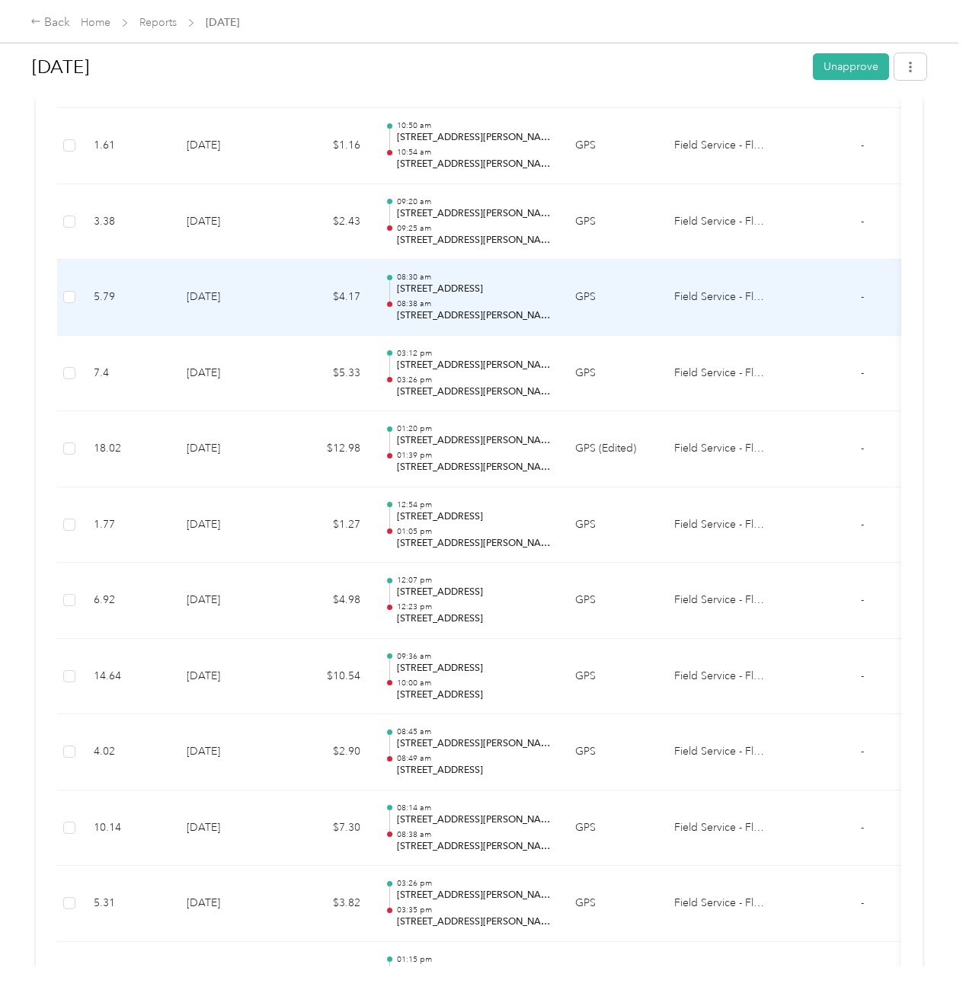
scroll to position [3427, 0]
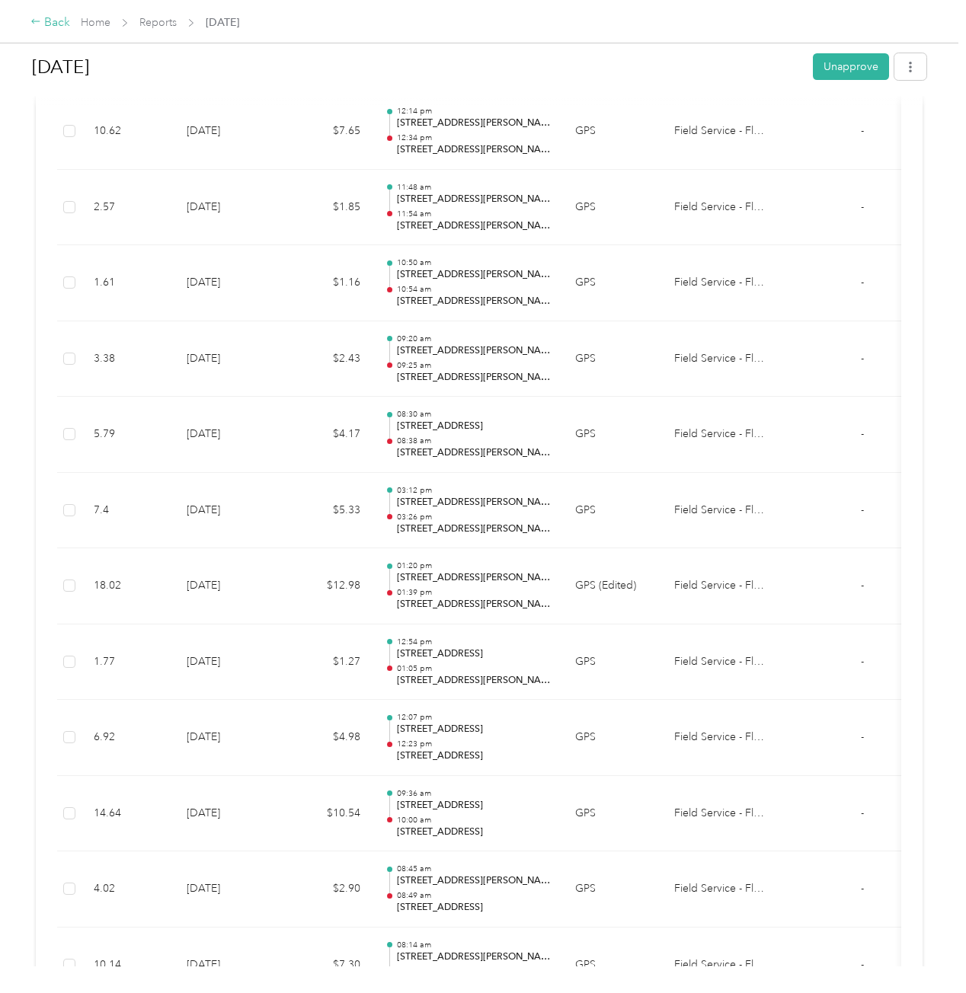
click at [34, 22] on icon at bounding box center [35, 21] width 8 height 5
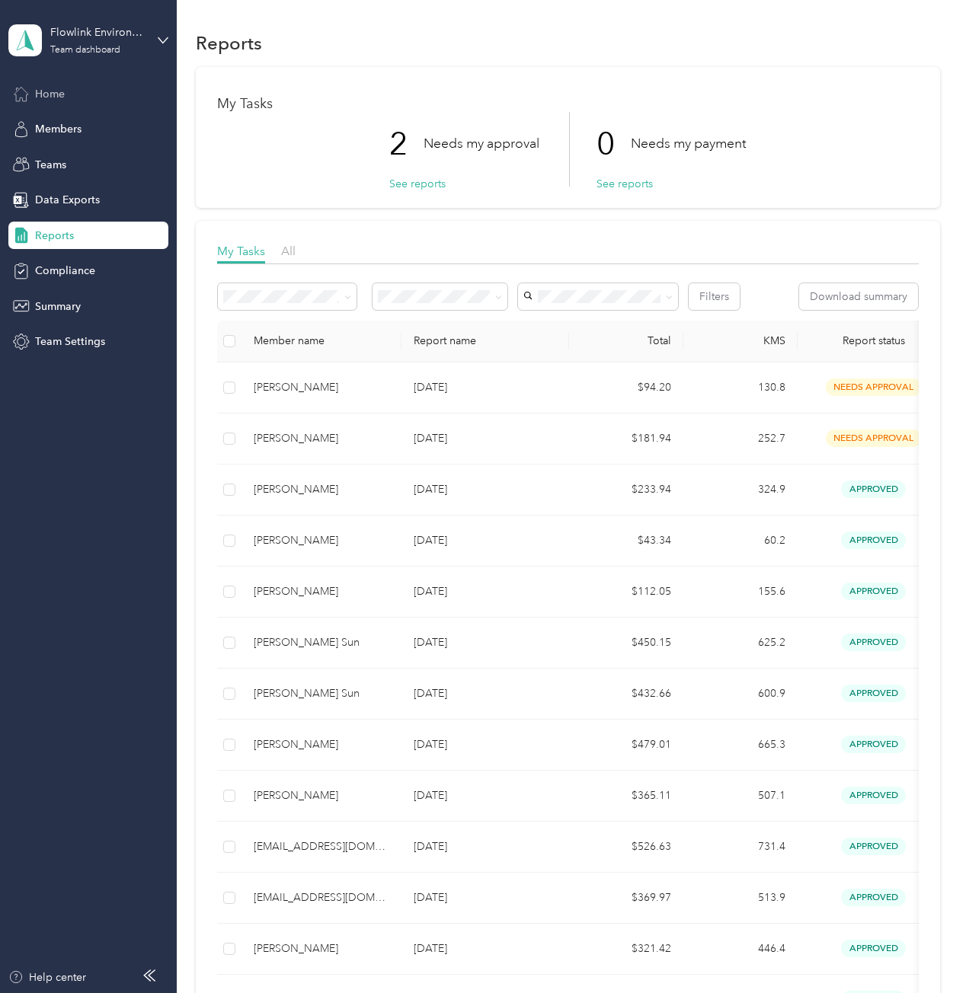
drag, startPoint x: 37, startPoint y: 94, endPoint x: 34, endPoint y: 101, distance: 7.8
click at [37, 97] on span "Home" at bounding box center [50, 94] width 30 height 16
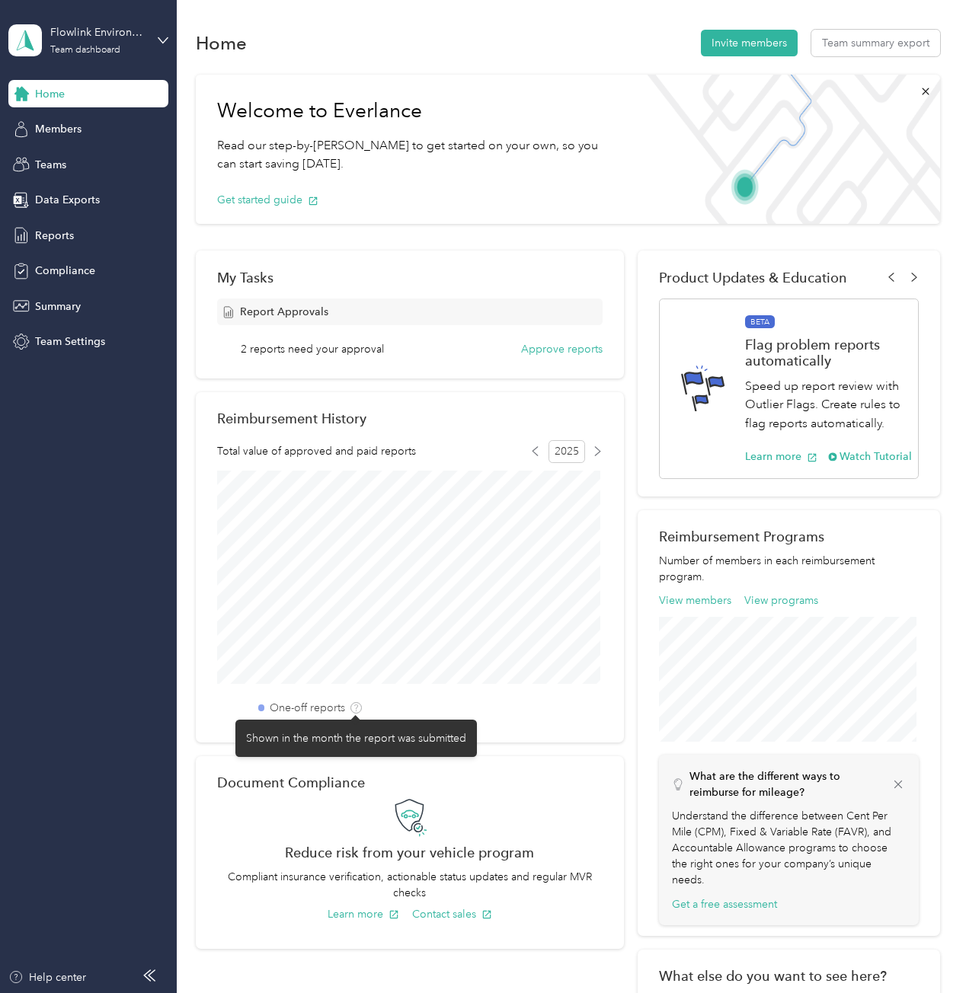
click at [350, 707] on span at bounding box center [355, 707] width 11 height 11
click at [350, 706] on span at bounding box center [355, 707] width 11 height 11
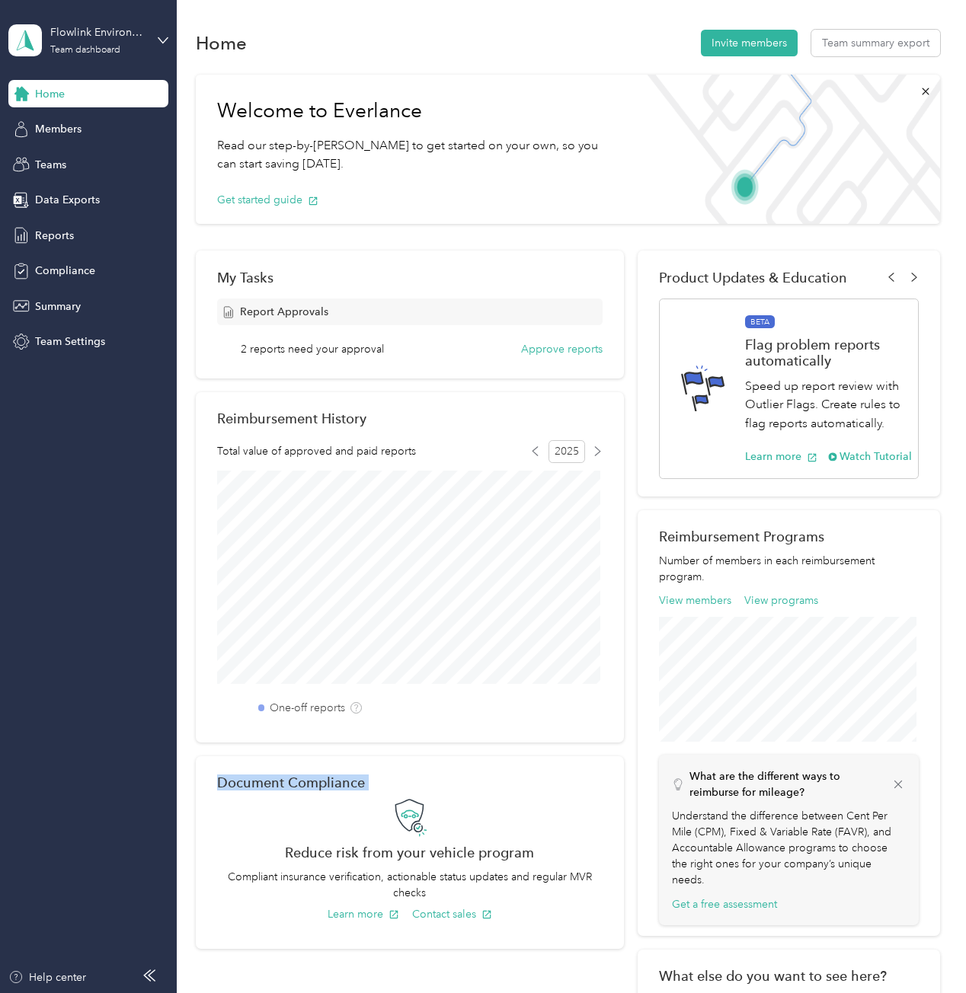
click at [349, 708] on div "One-off reports" at bounding box center [310, 708] width 104 height 16
click at [347, 710] on div "One-off reports" at bounding box center [310, 708] width 104 height 16
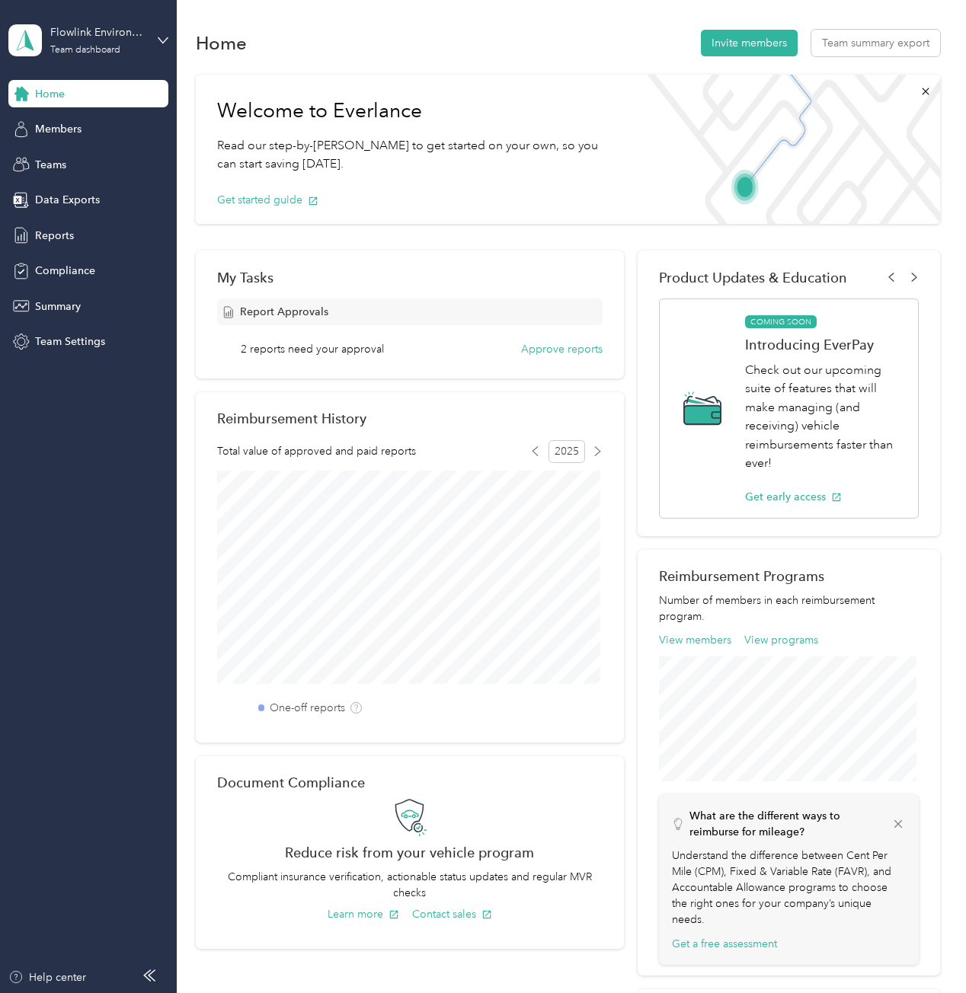
click at [101, 89] on div "Home" at bounding box center [88, 93] width 160 height 27
